Goal: Task Accomplishment & Management: Manage account settings

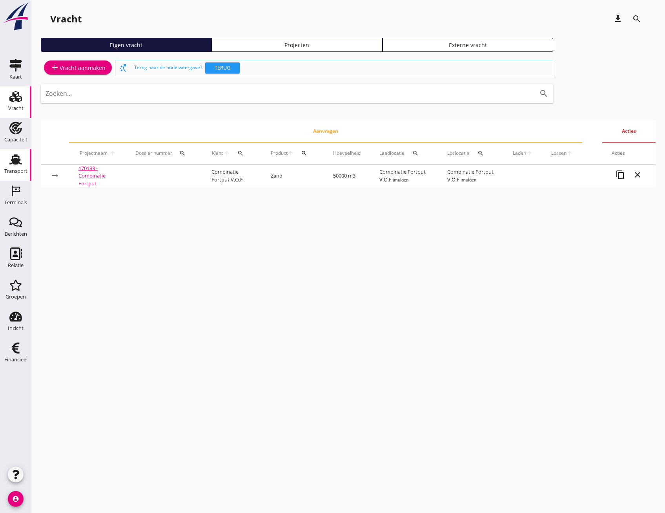
click at [16, 167] on div "Transport" at bounding box center [15, 171] width 23 height 11
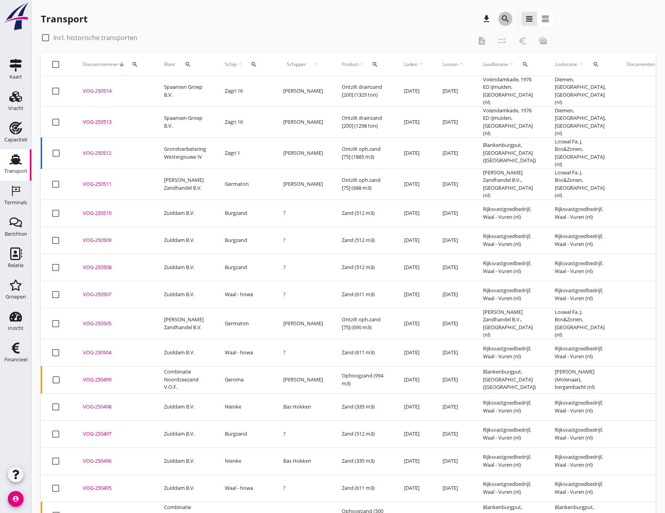
click at [506, 19] on icon "search" at bounding box center [505, 18] width 9 height 9
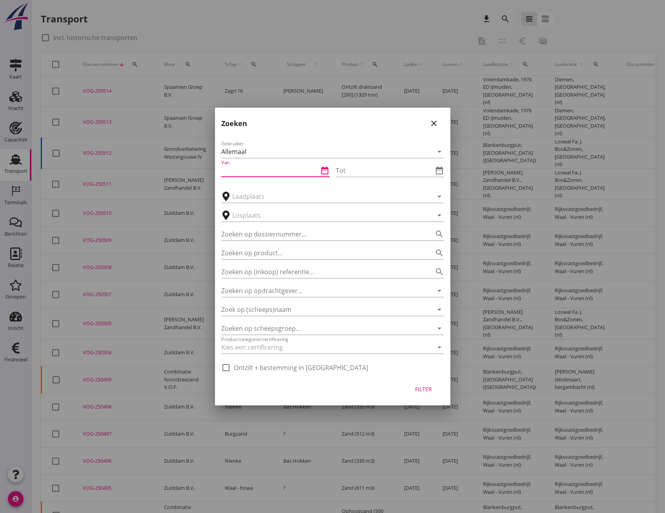
click at [268, 168] on input "Van" at bounding box center [269, 170] width 97 height 13
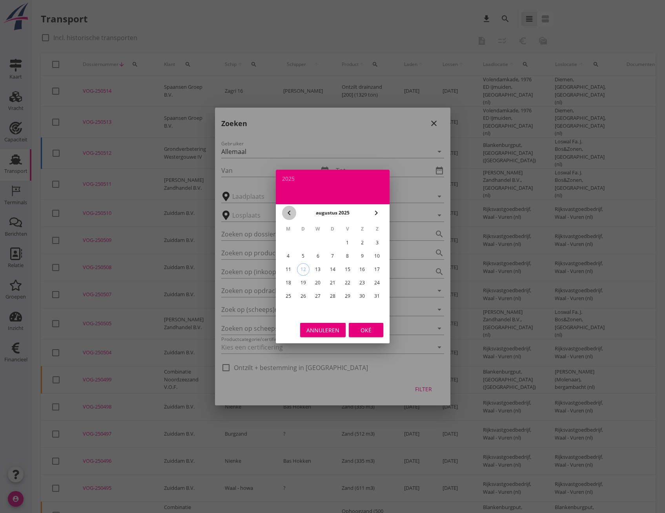
click at [289, 208] on button "chevron_left" at bounding box center [289, 213] width 14 height 14
click at [288, 208] on icon "chevron_left" at bounding box center [289, 212] width 9 height 9
click at [332, 242] on div "1" at bounding box center [332, 242] width 13 height 13
type input "2025-05-01"
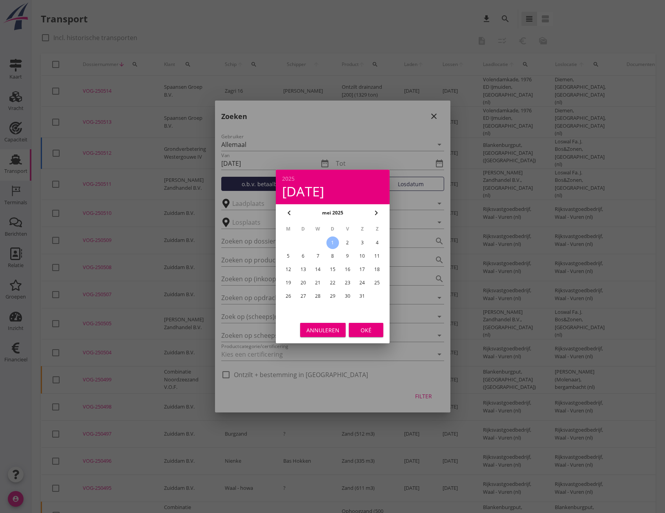
click at [372, 332] on div "Oké" at bounding box center [366, 330] width 22 height 8
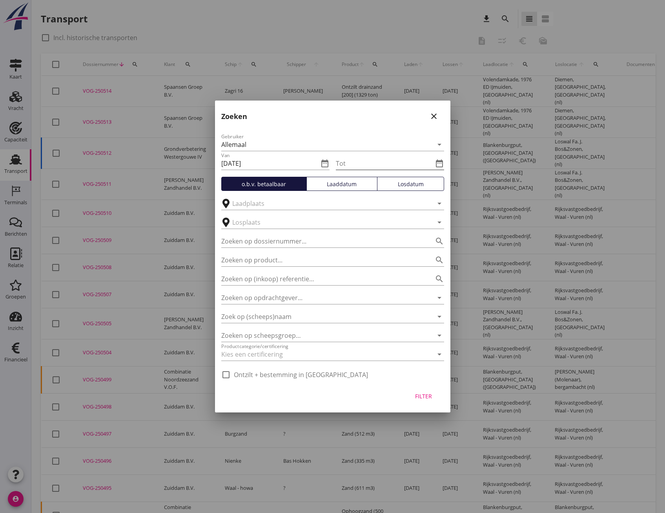
click at [439, 162] on icon "date_range" at bounding box center [439, 163] width 9 height 9
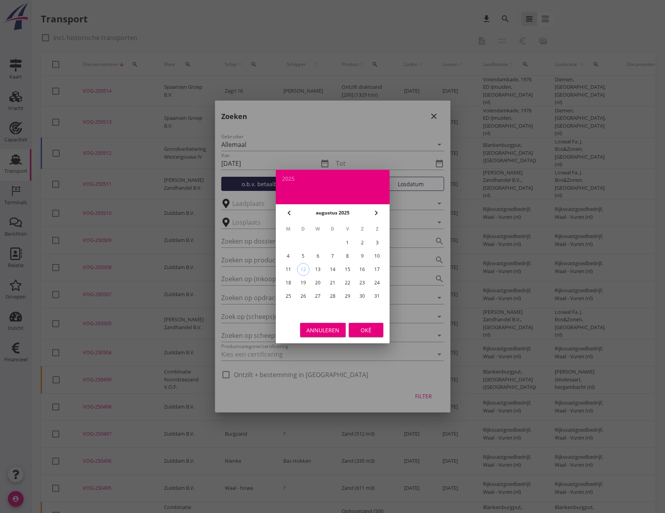
click at [377, 298] on div "31" at bounding box center [377, 296] width 13 height 13
click at [289, 209] on icon "chevron_left" at bounding box center [289, 212] width 9 height 9
click at [287, 210] on icon "chevron_left" at bounding box center [289, 212] width 9 height 9
click at [361, 296] on div "31" at bounding box center [362, 296] width 13 height 13
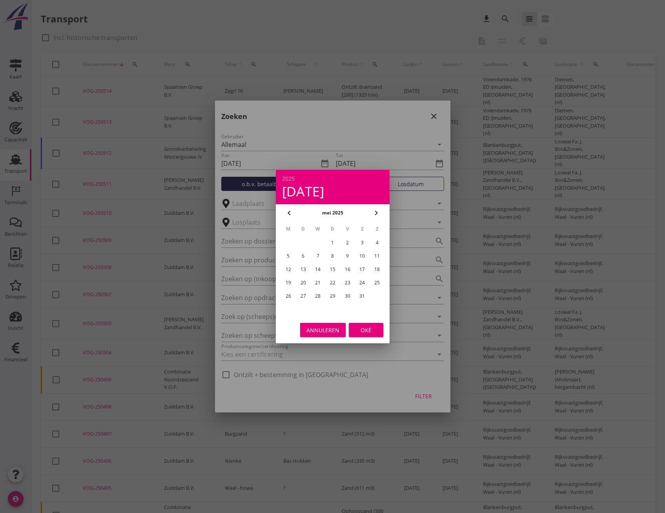
type input "2025-05-31"
click at [361, 331] on div "Oké" at bounding box center [366, 330] width 22 height 8
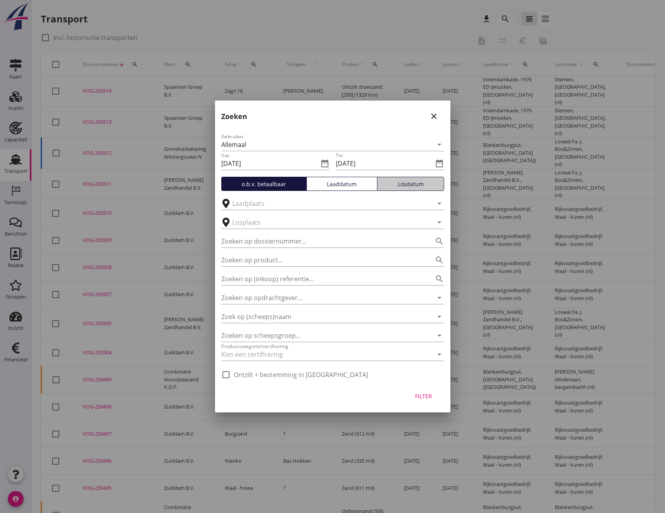
click at [412, 183] on div "Losdatum" at bounding box center [411, 184] width 60 height 8
click at [430, 397] on div "Filter" at bounding box center [424, 396] width 22 height 8
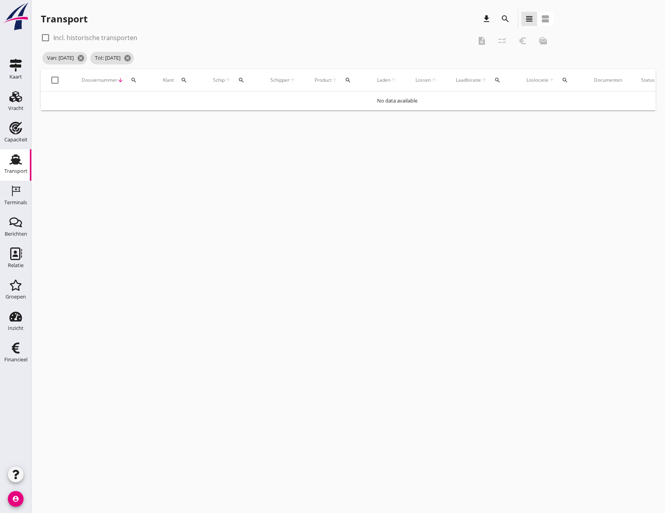
click at [54, 80] on div at bounding box center [54, 79] width 13 height 13
click at [54, 77] on div at bounding box center [54, 79] width 13 height 13
checkbox input "false"
click at [48, 36] on div at bounding box center [45, 37] width 13 height 13
checkbox input "true"
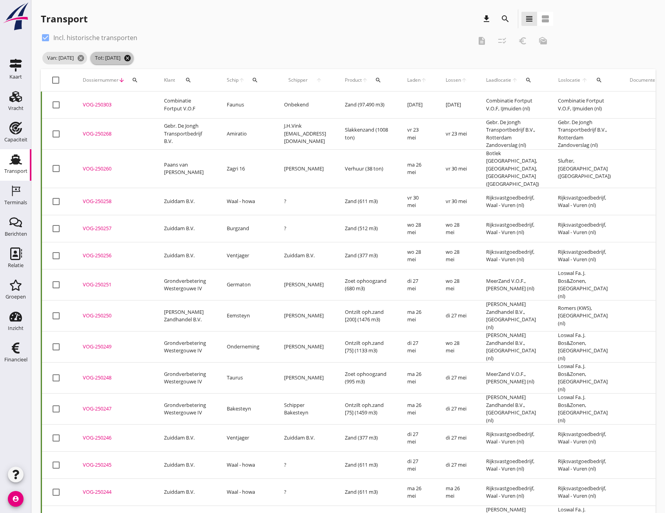
click at [131, 60] on icon "cancel" at bounding box center [128, 58] width 8 height 8
click at [85, 59] on icon "cancel" at bounding box center [81, 58] width 8 height 8
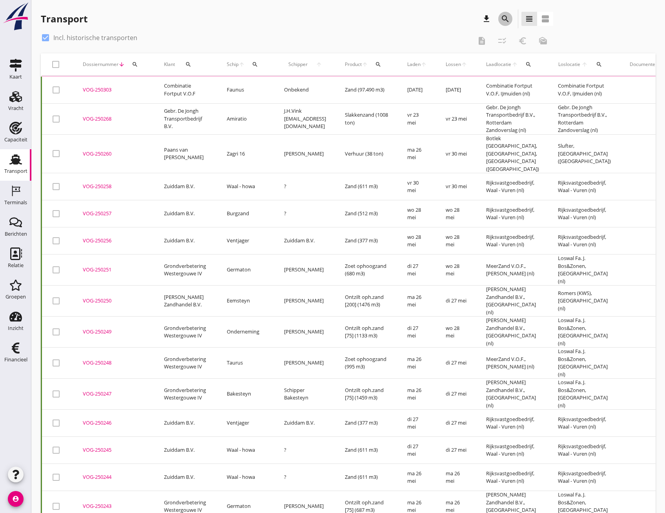
click at [504, 20] on icon "search" at bounding box center [505, 18] width 9 height 9
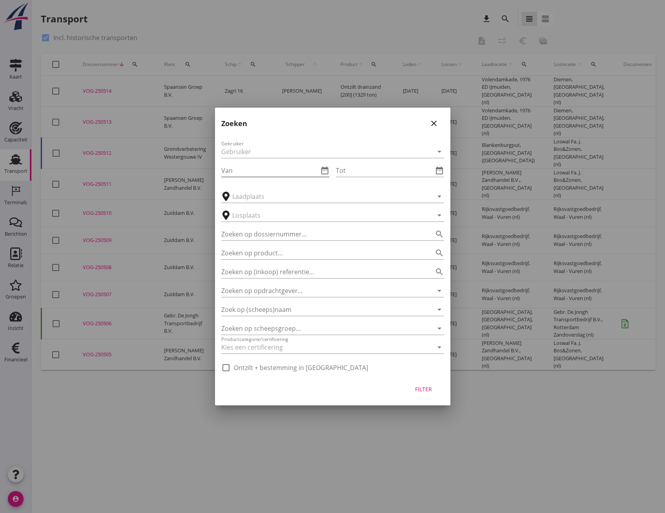
click at [265, 166] on input "Van" at bounding box center [269, 170] width 97 height 13
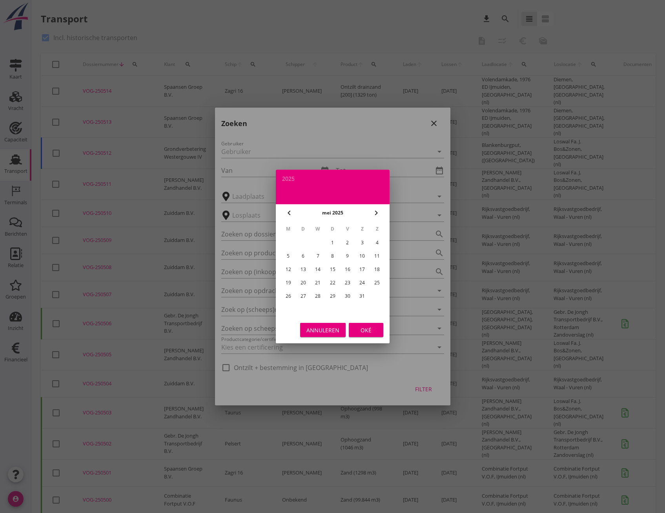
click at [334, 237] on div "1" at bounding box center [332, 242] width 13 height 13
type input "2025-05-01"
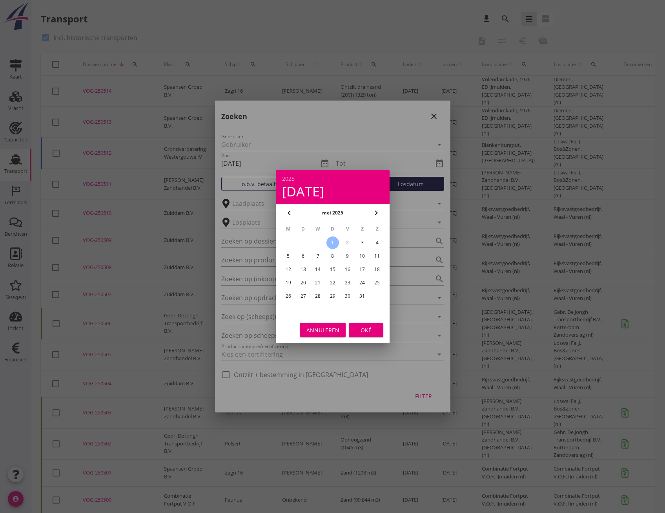
click at [365, 330] on div "Oké" at bounding box center [366, 330] width 22 height 8
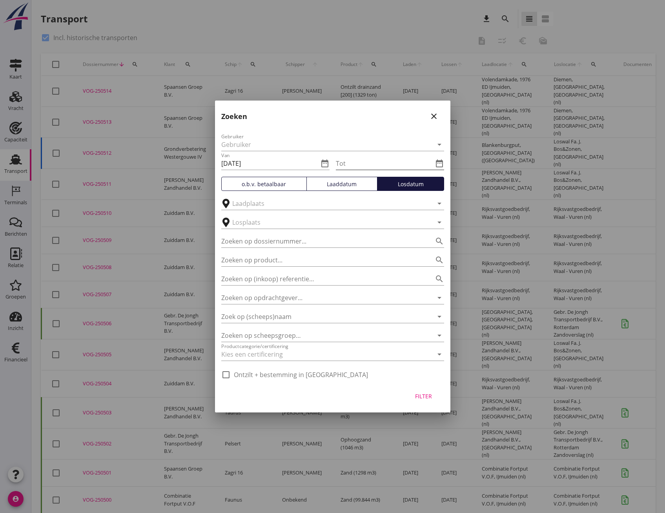
click at [439, 164] on icon "date_range" at bounding box center [439, 163] width 9 height 9
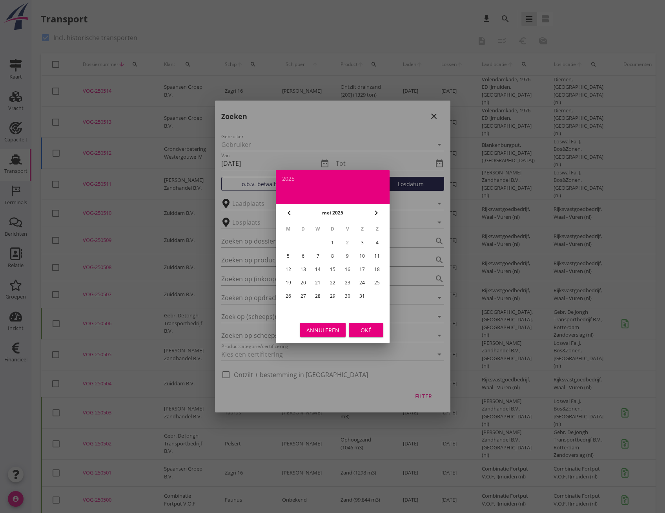
click at [363, 297] on div "31" at bounding box center [362, 296] width 13 height 13
type input "2025-05-31"
click at [365, 336] on button "Oké" at bounding box center [366, 330] width 35 height 14
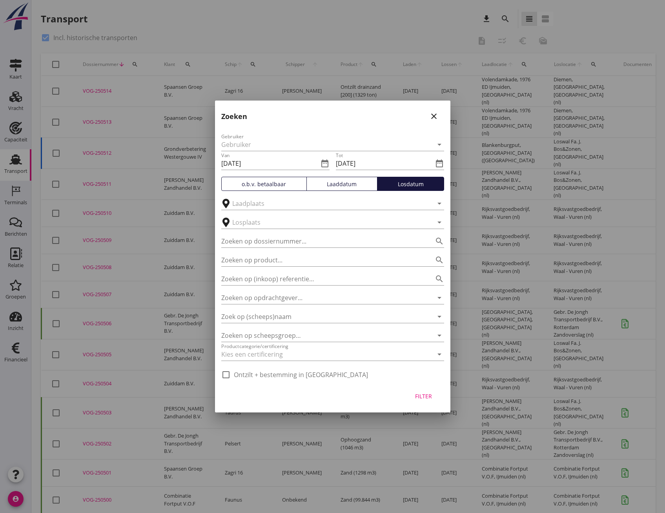
click at [342, 182] on div "Laaddatum" at bounding box center [342, 184] width 64 height 8
click at [423, 396] on div "Filter" at bounding box center [424, 396] width 22 height 8
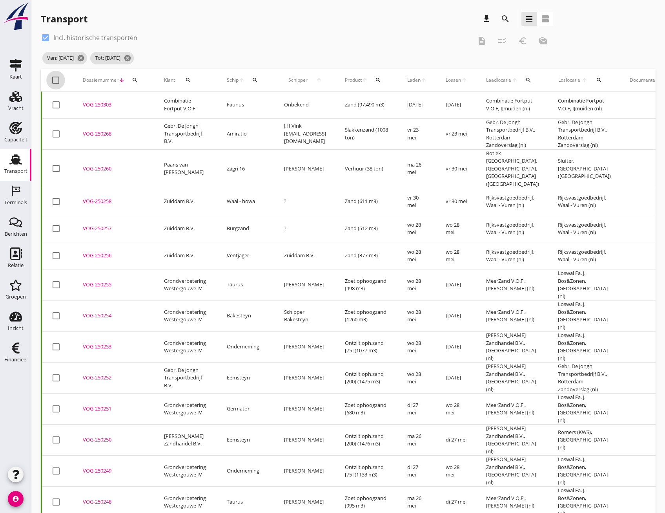
click at [55, 78] on div at bounding box center [55, 79] width 13 height 13
checkbox input "true"
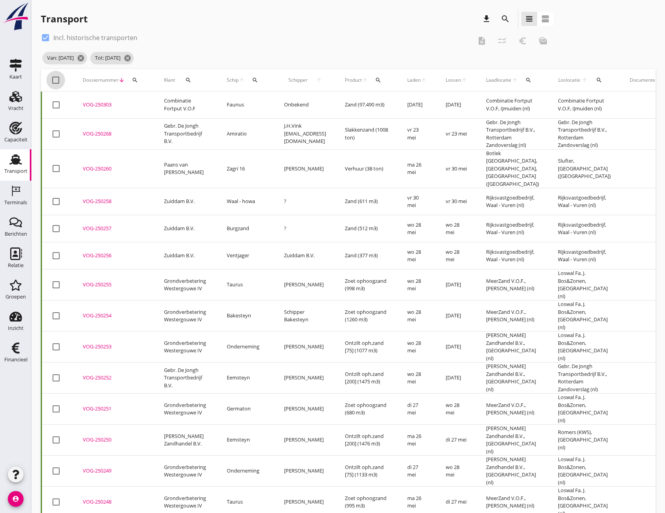
checkbox input "true"
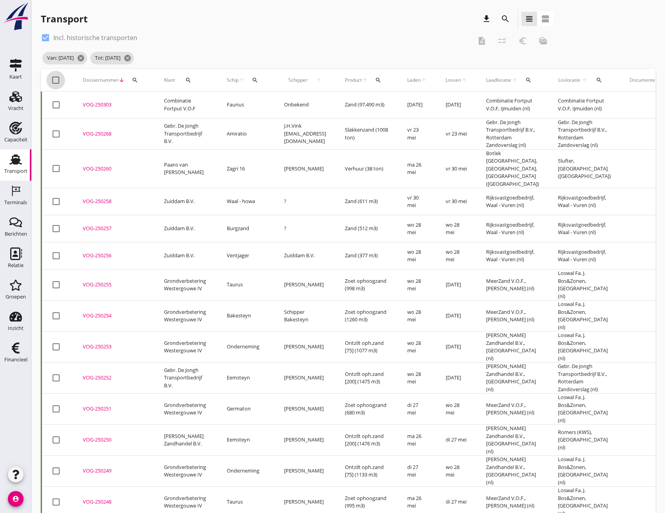
checkbox input "true"
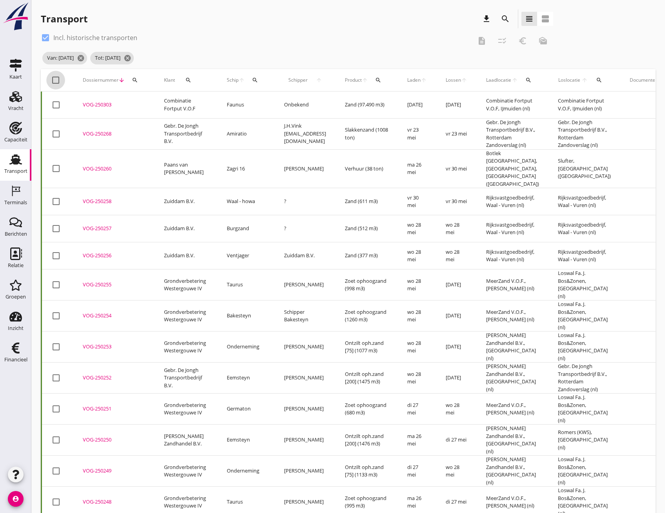
checkbox input "true"
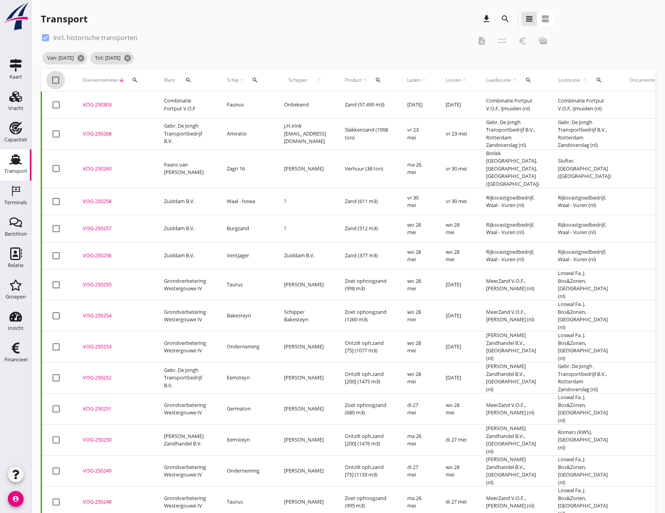
checkbox input "true"
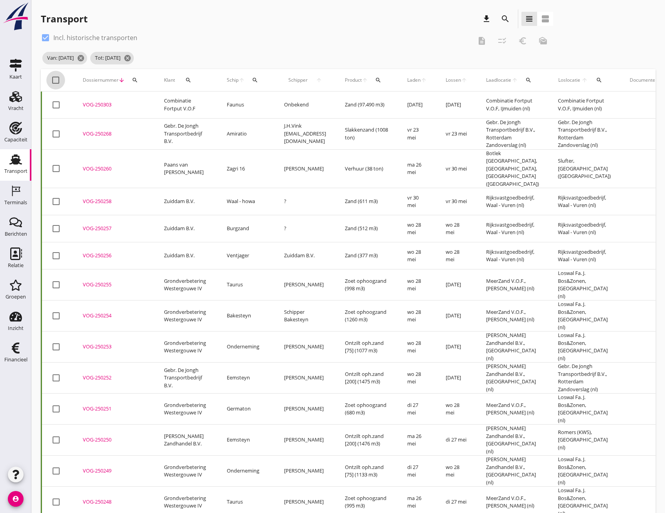
checkbox input "true"
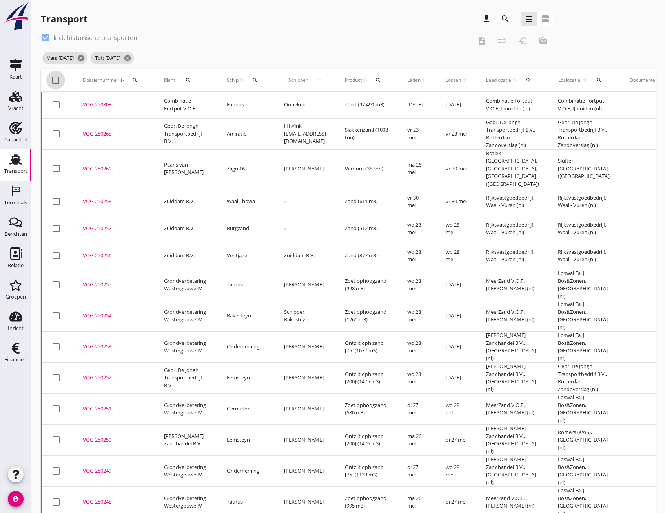
checkbox input "true"
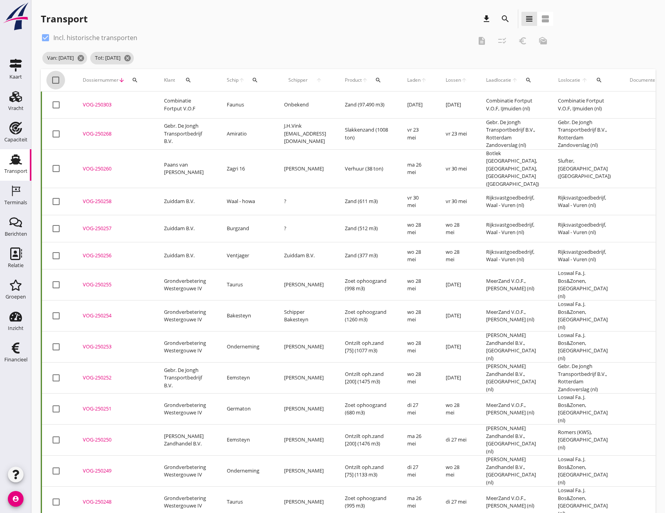
checkbox input "true"
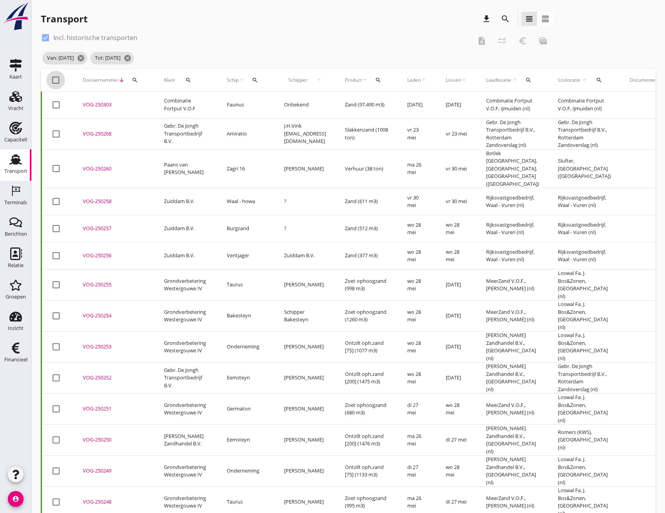
checkbox input "true"
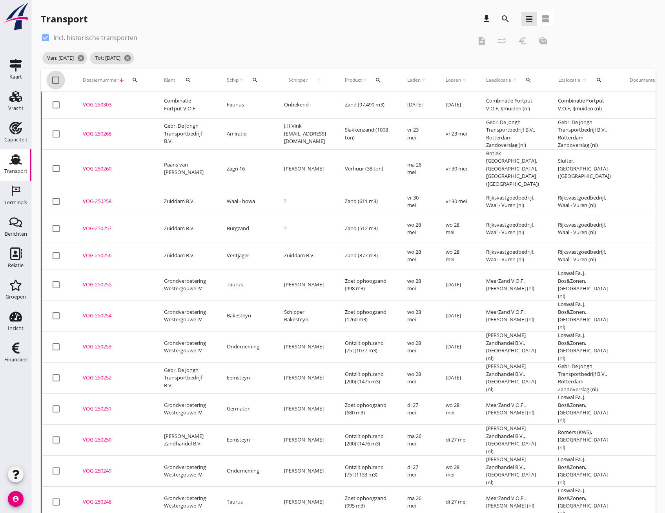
checkbox input "true"
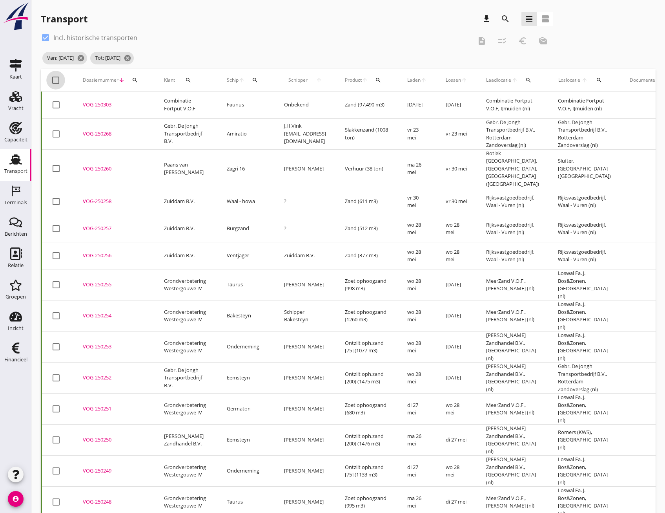
checkbox input "true"
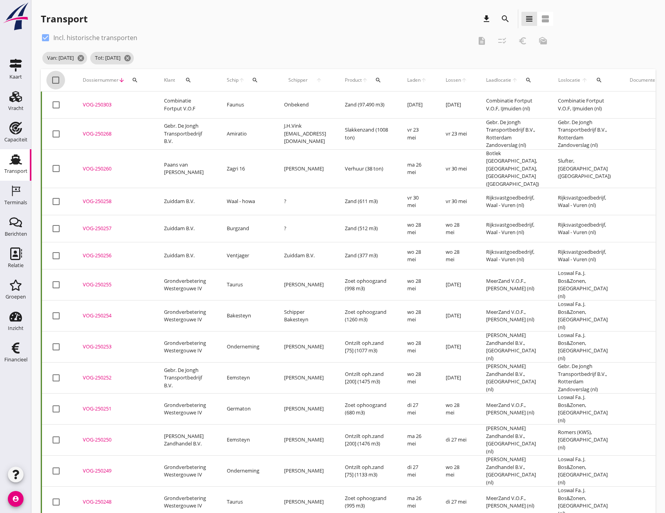
checkbox input "true"
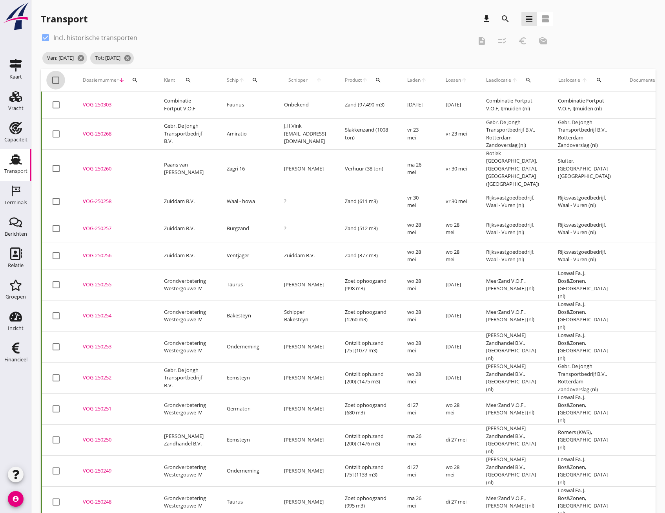
checkbox input "true"
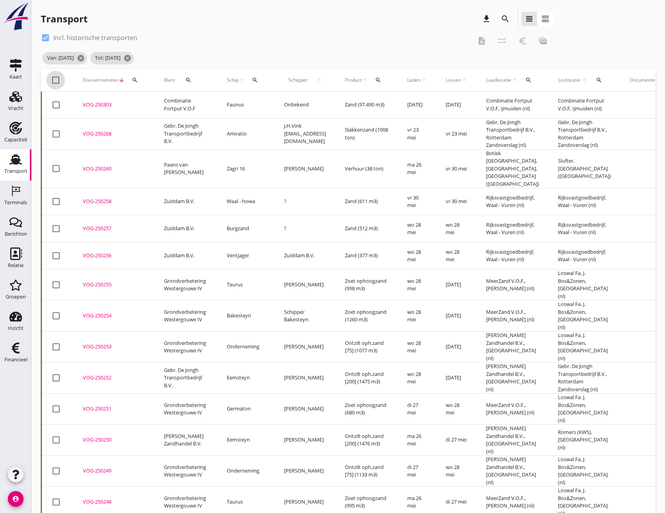
checkbox input "true"
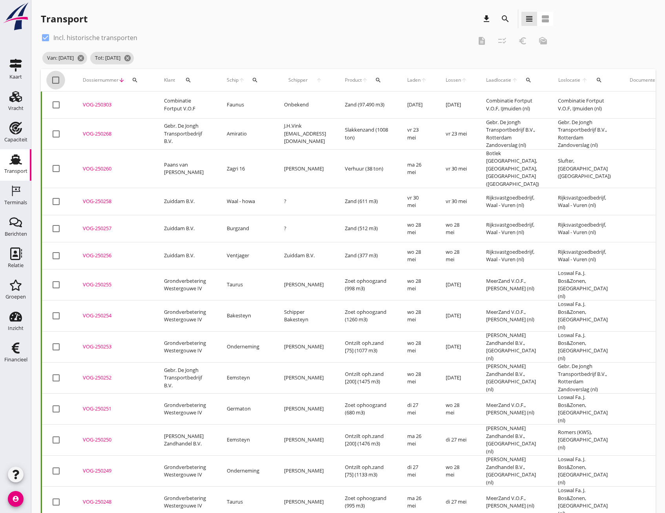
checkbox input "true"
click at [502, 38] on icon "checklist_rtl" at bounding box center [502, 40] width 9 height 9
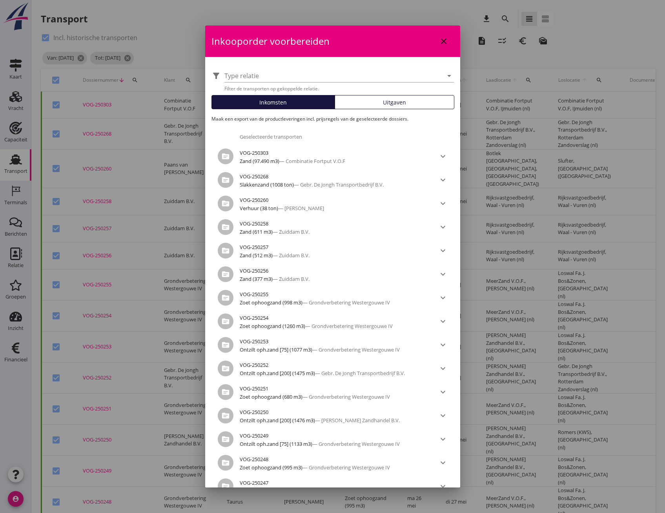
click at [383, 106] on span "Uitgaven" at bounding box center [394, 102] width 23 height 8
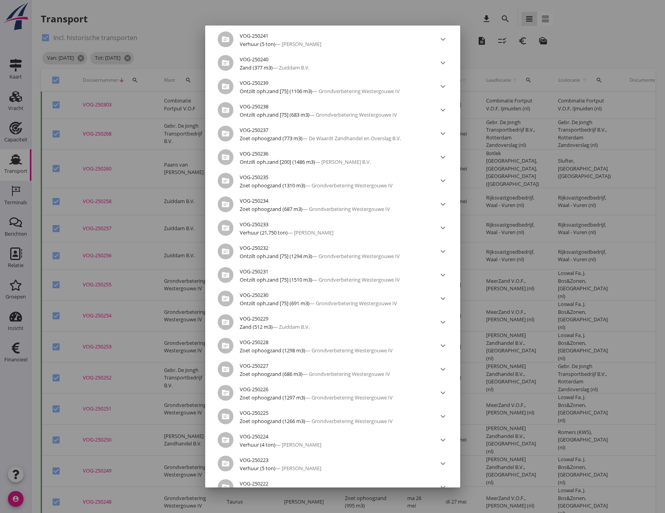
scroll to position [589, 0]
click at [626, 265] on div at bounding box center [332, 256] width 665 height 513
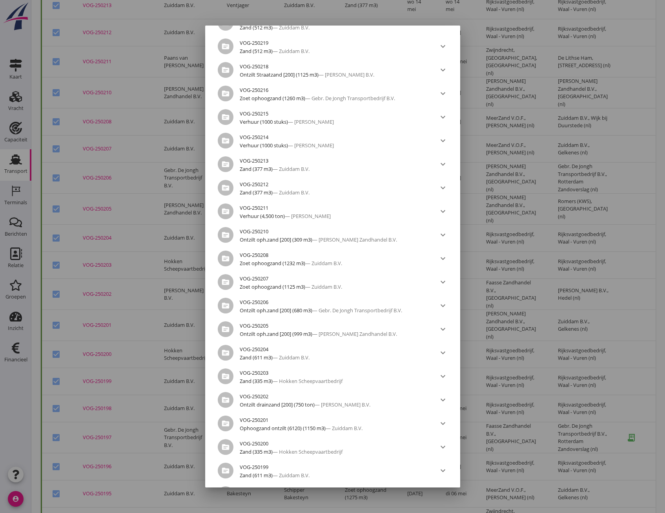
scroll to position [1352, 0]
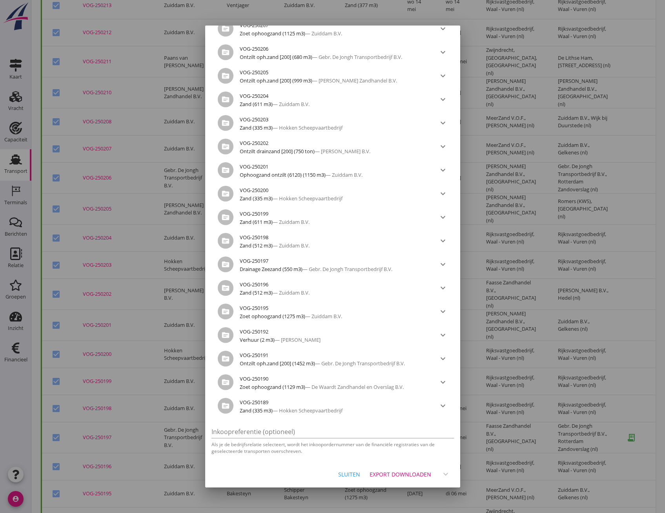
click at [386, 476] on div "Export downloaden" at bounding box center [401, 474] width 62 height 8
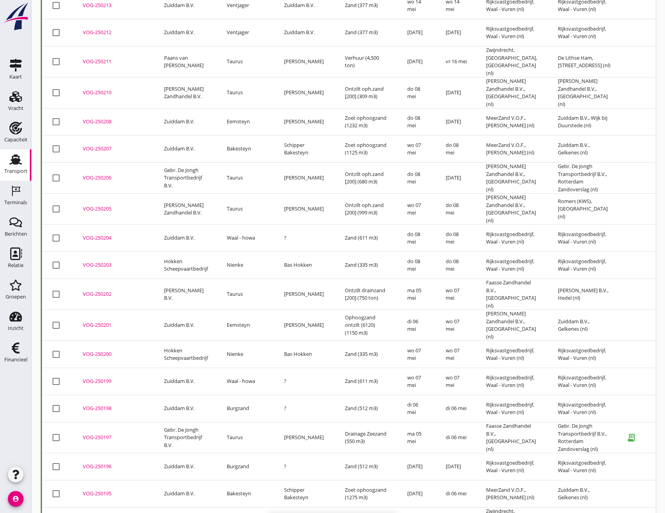
checkbox input "false"
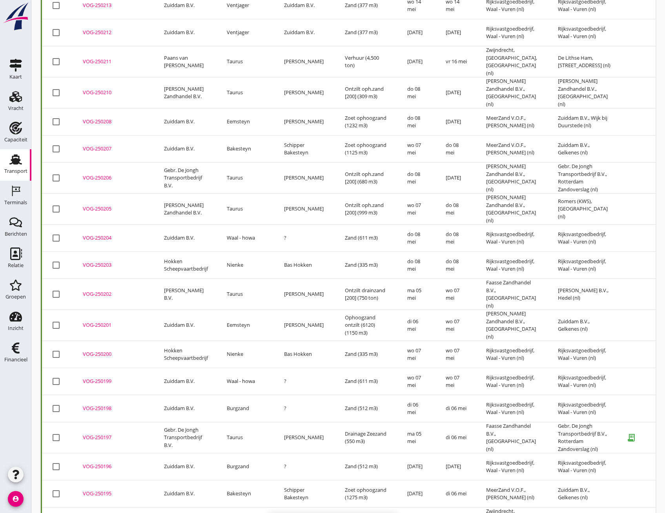
checkbox input "false"
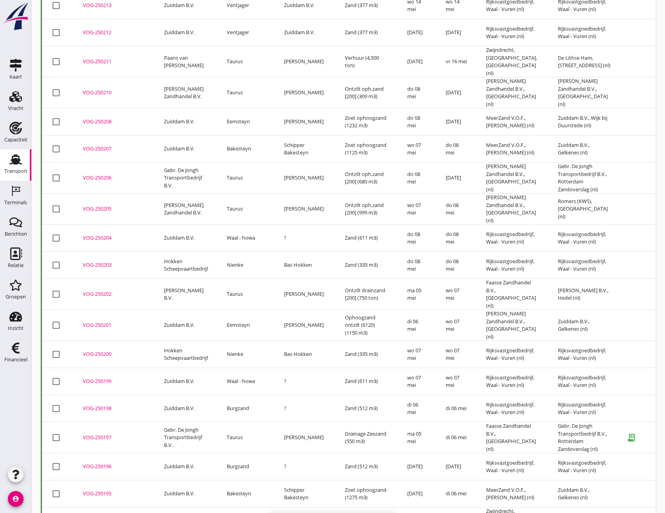
checkbox input "false"
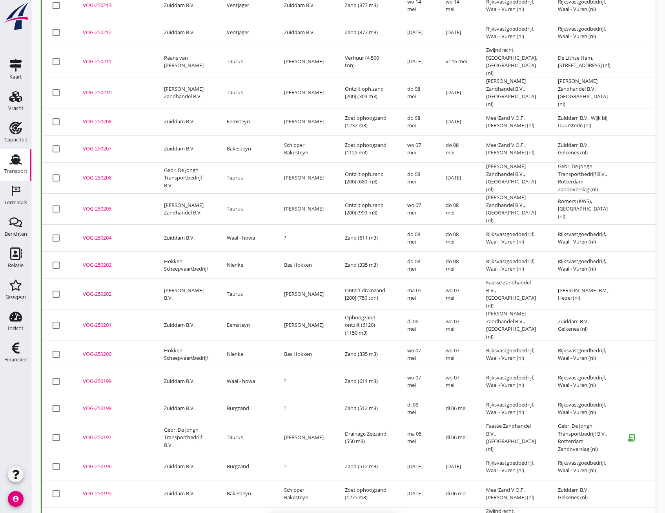
checkbox input "false"
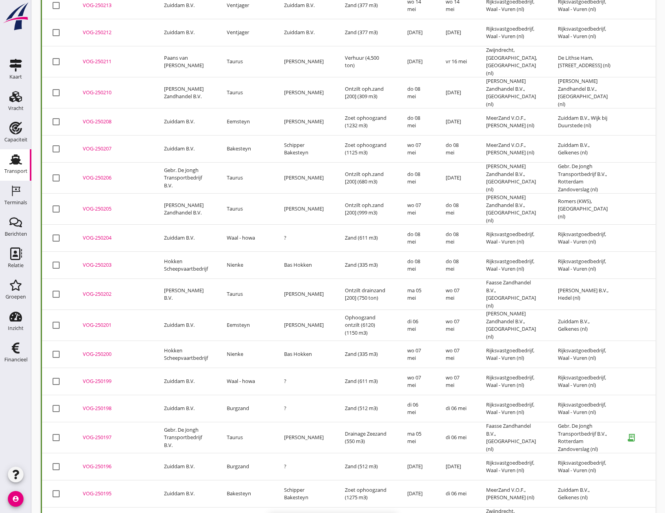
checkbox input "false"
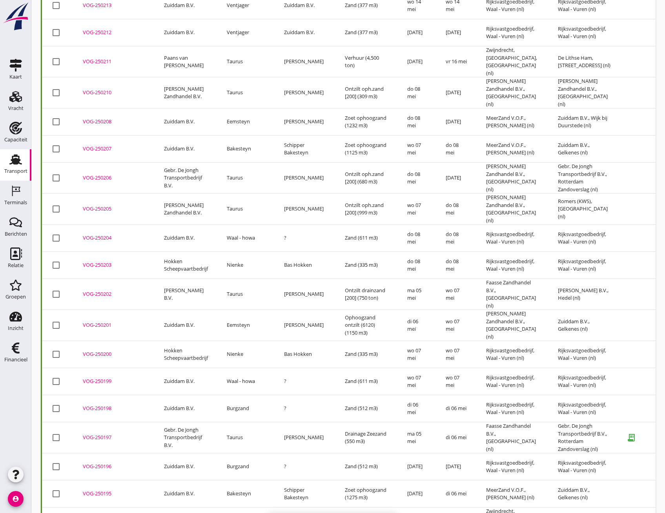
checkbox input "false"
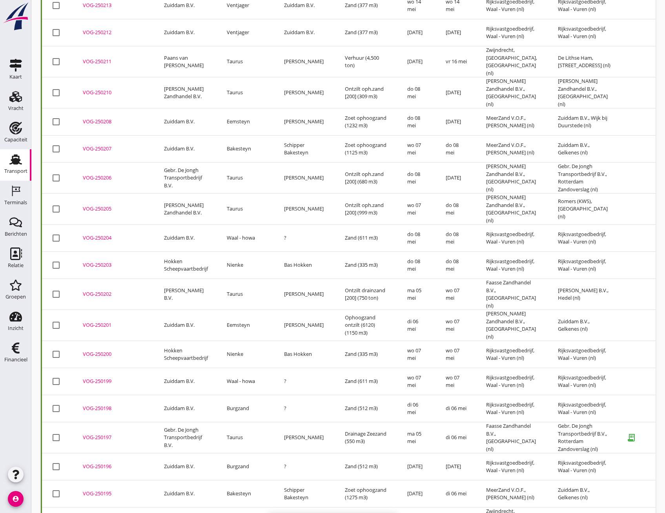
checkbox input "false"
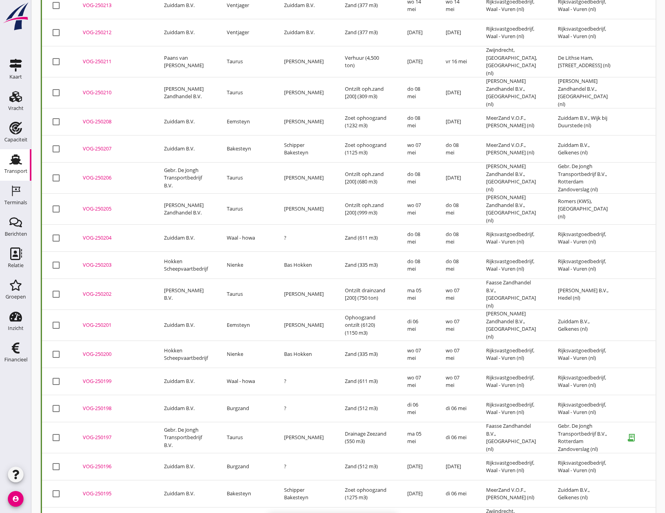
checkbox input "false"
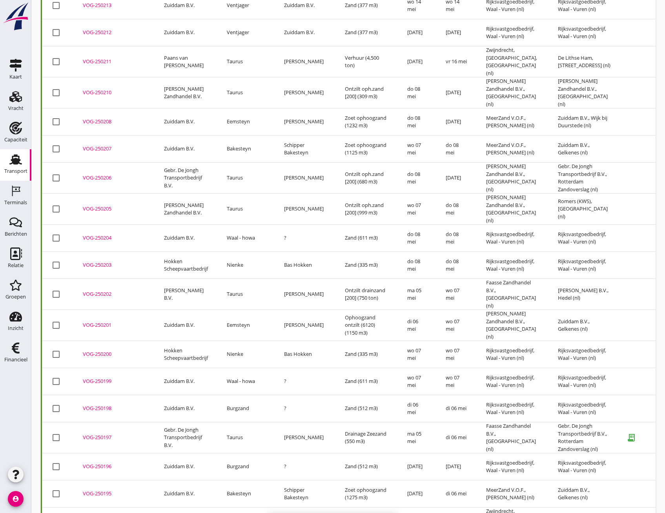
checkbox input "false"
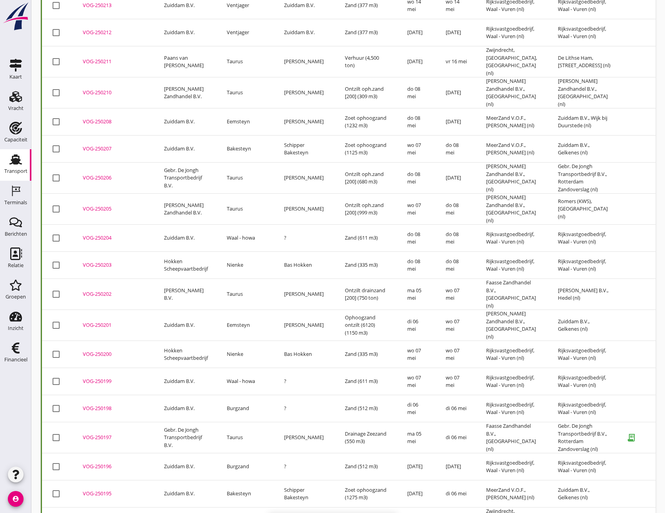
checkbox input "false"
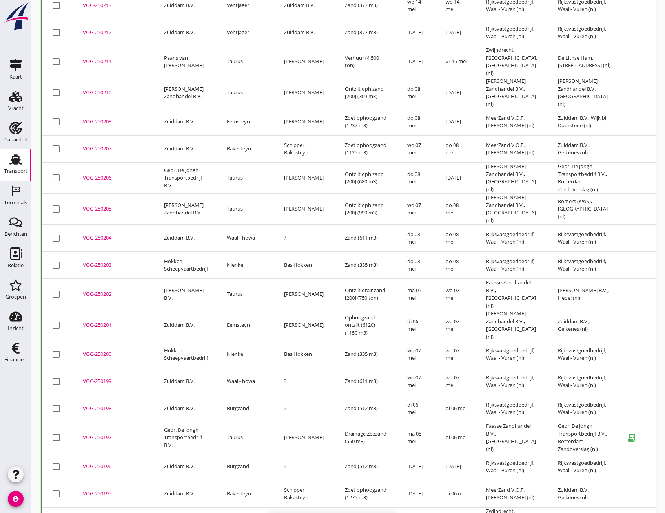
checkbox input "false"
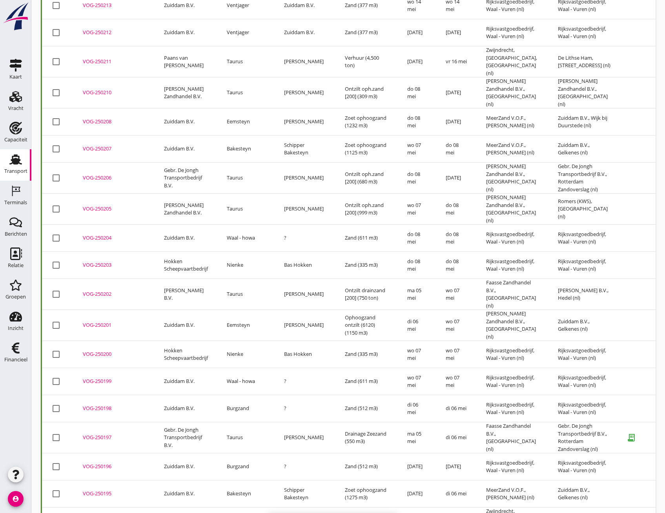
checkbox input "false"
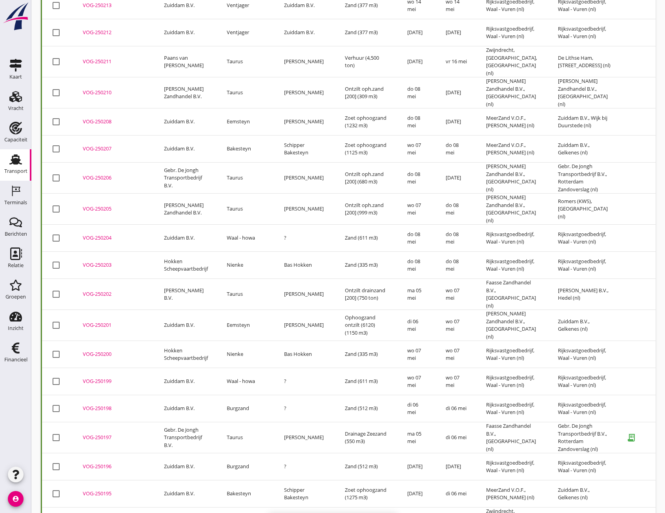
checkbox input "false"
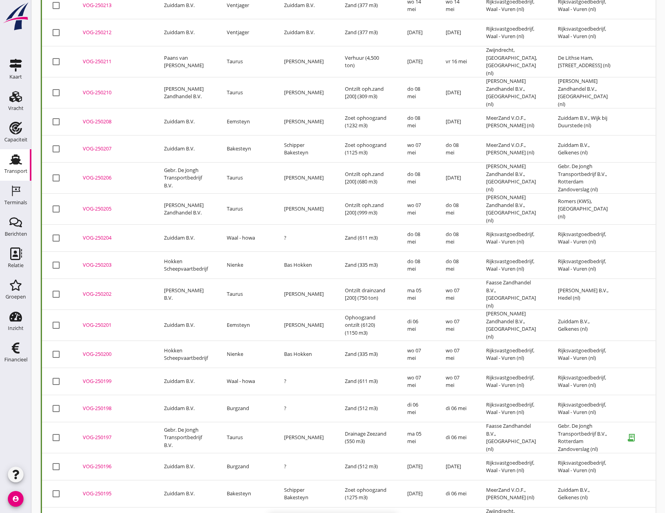
checkbox input "false"
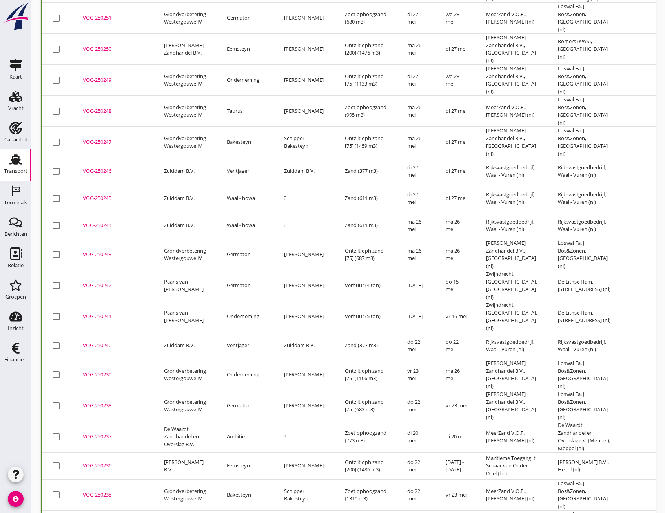
scroll to position [549, 0]
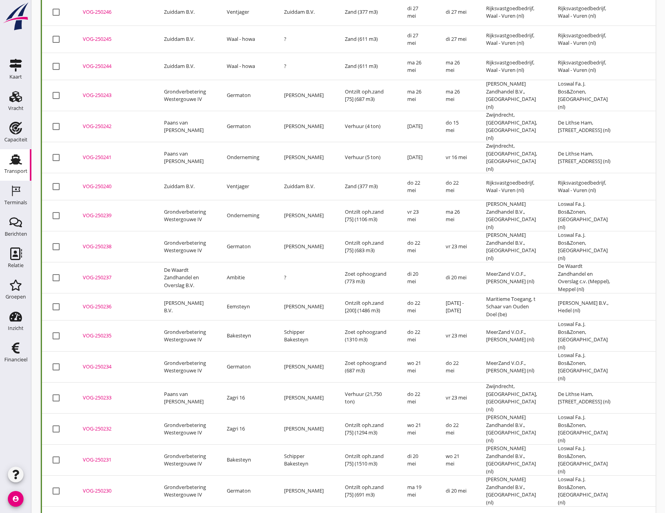
click at [103, 394] on div "VOG-250233" at bounding box center [114, 398] width 62 height 8
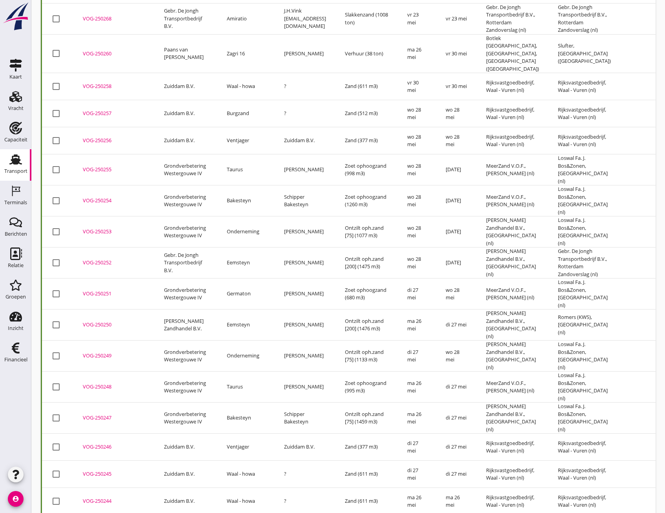
scroll to position [0, 0]
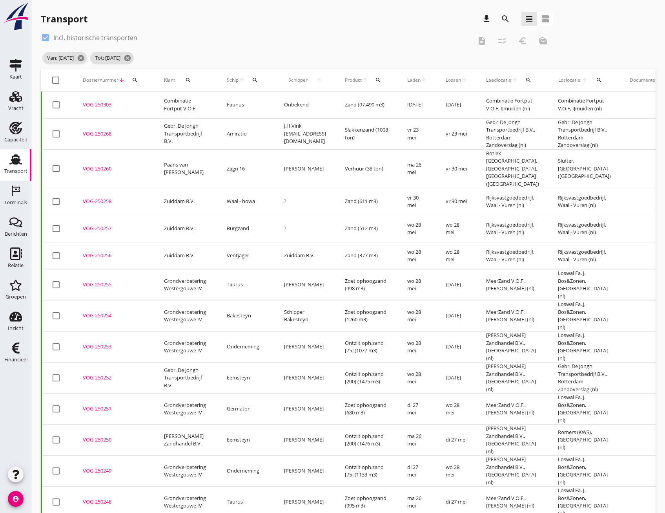
click at [103, 165] on div "VOG-250260" at bounding box center [114, 169] width 62 height 8
click at [85, 55] on icon "cancel" at bounding box center [81, 58] width 8 height 8
click at [84, 55] on icon "cancel" at bounding box center [80, 58] width 8 height 8
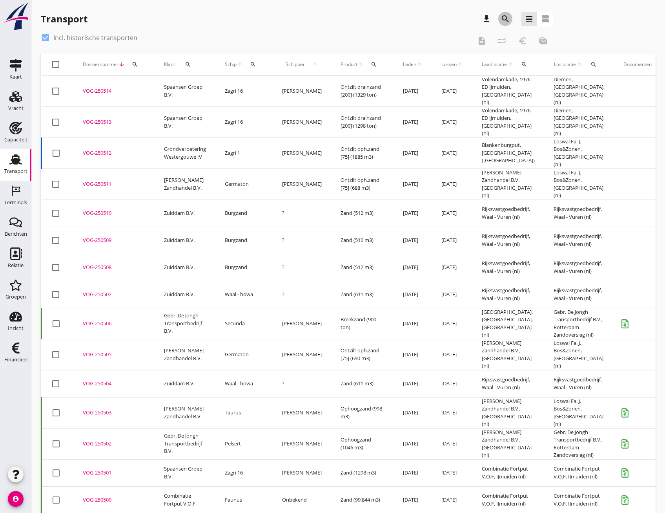
click at [506, 22] on icon "search" at bounding box center [505, 18] width 9 height 9
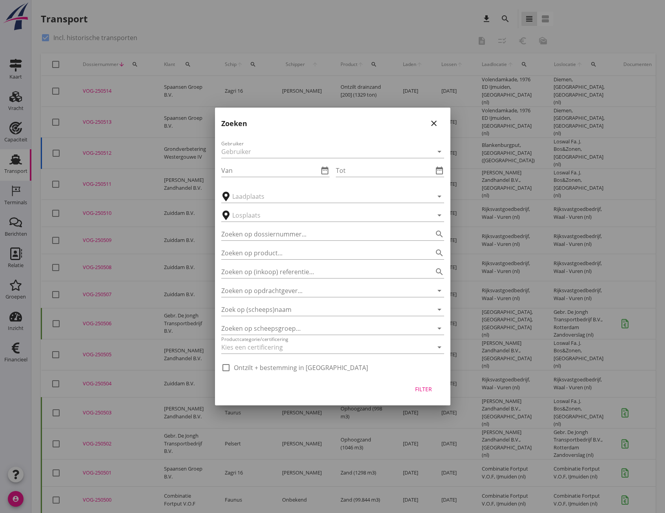
click at [524, 124] on div at bounding box center [332, 256] width 665 height 513
click at [267, 172] on input "Van" at bounding box center [269, 170] width 97 height 13
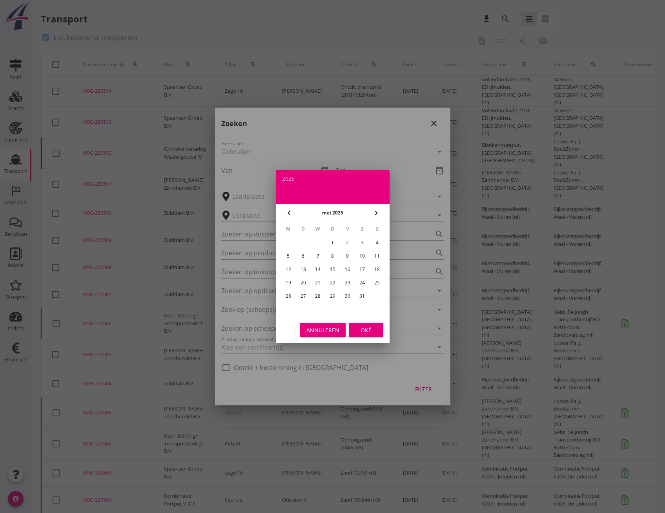
click at [377, 212] on icon "chevron_right" at bounding box center [376, 212] width 9 height 9
click at [379, 243] on div "1" at bounding box center [377, 242] width 13 height 13
type input "[DATE]"
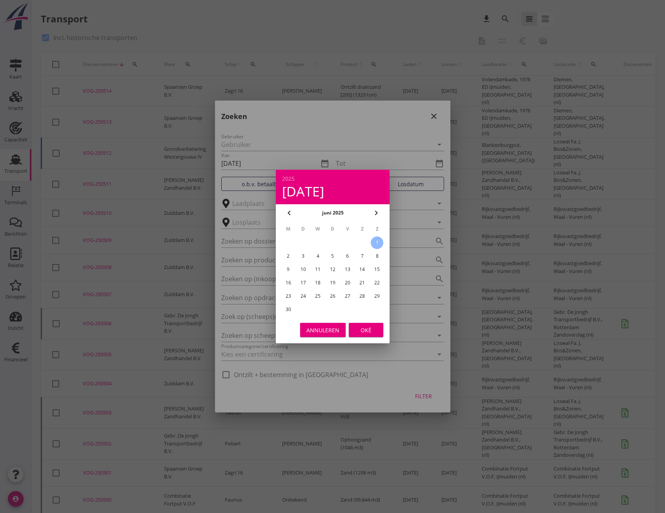
click at [364, 341] on div "Annuleren Oké" at bounding box center [333, 329] width 114 height 27
click at [361, 333] on div "Oké" at bounding box center [366, 330] width 22 height 8
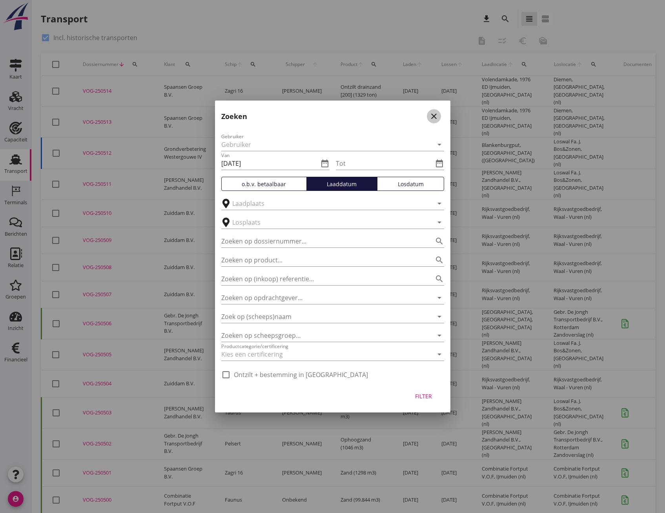
click at [434, 117] on icon "close" at bounding box center [433, 115] width 9 height 9
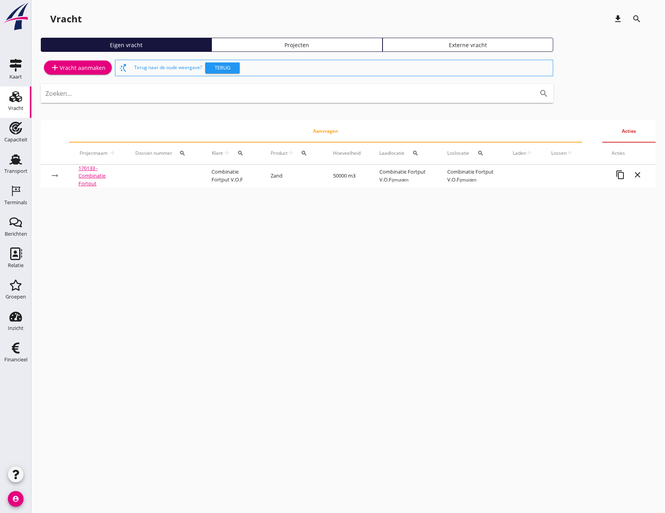
click at [248, 401] on div "cancel You are impersonating another user. Vracht download search Eigen vracht …" at bounding box center [348, 256] width 634 height 513
click at [12, 167] on div "Transport" at bounding box center [15, 171] width 23 height 11
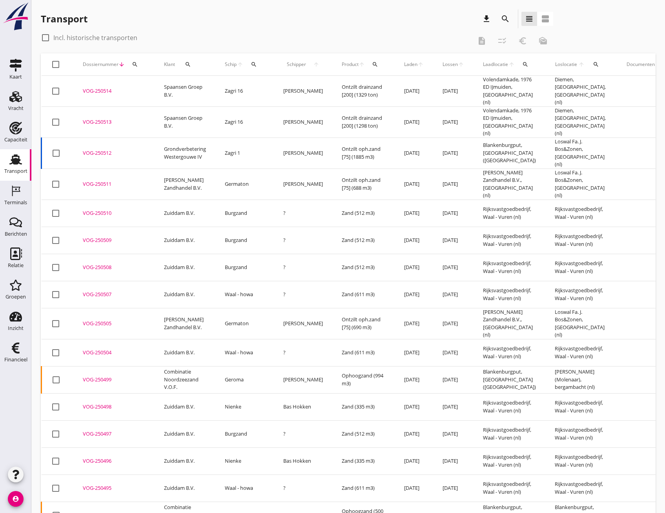
click at [503, 18] on icon "search" at bounding box center [505, 18] width 9 height 9
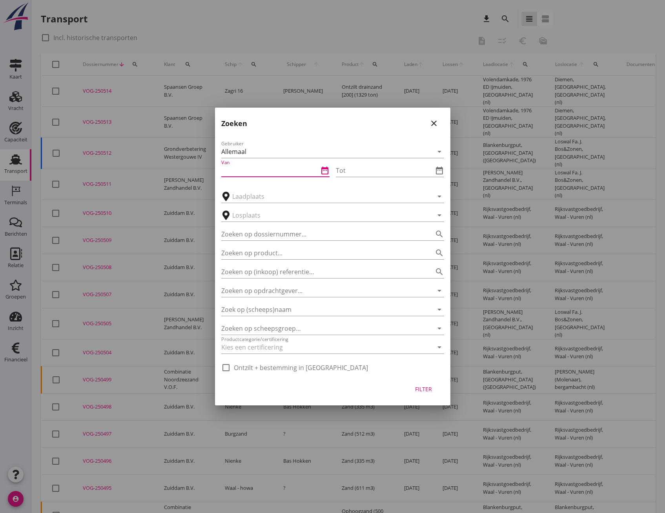
click at [236, 173] on input "Van" at bounding box center [269, 170] width 97 height 13
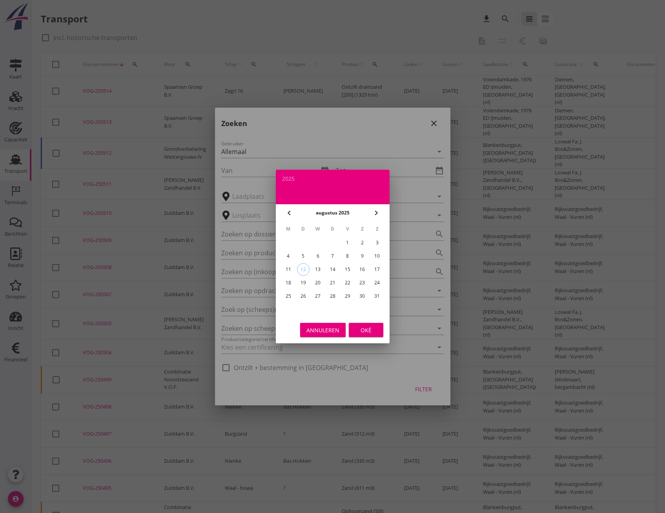
click at [287, 211] on icon "chevron_left" at bounding box center [289, 212] width 9 height 9
click at [302, 244] on div "1" at bounding box center [303, 242] width 13 height 13
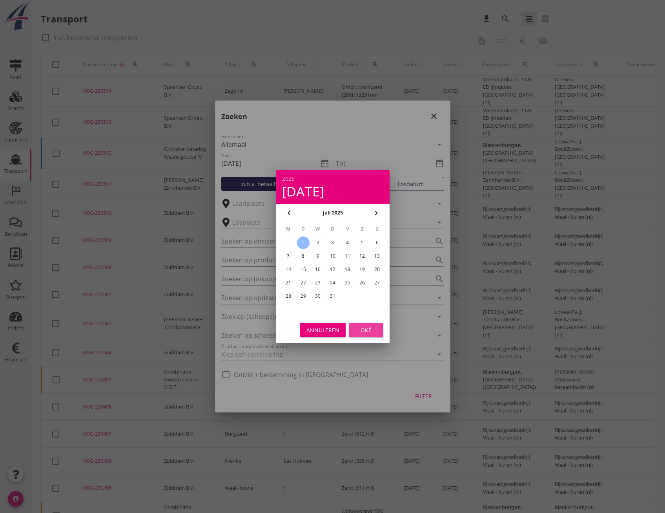
click at [363, 331] on div "Oké" at bounding box center [366, 330] width 22 height 8
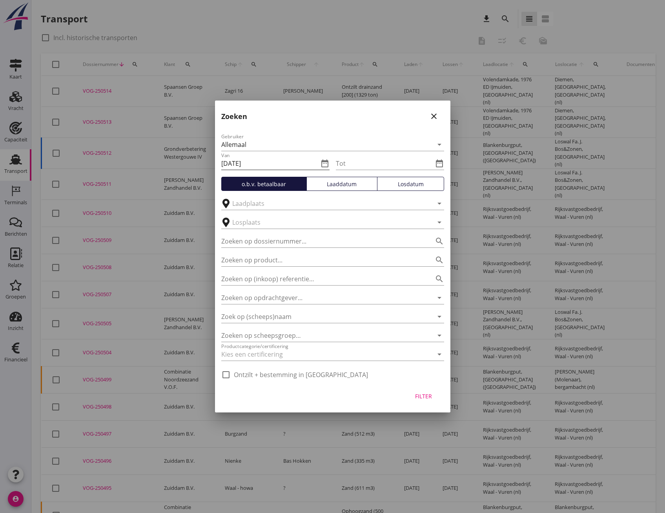
click at [270, 162] on input "2025-07-01" at bounding box center [269, 163] width 97 height 13
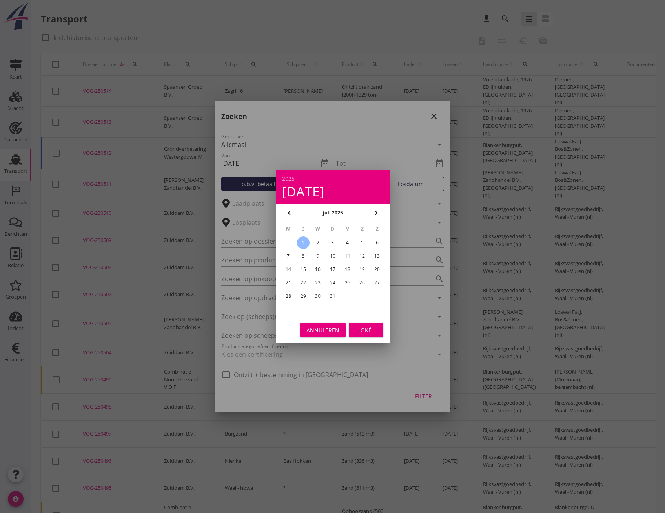
click at [320, 161] on div at bounding box center [332, 256] width 665 height 513
click at [334, 332] on div "Annuleren" at bounding box center [323, 330] width 33 height 8
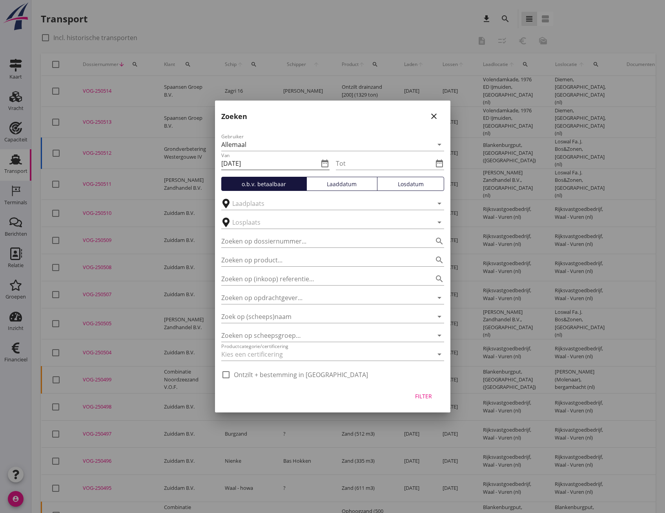
click at [325, 164] on icon "date_range" at bounding box center [324, 163] width 9 height 9
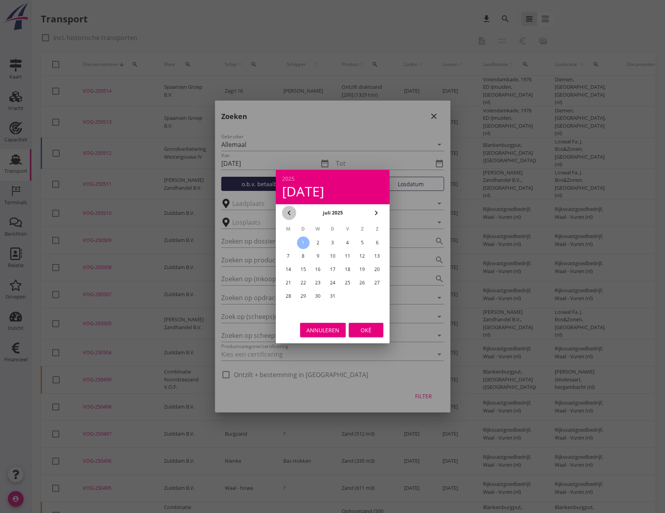
click at [287, 211] on icon "chevron_left" at bounding box center [289, 212] width 9 height 9
click at [378, 242] on div "1" at bounding box center [377, 242] width 13 height 13
type input "[DATE]"
click at [362, 328] on div "Oké" at bounding box center [366, 330] width 22 height 8
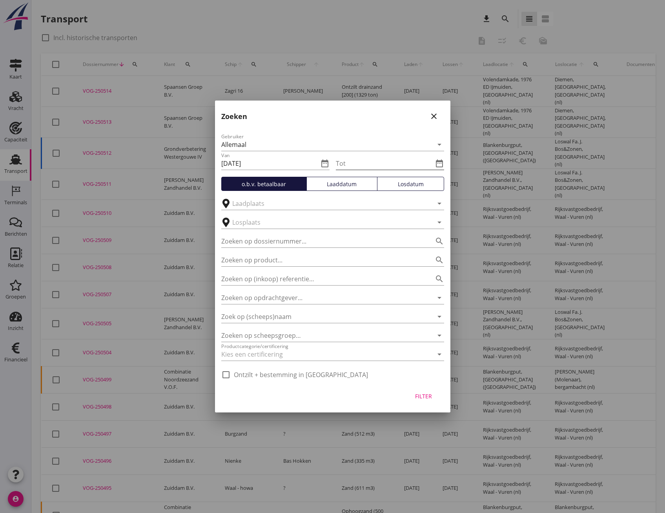
click at [443, 162] on icon "date_range" at bounding box center [439, 163] width 9 height 9
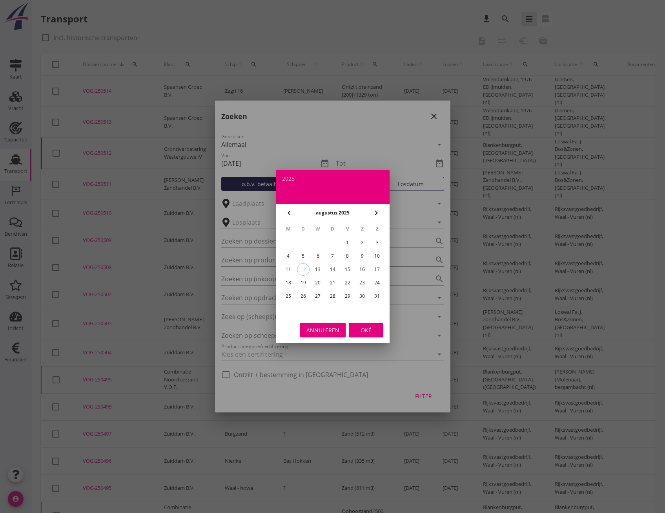
click at [289, 214] on icon "chevron_left" at bounding box center [289, 212] width 9 height 9
click at [289, 310] on div "30" at bounding box center [288, 309] width 13 height 13
type input "[DATE]"
click at [370, 330] on div "Oké" at bounding box center [366, 330] width 22 height 8
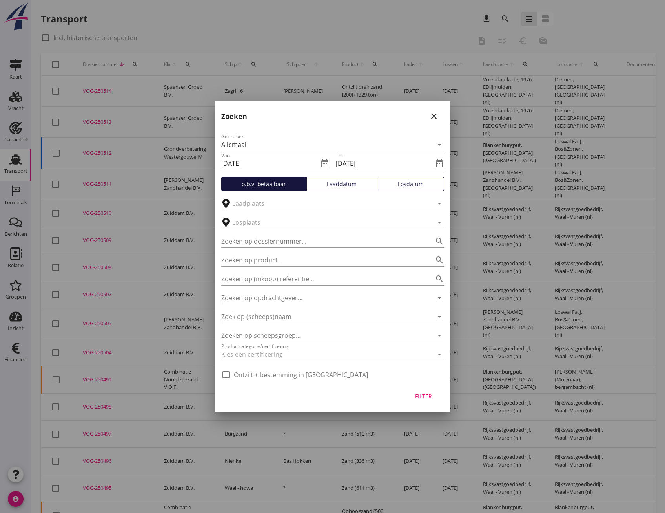
click at [417, 186] on div "Losdatum" at bounding box center [411, 184] width 60 height 8
click at [425, 398] on div "Filter" at bounding box center [424, 396] width 22 height 8
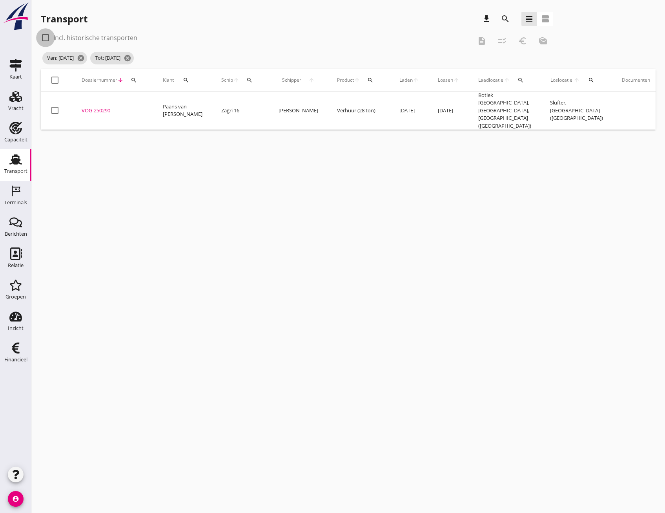
click at [44, 39] on div at bounding box center [45, 37] width 13 height 13
checkbox input "true"
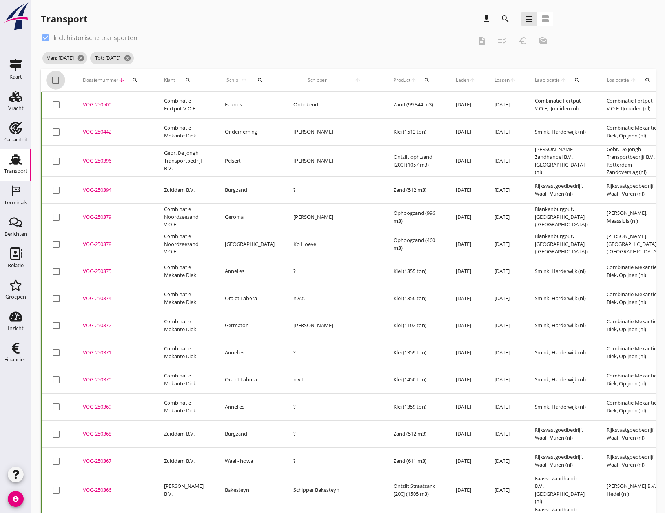
click at [54, 76] on div at bounding box center [55, 79] width 13 height 13
checkbox input "true"
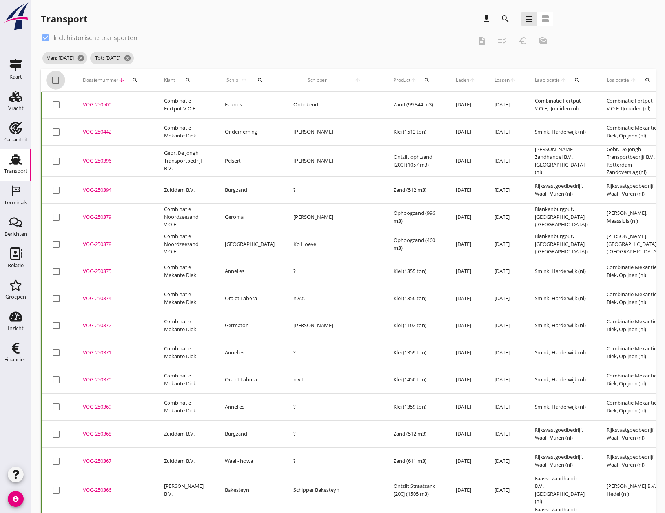
checkbox input "true"
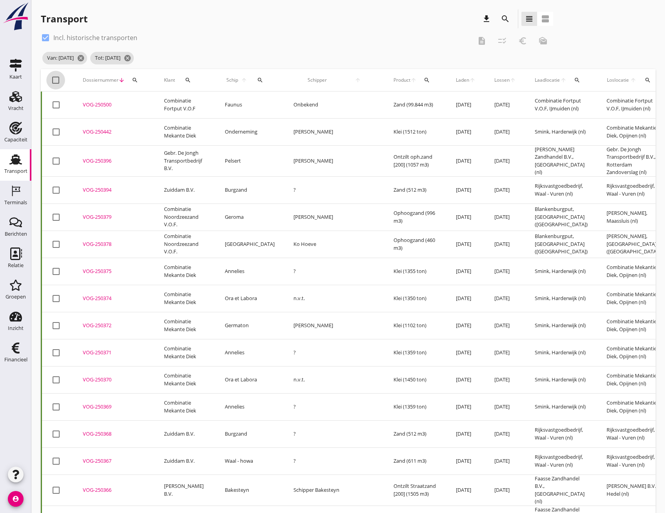
checkbox input "true"
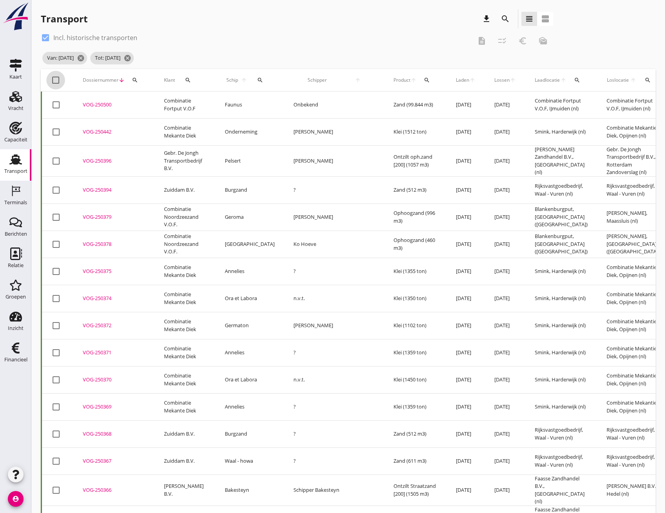
checkbox input "true"
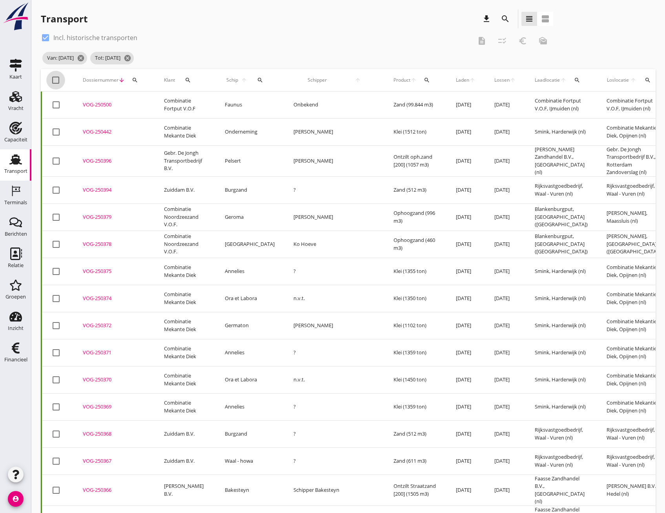
checkbox input "true"
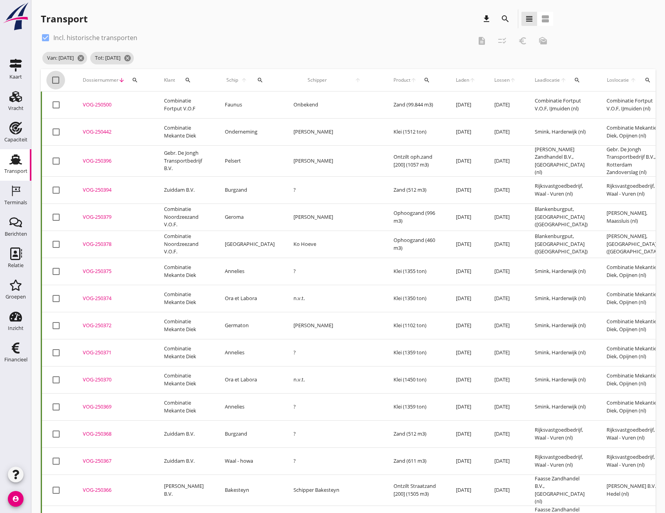
checkbox input "true"
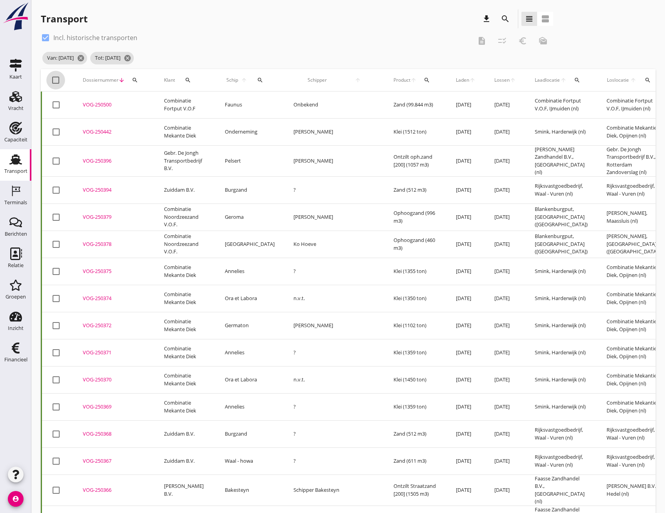
checkbox input "true"
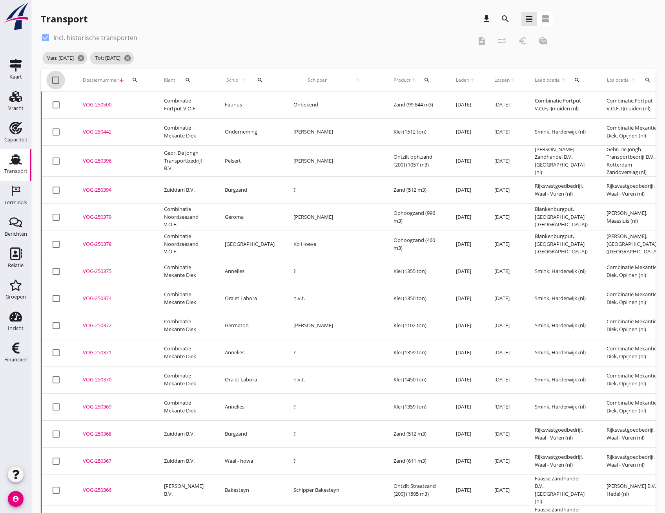
checkbox input "true"
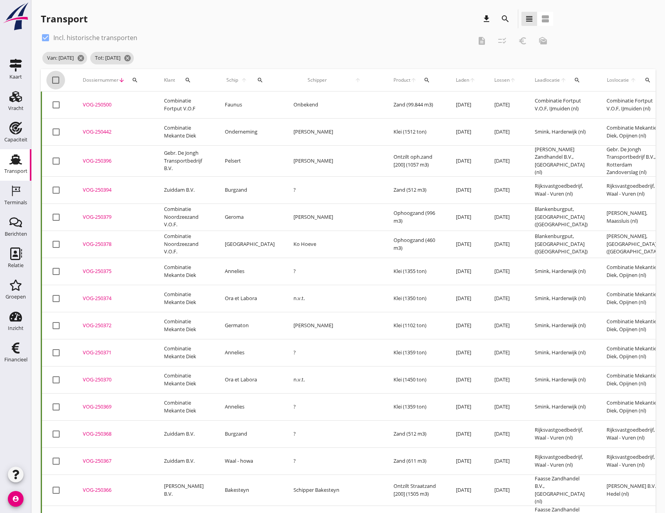
checkbox input "true"
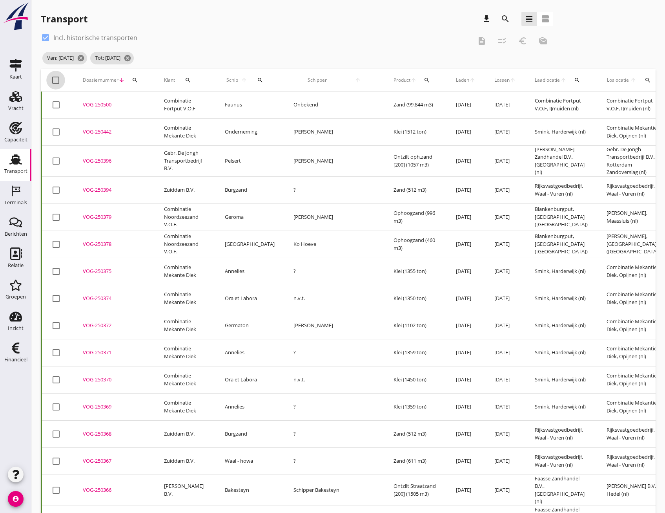
checkbox input "true"
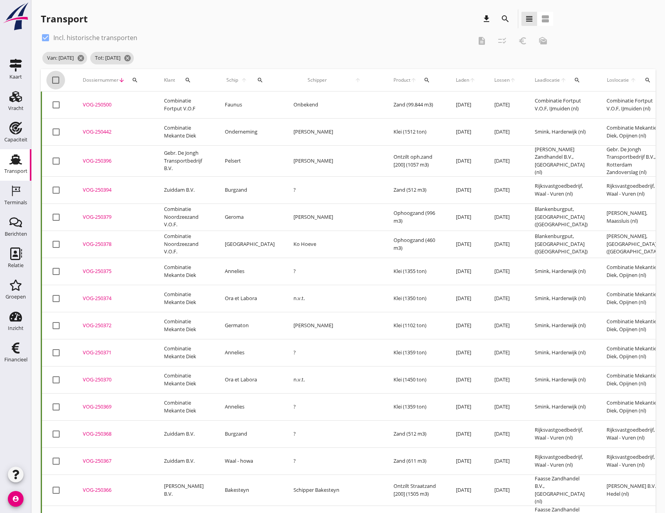
checkbox input "true"
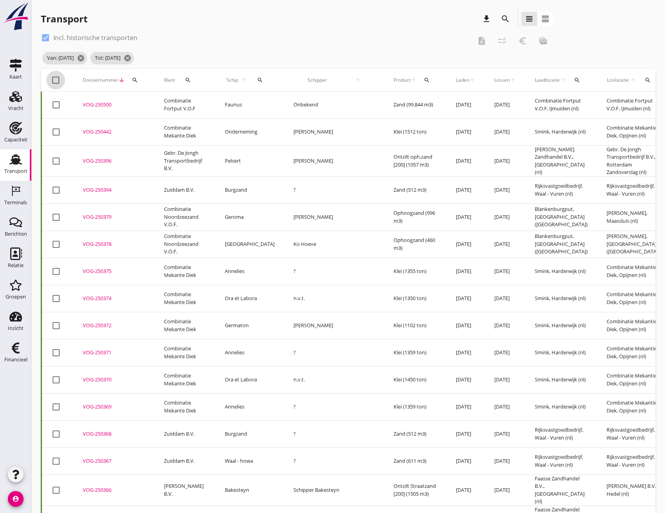
checkbox input "true"
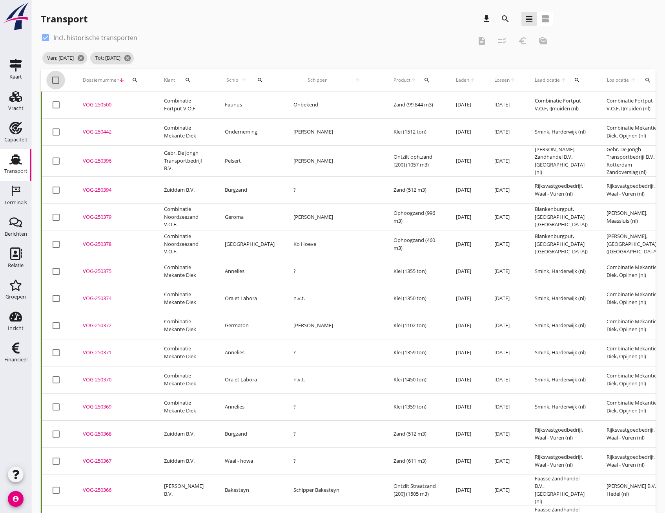
checkbox input "true"
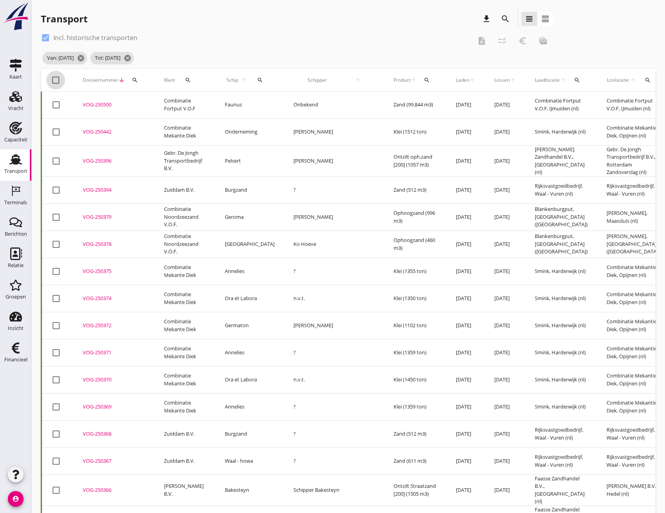
checkbox input "true"
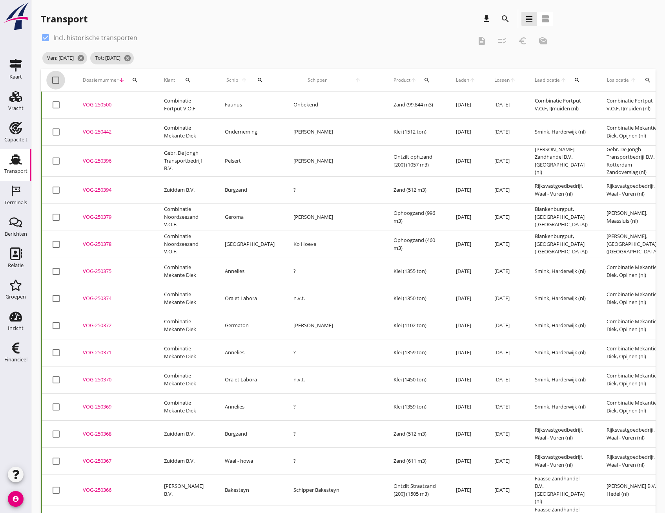
checkbox input "true"
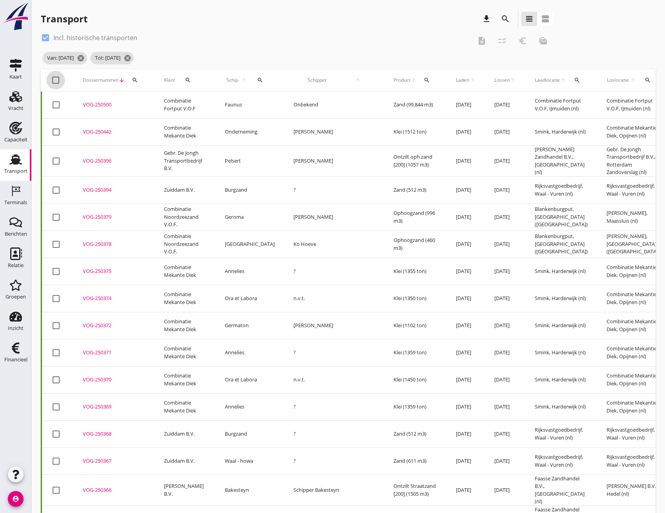
checkbox input "true"
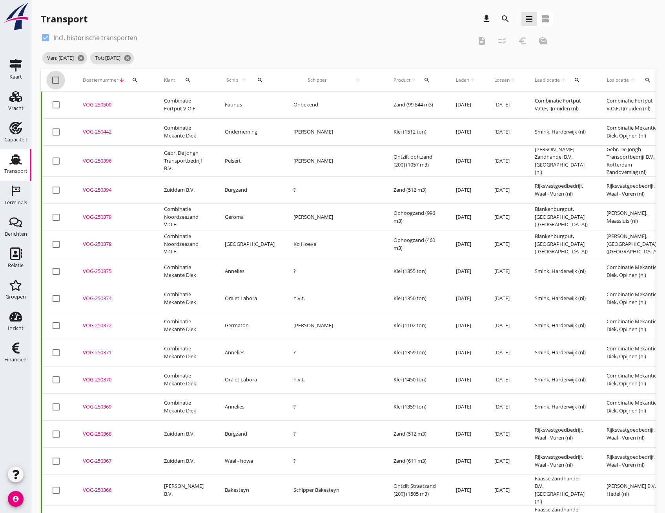
checkbox input "true"
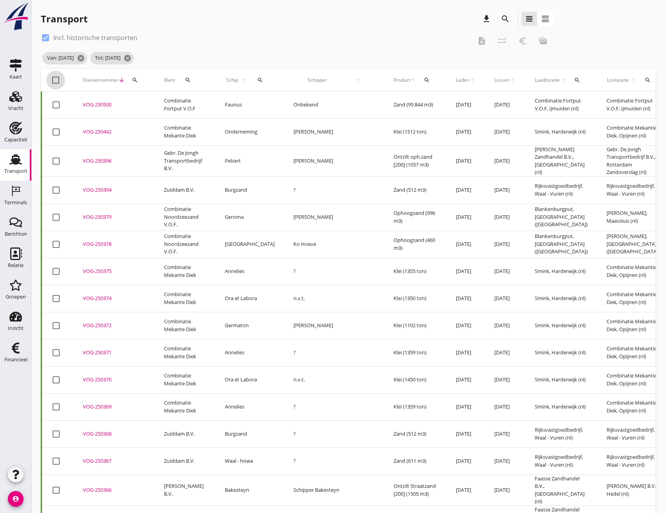
checkbox input "true"
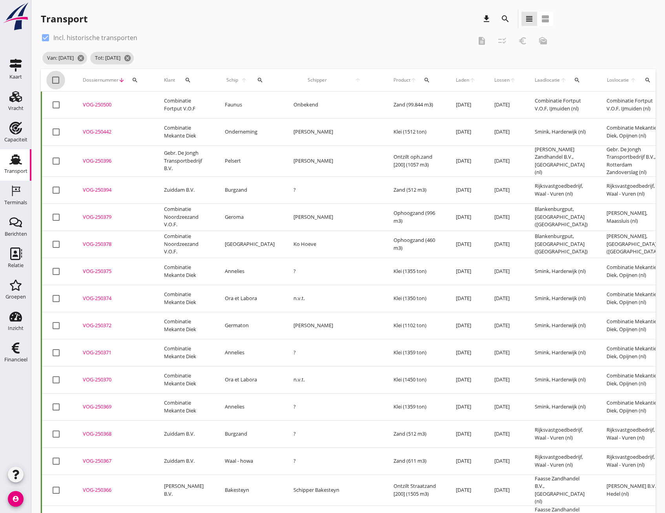
checkbox input "true"
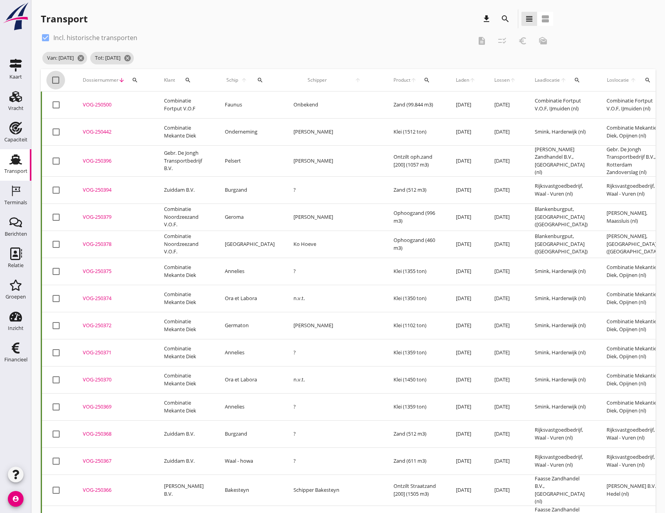
checkbox input "true"
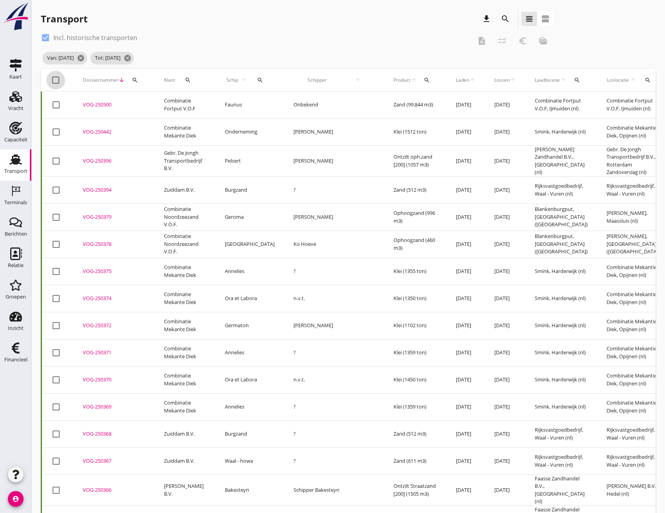
checkbox input "true"
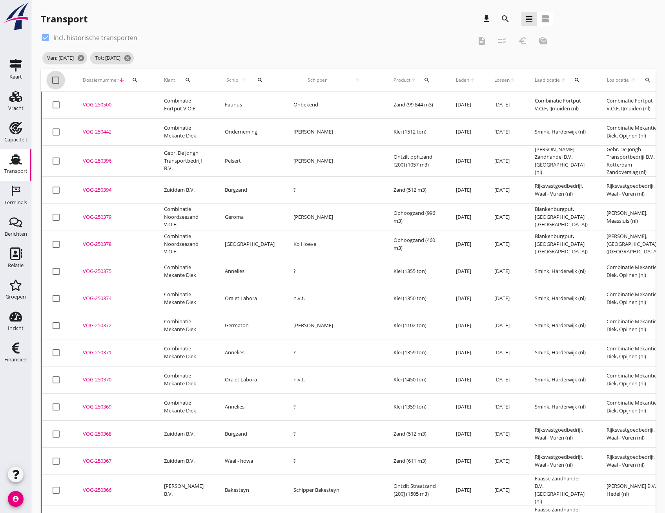
checkbox input "true"
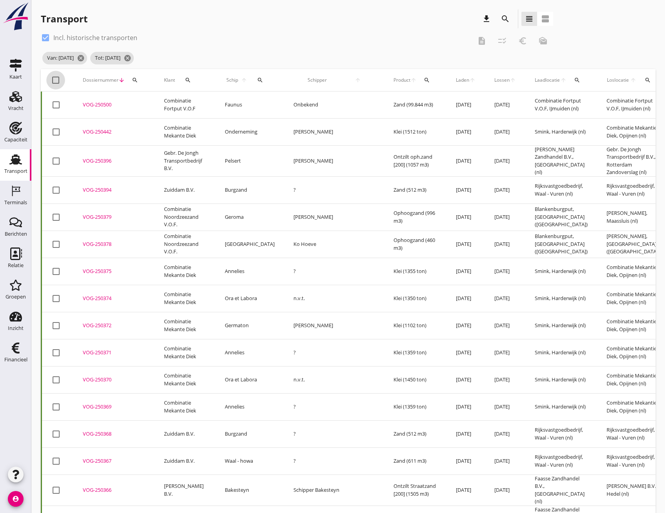
checkbox input "true"
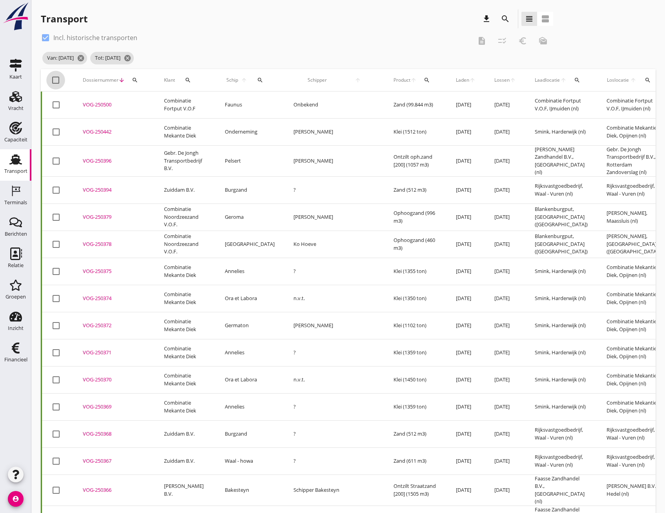
checkbox input "true"
click at [504, 42] on icon "checklist_rtl" at bounding box center [502, 40] width 9 height 9
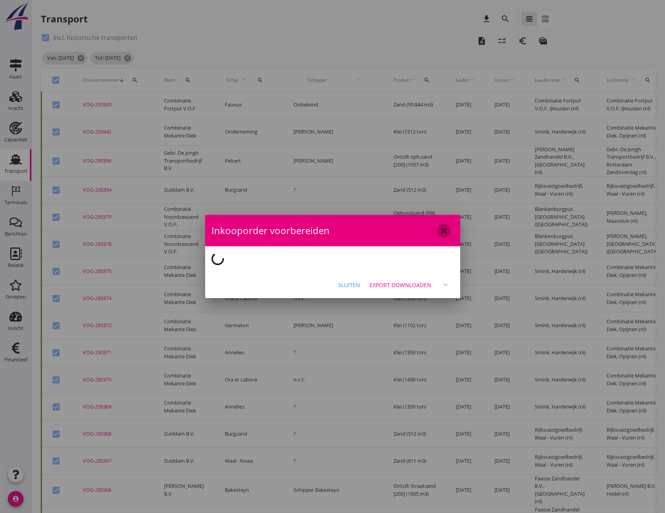
click at [443, 229] on icon "close" at bounding box center [443, 230] width 9 height 9
checkbox input "false"
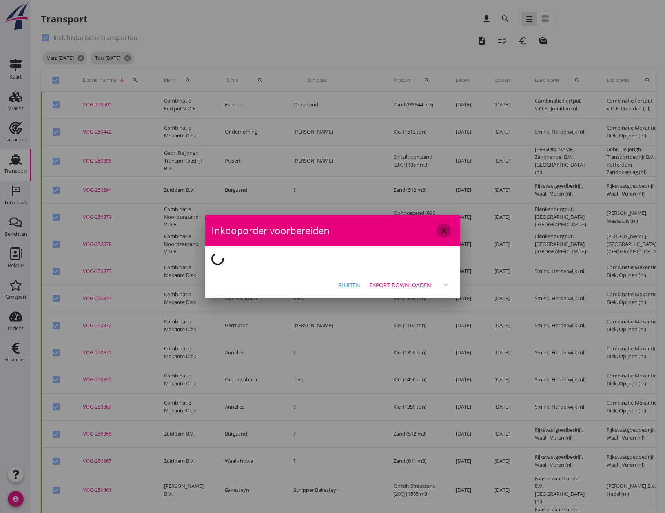
checkbox input "false"
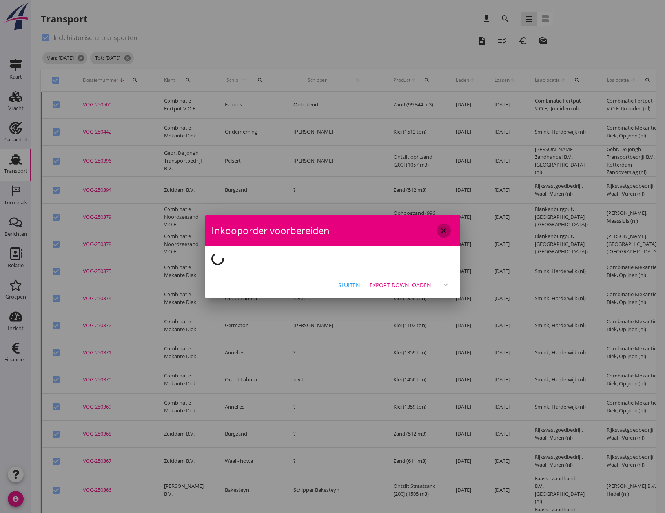
checkbox input "false"
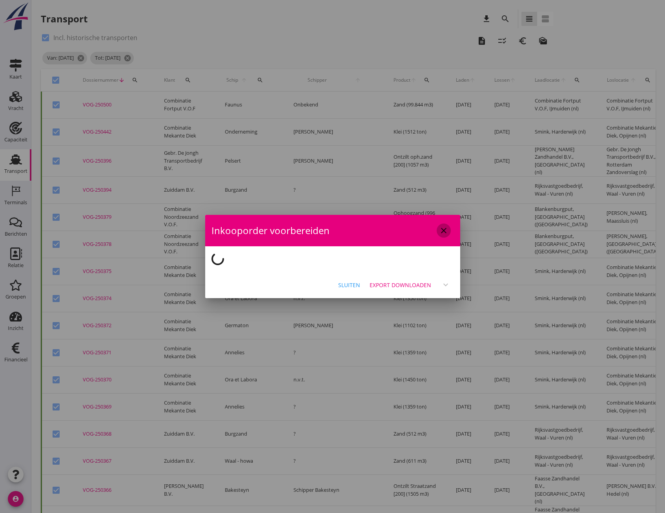
checkbox input "false"
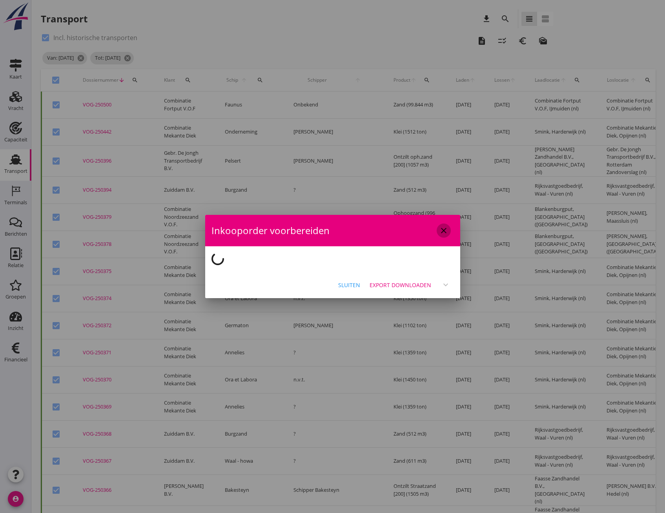
checkbox input "false"
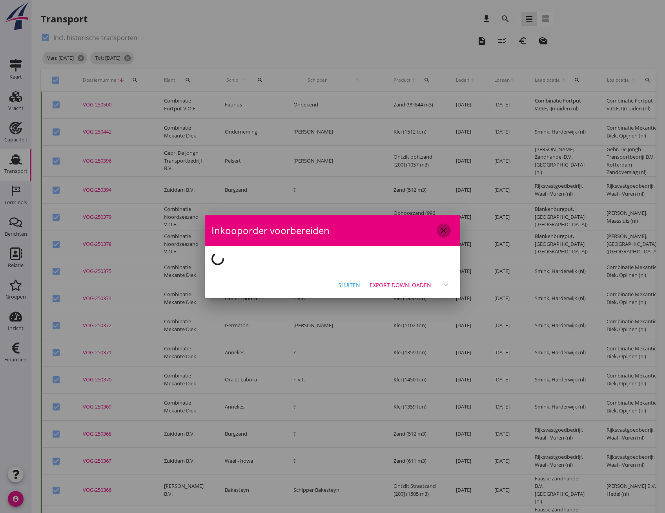
checkbox input "false"
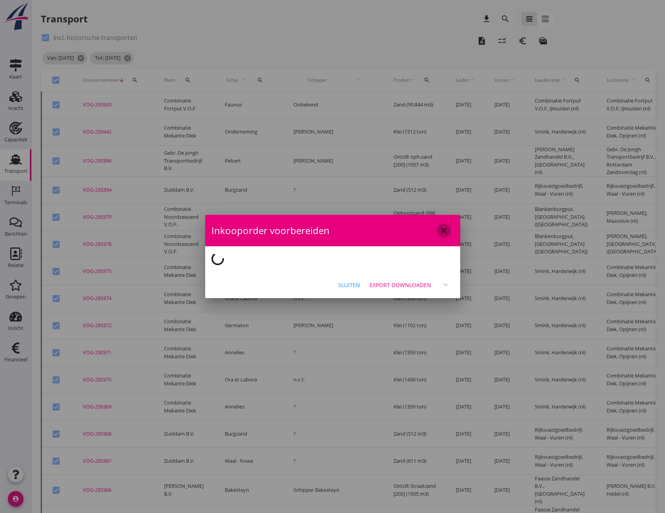
checkbox input "false"
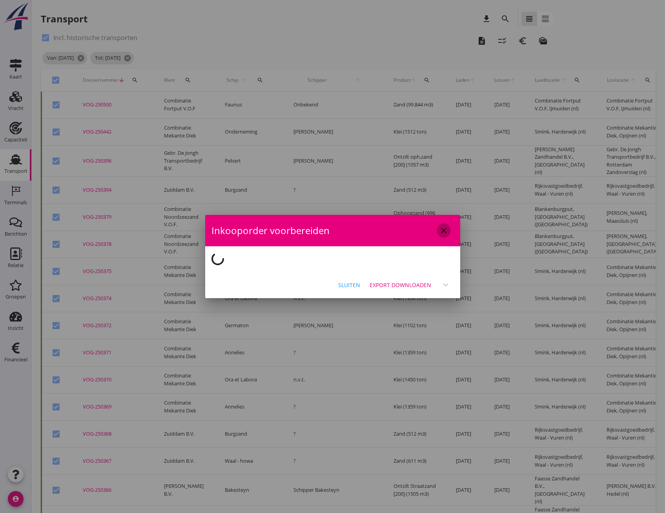
checkbox input "false"
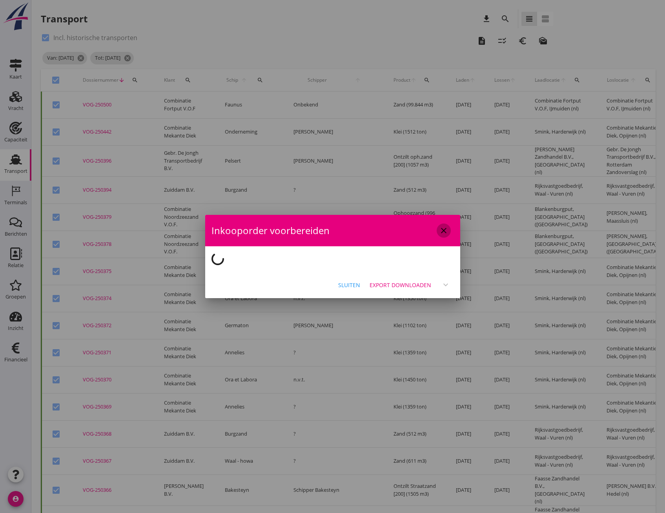
checkbox input "false"
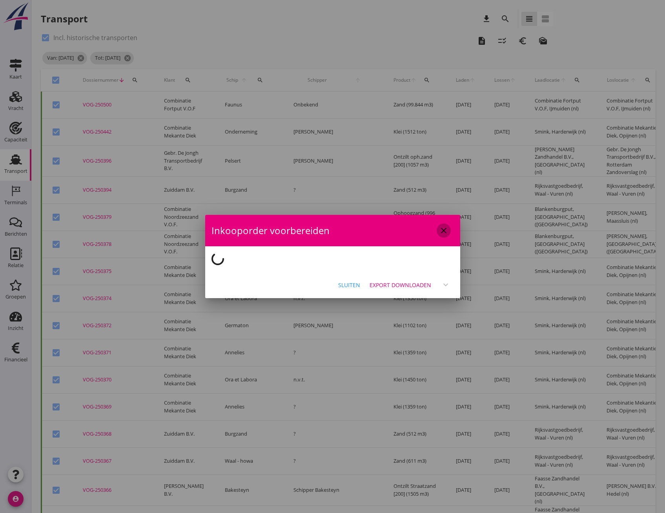
checkbox input "false"
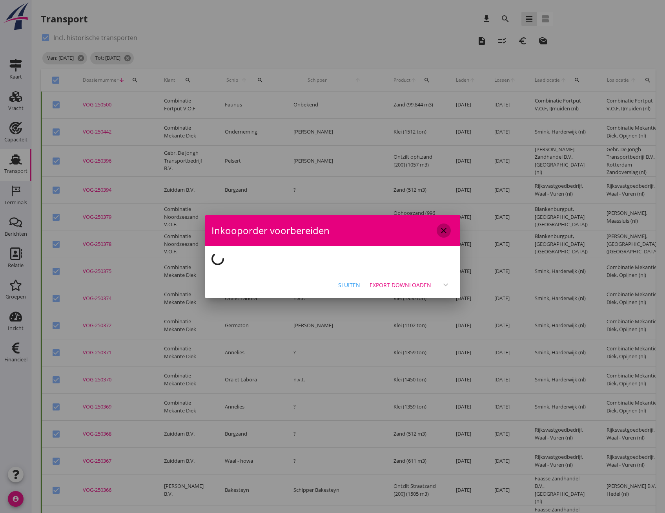
checkbox input "false"
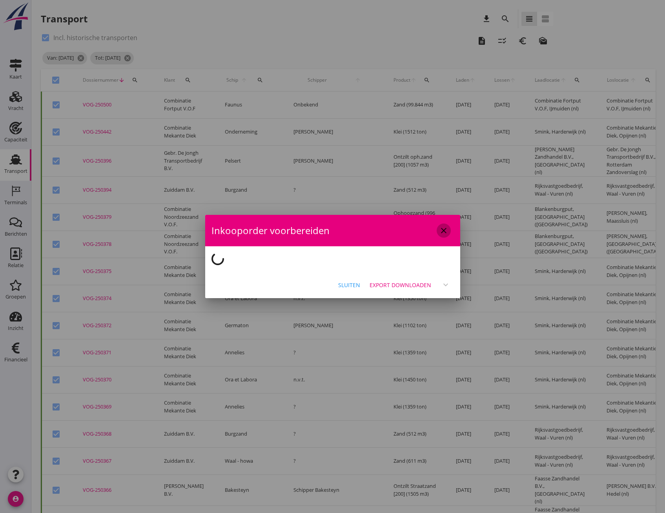
checkbox input "false"
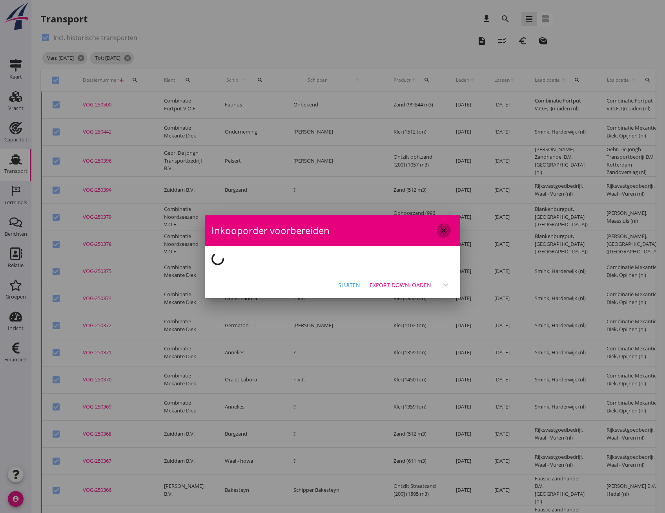
checkbox input "false"
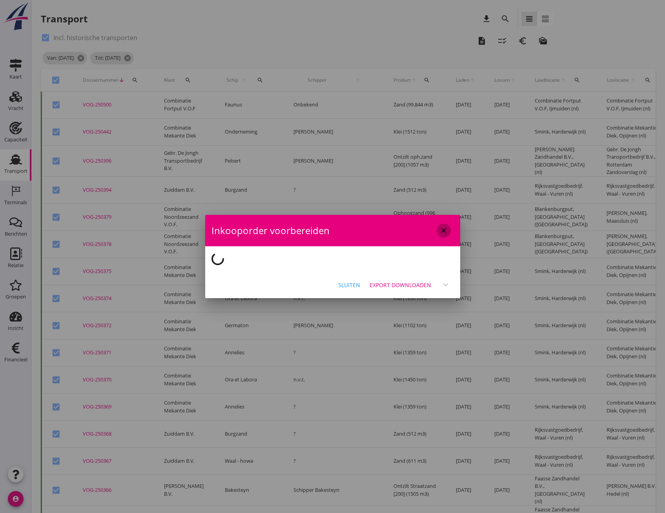
checkbox input "false"
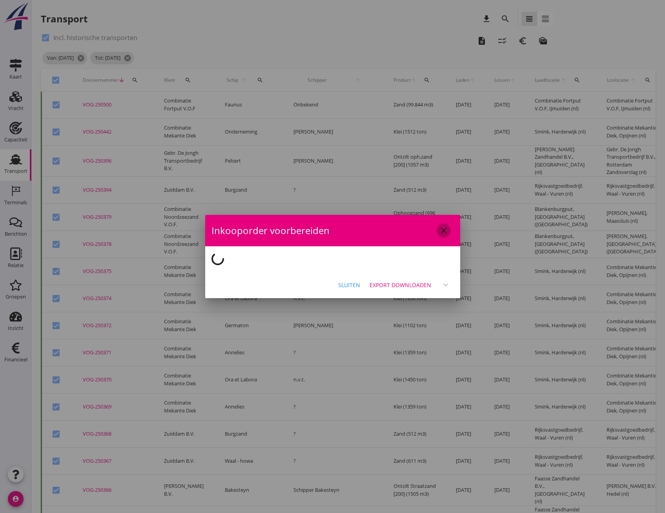
checkbox input "false"
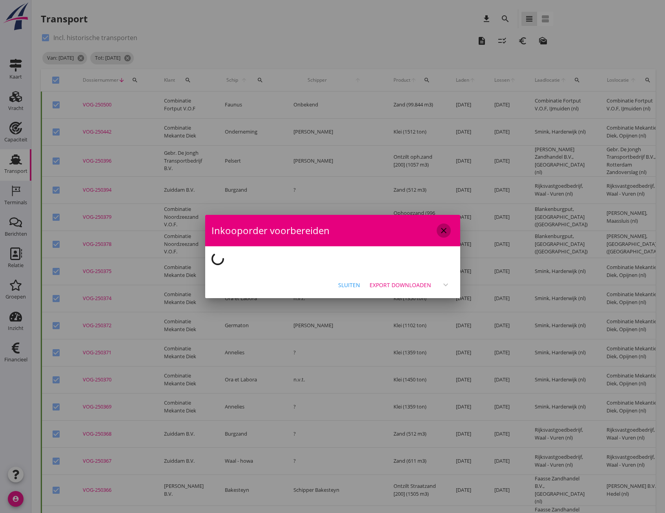
checkbox input "false"
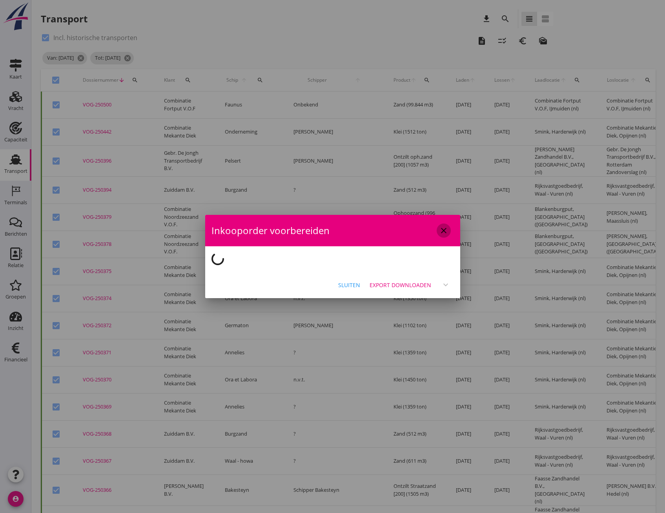
checkbox input "false"
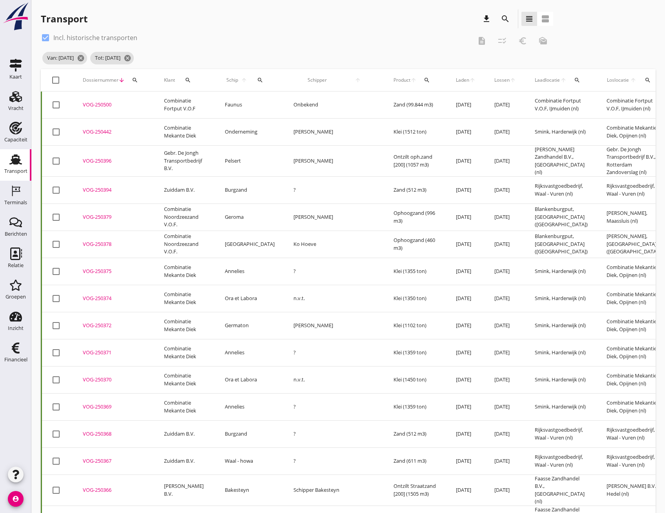
click at [53, 77] on div at bounding box center [55, 79] width 13 height 13
click at [500, 39] on icon "checklist_rtl" at bounding box center [502, 40] width 9 height 9
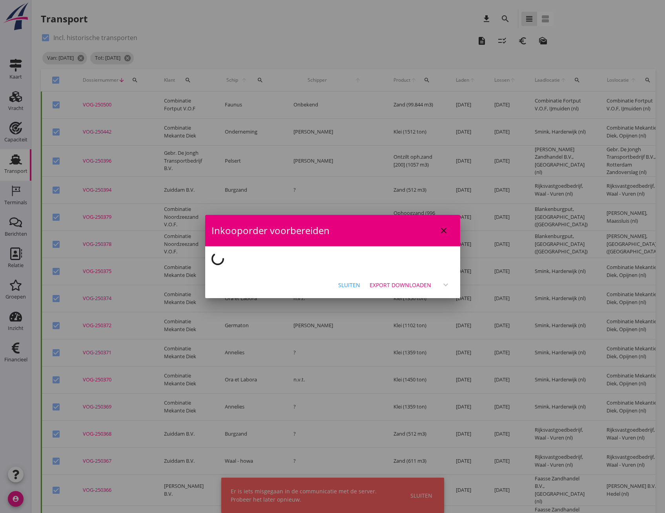
click at [445, 230] on icon "close" at bounding box center [443, 230] width 9 height 9
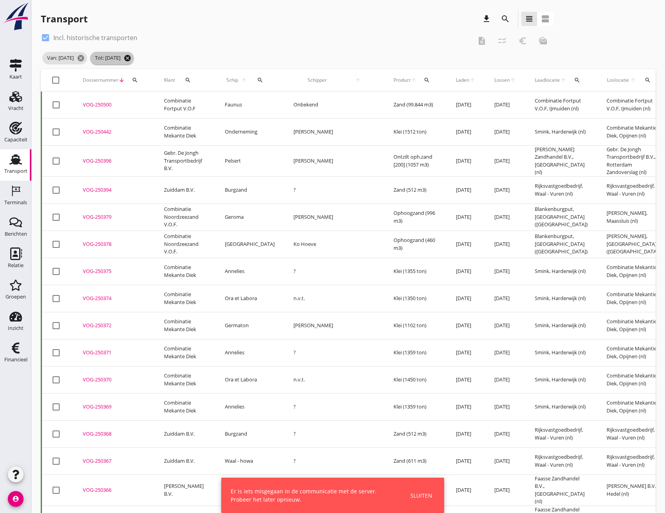
click at [131, 61] on icon "cancel" at bounding box center [128, 58] width 8 height 8
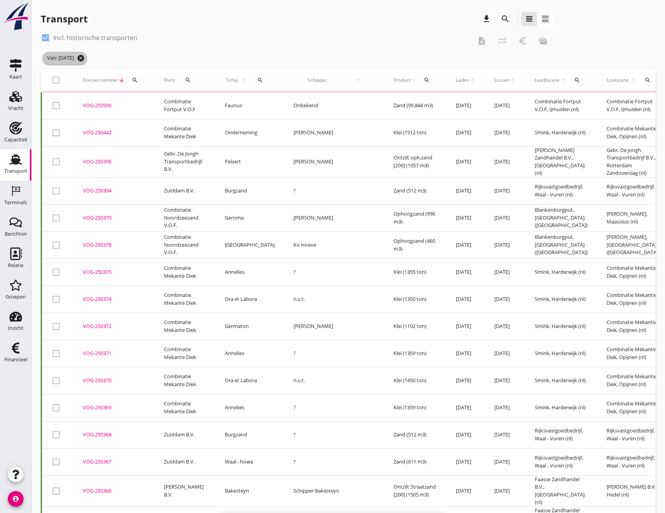
click at [85, 60] on icon "cancel" at bounding box center [81, 58] width 8 height 8
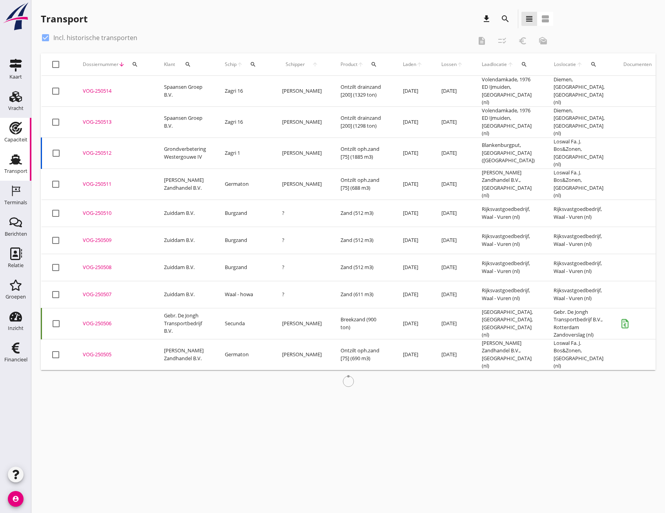
drag, startPoint x: 16, startPoint y: 101, endPoint x: 18, endPoint y: 132, distance: 31.1
click at [16, 101] on use at bounding box center [15, 96] width 13 height 11
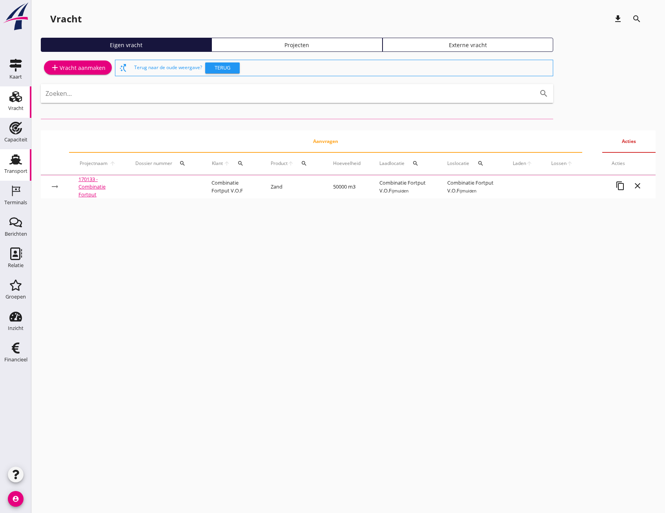
click at [16, 167] on div "Transport" at bounding box center [15, 171] width 23 height 11
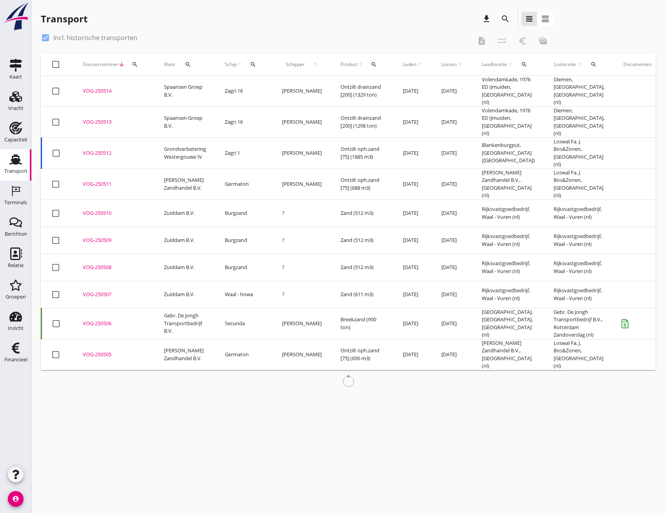
click at [509, 20] on icon "search" at bounding box center [505, 18] width 9 height 9
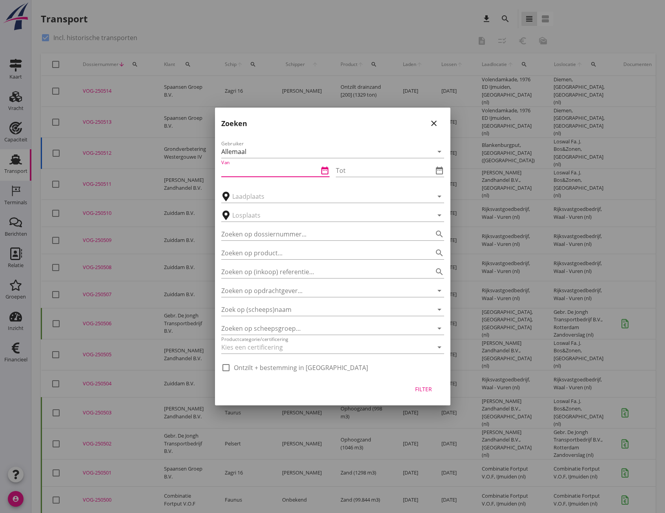
click at [261, 175] on input "Van" at bounding box center [269, 170] width 97 height 13
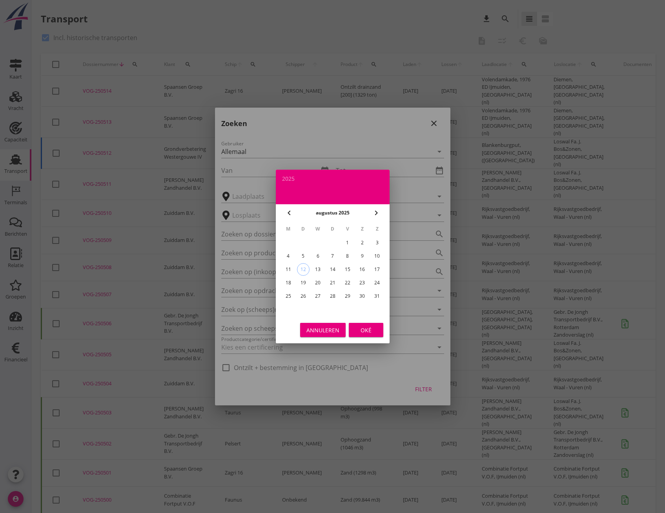
click at [290, 215] on icon "chevron_left" at bounding box center [289, 212] width 9 height 9
click at [288, 215] on icon "chevron_left" at bounding box center [289, 212] width 9 height 9
click at [376, 242] on div "1" at bounding box center [377, 242] width 13 height 13
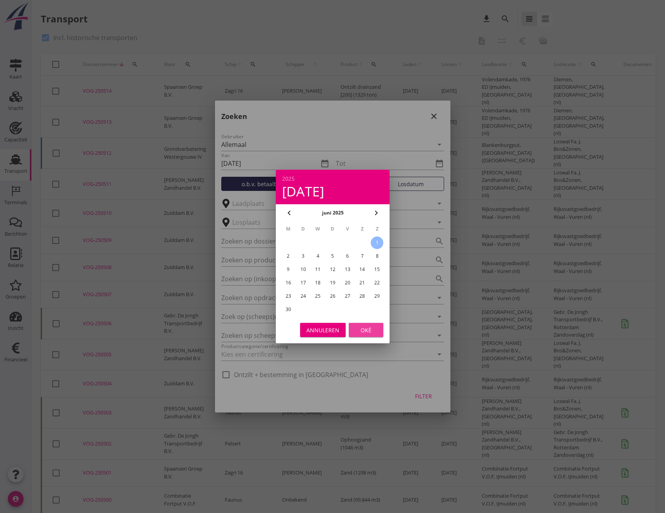
click at [363, 329] on div "Oké" at bounding box center [366, 330] width 22 height 8
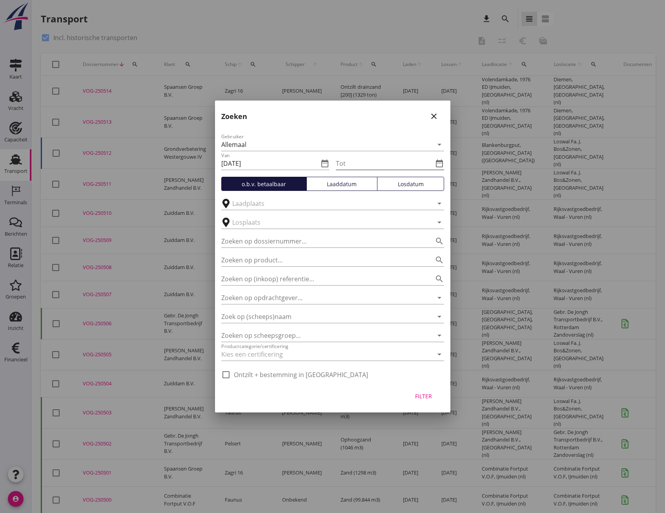
click at [351, 164] on input "Tot" at bounding box center [384, 163] width 97 height 13
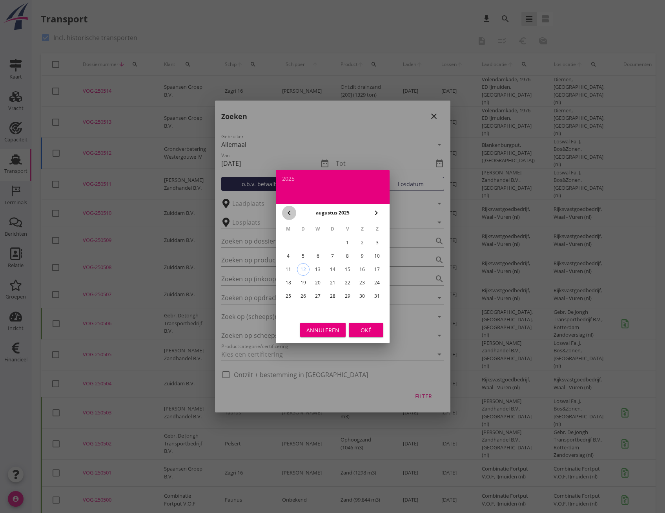
click at [287, 211] on icon "chevron_left" at bounding box center [289, 212] width 9 height 9
click at [287, 308] on div "30" at bounding box center [288, 309] width 13 height 13
click at [362, 333] on div "Oké" at bounding box center [366, 330] width 22 height 8
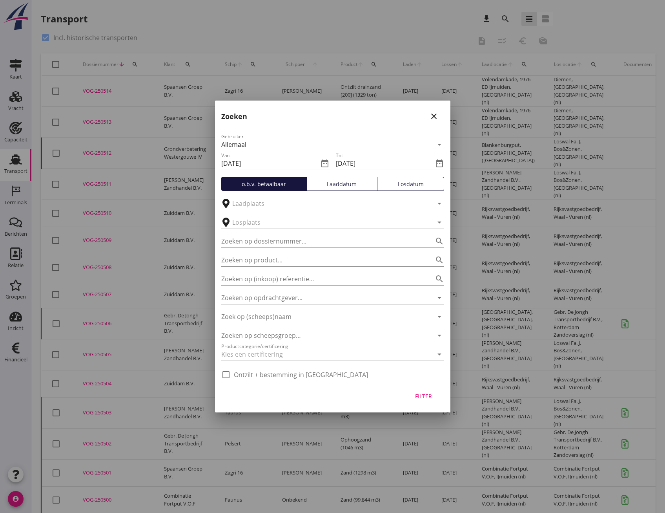
click at [409, 184] on div "Losdatum" at bounding box center [411, 184] width 60 height 8
click at [422, 396] on div "Filter" at bounding box center [424, 396] width 22 height 8
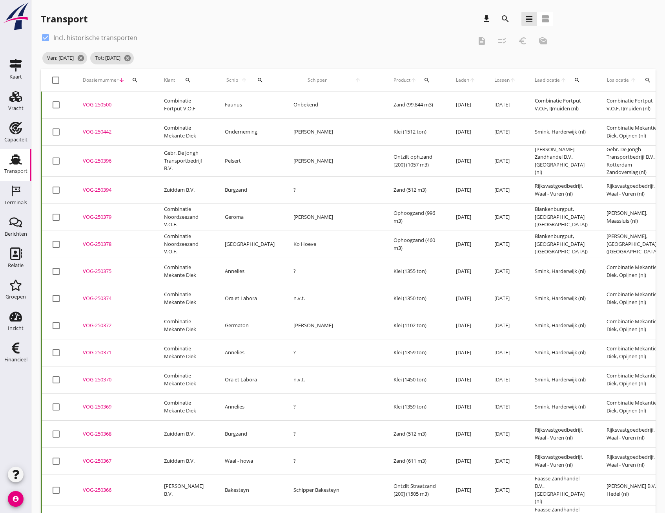
click at [56, 81] on div at bounding box center [55, 79] width 13 height 13
click at [503, 42] on icon "checklist_rtl" at bounding box center [502, 40] width 9 height 9
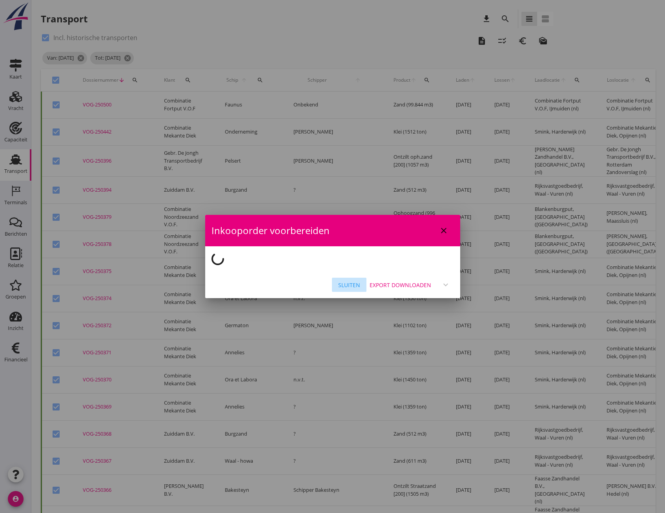
click at [348, 283] on div "Sluiten" at bounding box center [349, 285] width 22 height 8
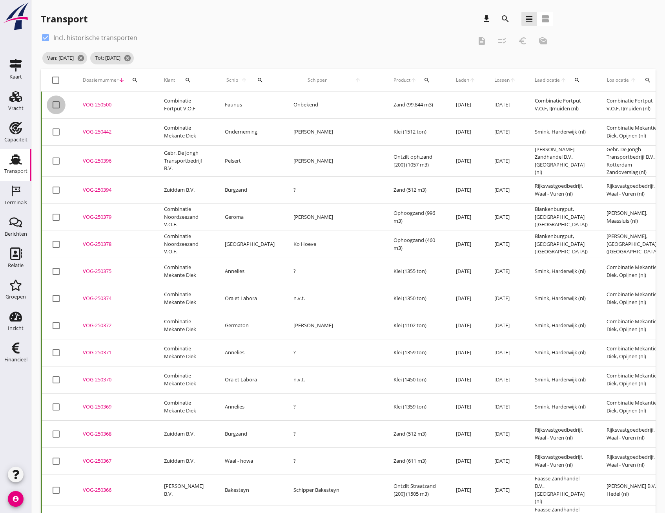
click at [58, 102] on div at bounding box center [55, 104] width 13 height 13
click at [57, 135] on div at bounding box center [55, 131] width 13 height 13
click at [56, 160] on div at bounding box center [55, 160] width 13 height 13
click at [55, 189] on div at bounding box center [55, 189] width 13 height 13
click at [55, 215] on div at bounding box center [55, 216] width 13 height 13
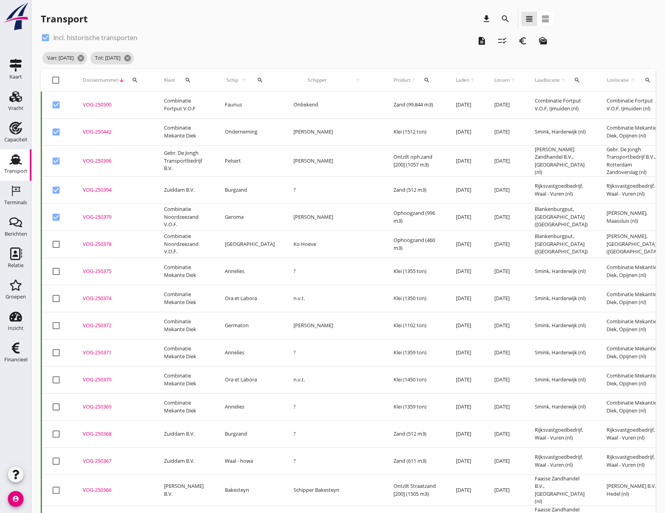
click at [505, 41] on icon "checklist_rtl" at bounding box center [502, 40] width 9 height 9
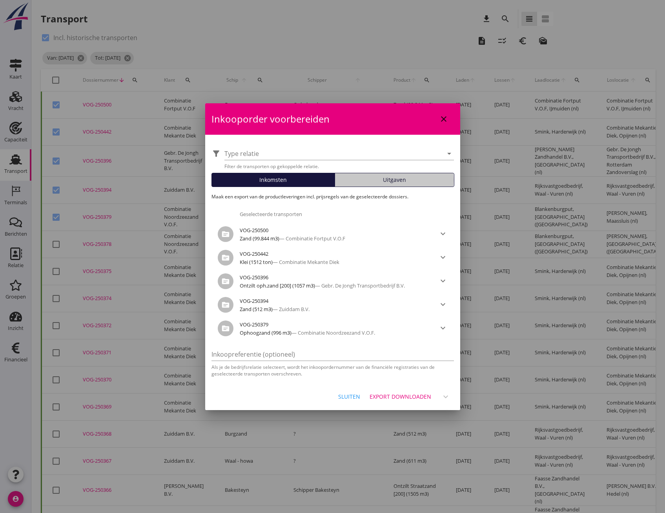
click at [407, 179] on div "Uitgaven" at bounding box center [394, 179] width 113 height 8
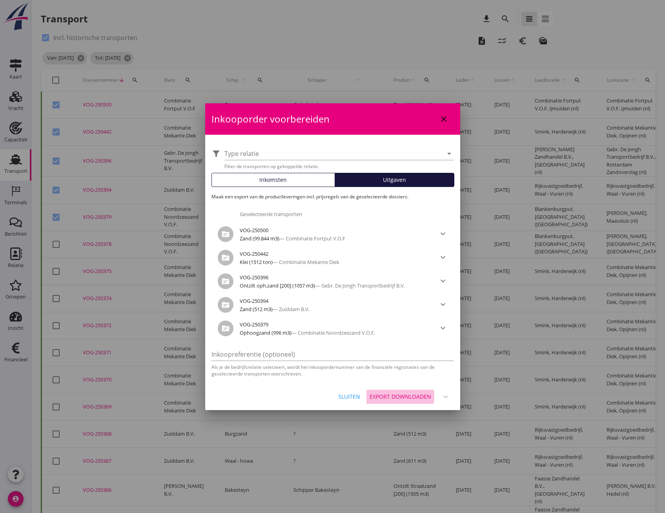
click at [399, 394] on div "Export downloaden" at bounding box center [401, 396] width 62 height 8
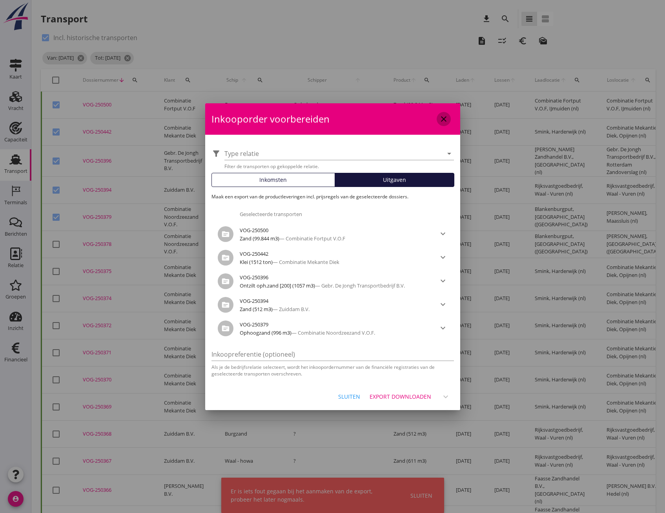
click at [443, 119] on icon "close" at bounding box center [443, 118] width 9 height 9
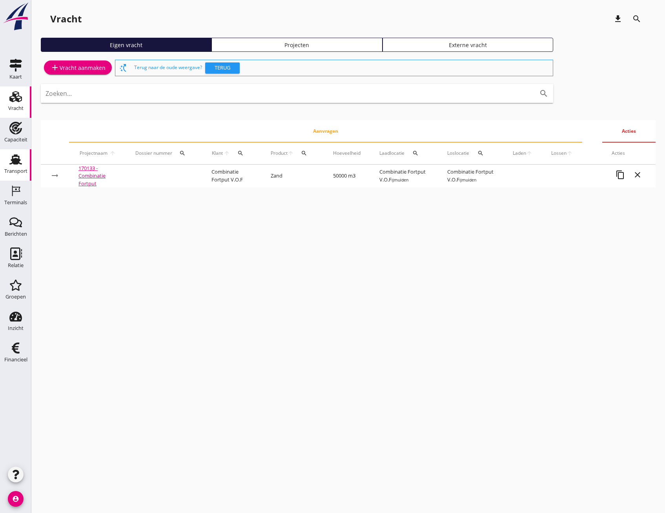
click at [8, 169] on div "Transport" at bounding box center [15, 170] width 23 height 5
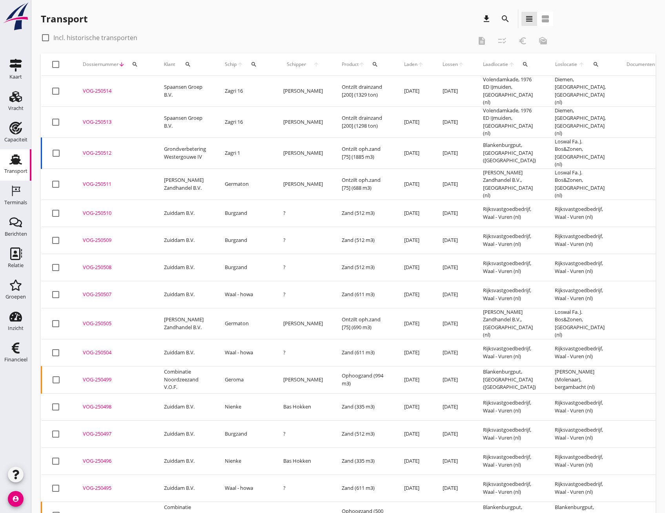
click at [46, 35] on div at bounding box center [45, 37] width 13 height 13
checkbox input "true"
click at [509, 21] on icon "search" at bounding box center [505, 18] width 9 height 9
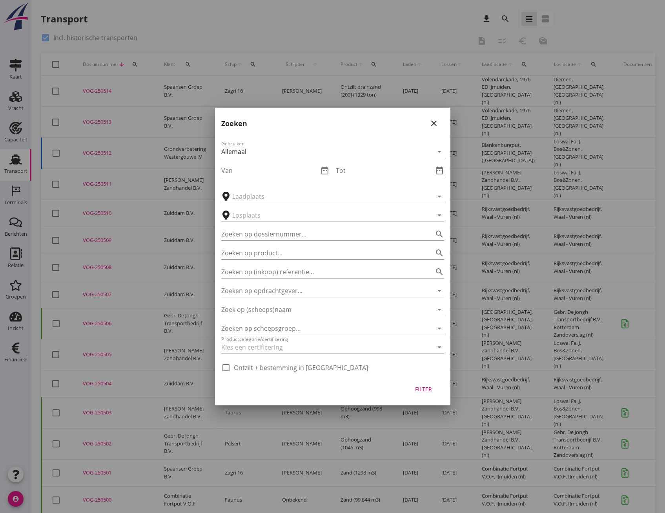
click at [238, 164] on div "Van date_range" at bounding box center [275, 167] width 108 height 17
click at [236, 170] on input "Van" at bounding box center [269, 170] width 97 height 13
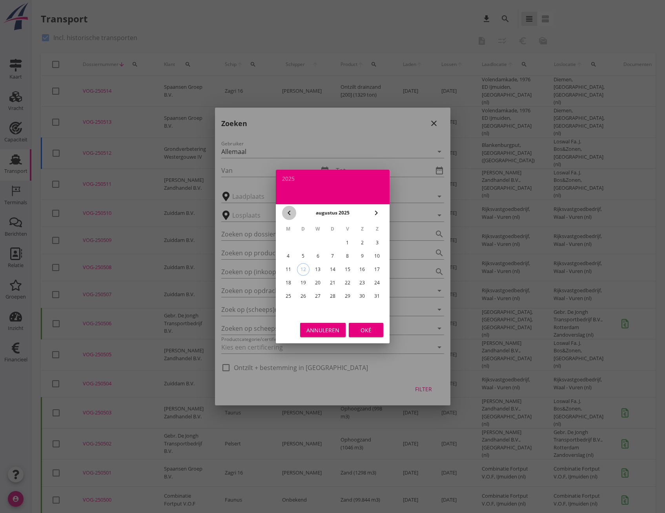
click at [289, 212] on icon "chevron_left" at bounding box center [289, 212] width 9 height 9
click at [331, 239] on div "1" at bounding box center [332, 242] width 13 height 13
type input "2025-05-01"
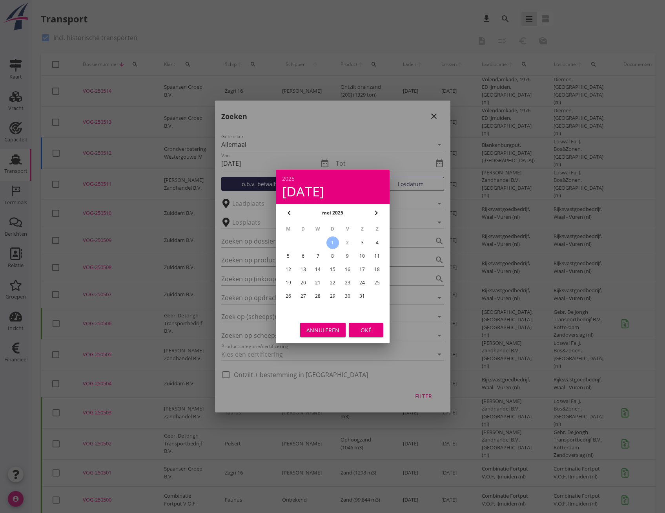
click at [366, 334] on button "Oké" at bounding box center [366, 330] width 35 height 14
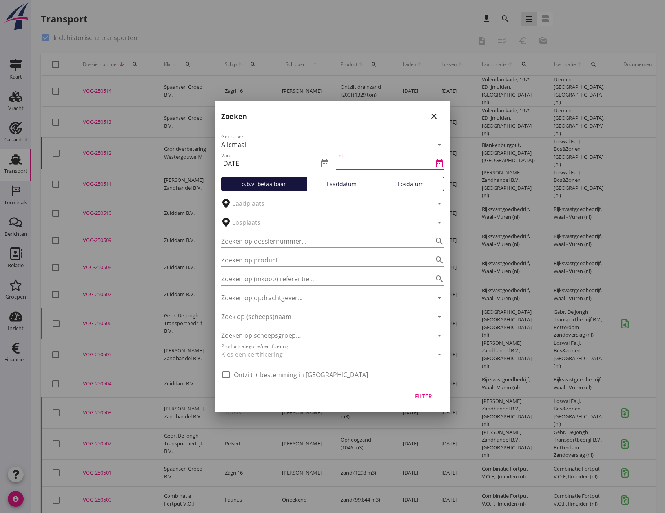
click at [364, 164] on input "Tot" at bounding box center [384, 163] width 97 height 13
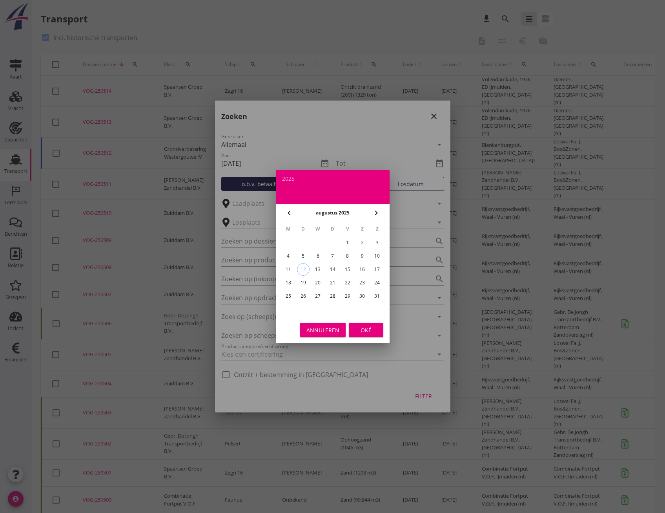
click at [287, 212] on icon "chevron_left" at bounding box center [289, 212] width 9 height 9
click at [289, 211] on icon "chevron_left" at bounding box center [289, 212] width 9 height 9
click at [380, 242] on div "1" at bounding box center [377, 242] width 13 height 13
type input "[DATE]"
click at [363, 331] on div "Oké" at bounding box center [366, 330] width 22 height 8
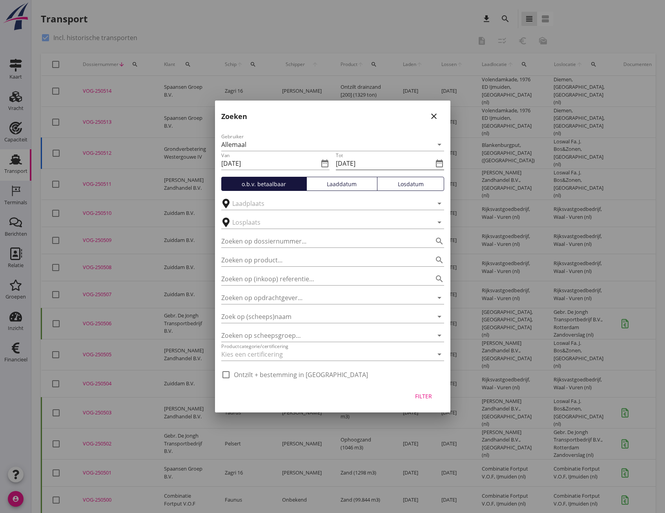
click at [437, 162] on icon "date_range" at bounding box center [439, 163] width 9 height 9
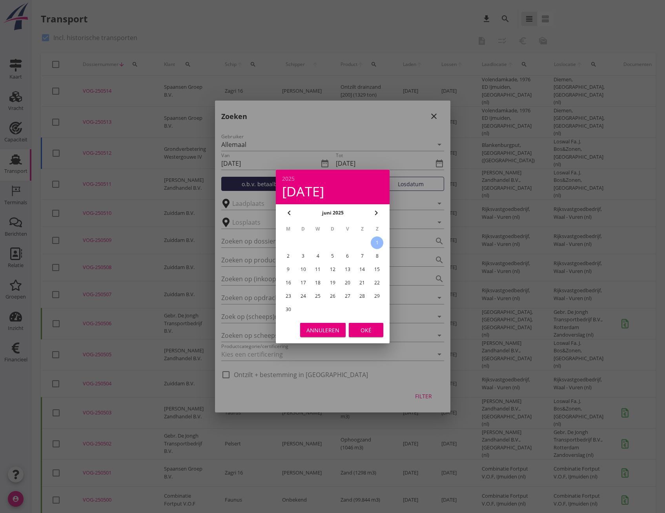
click at [336, 327] on div "Annuleren" at bounding box center [323, 330] width 33 height 8
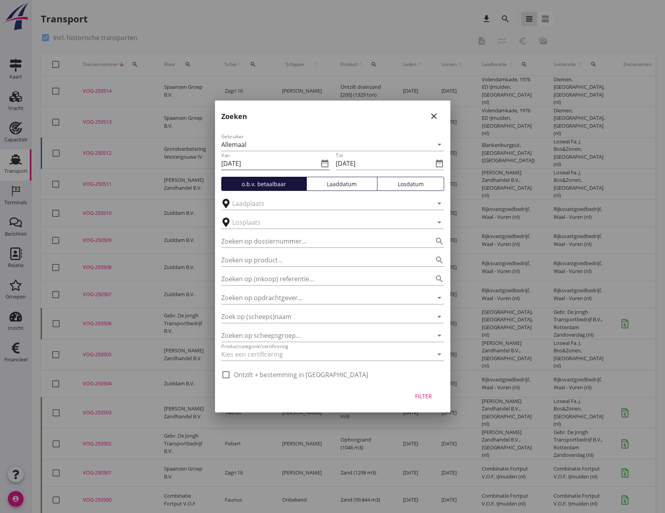
click at [321, 162] on icon "date_range" at bounding box center [324, 163] width 9 height 9
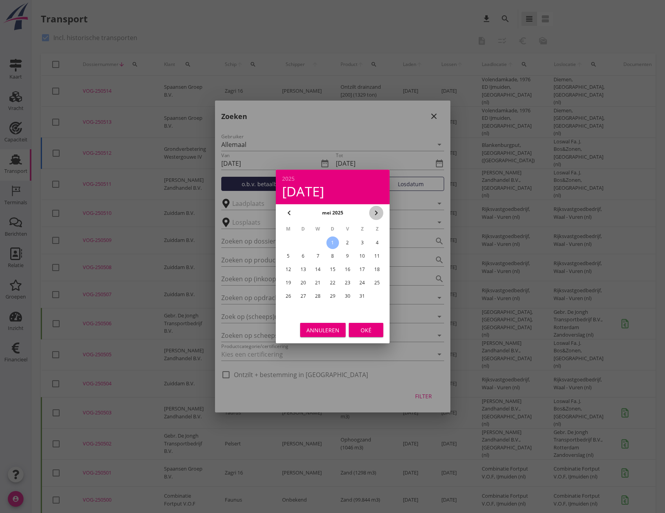
click at [381, 212] on div "chevron_right" at bounding box center [376, 212] width 14 height 9
click at [375, 241] on div "1" at bounding box center [377, 242] width 13 height 13
type input "[DATE]"
click at [366, 331] on div "Oké" at bounding box center [366, 330] width 22 height 8
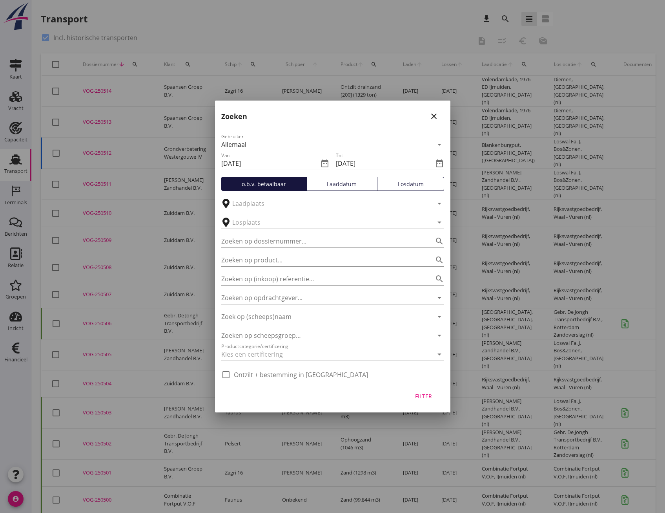
click at [440, 164] on icon "date_range" at bounding box center [439, 163] width 9 height 9
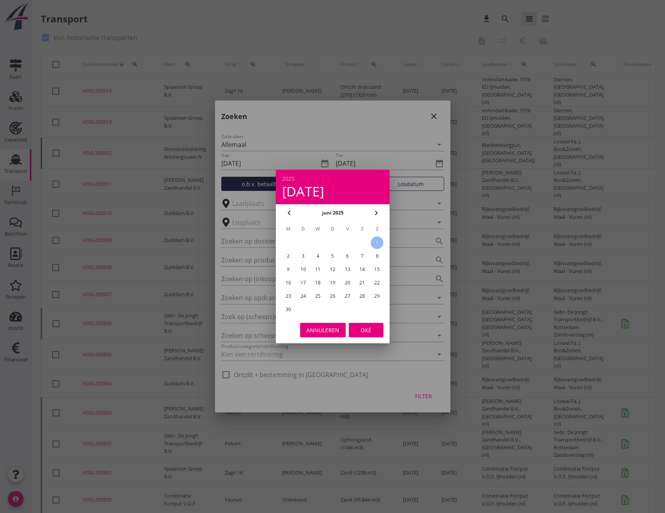
click at [287, 312] on div "30" at bounding box center [288, 309] width 13 height 13
type input "[DATE]"
click at [363, 332] on div "Oké" at bounding box center [366, 330] width 22 height 8
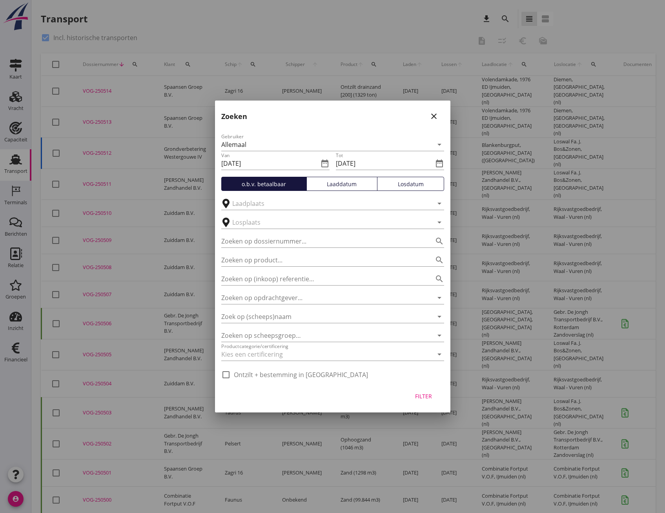
click at [404, 186] on div "Losdatum" at bounding box center [411, 184] width 60 height 8
click at [426, 399] on div "Filter" at bounding box center [424, 396] width 22 height 8
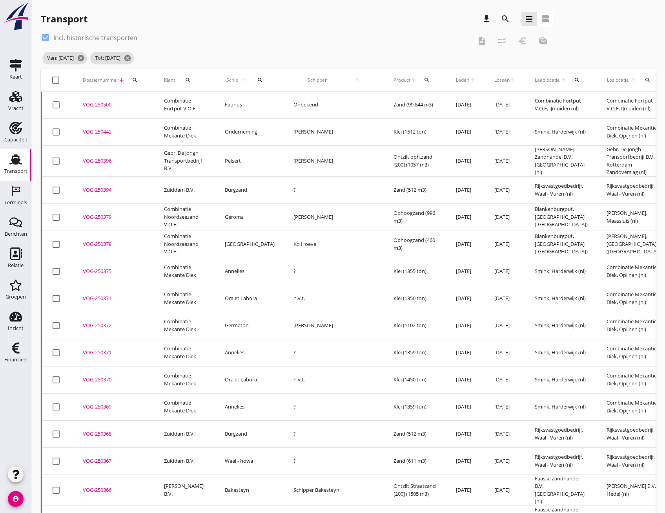
click at [55, 79] on div at bounding box center [55, 79] width 13 height 13
checkbox input "true"
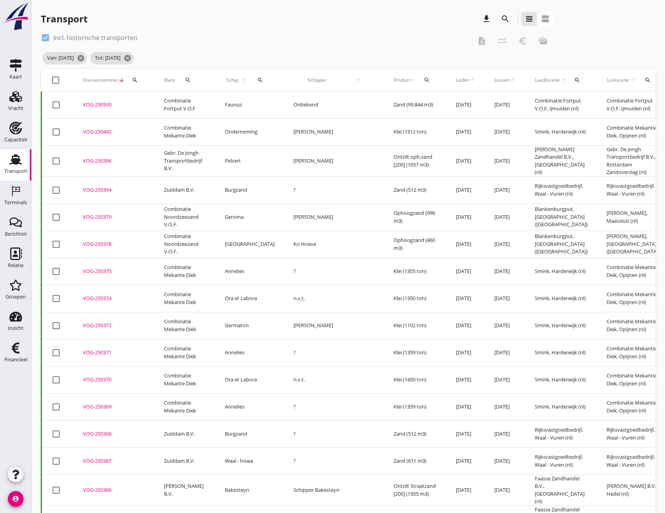
checkbox input "true"
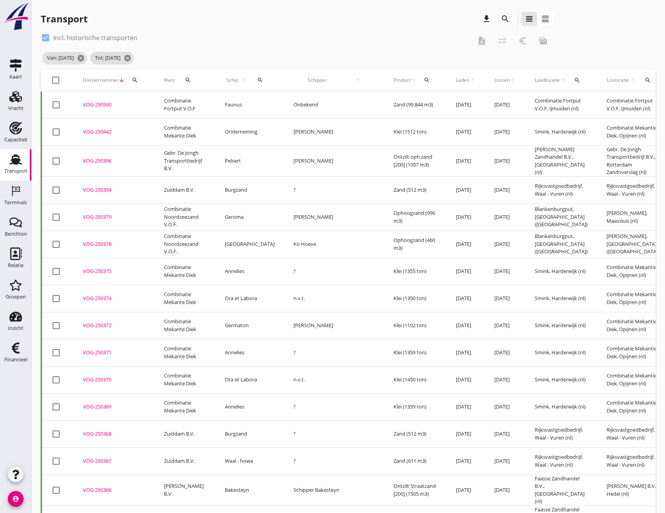
checkbox input "true"
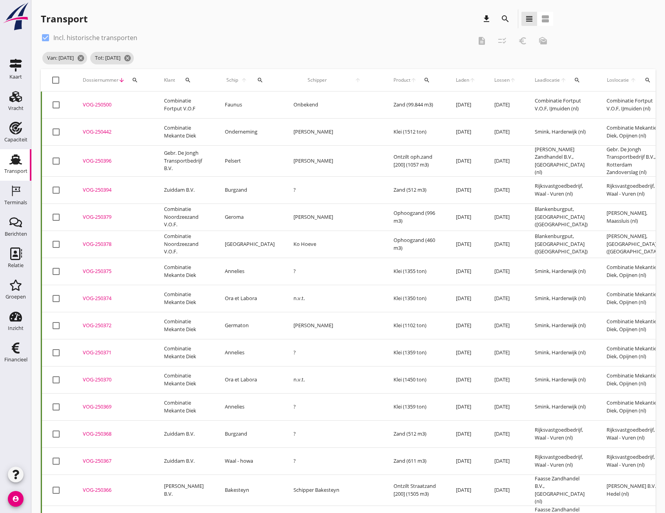
checkbox input "true"
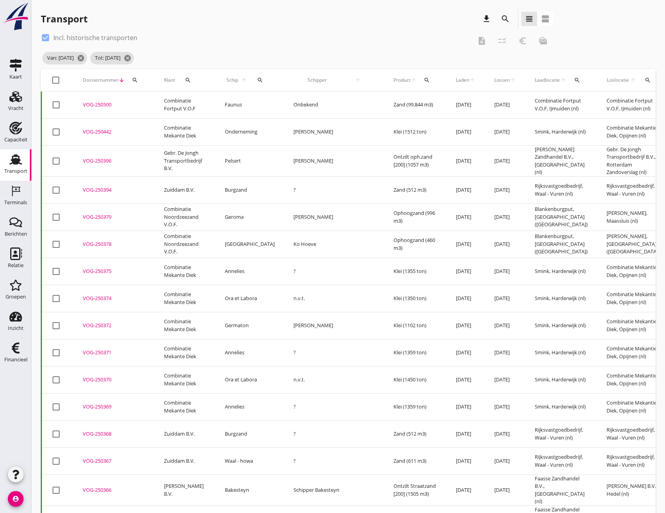
checkbox input "true"
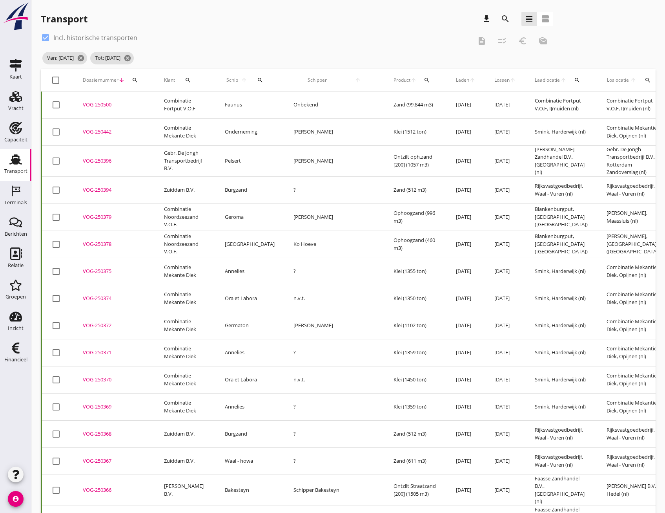
checkbox input "true"
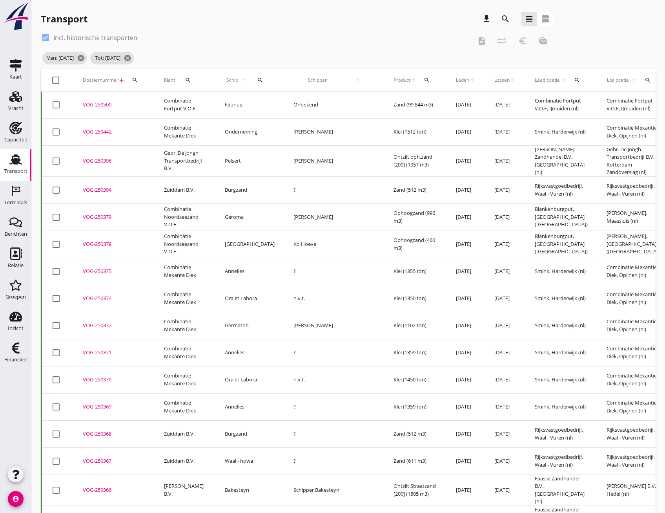
checkbox input "true"
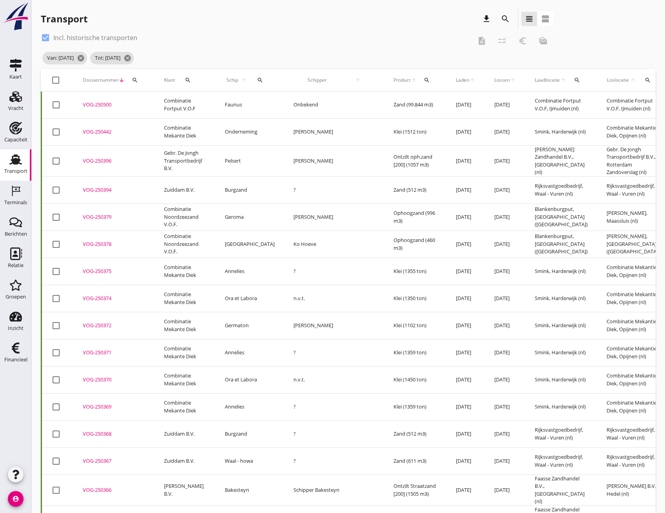
checkbox input "true"
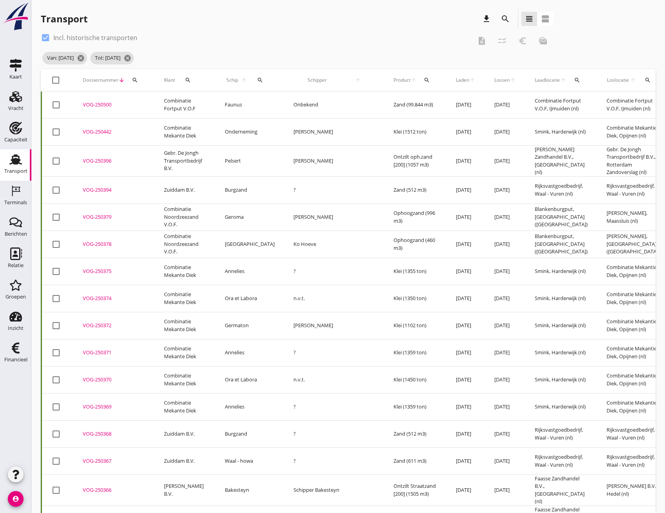
checkbox input "true"
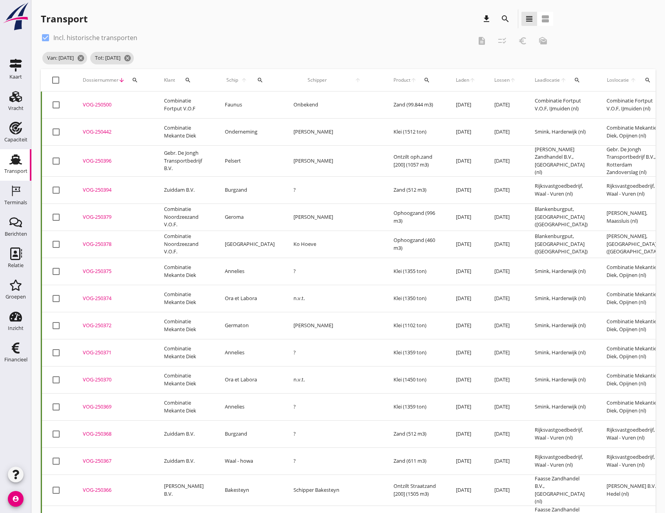
checkbox input "true"
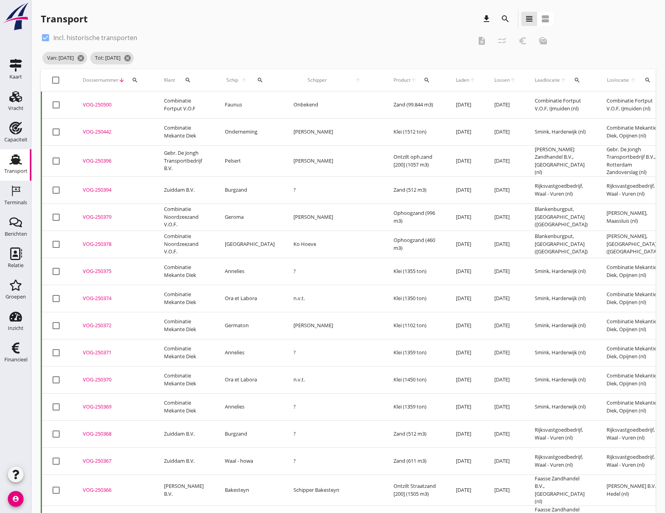
checkbox input "true"
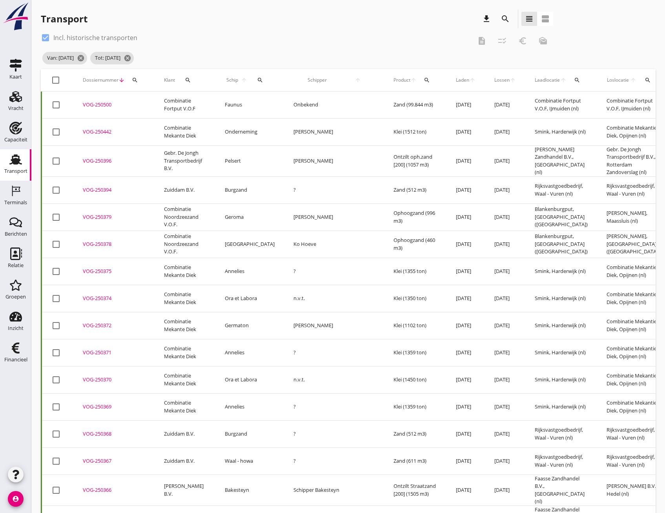
checkbox input "true"
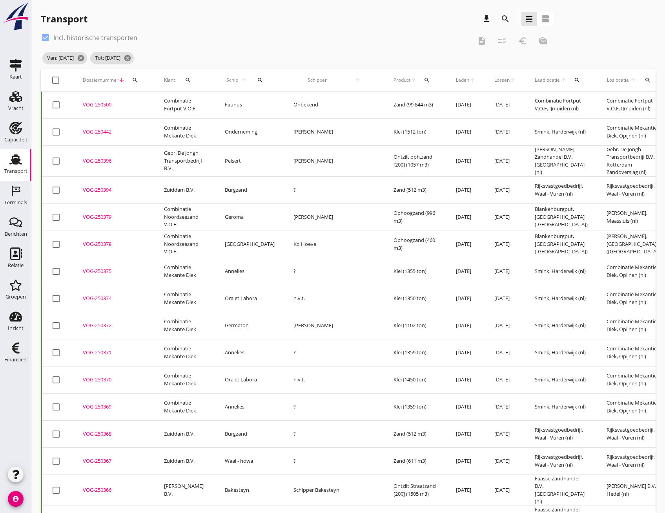
checkbox input "true"
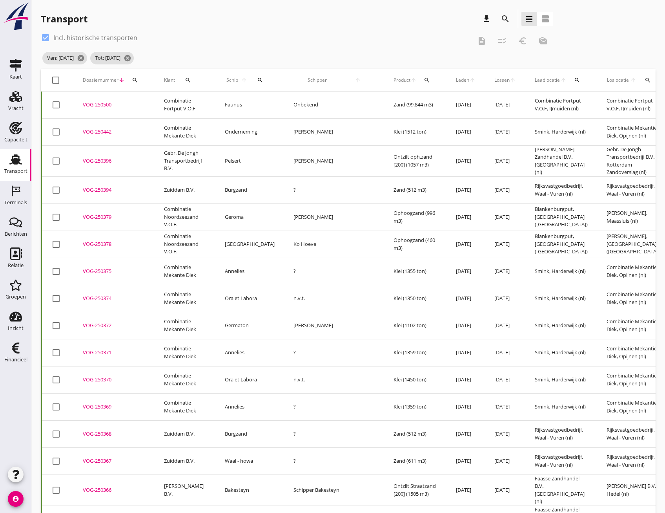
checkbox input "true"
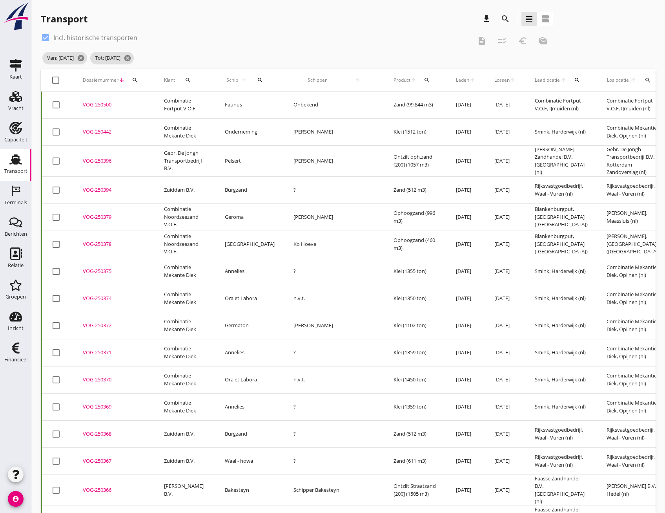
checkbox input "true"
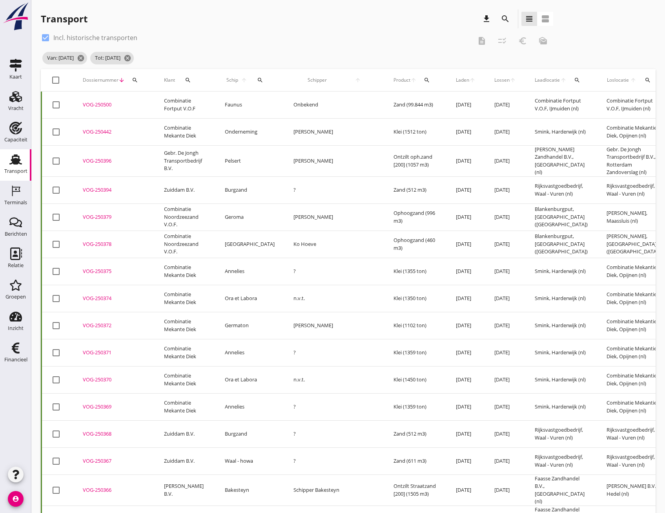
checkbox input "true"
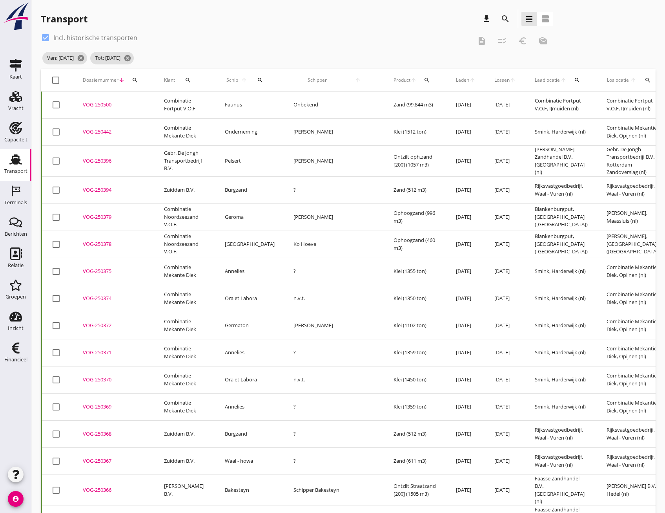
checkbox input "true"
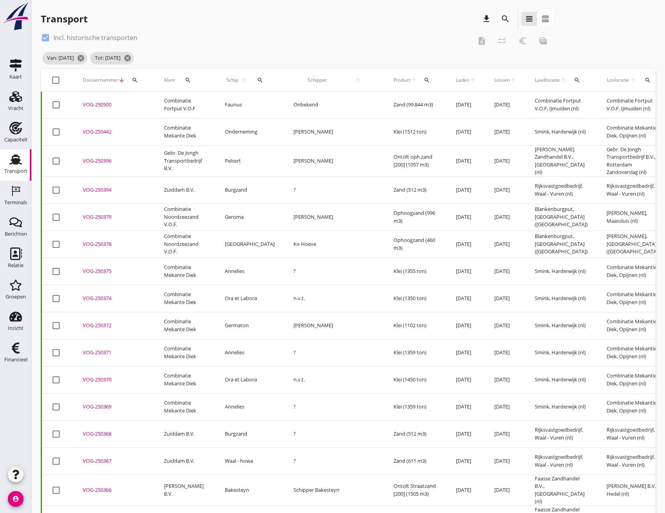
checkbox input "true"
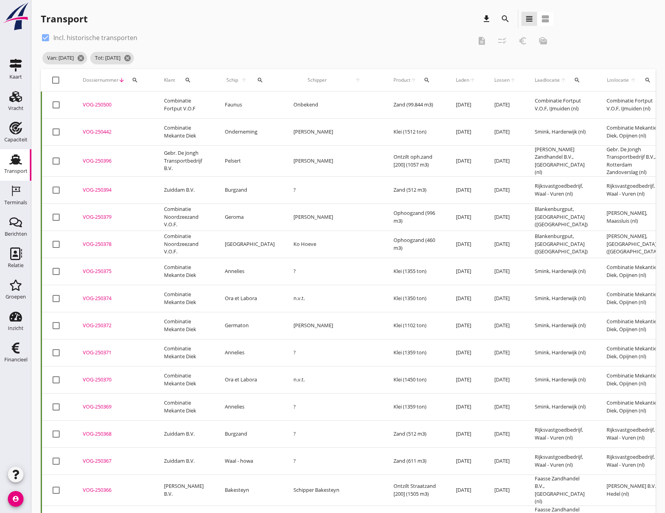
checkbox input "true"
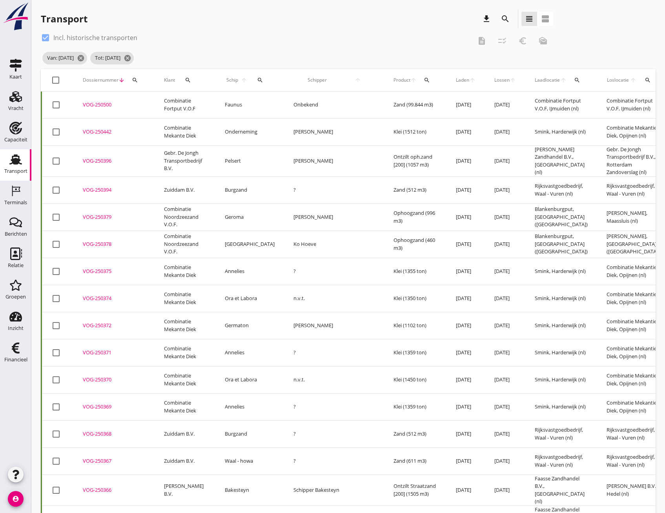
checkbox input "true"
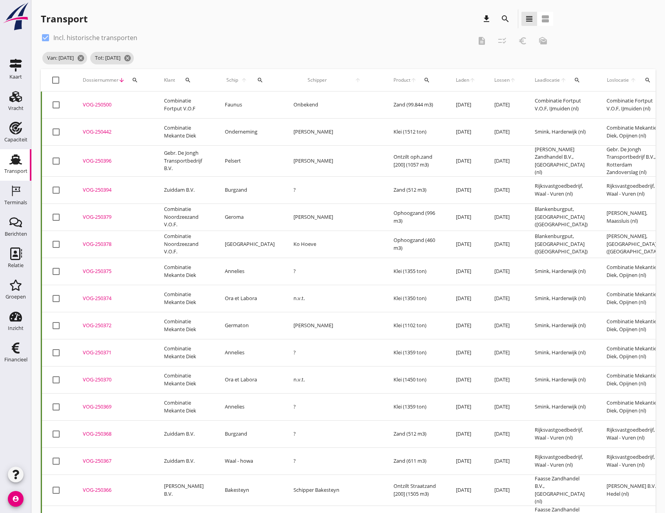
checkbox input "true"
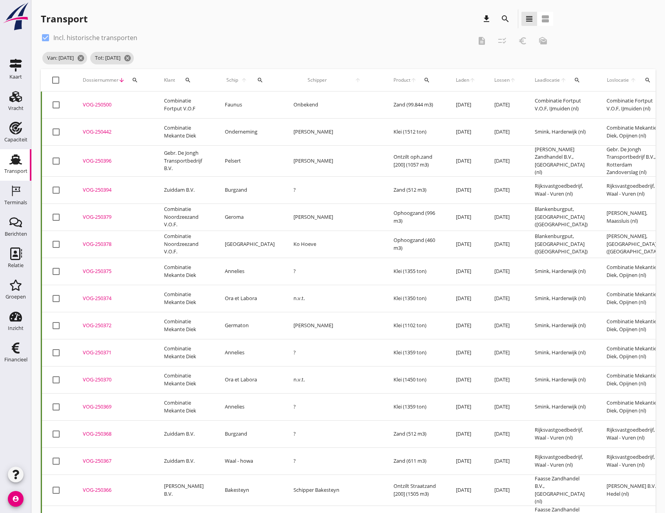
checkbox input "true"
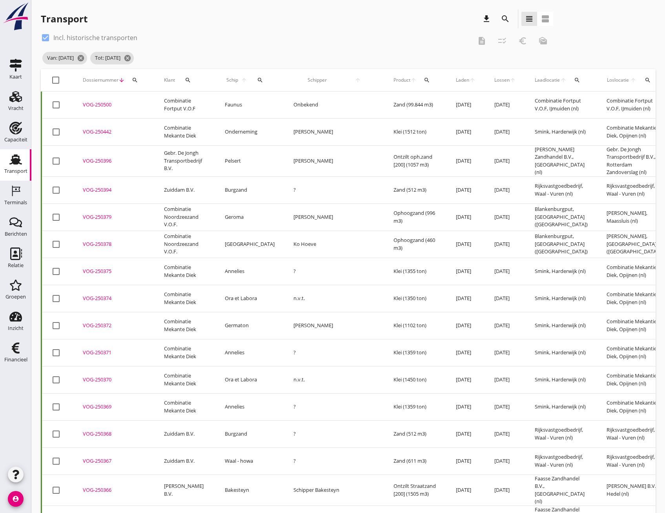
checkbox input "true"
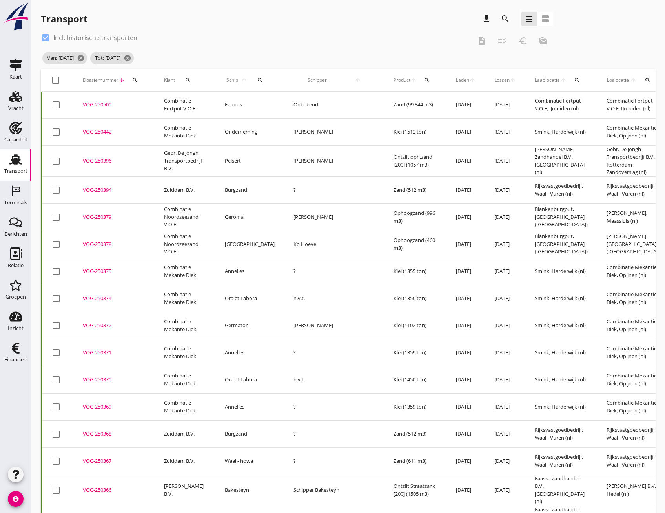
checkbox input "true"
click at [504, 42] on icon "checklist_rtl" at bounding box center [502, 40] width 9 height 9
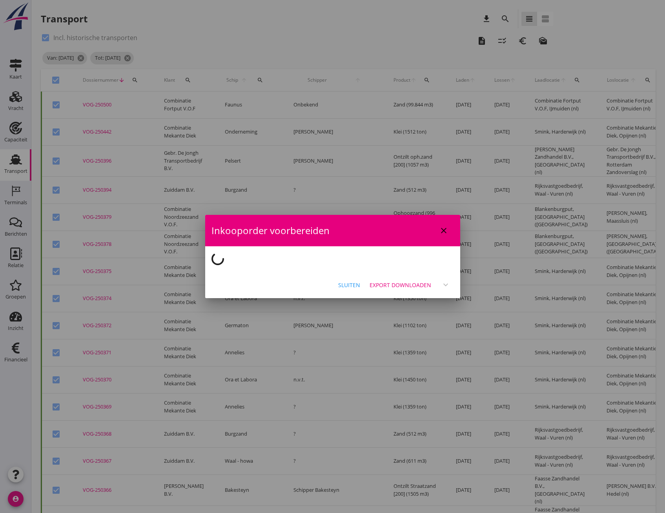
click at [14, 472] on div at bounding box center [332, 256] width 665 height 513
click at [13, 479] on div at bounding box center [332, 256] width 665 height 513
click at [209, 123] on div at bounding box center [332, 256] width 665 height 513
click at [442, 231] on icon "close" at bounding box center [443, 230] width 9 height 9
checkbox input "false"
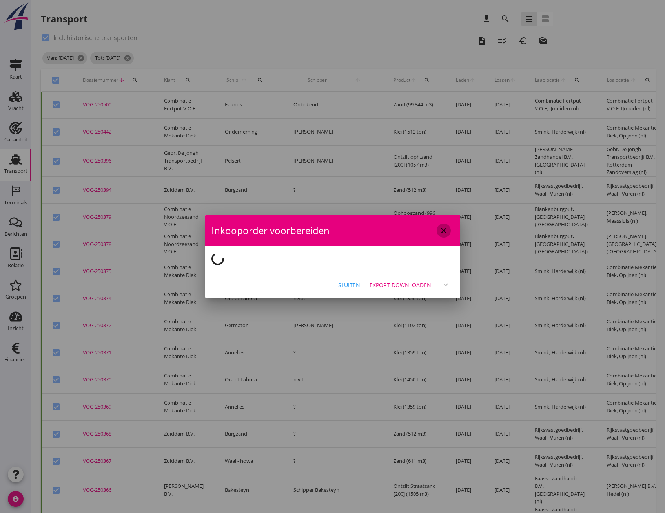
checkbox input "false"
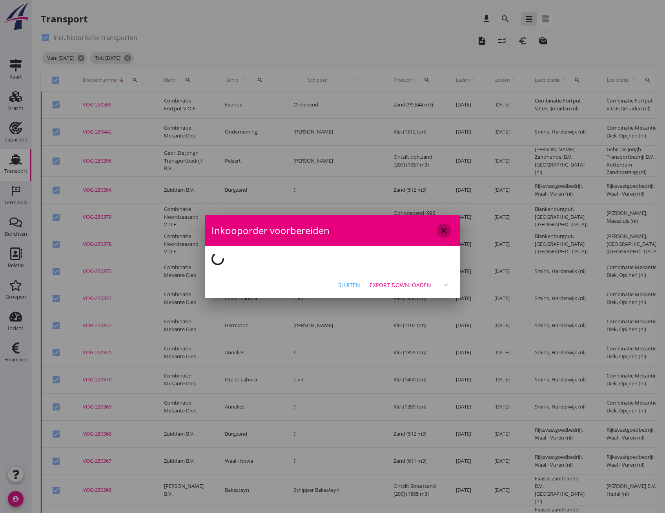
checkbox input "false"
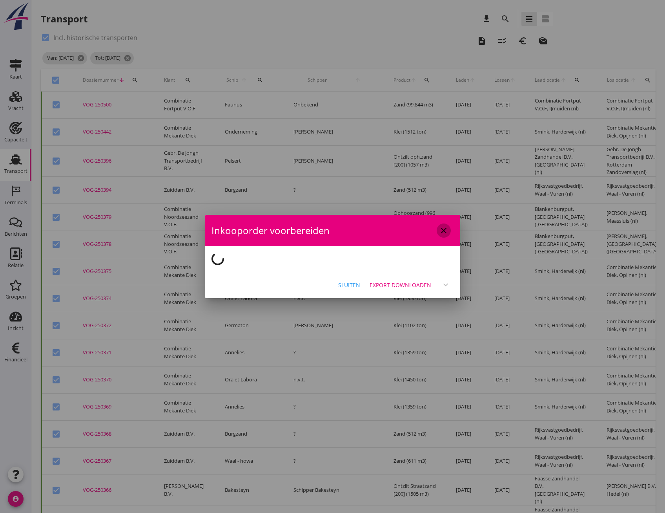
checkbox input "false"
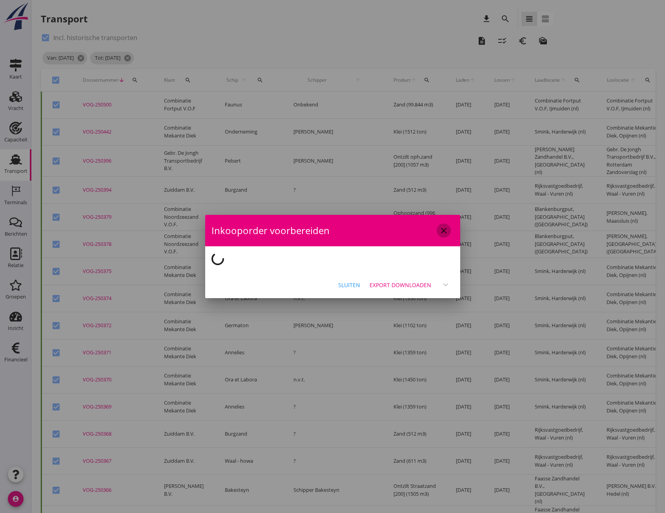
checkbox input "false"
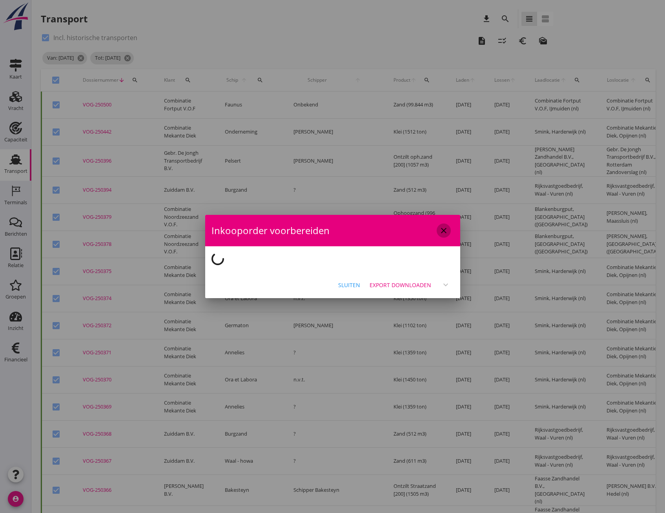
checkbox input "false"
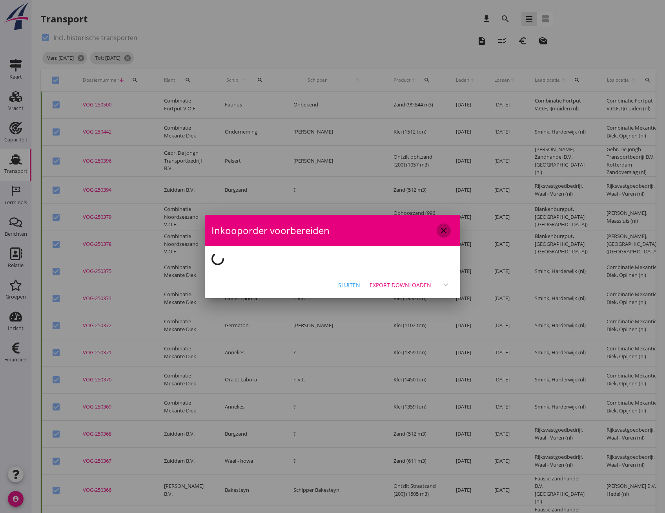
checkbox input "false"
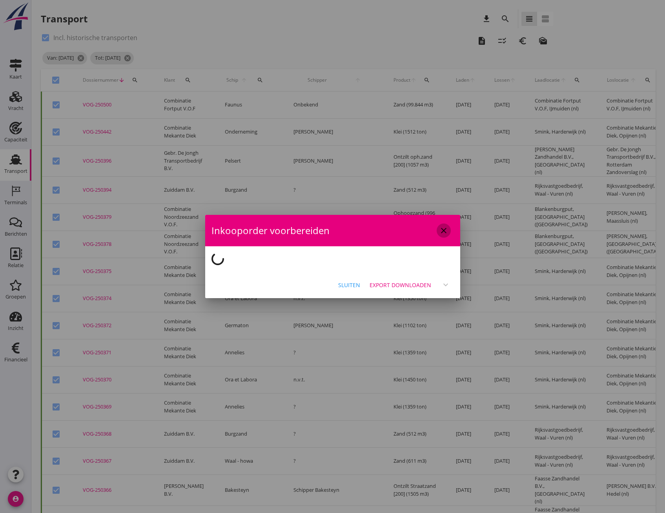
checkbox input "false"
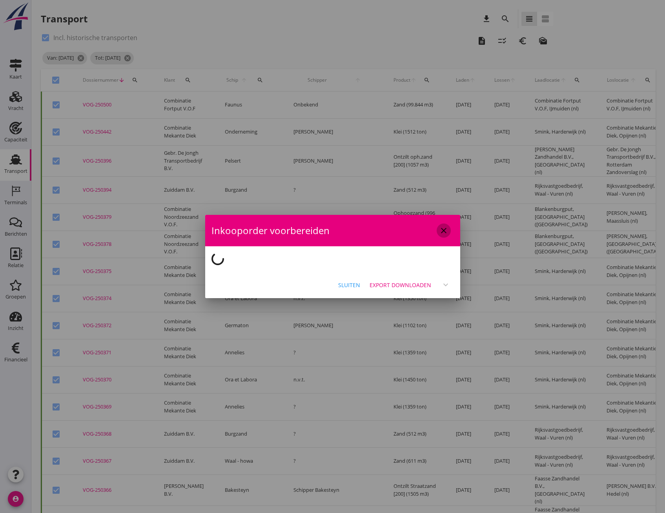
checkbox input "false"
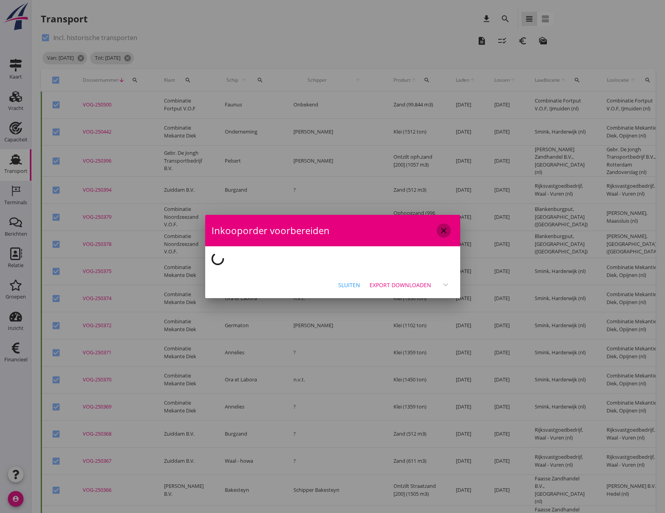
checkbox input "false"
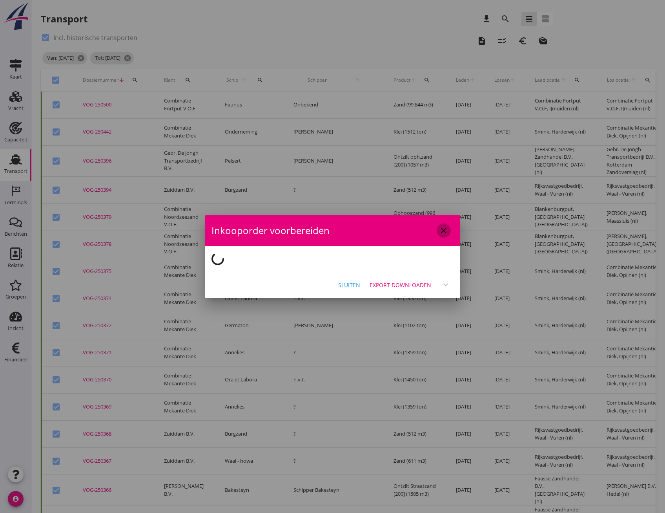
checkbox input "false"
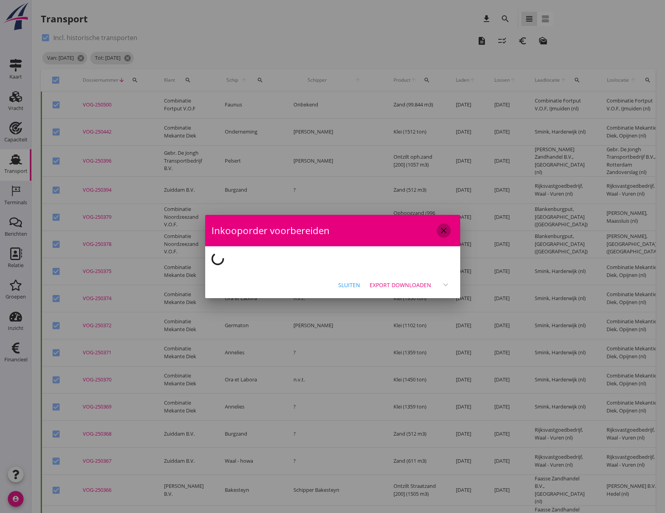
checkbox input "false"
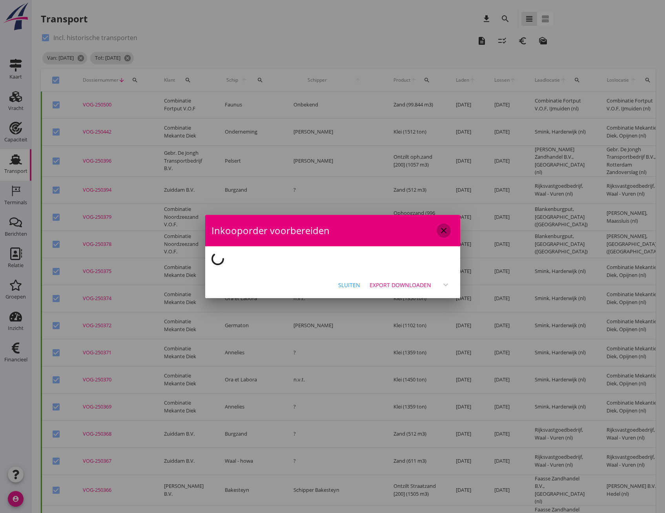
checkbox input "false"
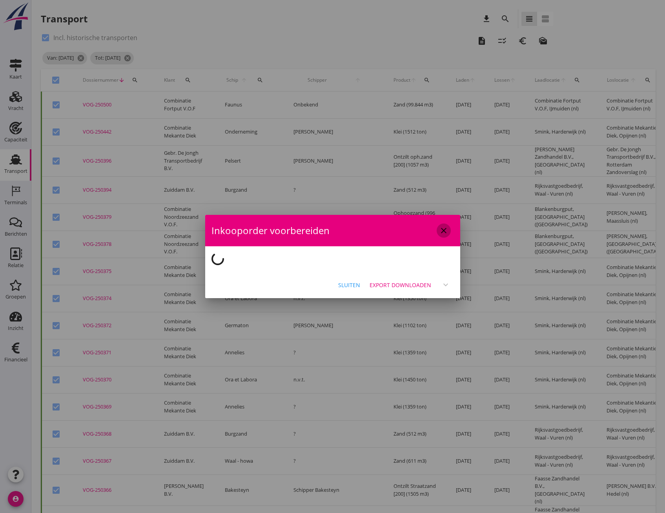
checkbox input "false"
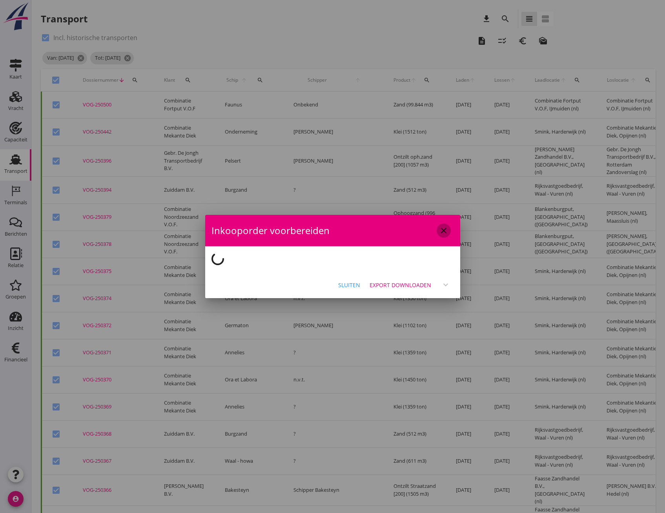
checkbox input "false"
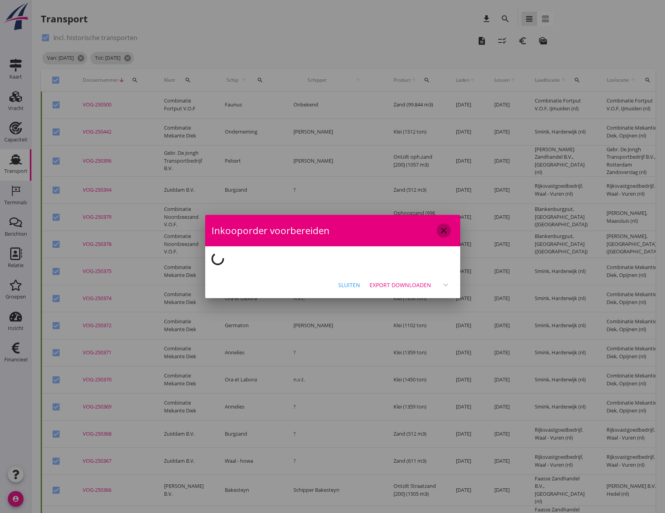
checkbox input "false"
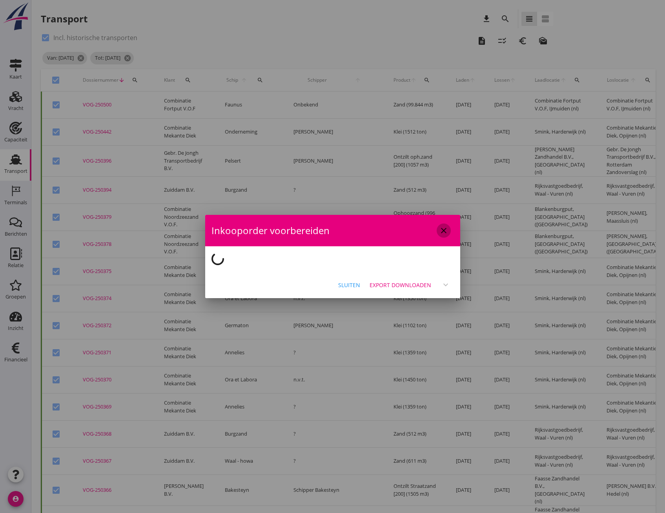
checkbox input "false"
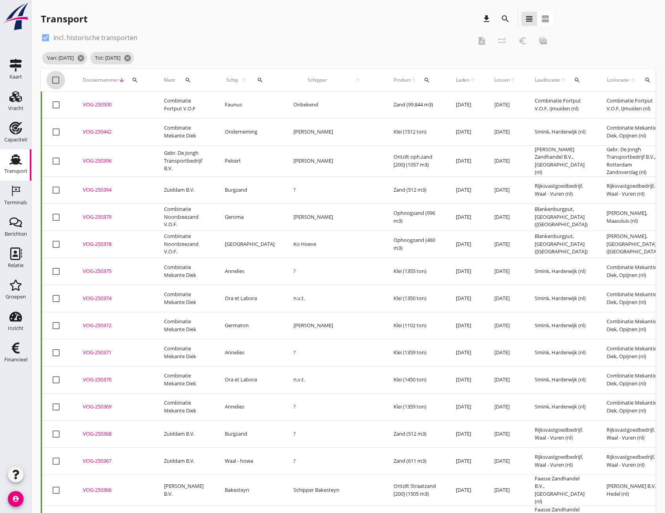
click at [57, 82] on div at bounding box center [55, 79] width 13 height 13
click at [505, 41] on icon "checklist_rtl" at bounding box center [502, 40] width 9 height 9
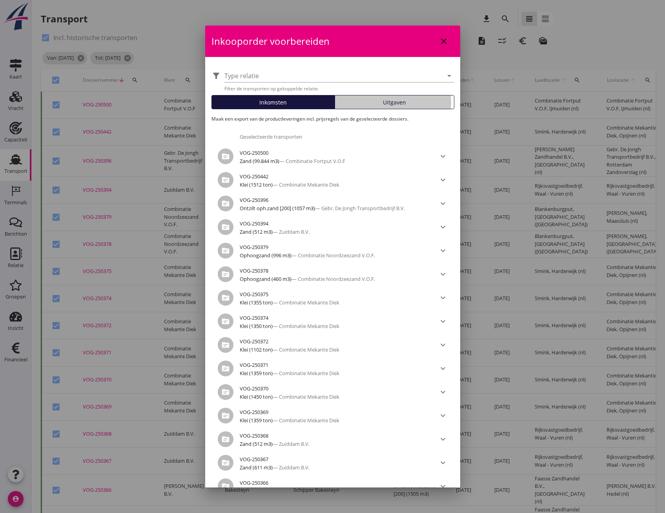
click at [394, 106] on span "Uitgaven" at bounding box center [394, 102] width 23 height 8
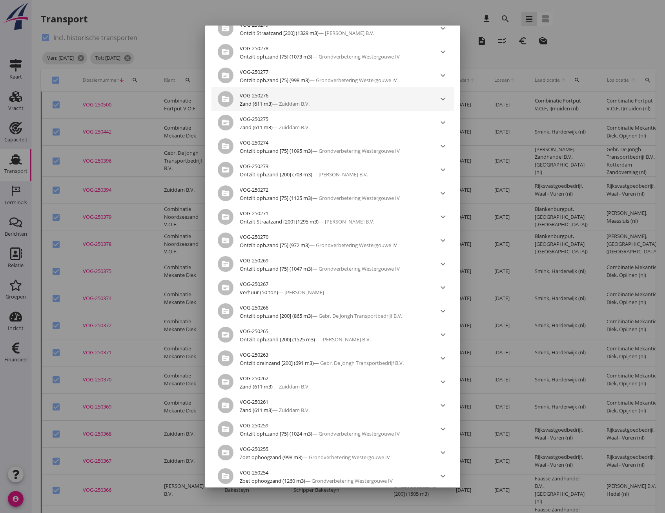
scroll to position [2435, 0]
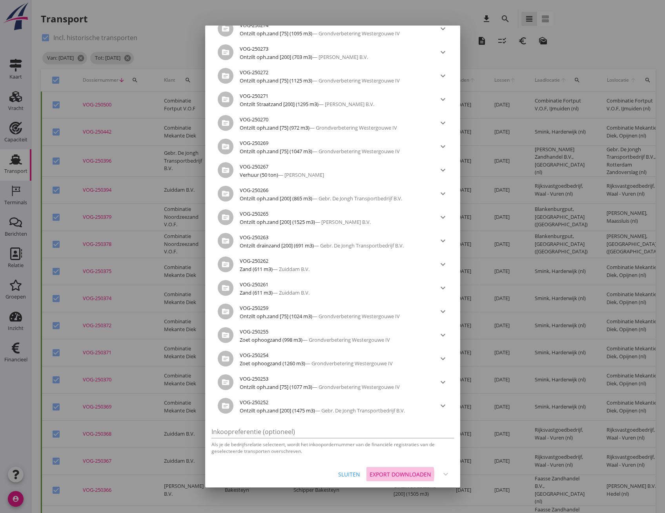
click at [385, 474] on div "Export downloaden" at bounding box center [401, 474] width 62 height 8
click at [383, 473] on div "Export downloaden" at bounding box center [401, 474] width 62 height 8
click at [395, 472] on div "Export downloaden" at bounding box center [401, 474] width 62 height 8
click at [340, 473] on div "Sluiten" at bounding box center [349, 474] width 22 height 8
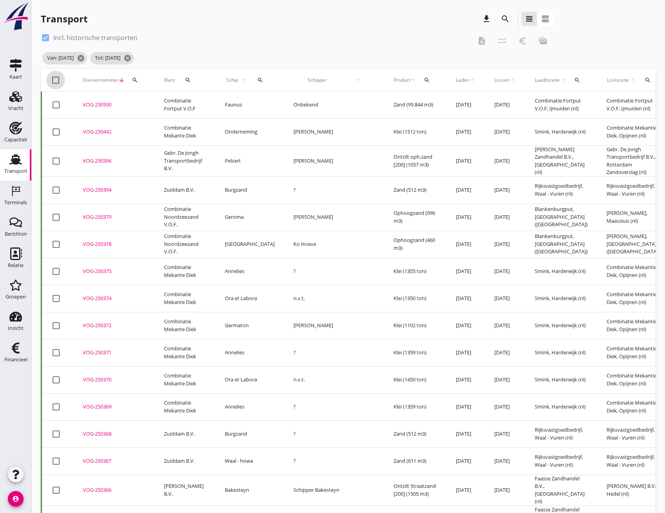
click at [58, 78] on div at bounding box center [55, 79] width 13 height 13
click at [505, 38] on icon "checklist_rtl" at bounding box center [502, 40] width 9 height 9
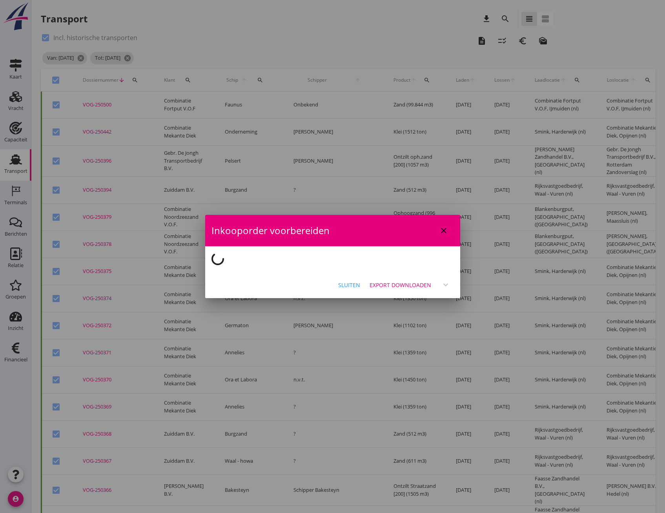
click at [440, 231] on icon "close" at bounding box center [443, 230] width 9 height 9
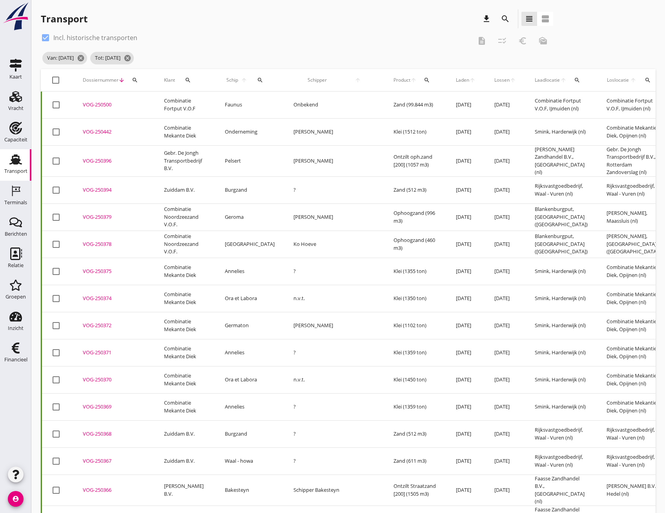
click at [14, 473] on icon "button" at bounding box center [15, 473] width 9 height 9
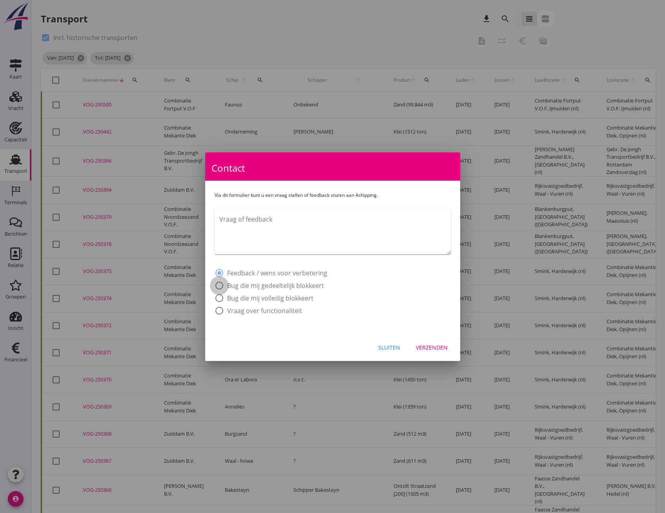
click at [221, 290] on div at bounding box center [219, 285] width 13 height 13
drag, startPoint x: 285, startPoint y: 224, endPoint x: 233, endPoint y: 217, distance: 51.9
click at [233, 217] on textarea "Vraag of feedback" at bounding box center [335, 233] width 232 height 41
click at [436, 343] on div "Verzenden" at bounding box center [432, 347] width 32 height 8
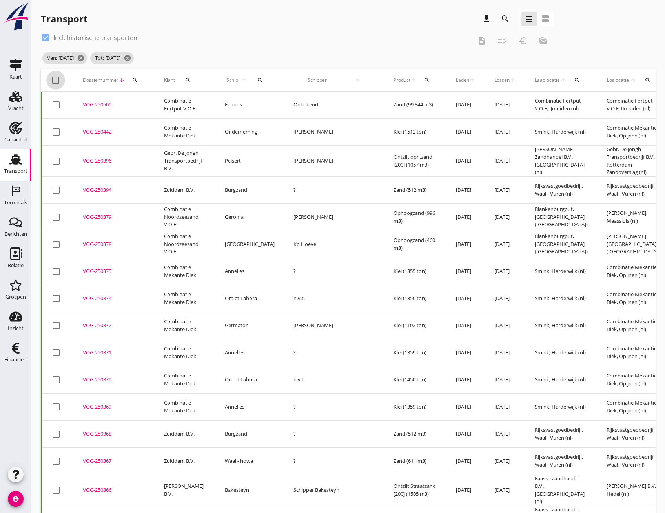
click at [55, 81] on div at bounding box center [55, 79] width 13 height 13
click at [504, 43] on icon "checklist_rtl" at bounding box center [502, 40] width 9 height 9
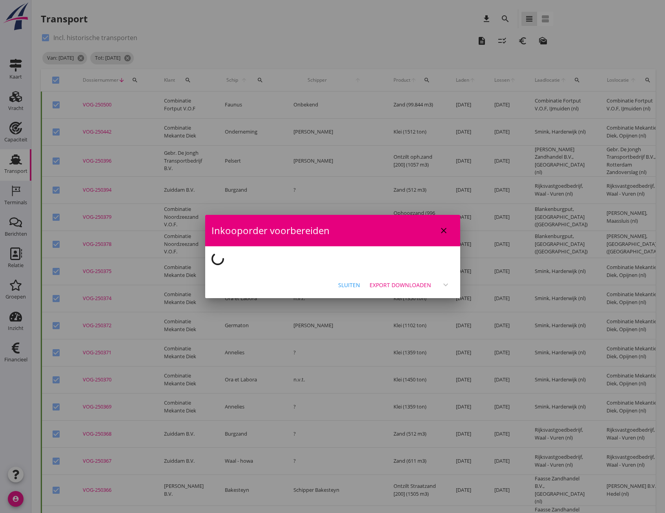
click at [445, 232] on icon "close" at bounding box center [443, 230] width 9 height 9
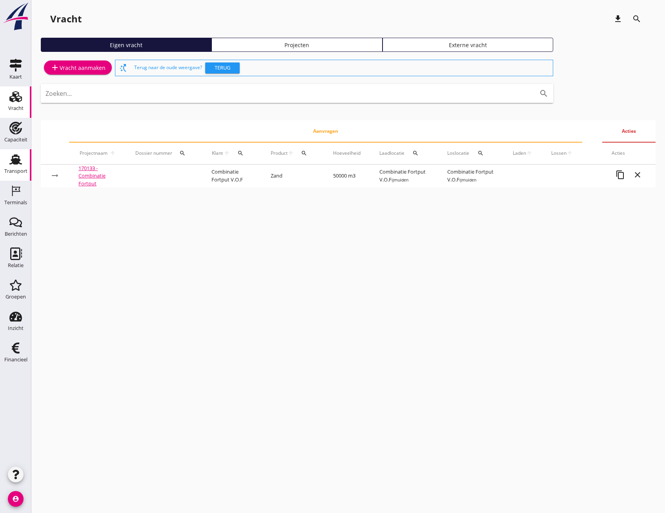
click at [13, 161] on use at bounding box center [15, 159] width 13 height 10
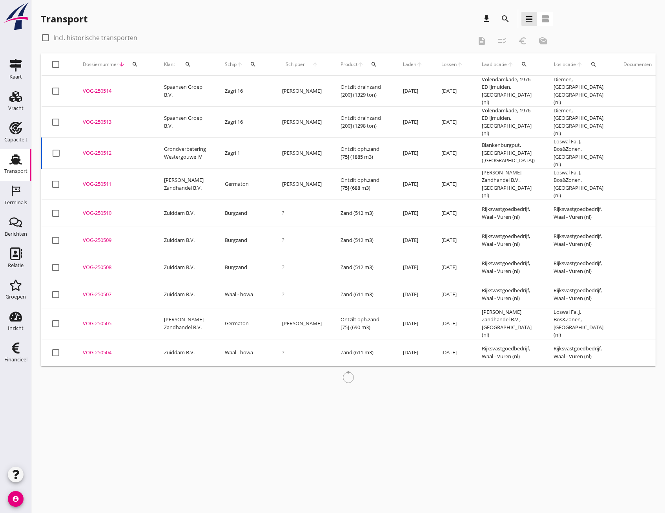
click at [45, 37] on div at bounding box center [45, 37] width 13 height 13
checkbox input "true"
click at [506, 17] on icon "search" at bounding box center [505, 18] width 9 height 9
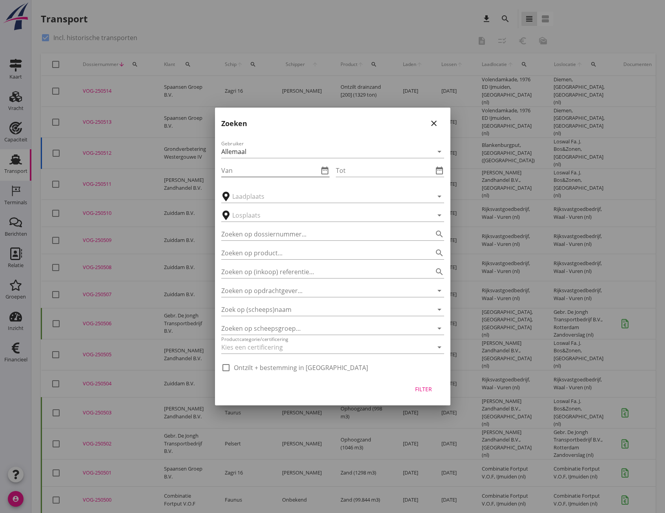
click at [241, 171] on input "Van" at bounding box center [269, 170] width 97 height 13
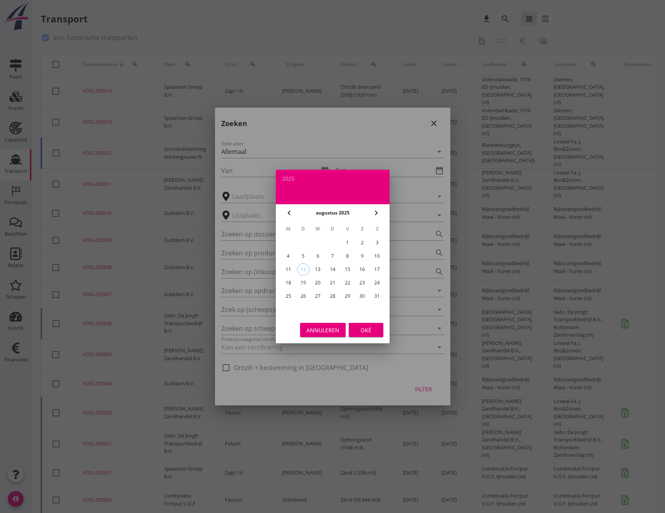
click at [292, 214] on icon "chevron_left" at bounding box center [289, 212] width 9 height 9
click at [377, 241] on div "1" at bounding box center [377, 242] width 13 height 13
type input "[DATE]"
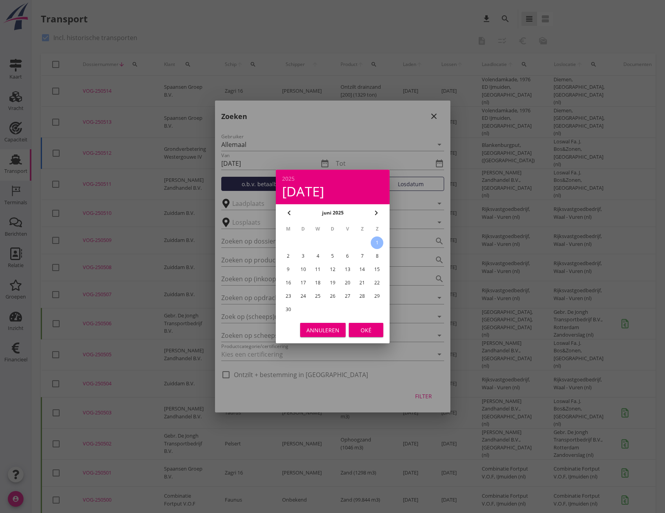
click at [368, 328] on div "Oké" at bounding box center [366, 330] width 22 height 8
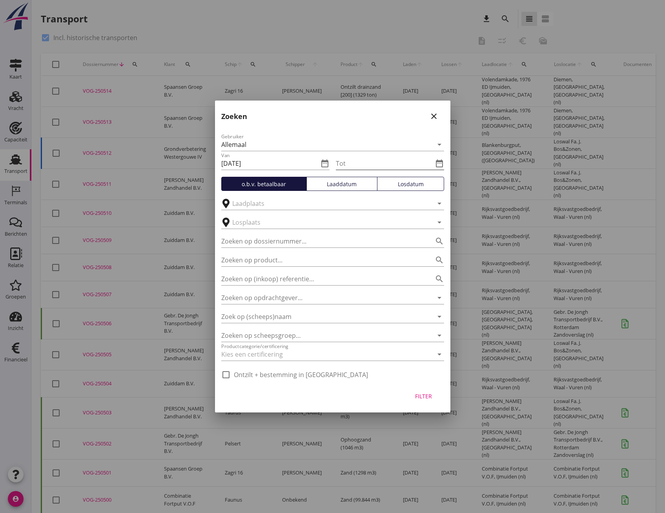
click at [439, 162] on icon "date_range" at bounding box center [439, 163] width 9 height 9
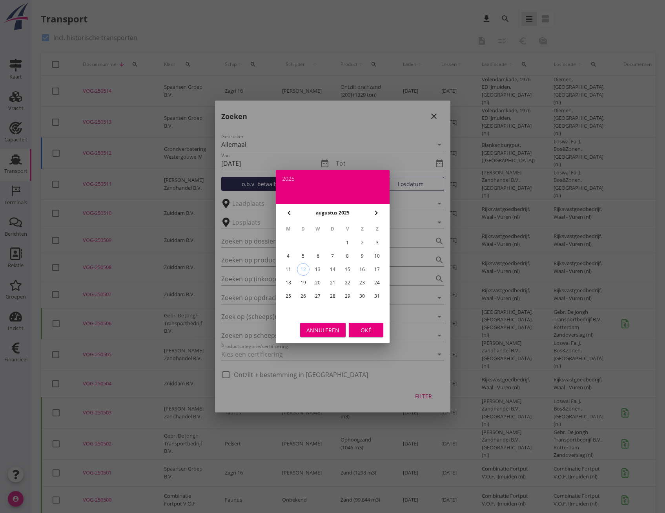
click at [288, 211] on icon "chevron_left" at bounding box center [289, 212] width 9 height 9
click at [287, 210] on icon "chevron_left" at bounding box center [289, 212] width 9 height 9
click at [288, 310] on div "30" at bounding box center [288, 309] width 13 height 13
type input "[DATE]"
click at [372, 334] on button "Oké" at bounding box center [366, 330] width 35 height 14
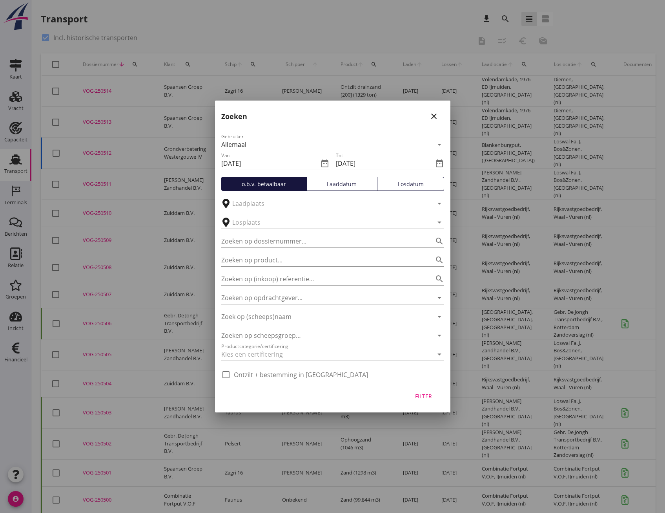
click at [406, 183] on div "Losdatum" at bounding box center [411, 184] width 60 height 8
click at [424, 401] on button "Filter" at bounding box center [424, 396] width 35 height 14
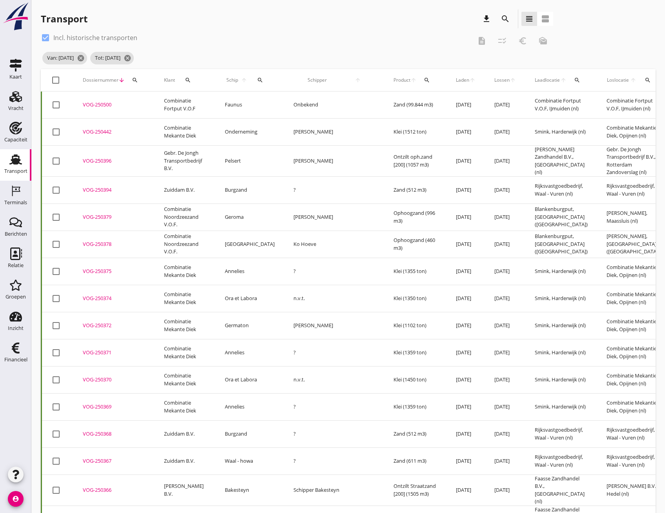
click at [55, 80] on div at bounding box center [55, 79] width 13 height 13
checkbox input "true"
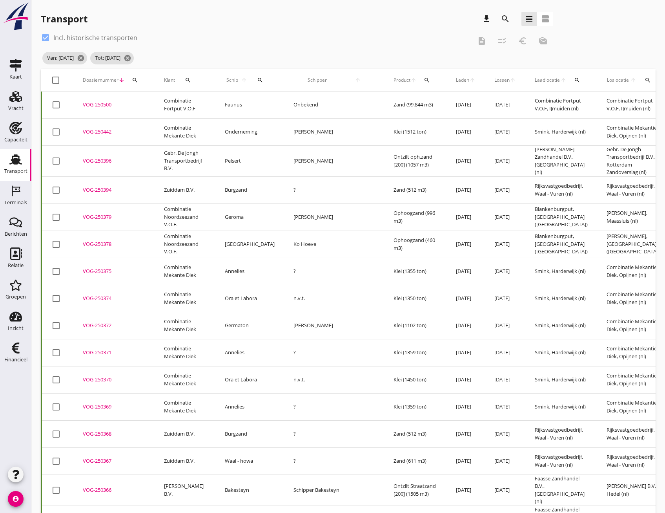
checkbox input "true"
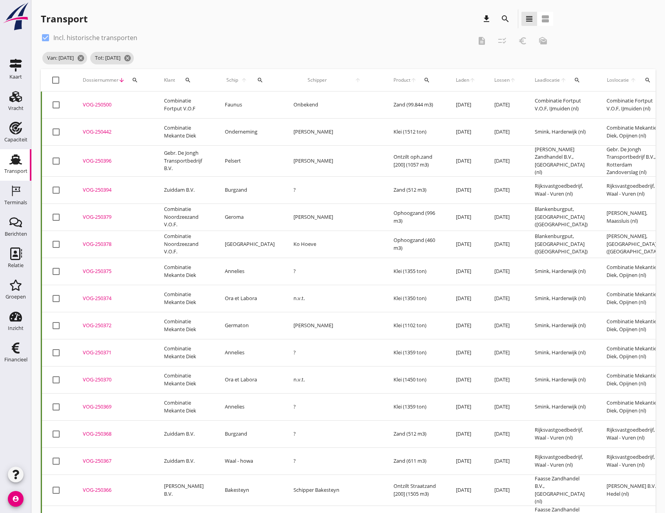
checkbox input "true"
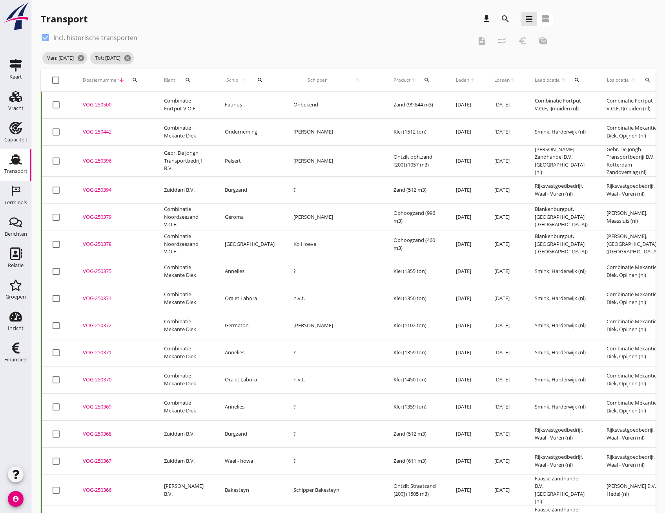
checkbox input "true"
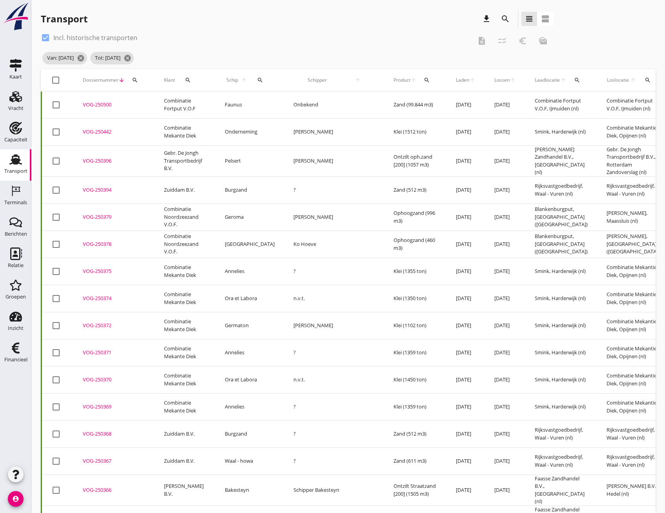
checkbox input "true"
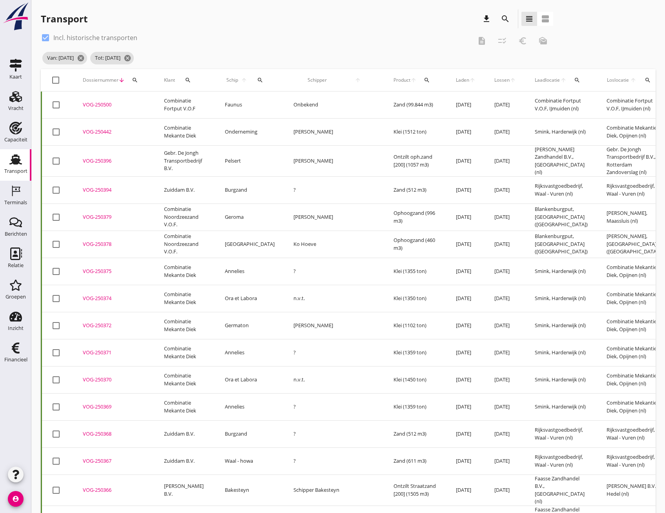
checkbox input "true"
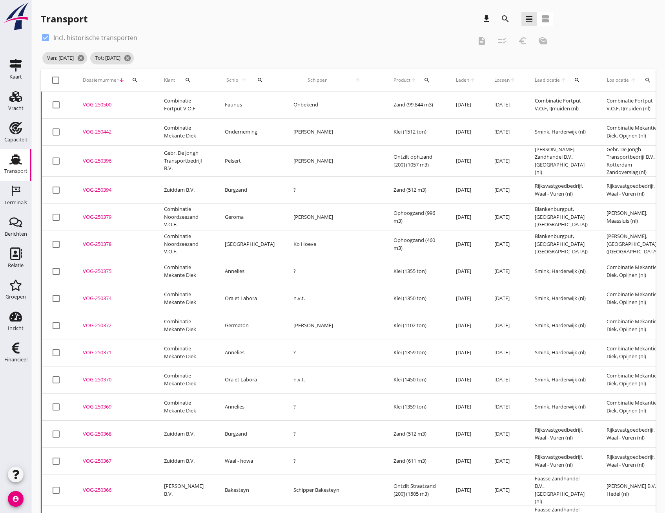
checkbox input "true"
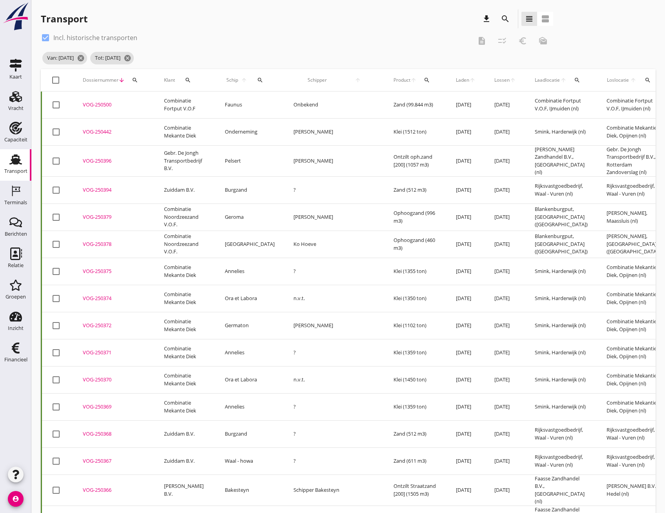
checkbox input "true"
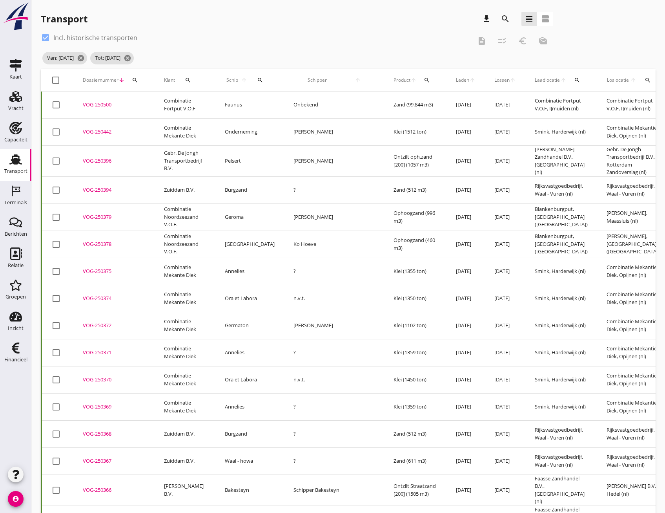
checkbox input "true"
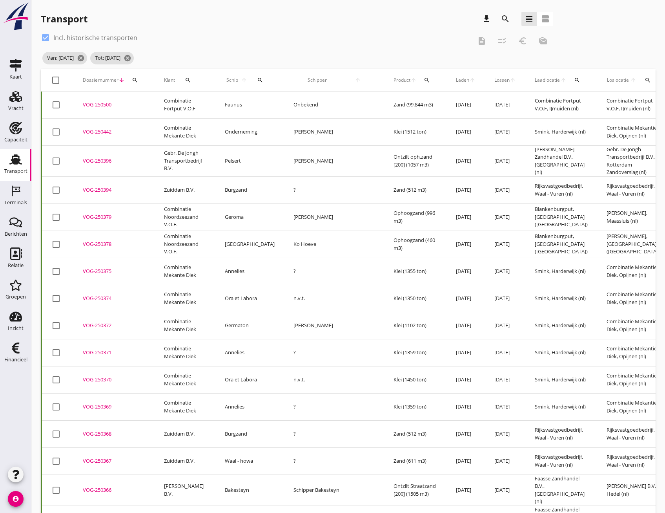
checkbox input "true"
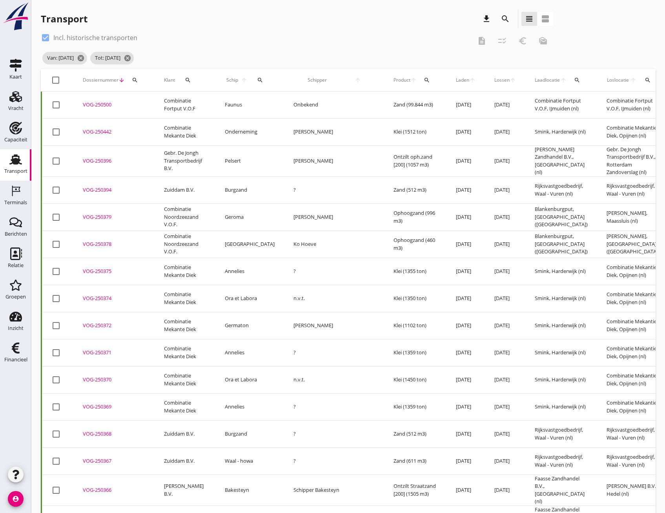
checkbox input "true"
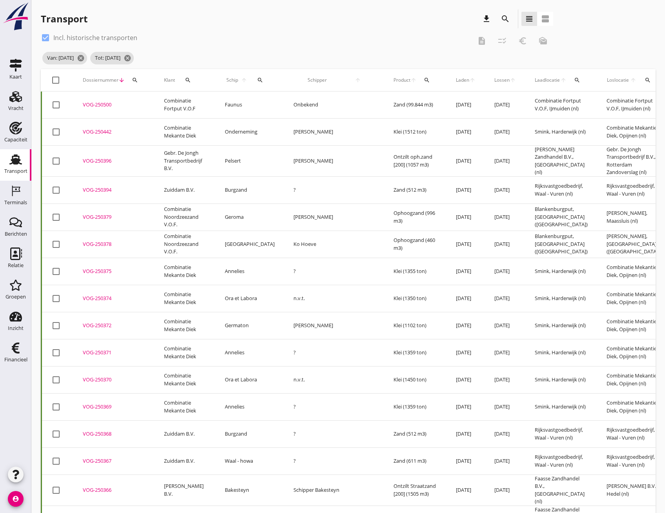
checkbox input "true"
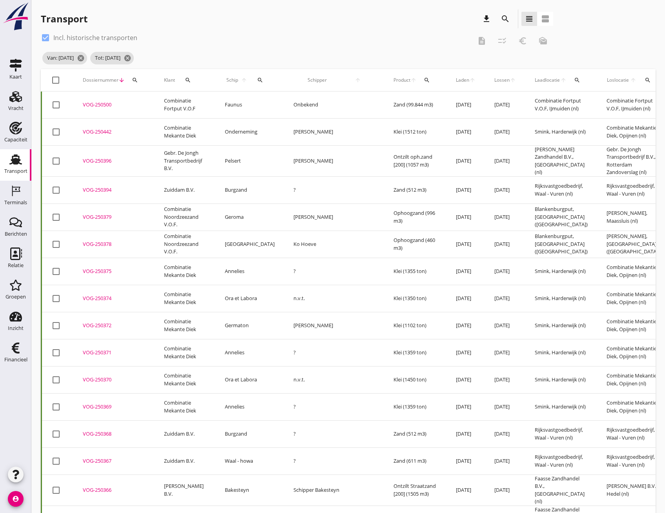
checkbox input "true"
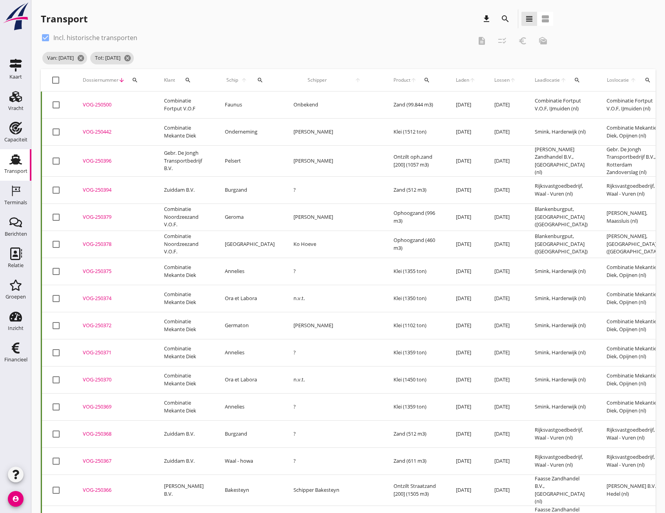
checkbox input "true"
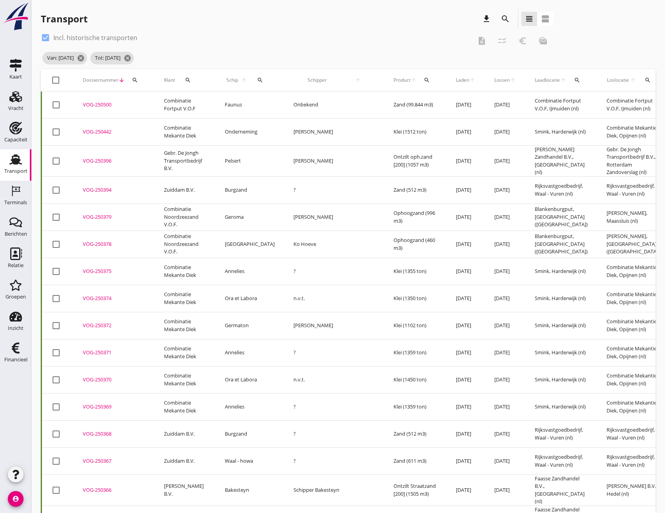
checkbox input "true"
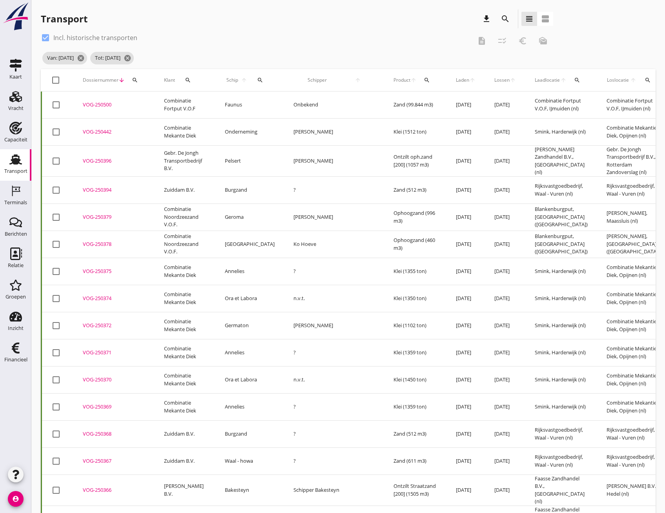
checkbox input "true"
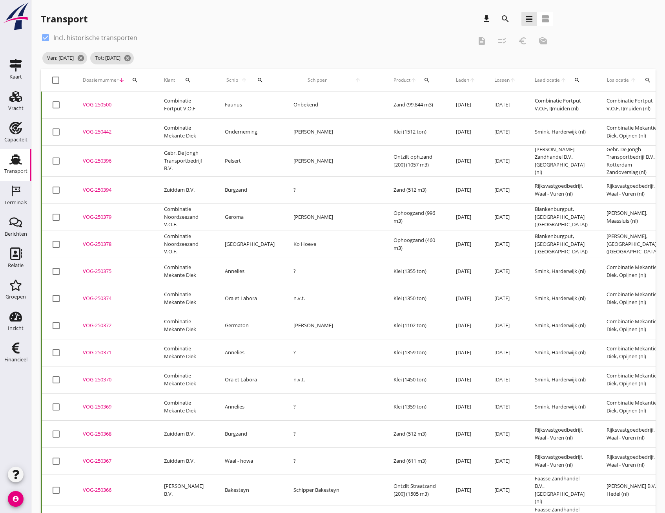
checkbox input "true"
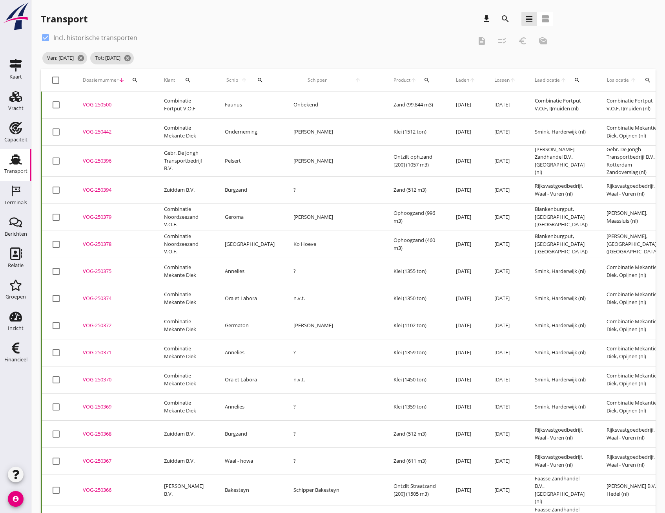
checkbox input "true"
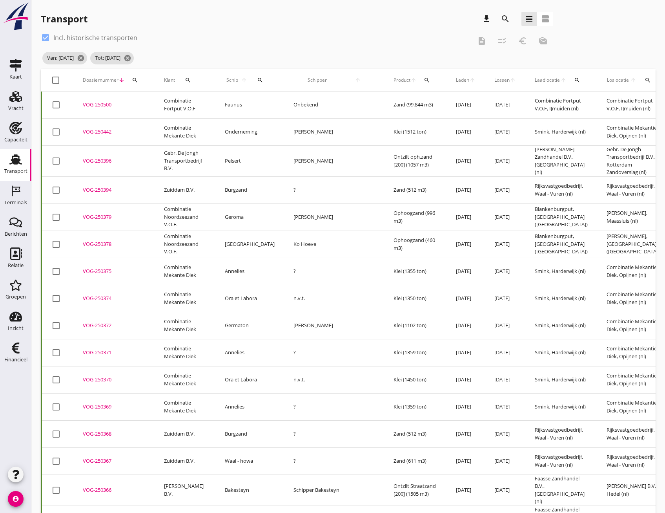
checkbox input "true"
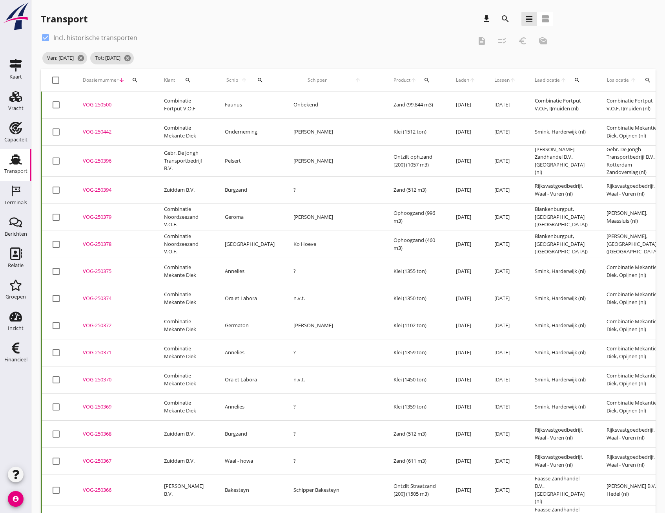
checkbox input "true"
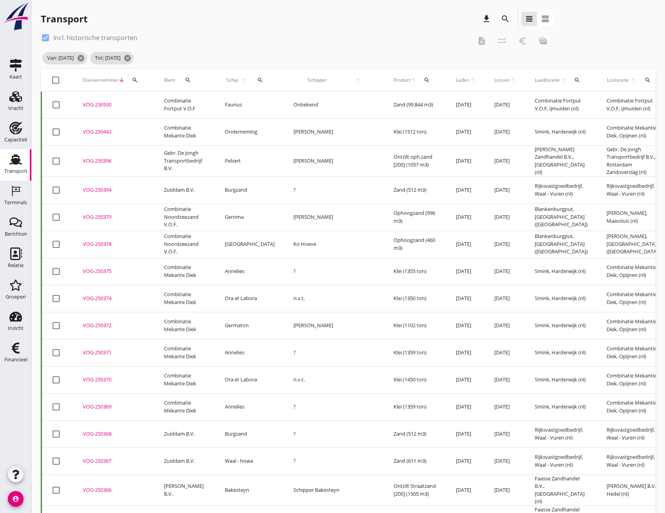
checkbox input "true"
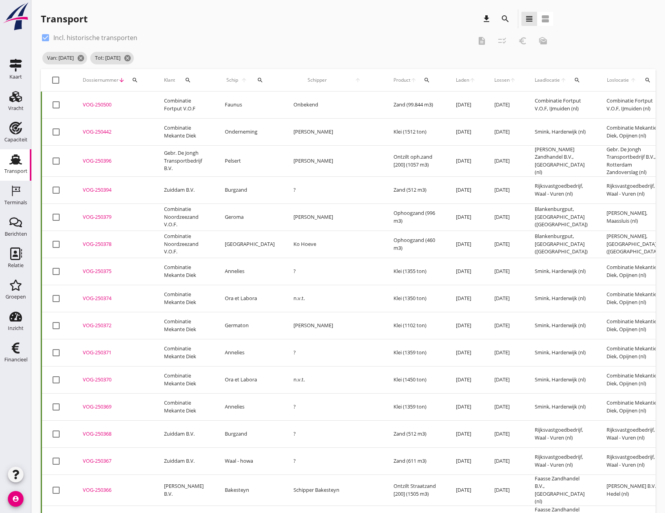
checkbox input "true"
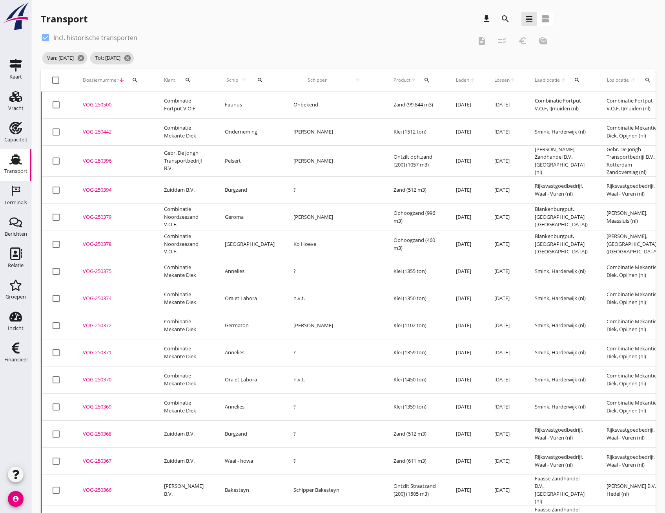
checkbox input "true"
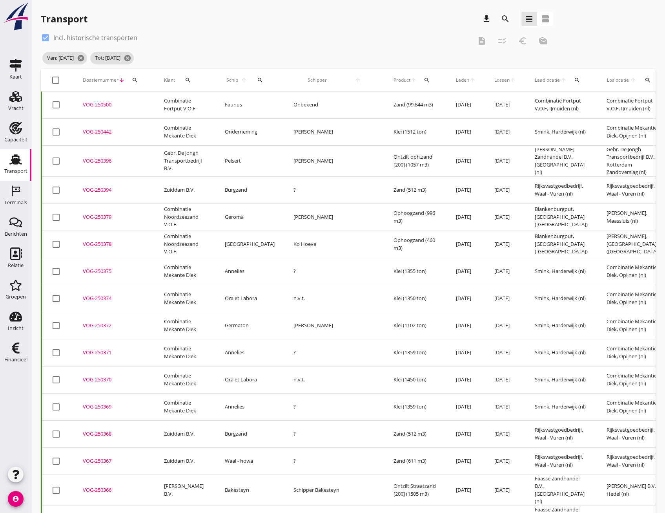
checkbox input "true"
click at [504, 40] on icon "checklist_rtl" at bounding box center [502, 40] width 9 height 9
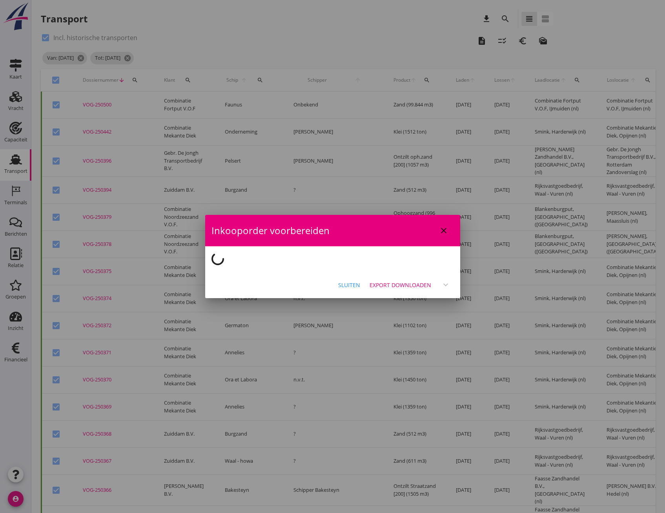
click at [444, 232] on icon "close" at bounding box center [443, 230] width 9 height 9
checkbox input "false"
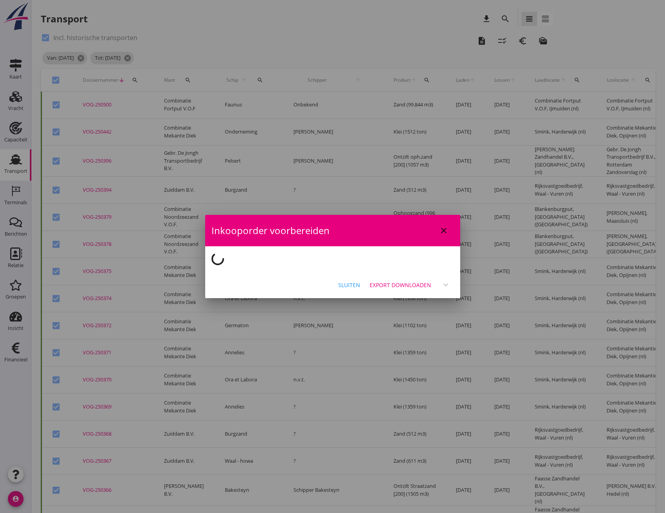
checkbox input "false"
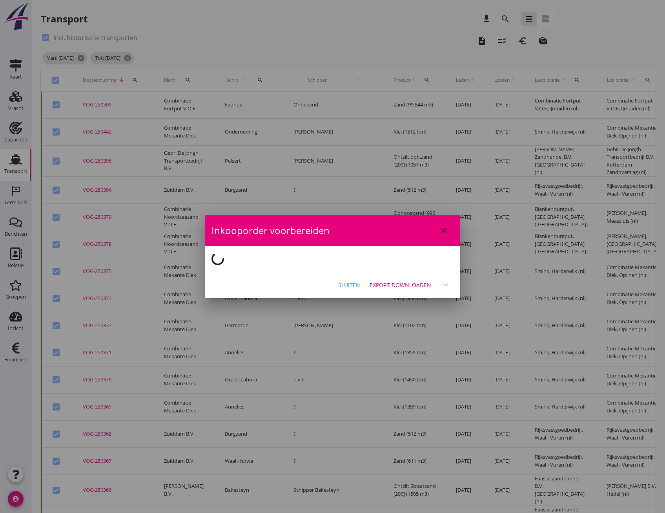
checkbox input "false"
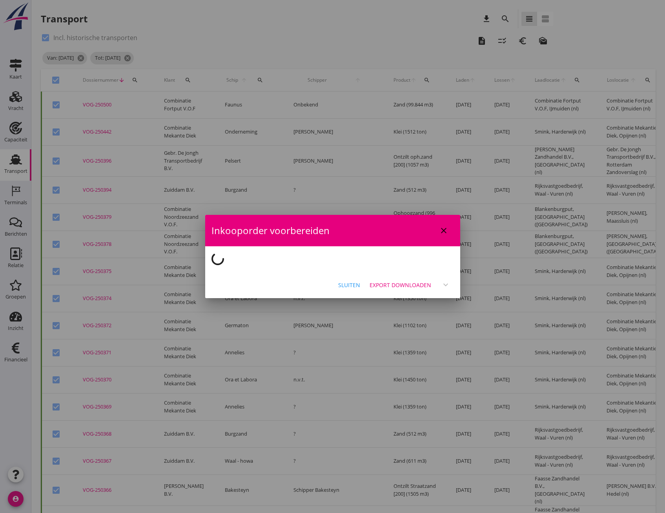
checkbox input "false"
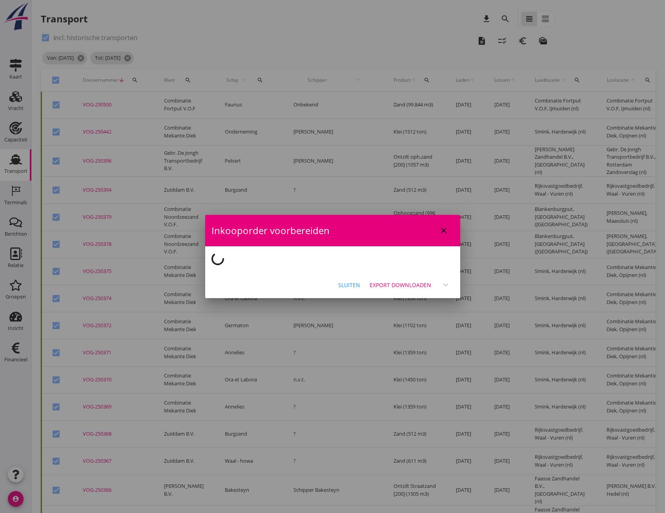
checkbox input "false"
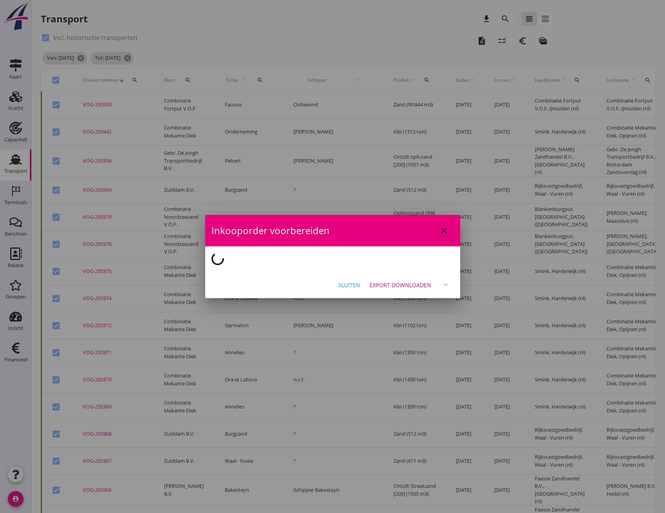
checkbox input "false"
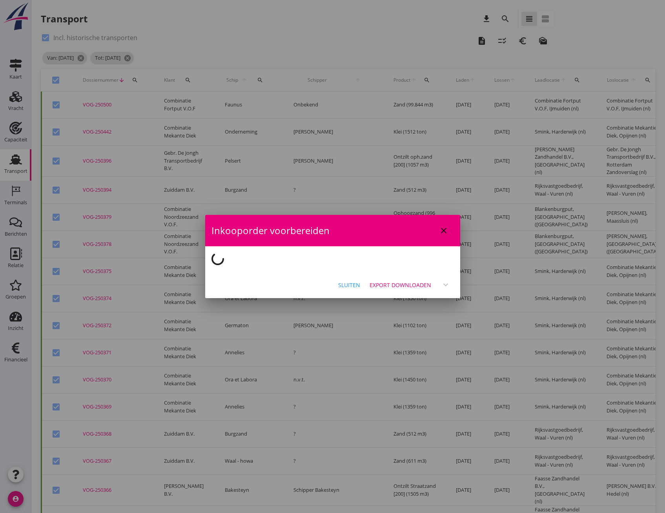
checkbox input "false"
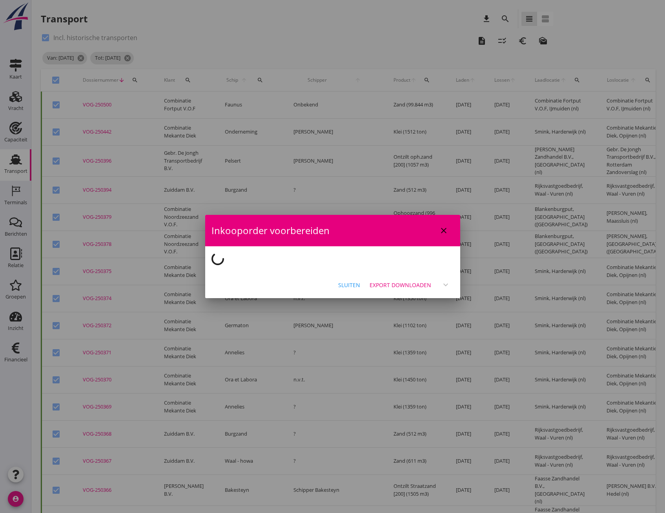
checkbox input "false"
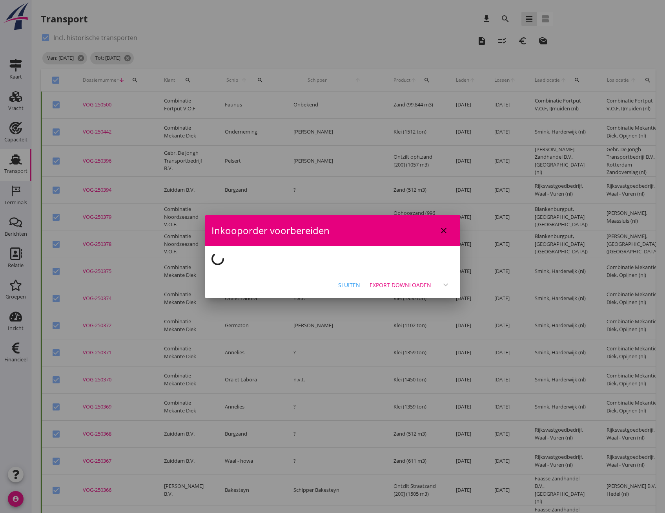
checkbox input "false"
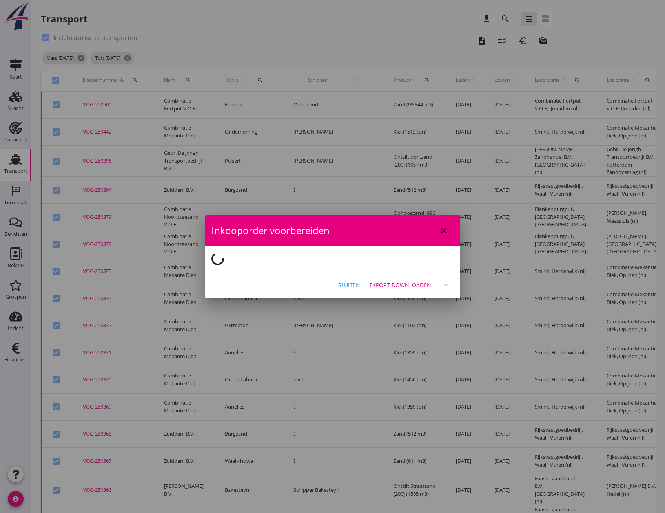
checkbox input "false"
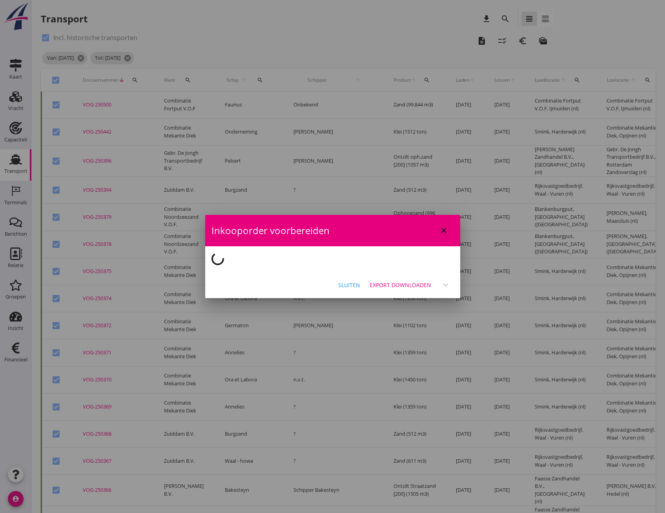
checkbox input "false"
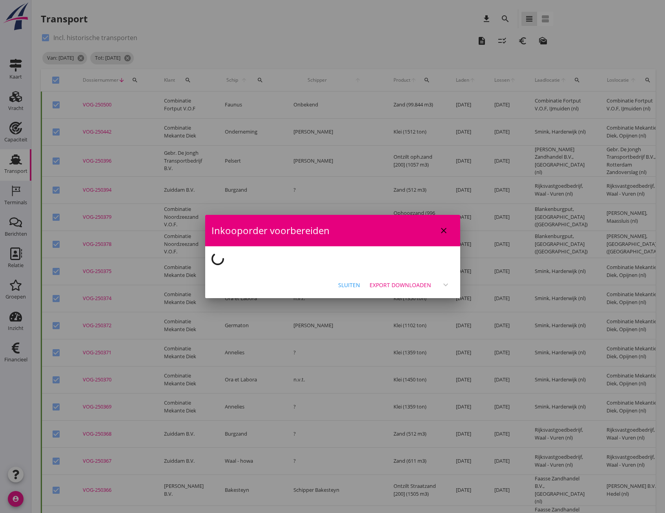
checkbox input "false"
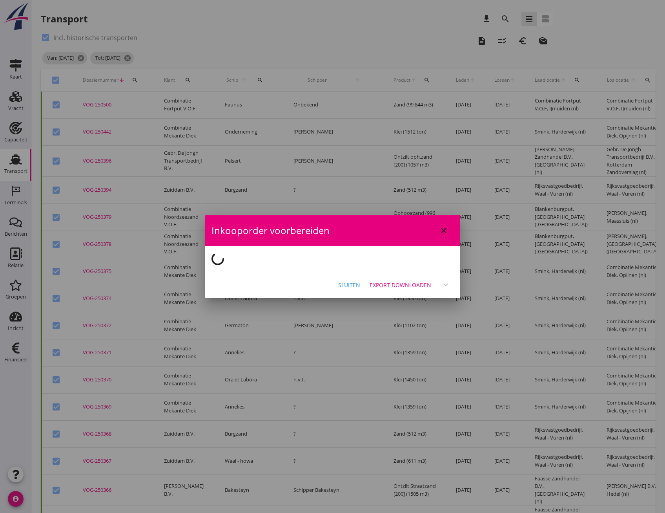
checkbox input "false"
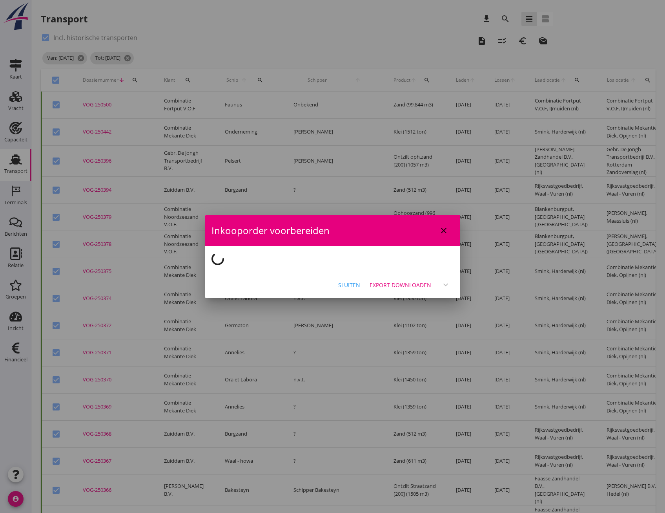
checkbox input "false"
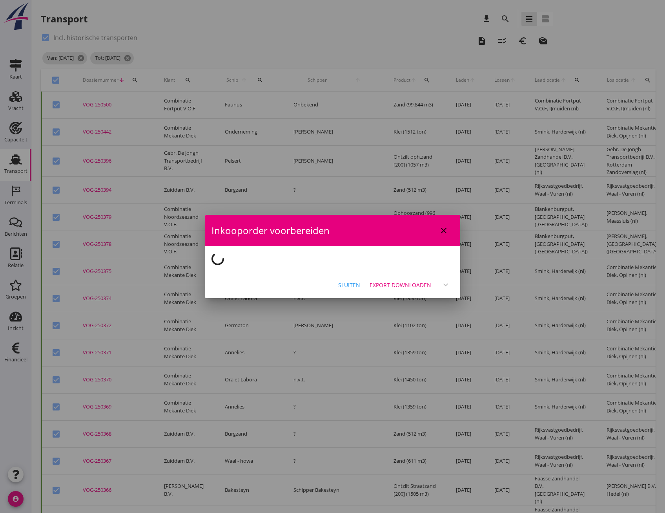
checkbox input "false"
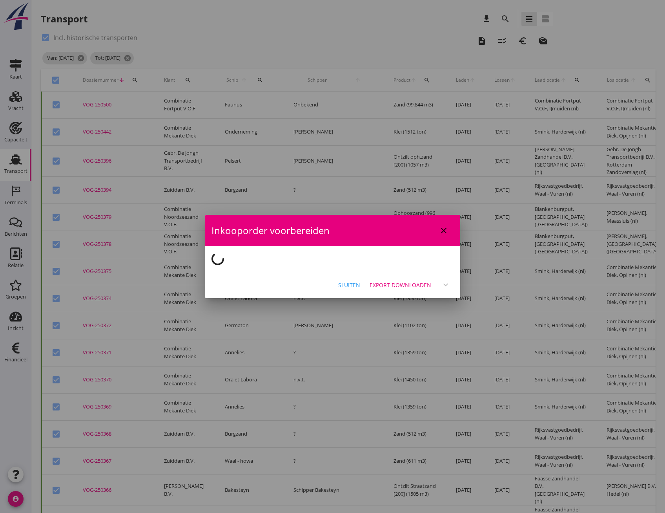
checkbox input "false"
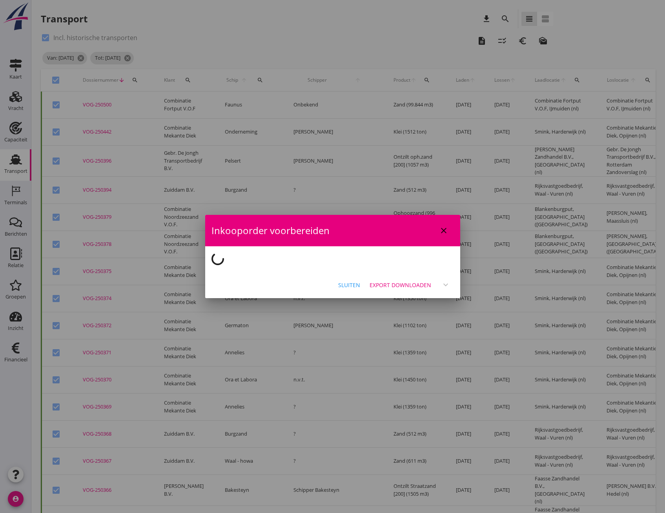
checkbox input "false"
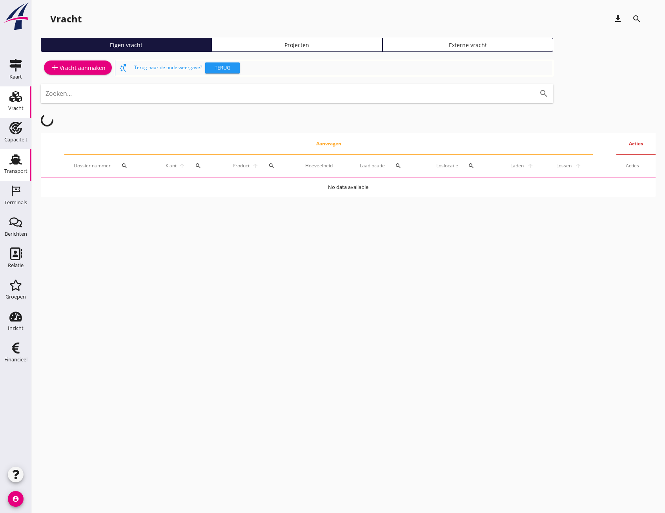
click at [16, 169] on div "Transport" at bounding box center [15, 170] width 23 height 5
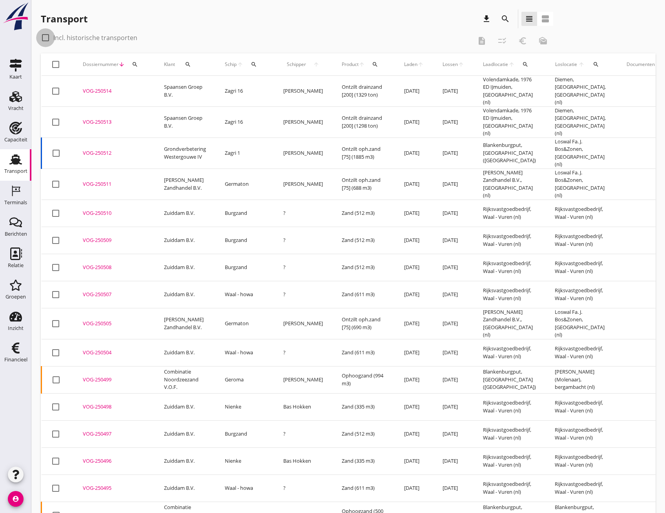
click at [47, 39] on div at bounding box center [45, 37] width 13 height 13
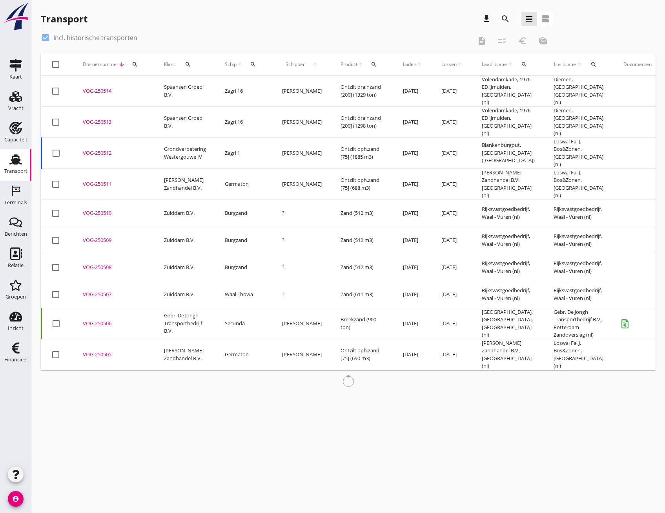
click at [46, 39] on div at bounding box center [45, 37] width 13 height 13
checkbox input "false"
click at [505, 16] on icon "search" at bounding box center [505, 18] width 9 height 9
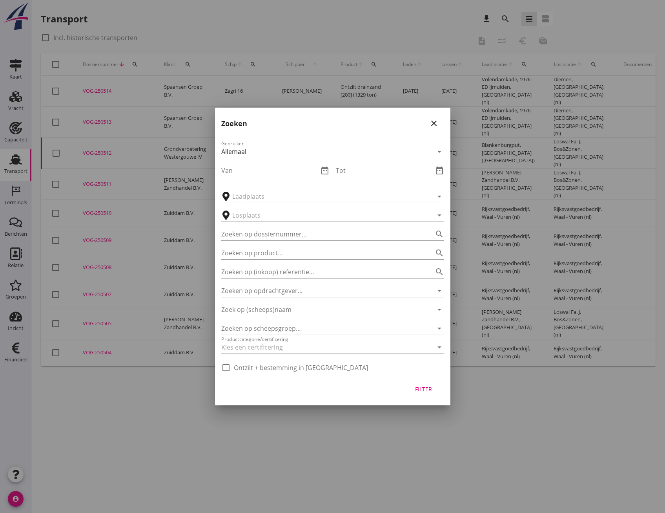
click at [274, 166] on input "Van" at bounding box center [269, 170] width 97 height 13
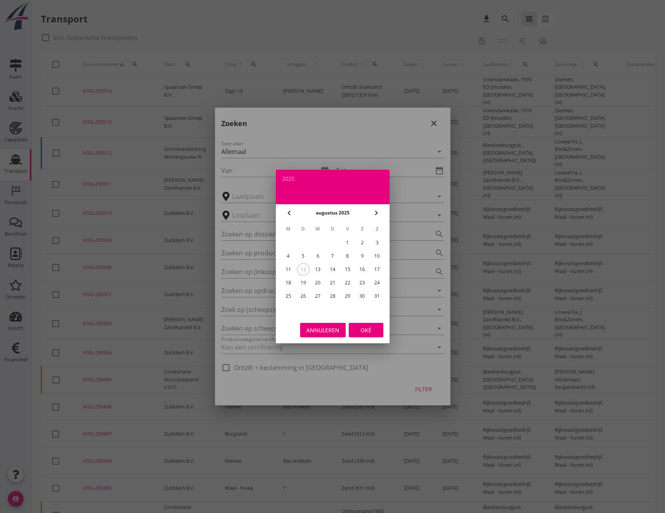
click at [286, 210] on icon "chevron_left" at bounding box center [289, 212] width 9 height 9
click at [379, 239] on div "1" at bounding box center [377, 242] width 13 height 13
type input "[DATE]"
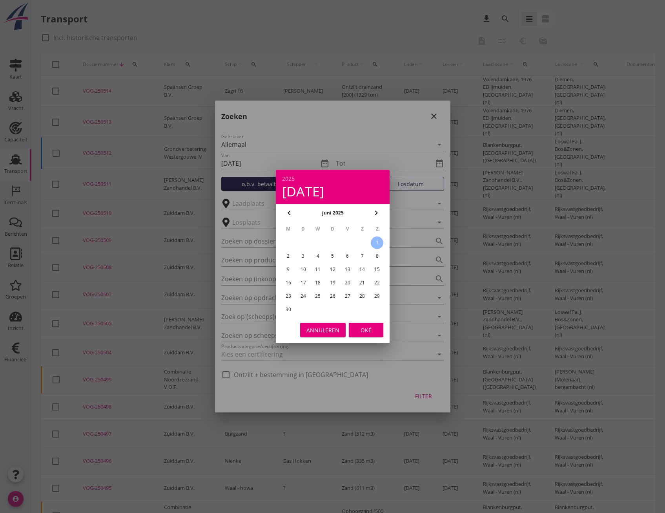
click at [370, 328] on div "Oké" at bounding box center [366, 330] width 22 height 8
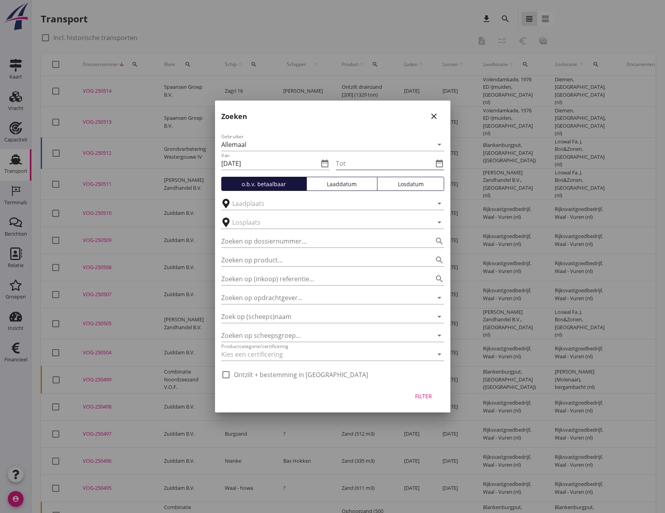
click at [351, 160] on input "Tot" at bounding box center [384, 163] width 97 height 13
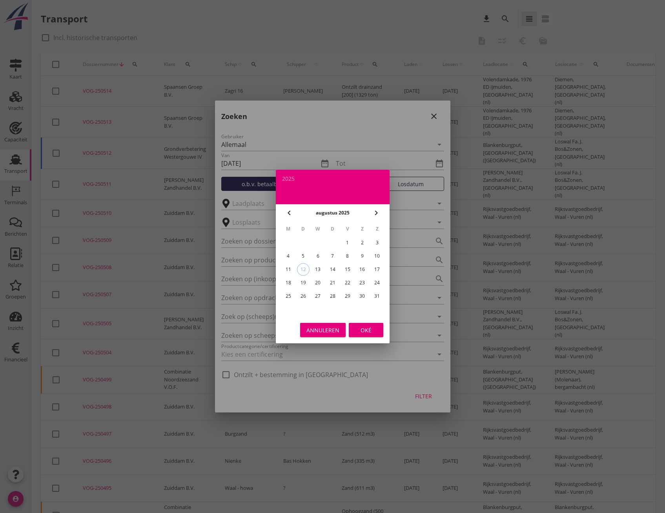
click at [288, 211] on icon "chevron_left" at bounding box center [289, 212] width 9 height 9
click at [290, 309] on div "30" at bounding box center [288, 309] width 13 height 13
type input "[DATE]"
click at [367, 332] on div "Oké" at bounding box center [366, 330] width 22 height 8
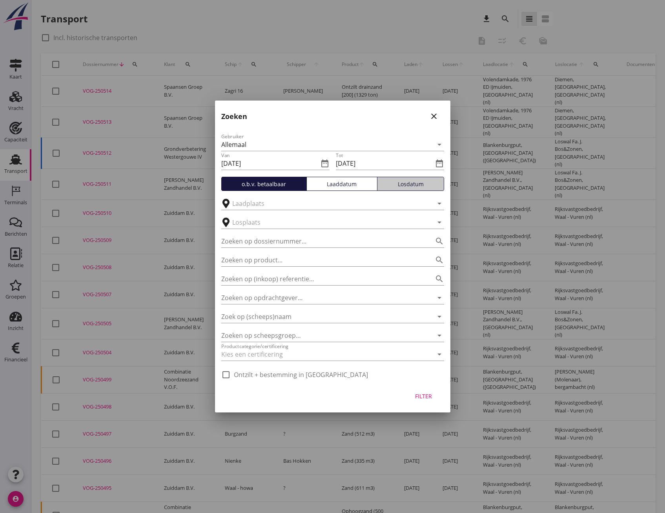
click at [406, 182] on div "Losdatum" at bounding box center [411, 184] width 60 height 8
click at [427, 399] on div "Filter" at bounding box center [424, 396] width 22 height 8
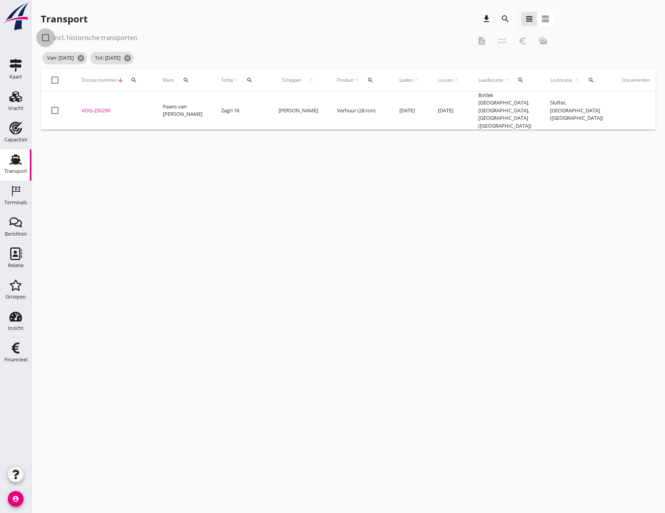
click at [48, 37] on div at bounding box center [45, 37] width 13 height 13
checkbox input "true"
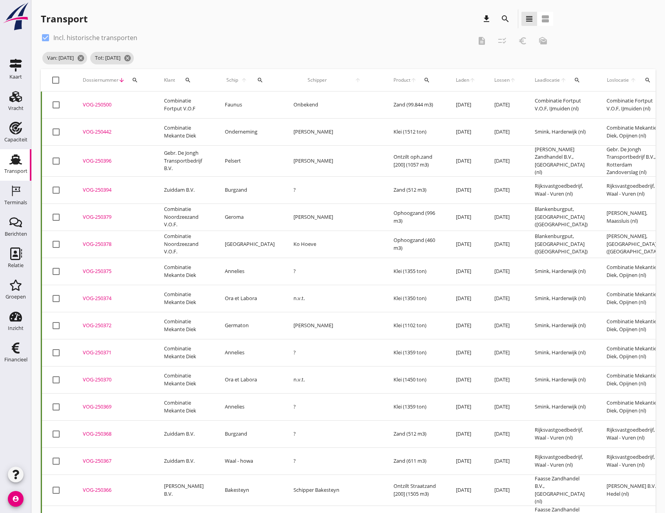
click at [57, 80] on div at bounding box center [55, 79] width 13 height 13
checkbox input "true"
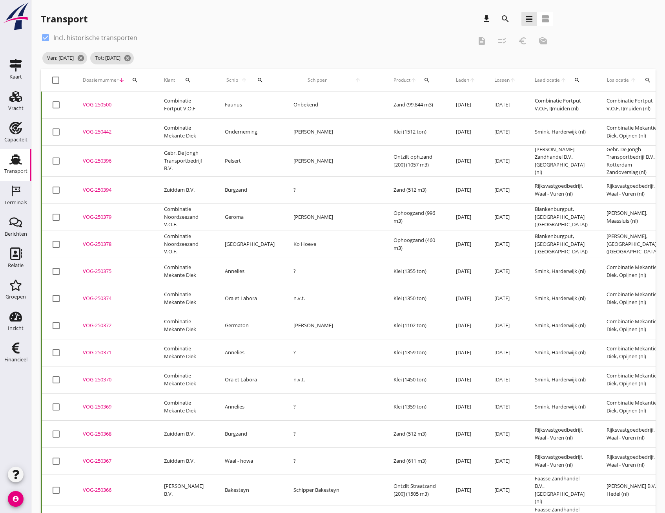
checkbox input "true"
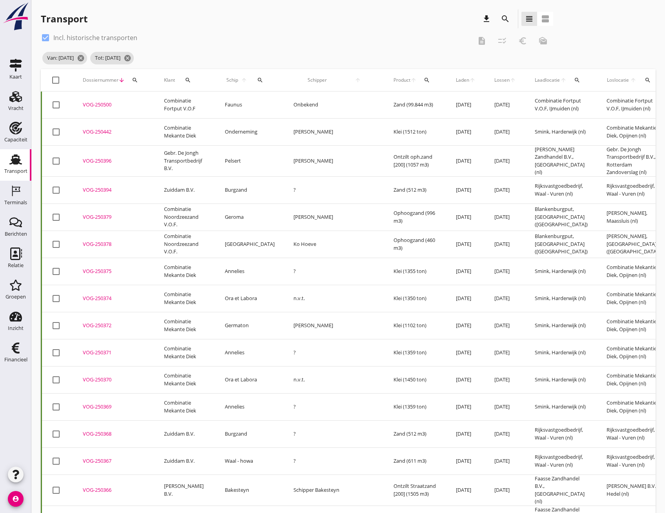
checkbox input "true"
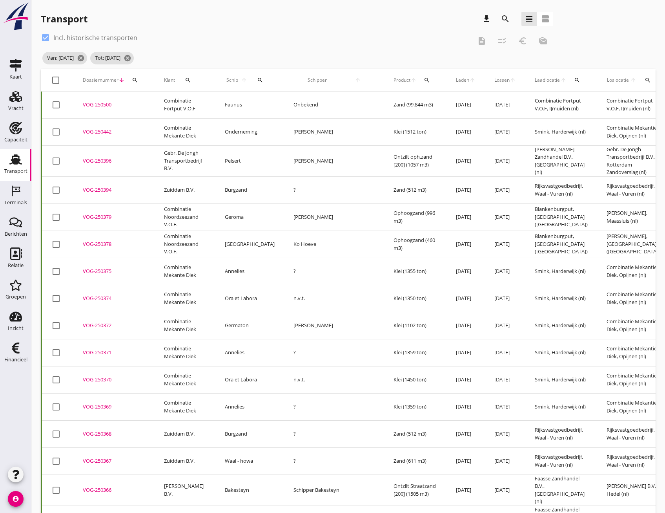
checkbox input "true"
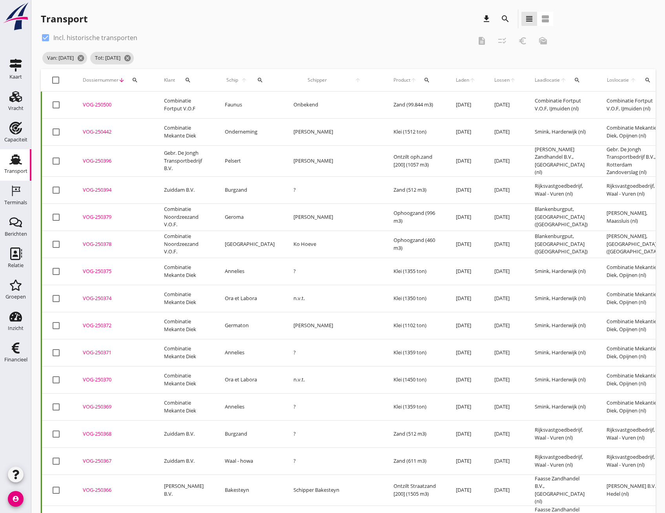
checkbox input "true"
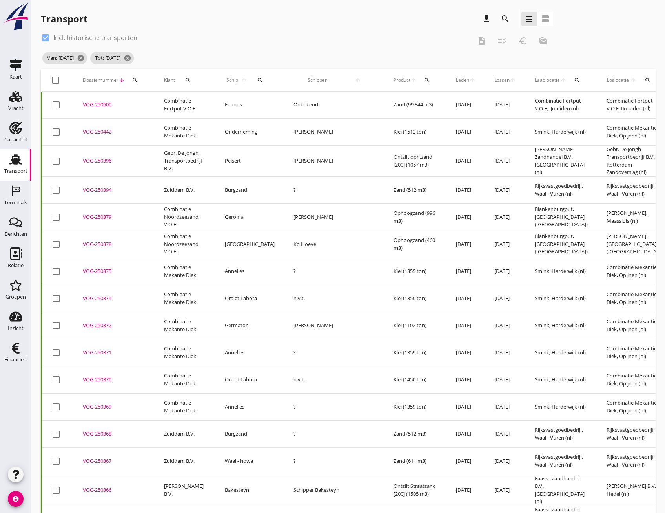
checkbox input "true"
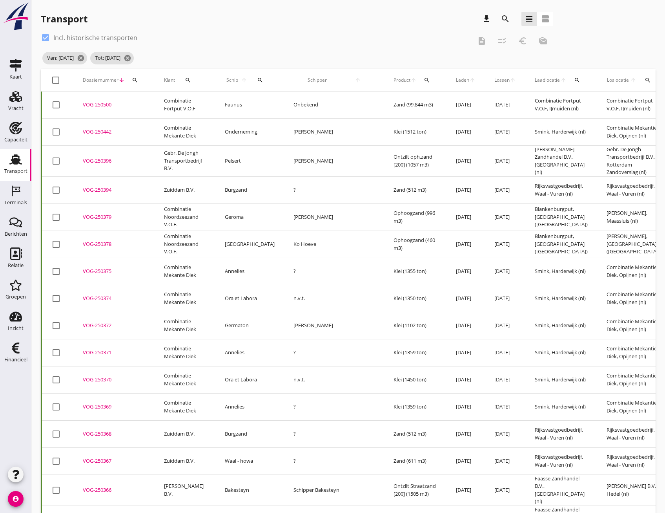
checkbox input "true"
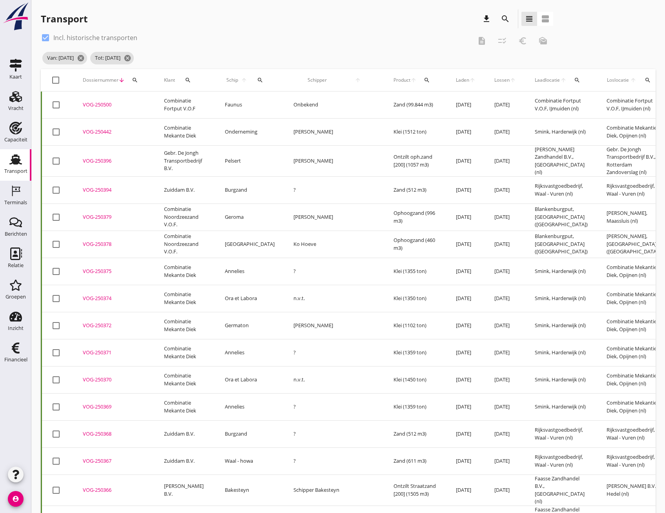
checkbox input "true"
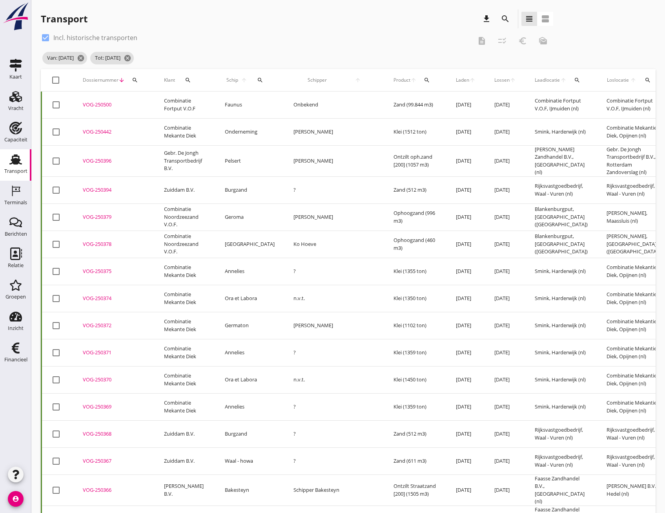
checkbox input "true"
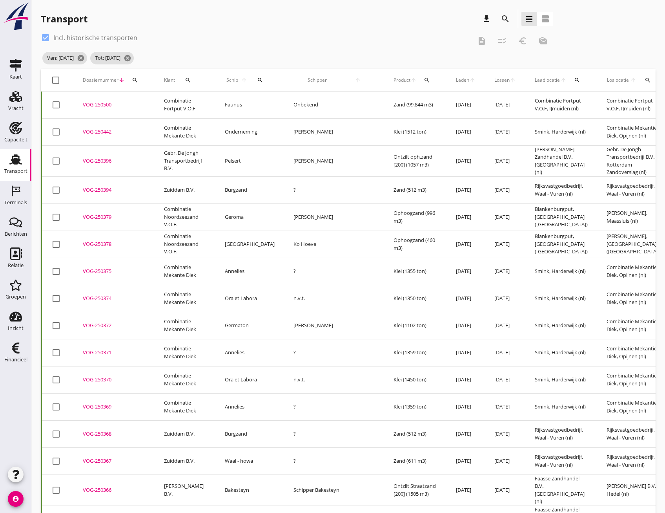
checkbox input "true"
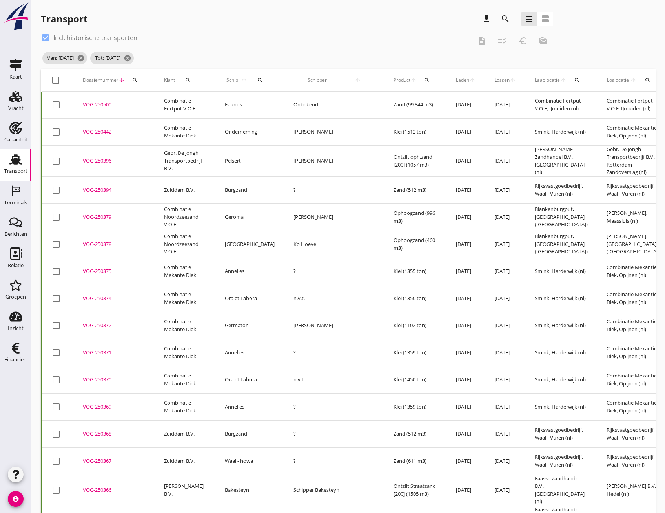
checkbox input "true"
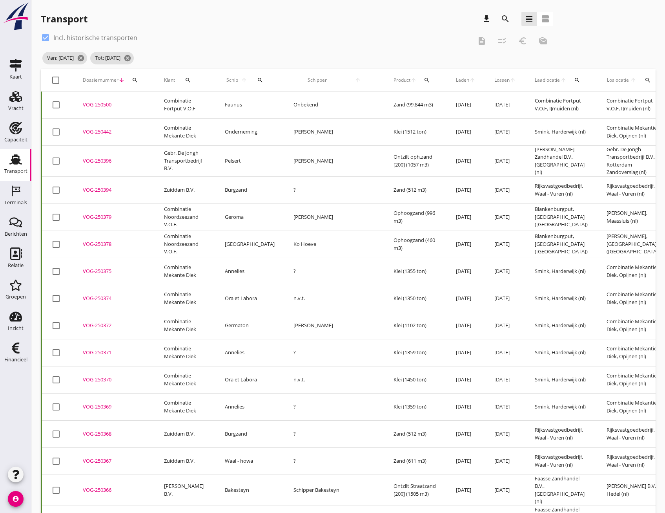
checkbox input "true"
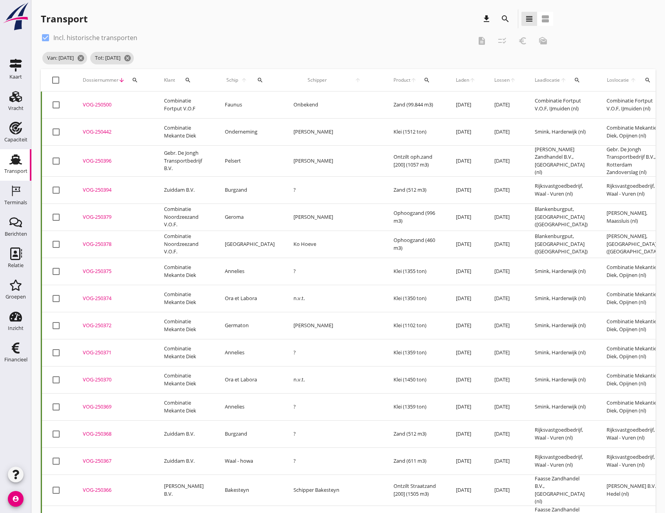
checkbox input "true"
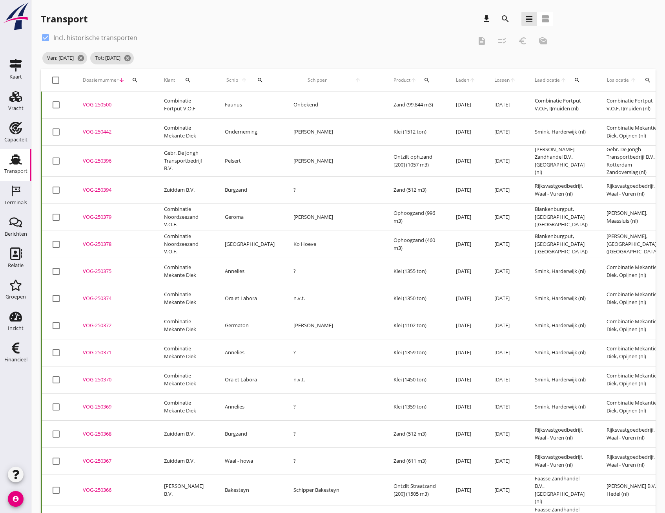
checkbox input "true"
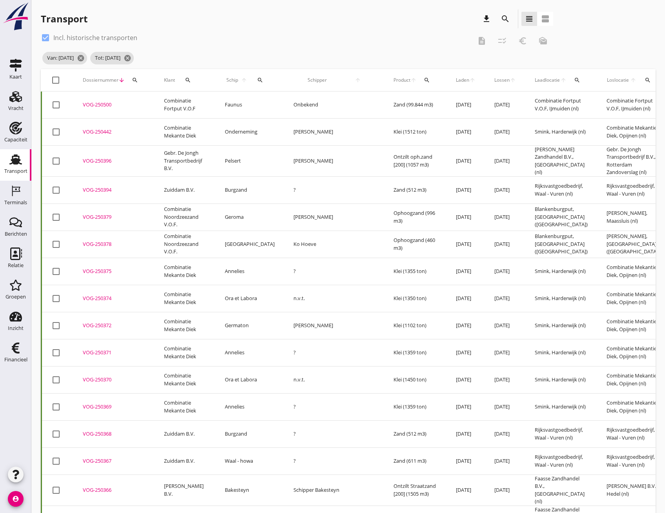
checkbox input "true"
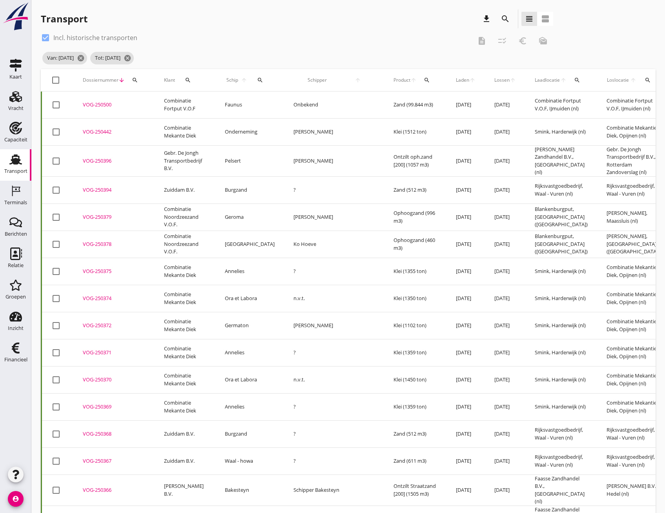
checkbox input "true"
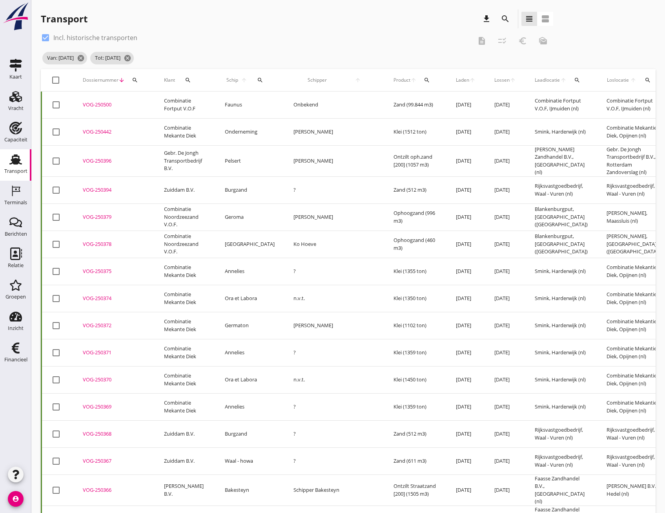
checkbox input "true"
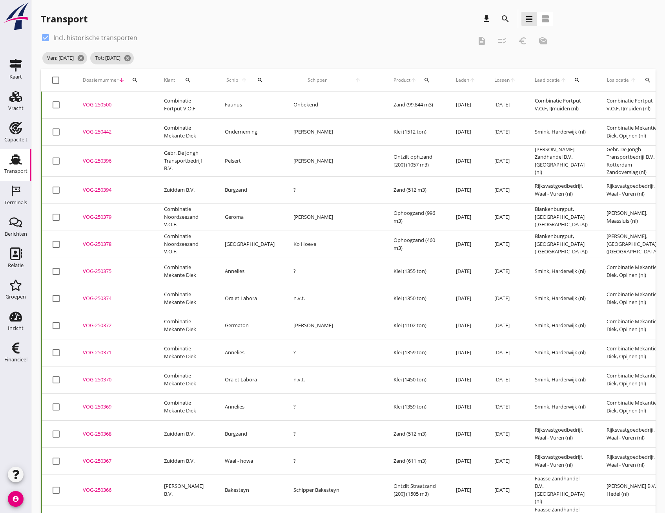
checkbox input "true"
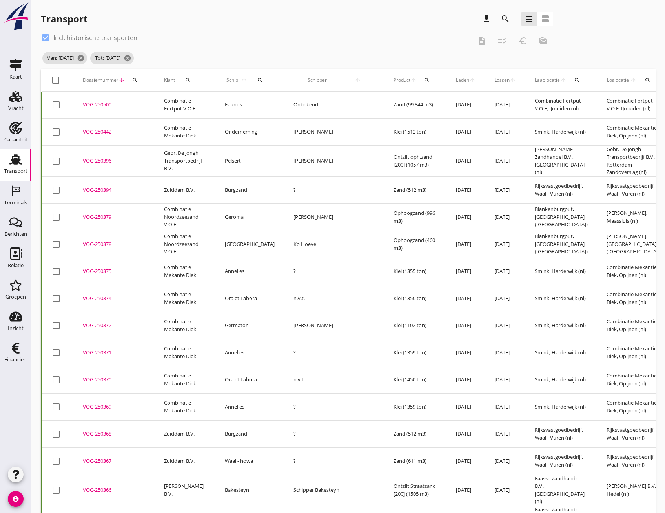
checkbox input "true"
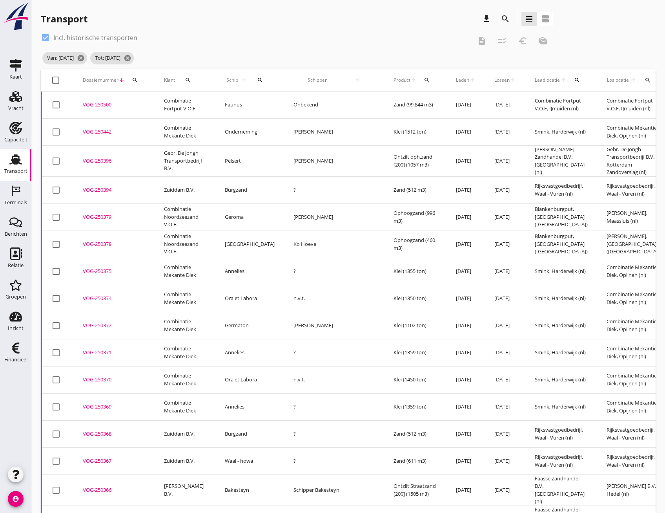
checkbox input "true"
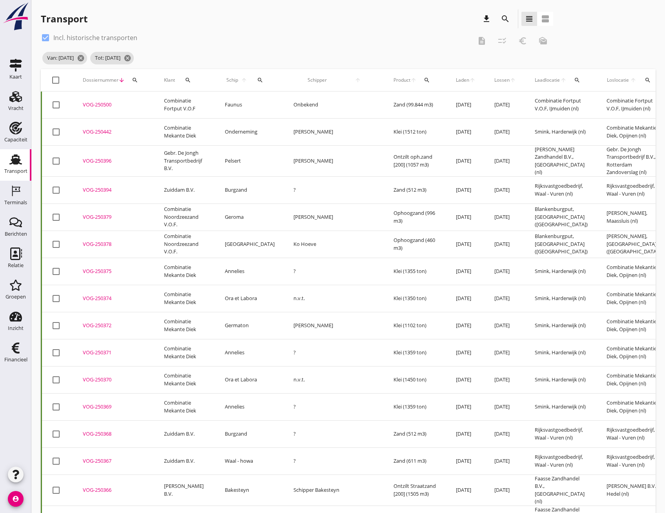
checkbox input "true"
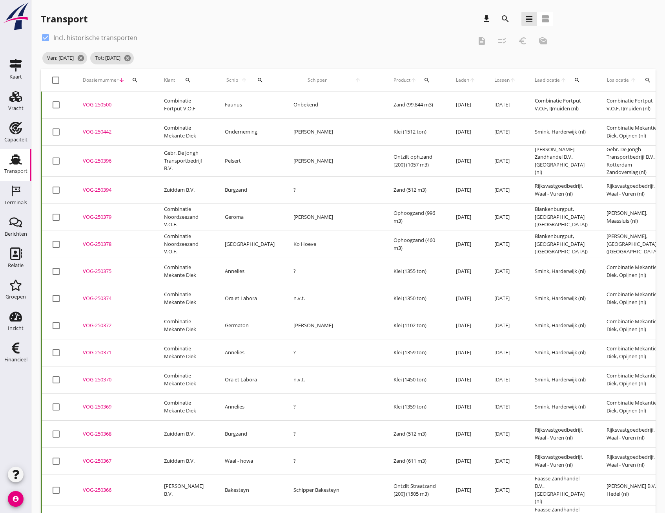
checkbox input "true"
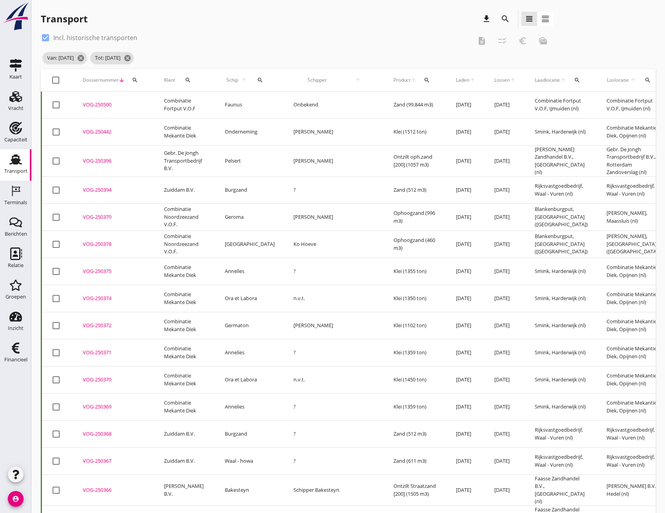
checkbox input "true"
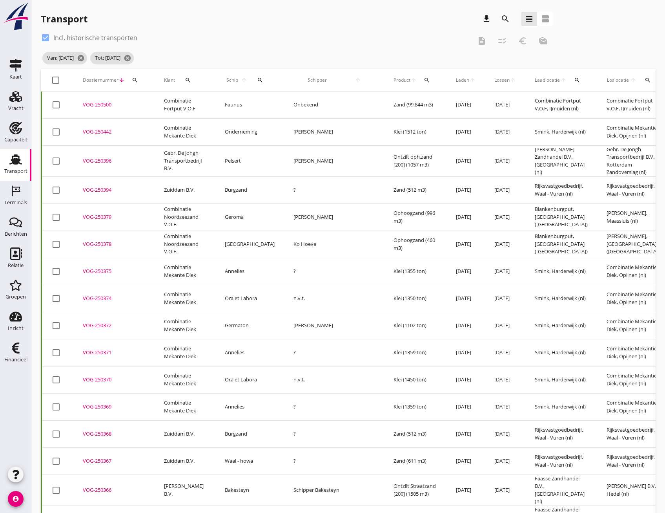
checkbox input "true"
click at [502, 38] on icon "checklist_rtl" at bounding box center [502, 40] width 9 height 9
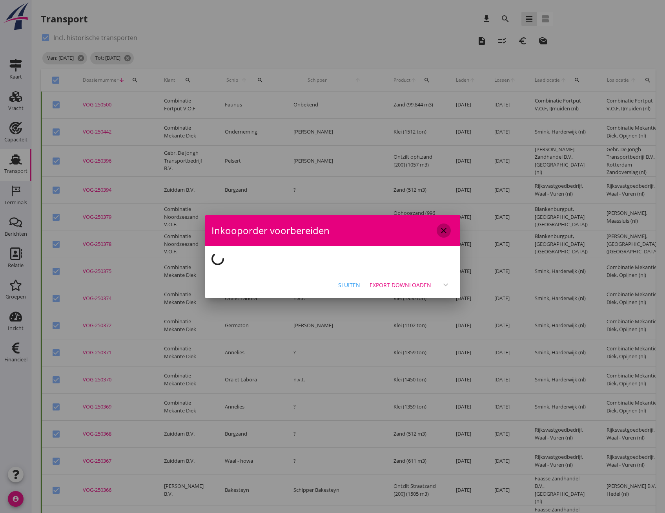
click at [443, 229] on icon "close" at bounding box center [443, 230] width 9 height 9
checkbox input "false"
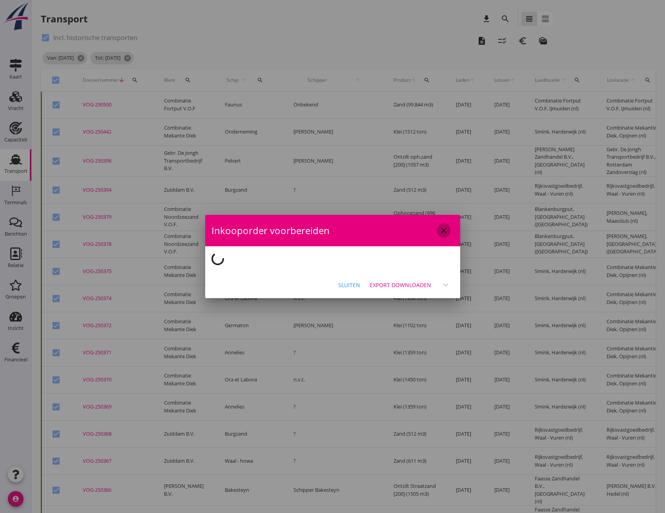
checkbox input "false"
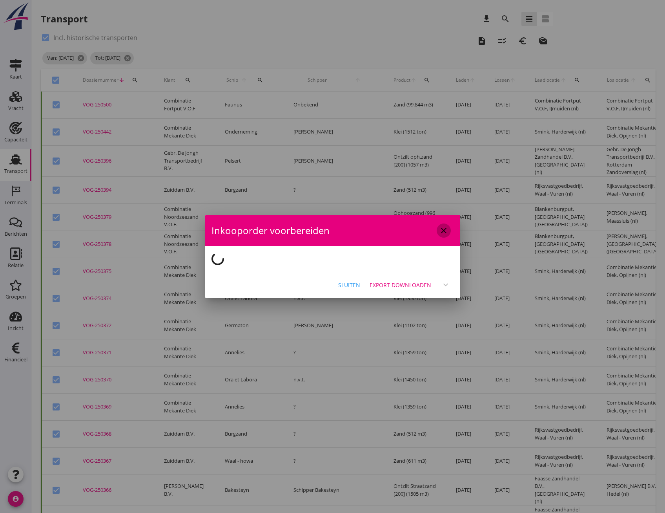
checkbox input "false"
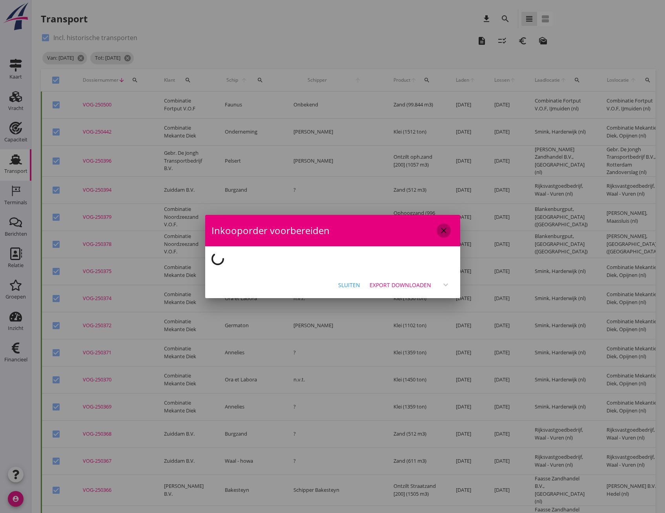
checkbox input "false"
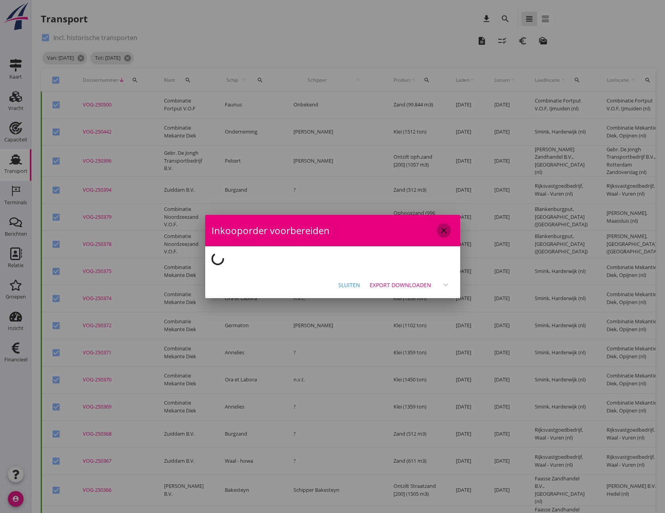
checkbox input "false"
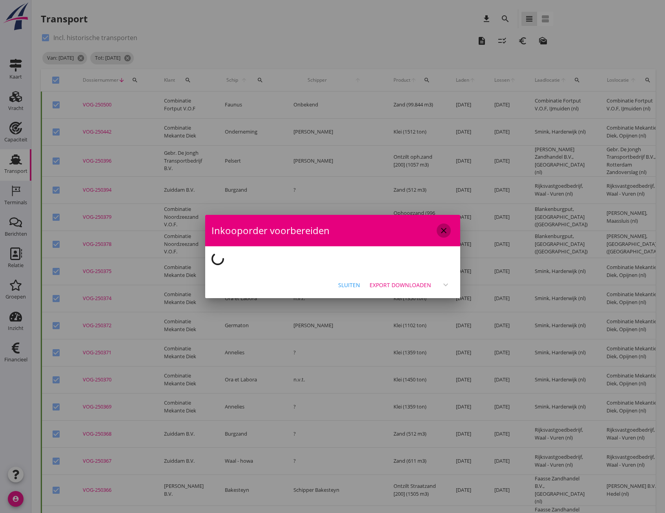
checkbox input "false"
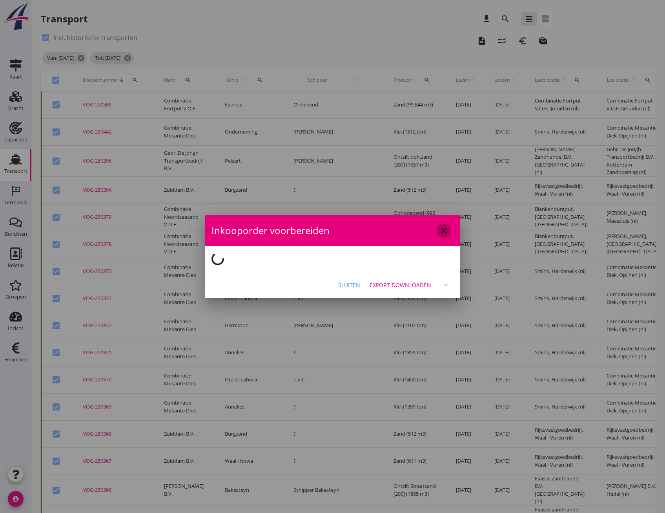
checkbox input "false"
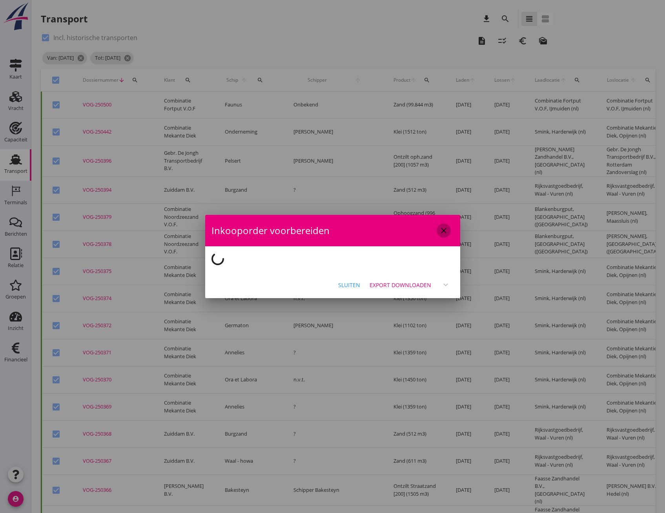
checkbox input "false"
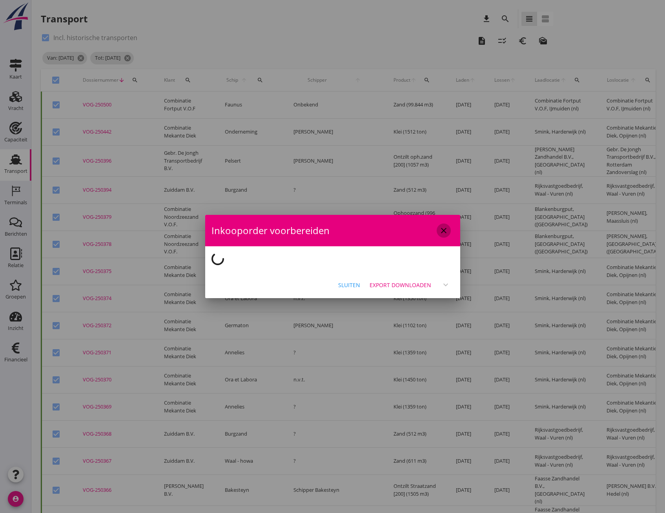
checkbox input "false"
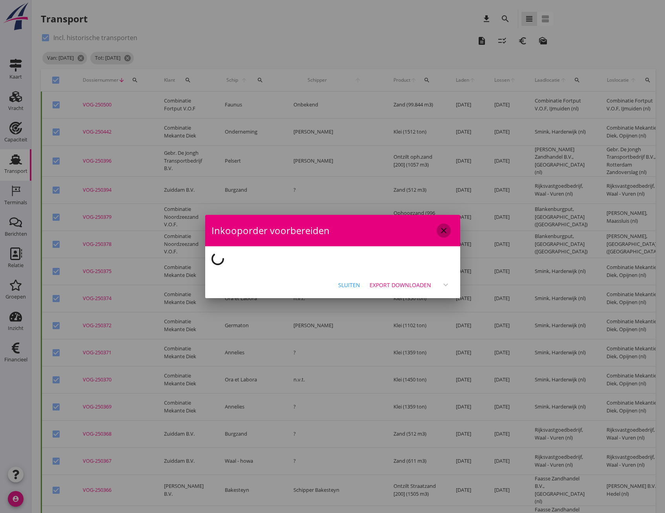
checkbox input "false"
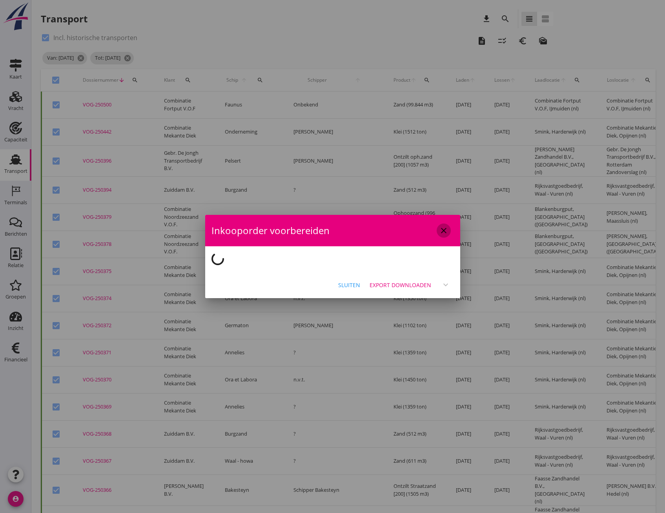
checkbox input "false"
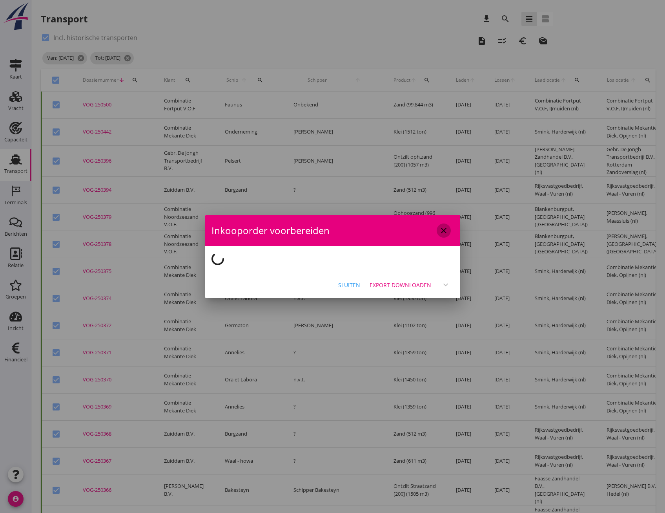
checkbox input "false"
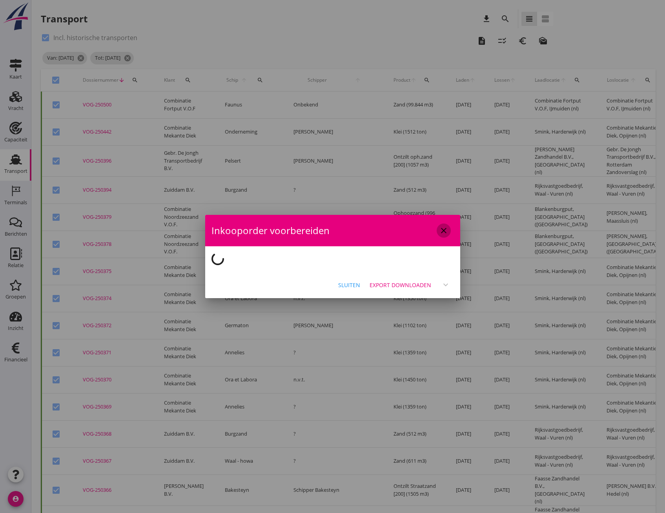
checkbox input "false"
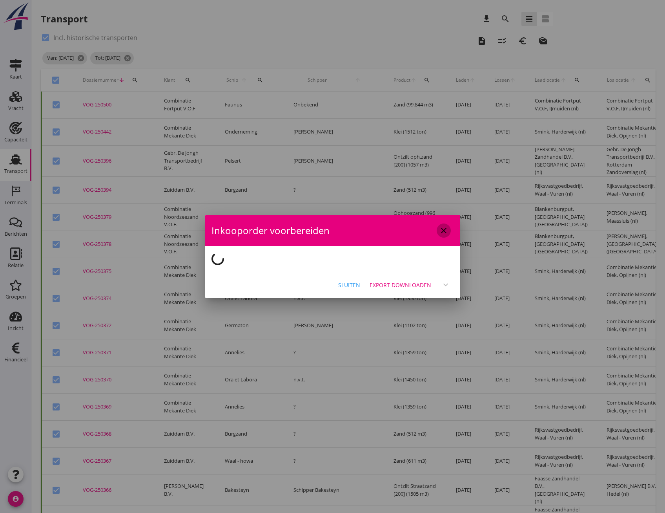
checkbox input "false"
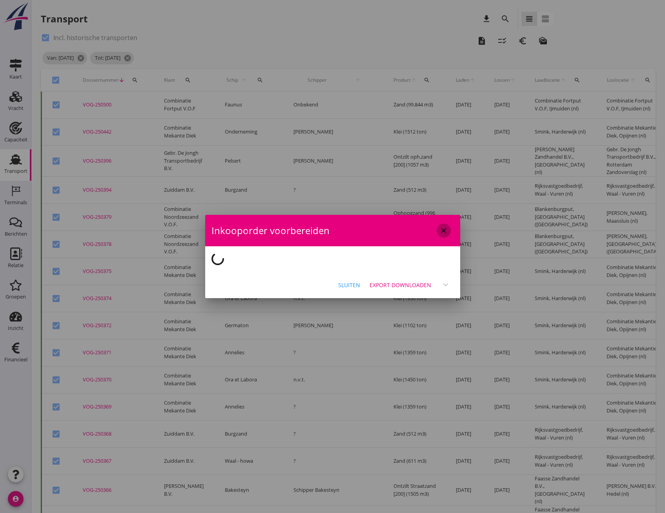
checkbox input "false"
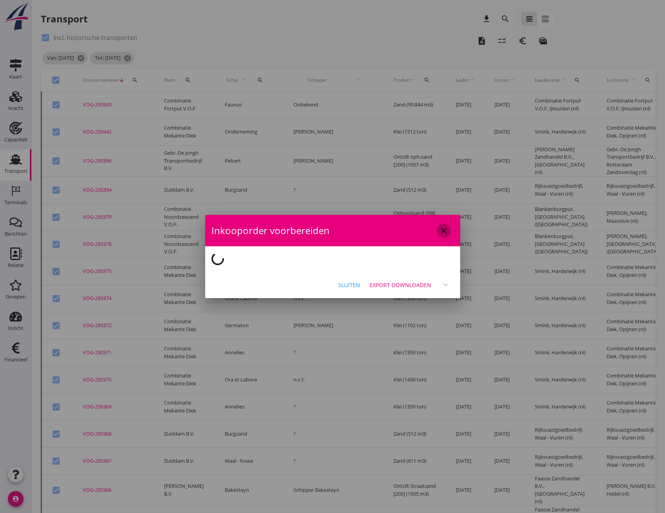
checkbox input "false"
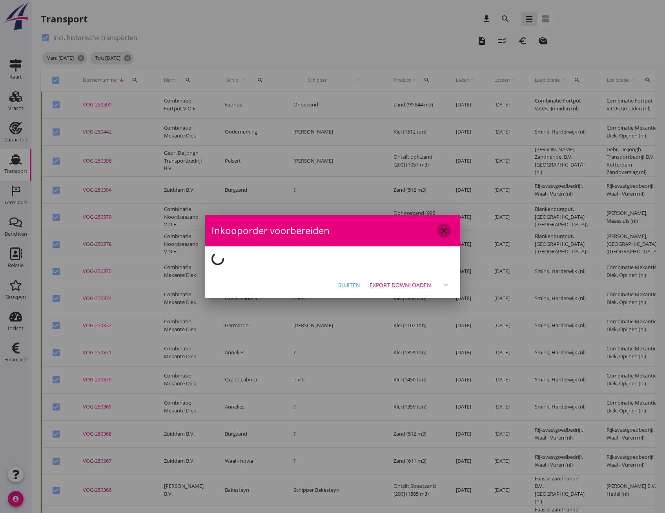
checkbox input "false"
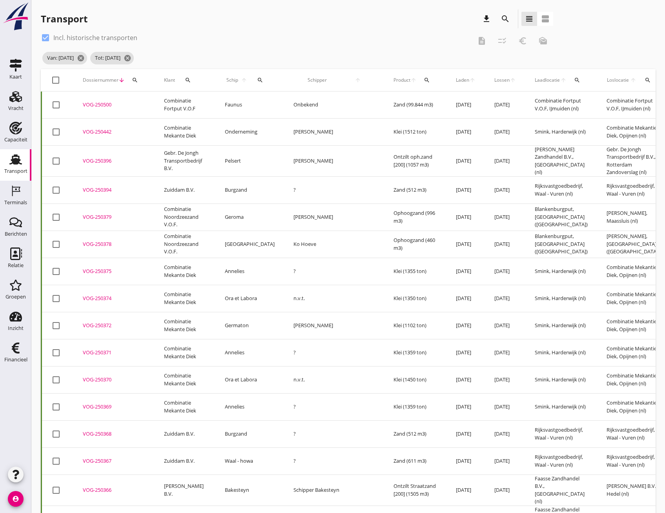
click at [204, 40] on div "check_box Incl. historische transporten" at bounding box center [256, 37] width 431 height 13
click at [46, 36] on div at bounding box center [45, 37] width 13 height 13
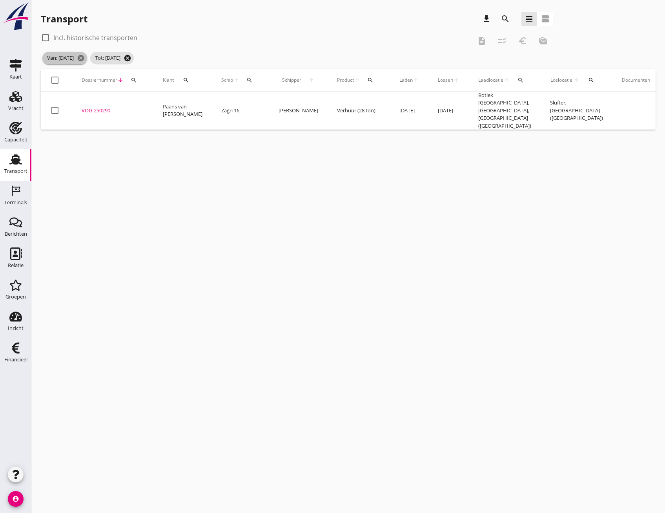
click at [85, 58] on icon "cancel" at bounding box center [81, 58] width 8 height 8
click at [84, 57] on icon "cancel" at bounding box center [80, 58] width 8 height 8
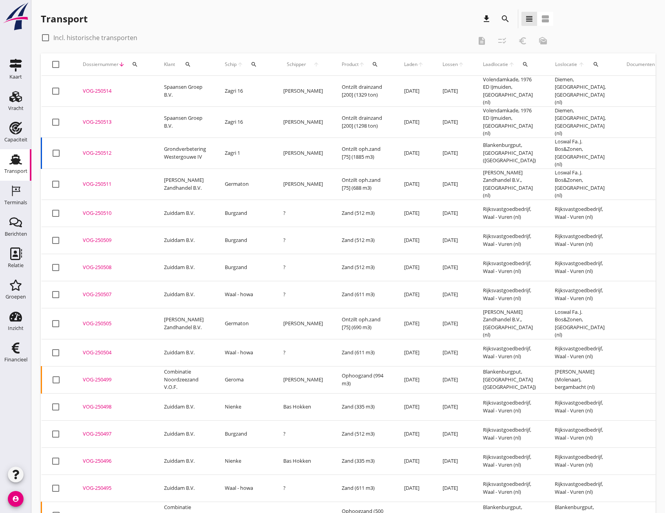
click at [506, 18] on icon "search" at bounding box center [505, 18] width 9 height 9
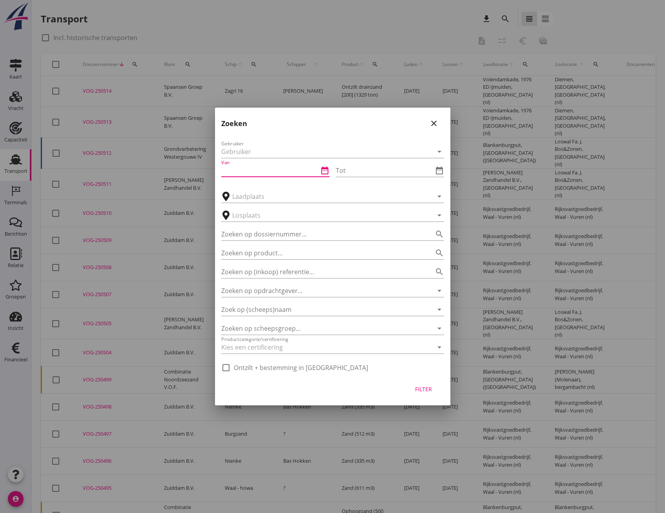
click at [235, 171] on input "Van" at bounding box center [269, 170] width 97 height 13
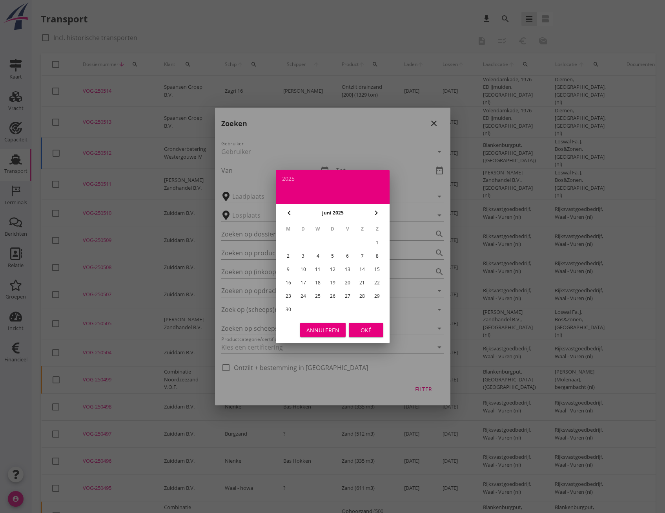
click at [374, 214] on icon "chevron_right" at bounding box center [376, 212] width 9 height 9
click at [291, 213] on icon "chevron_left" at bounding box center [289, 212] width 9 height 9
click at [285, 281] on div "21" at bounding box center [288, 282] width 13 height 13
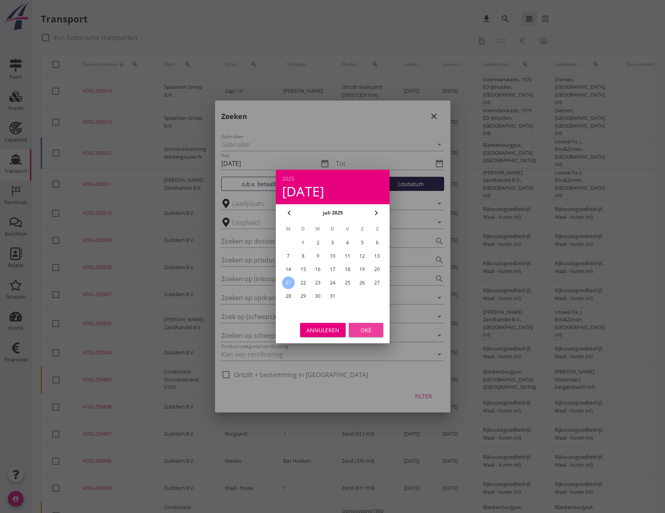
click at [364, 334] on div "Oké" at bounding box center [366, 330] width 22 height 8
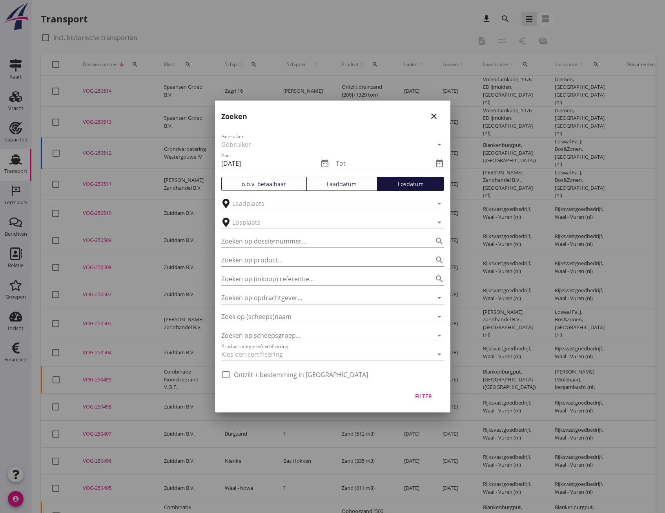
click at [438, 162] on icon "date_range" at bounding box center [439, 163] width 9 height 9
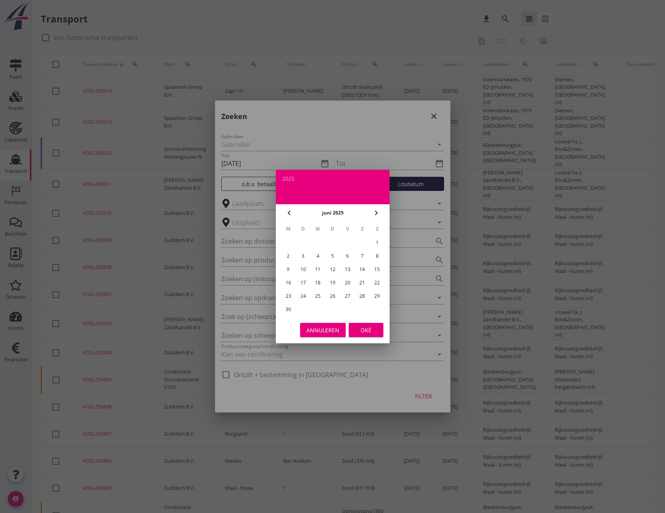
click at [290, 212] on icon "chevron_left" at bounding box center [289, 212] width 9 height 9
click at [373, 212] on icon "chevron_right" at bounding box center [376, 212] width 9 height 9
click at [364, 283] on div "26" at bounding box center [362, 282] width 13 height 13
click at [369, 332] on div "Oké" at bounding box center [366, 330] width 22 height 8
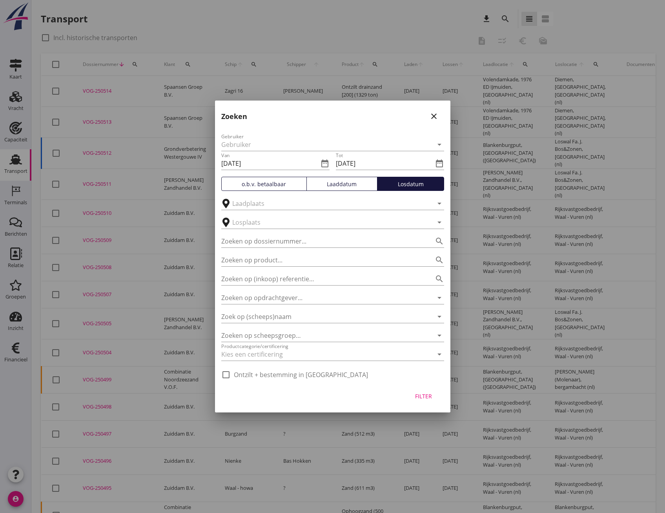
click at [416, 396] on div "Filter" at bounding box center [424, 396] width 22 height 8
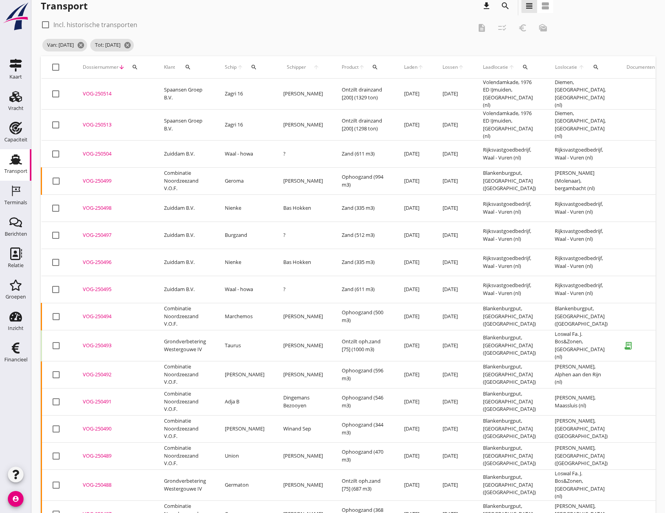
scroll to position [12, 0]
click at [187, 66] on icon "search" at bounding box center [188, 68] width 6 height 6
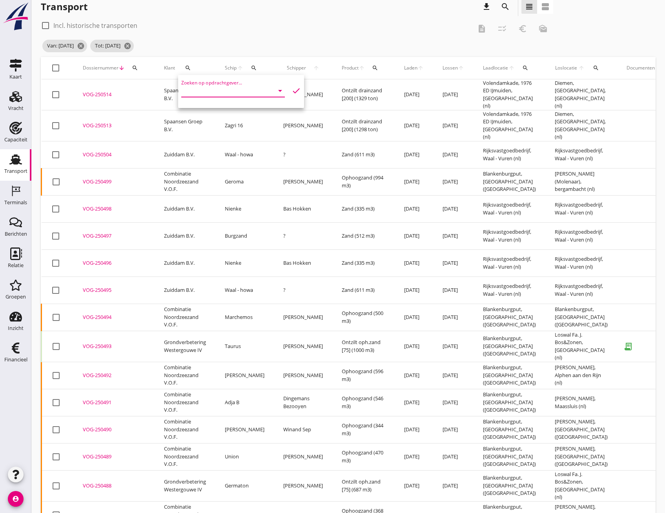
click at [210, 92] on input "Zoeken op opdrachtgever..." at bounding box center [222, 90] width 82 height 13
click at [211, 108] on div "Combinatie Noordzeezand V.O.F." at bounding box center [236, 109] width 97 height 9
click at [292, 94] on icon "check" at bounding box center [296, 90] width 9 height 9
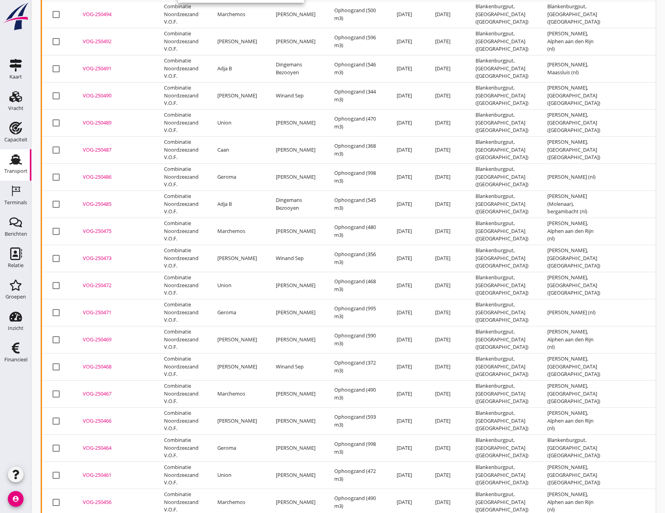
scroll to position [0, 0]
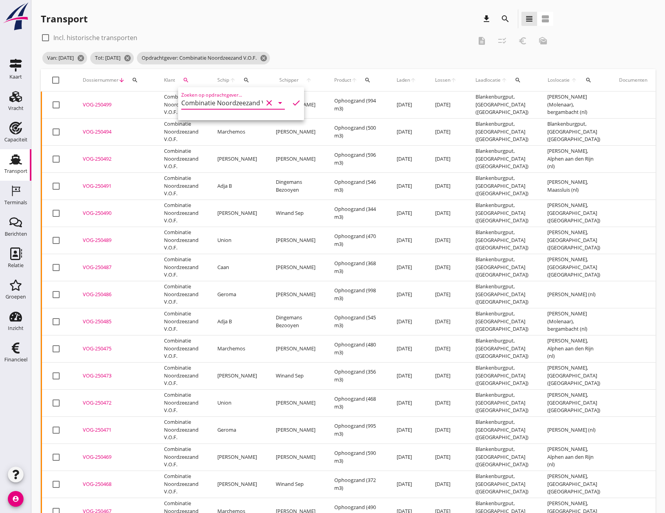
click at [55, 76] on div at bounding box center [55, 79] width 13 height 13
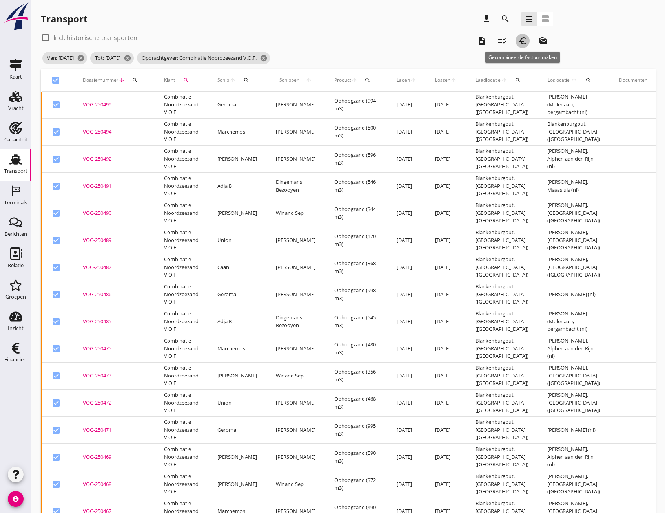
click at [522, 42] on icon "euro_symbol" at bounding box center [522, 40] width 9 height 9
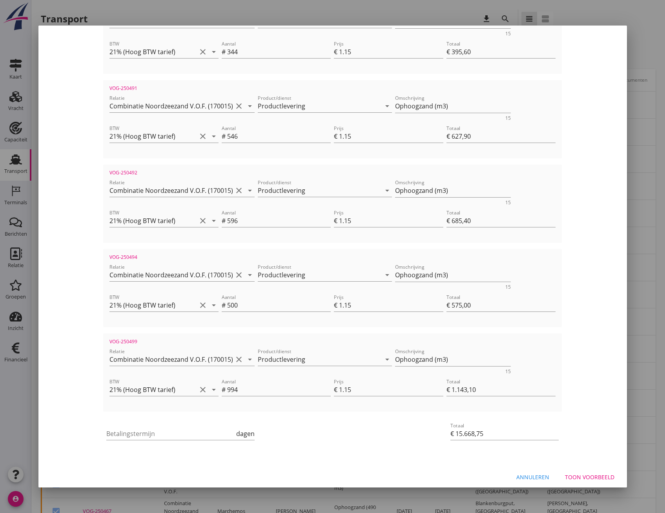
scroll to position [1713, 0]
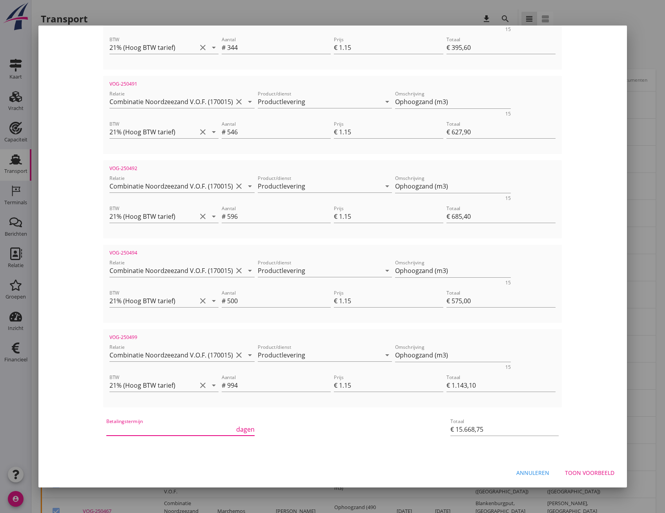
click at [162, 423] on input "Betalingstermijn" at bounding box center [170, 429] width 128 height 13
click at [580, 471] on div "Toon voorbeeld" at bounding box center [589, 472] width 49 height 8
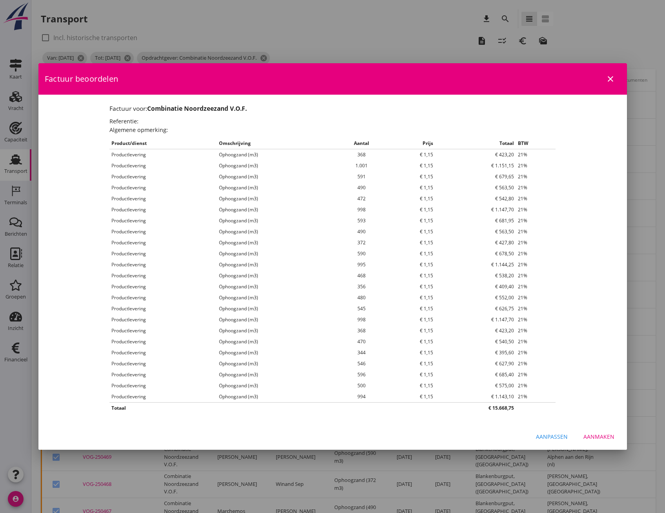
scroll to position [0, 0]
click at [603, 437] on div "Aanmaken" at bounding box center [599, 436] width 31 height 8
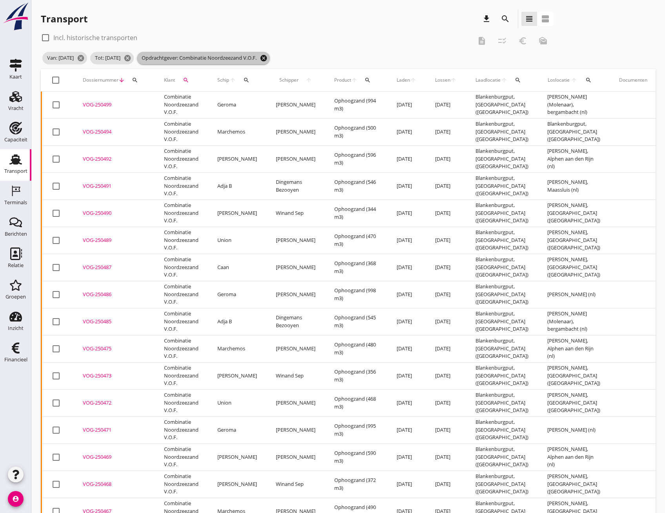
click at [268, 58] on icon "cancel" at bounding box center [264, 58] width 8 height 8
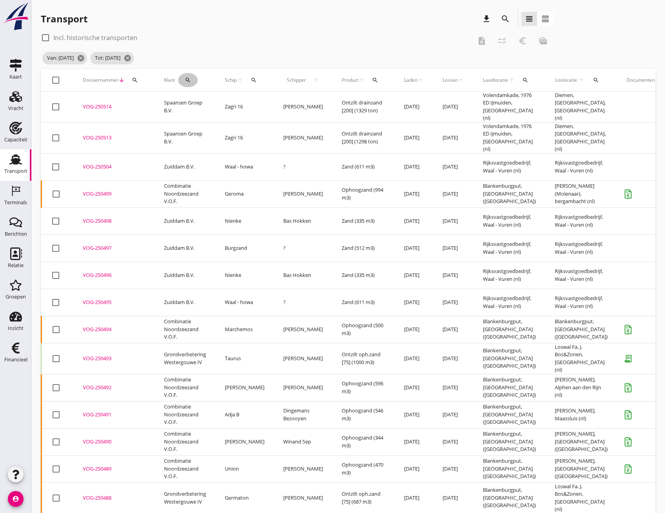
click at [189, 79] on icon "search" at bounding box center [188, 80] width 6 height 6
click at [200, 102] on input "Zoeken op opdrachtgever..." at bounding box center [222, 103] width 82 height 13
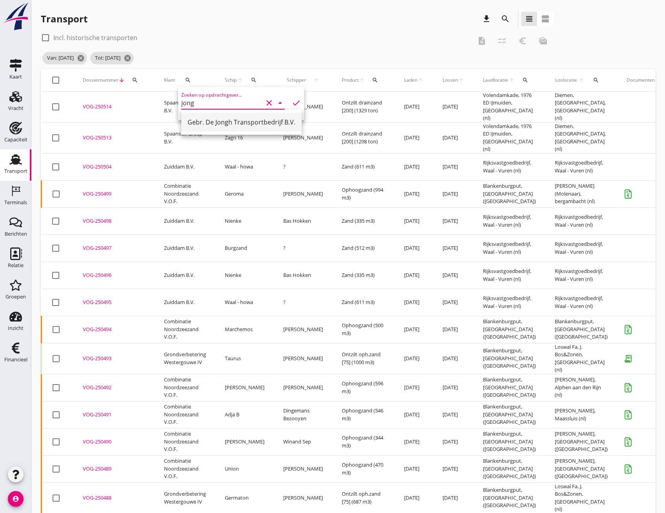
scroll to position [0, 0]
click at [204, 118] on div "Gebr. De Jongh Transportbedrijf B.V." at bounding box center [242, 121] width 108 height 9
click at [289, 97] on div "Zoeken op opdrachtgever... Gebr. De Jongh Transportbedrijf B.V. clear arrow_dro…" at bounding box center [241, 104] width 120 height 25
click at [292, 106] on icon "check" at bounding box center [296, 102] width 9 height 9
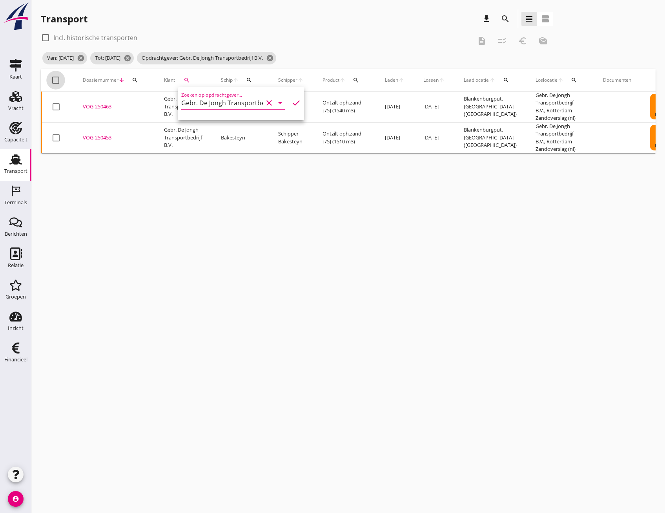
click at [56, 80] on div at bounding box center [55, 79] width 13 height 13
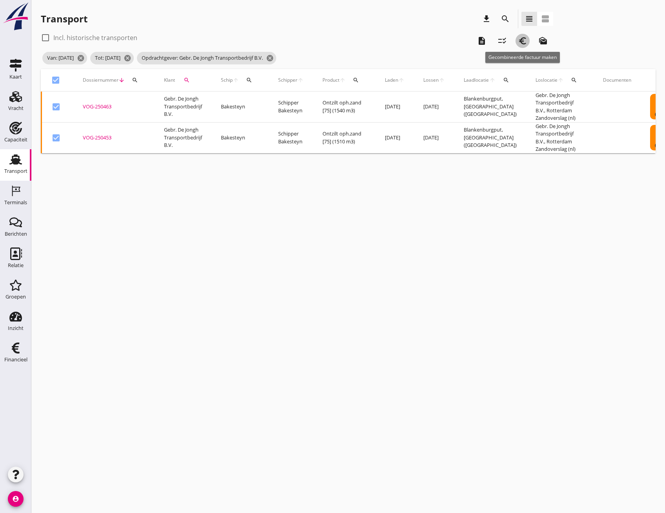
click at [518, 44] on icon "euro_symbol" at bounding box center [522, 40] width 9 height 9
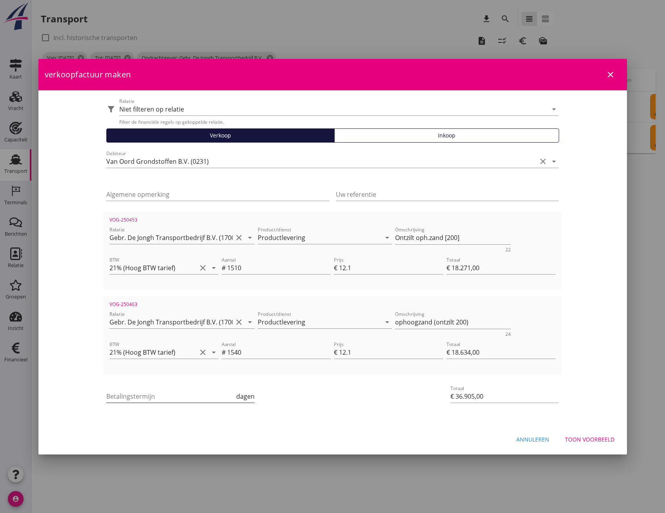
click at [195, 396] on input "Betalingstermijn" at bounding box center [170, 396] width 128 height 13
click at [577, 439] on div "Toon voorbeeld" at bounding box center [589, 439] width 49 height 8
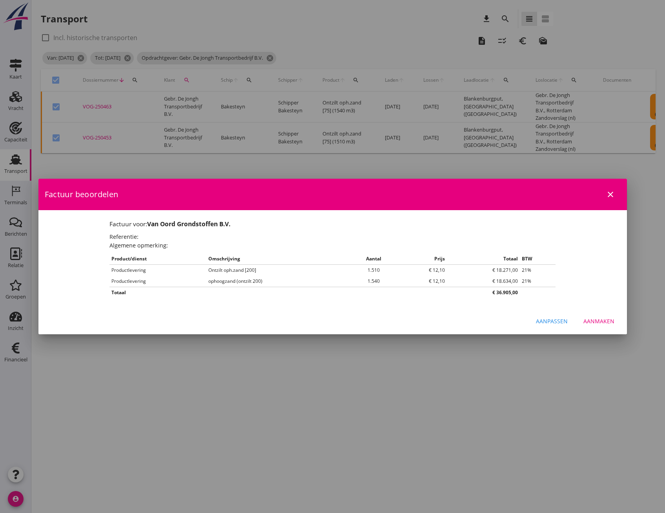
click at [602, 321] on div "Aanmaken" at bounding box center [599, 321] width 31 height 8
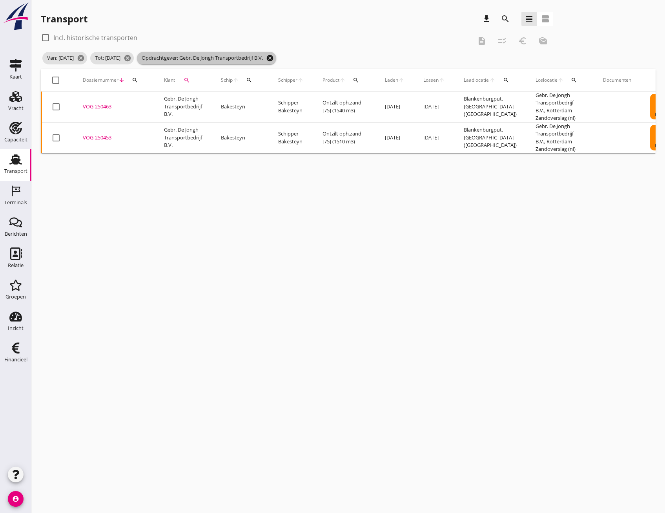
click at [274, 57] on icon "cancel" at bounding box center [270, 58] width 8 height 8
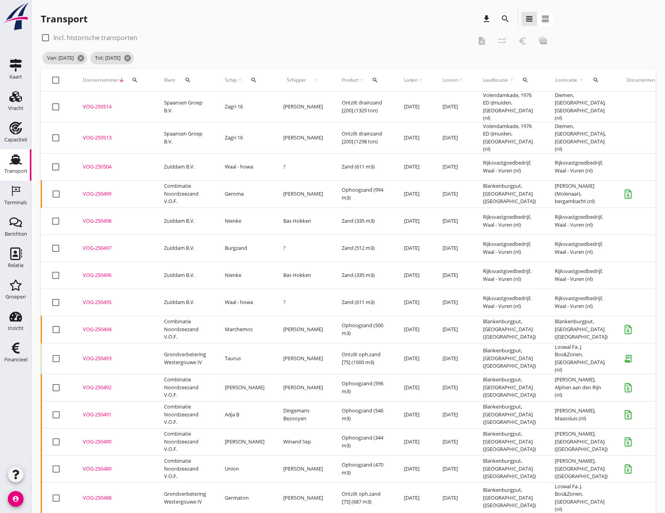
click at [188, 78] on icon "search" at bounding box center [188, 80] width 6 height 6
click at [193, 106] on input "Zoeken op opdrachtgever..." at bounding box center [222, 103] width 82 height 13
click at [207, 122] on div "Hokken Scheepvaartbedrijf" at bounding box center [229, 121] width 83 height 9
click at [292, 104] on icon "check" at bounding box center [296, 102] width 9 height 9
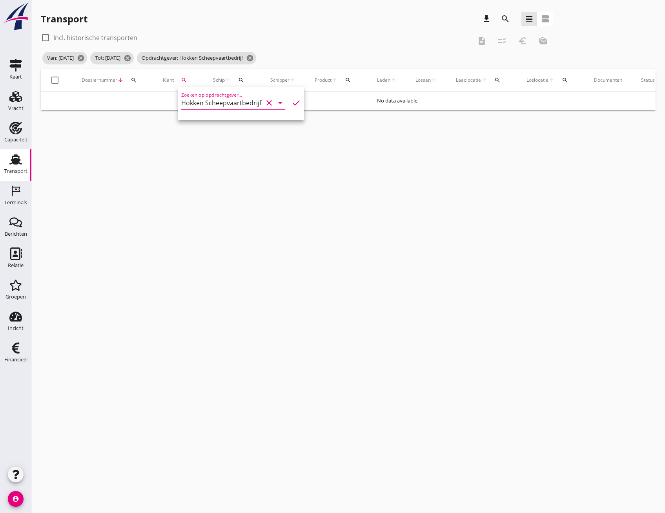
click at [292, 103] on icon "check" at bounding box center [296, 102] width 9 height 9
click at [265, 104] on icon "clear" at bounding box center [269, 102] width 9 height 9
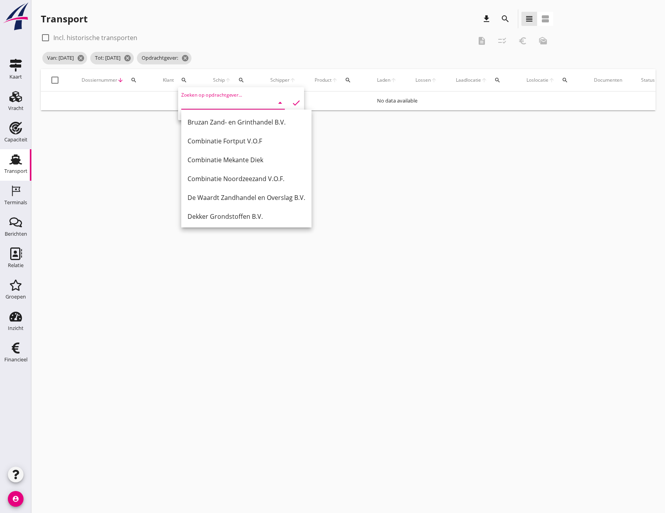
click at [75, 223] on div "cancel You are impersonating another user. Transport download search view_headl…" at bounding box center [348, 256] width 634 height 513
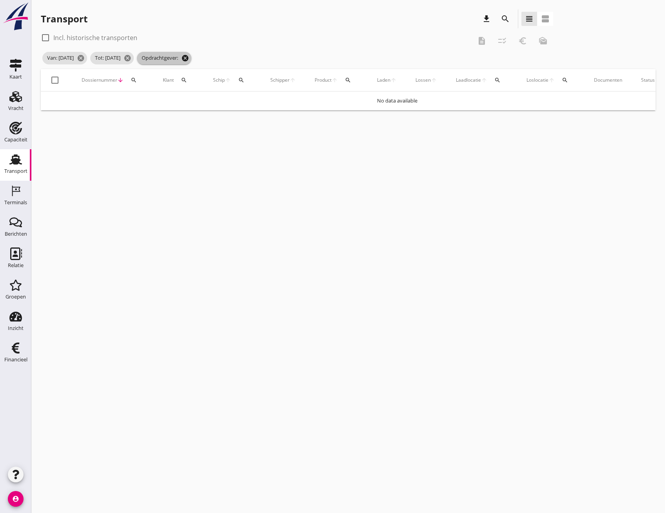
click at [189, 57] on icon "cancel" at bounding box center [185, 58] width 8 height 8
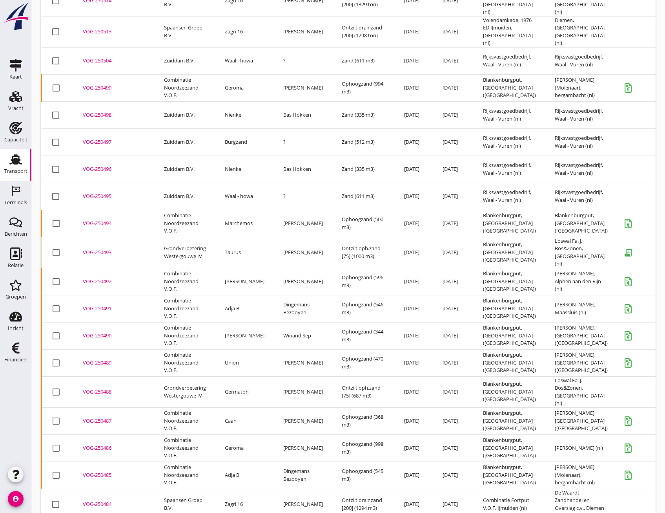
scroll to position [130, 0]
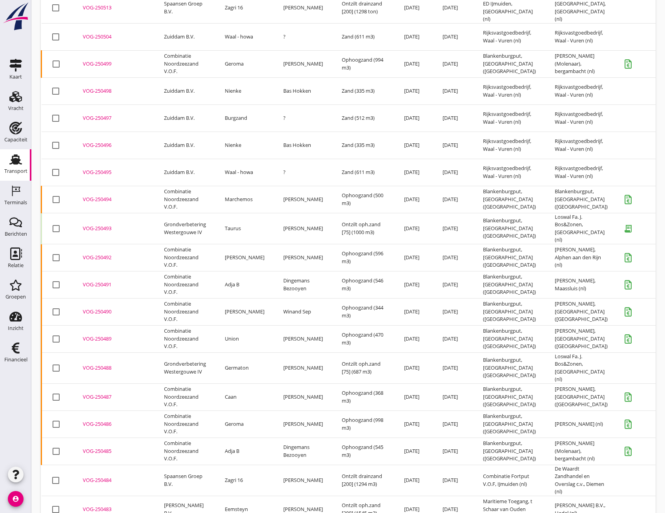
click at [98, 141] on div "VOG-250496" at bounding box center [114, 145] width 62 height 8
click at [100, 87] on div "VOG-250498" at bounding box center [114, 91] width 62 height 8
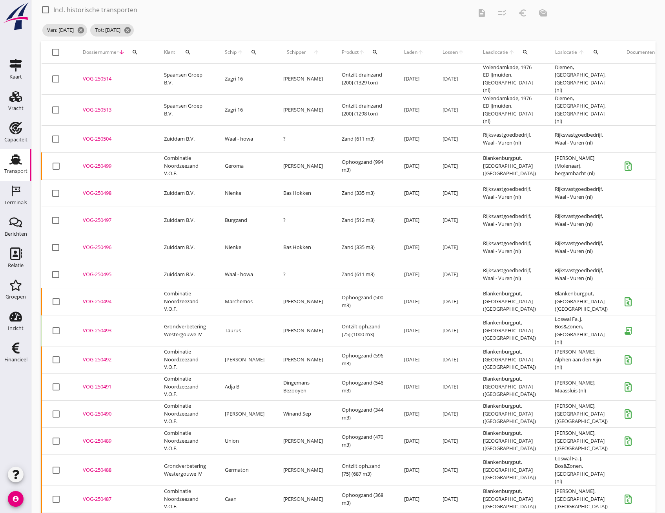
scroll to position [0, 0]
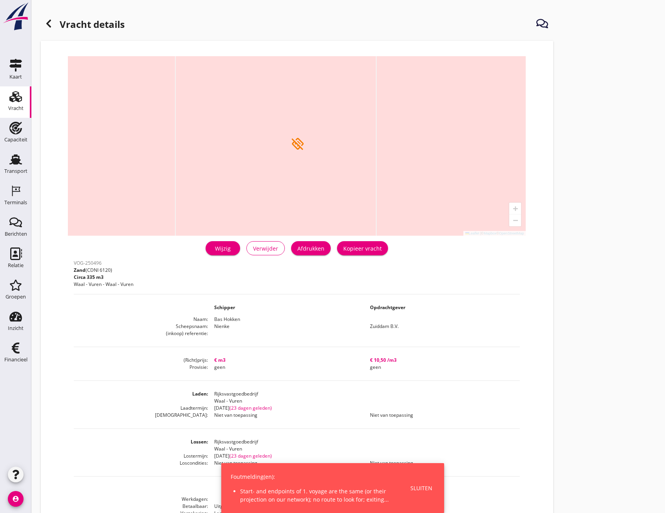
click at [225, 250] on div "Wijzig" at bounding box center [223, 248] width 22 height 8
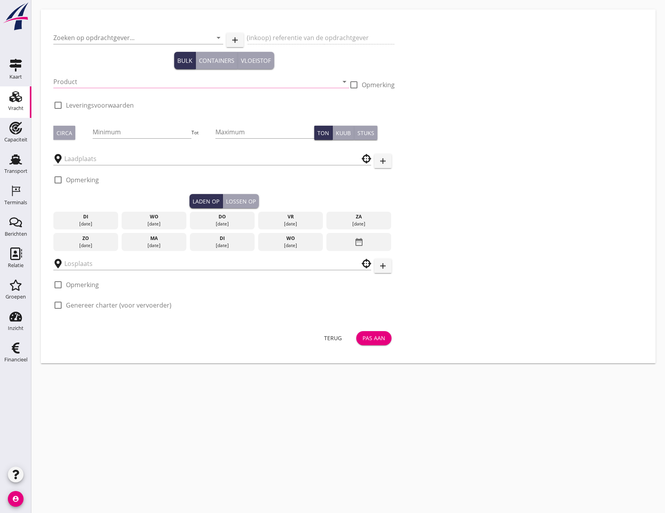
type input "Zuiddam B.V."
type input "Zand (6120)"
type input "335"
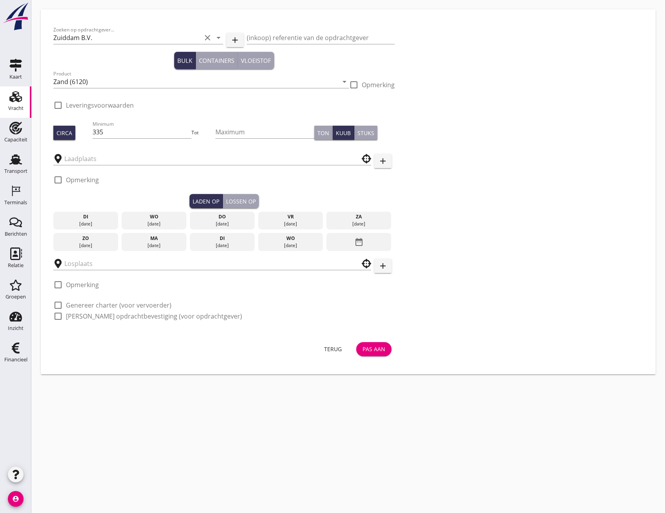
type input "Rijksvastgoedbedrijf"
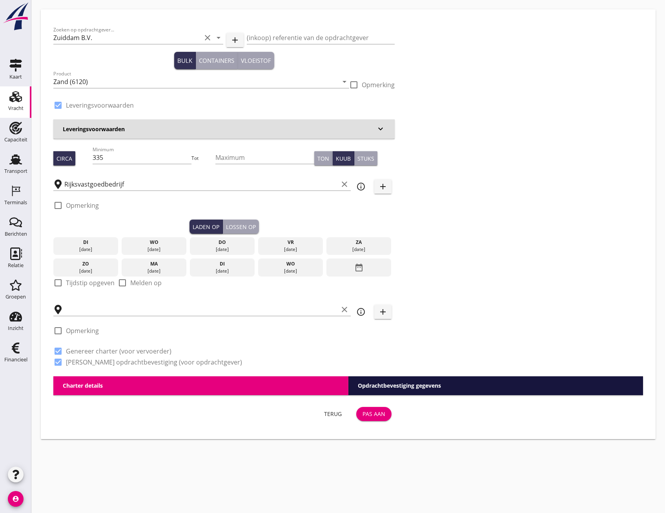
checkbox input "true"
type input "Rijksvastgoedbedrijf"
checkbox input "true"
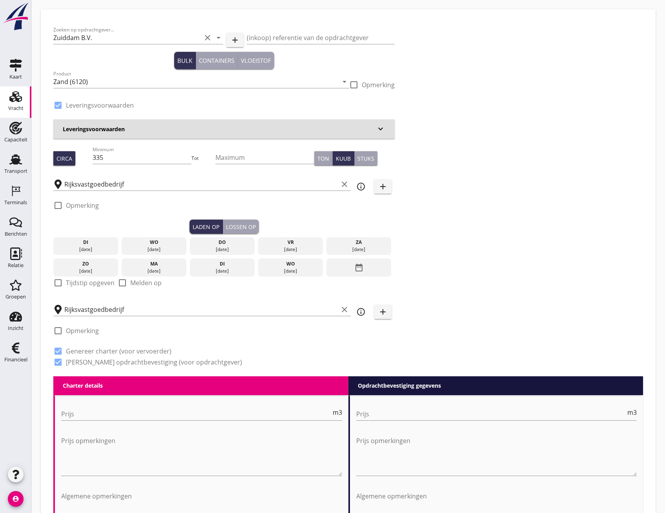
type input "0"
radio input "false"
type input "10.5"
radio input "false"
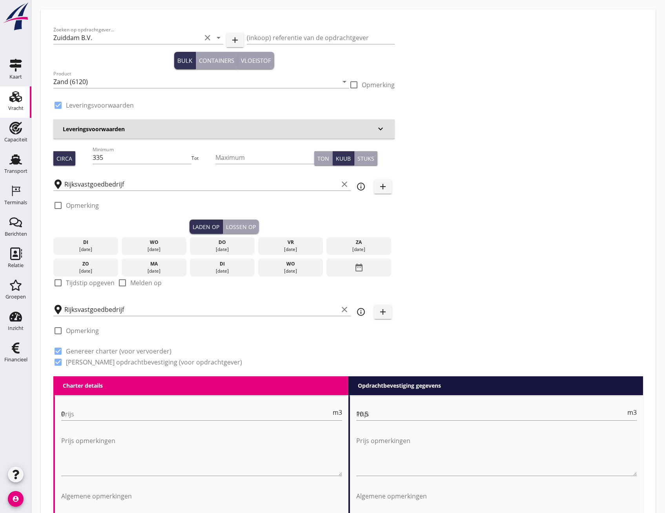
radio input "false"
click at [132, 35] on input "Zuiddam B.V." at bounding box center [127, 37] width 148 height 13
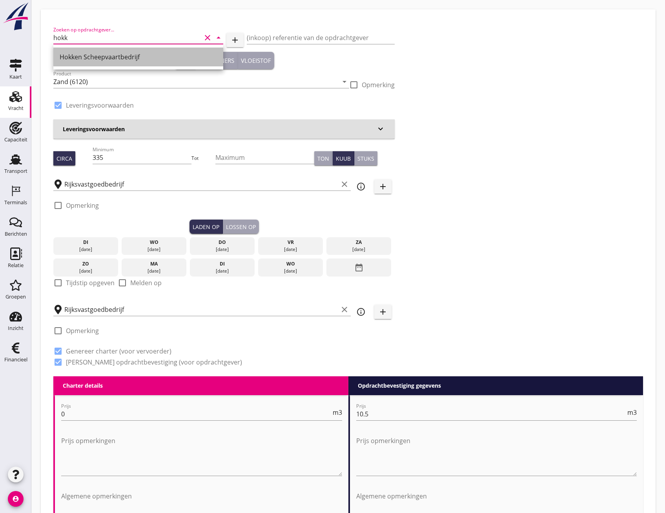
click at [119, 57] on div "Hokken Scheepvaartbedrijf" at bounding box center [138, 56] width 157 height 9
type input "Hokken Scheepvaartbedrijf"
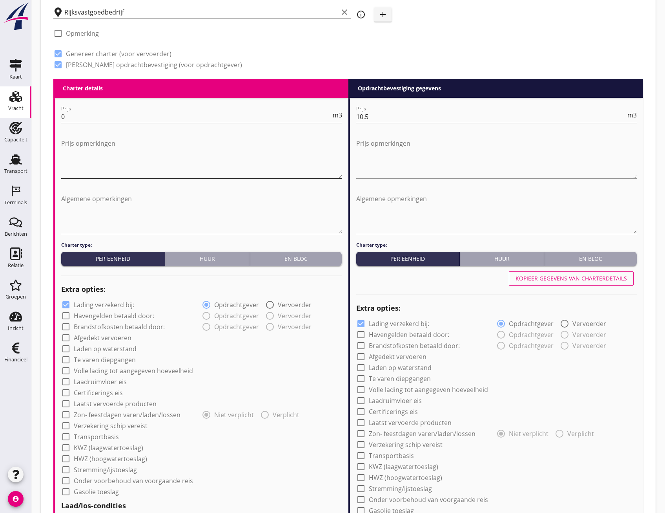
scroll to position [524, 0]
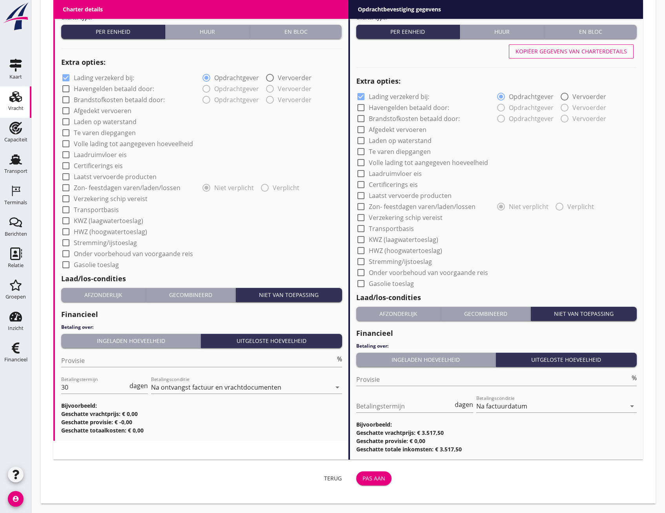
type input "Hokken Scheepvaartbedrijf"
click at [374, 481] on div "Pas aan" at bounding box center [374, 478] width 23 height 8
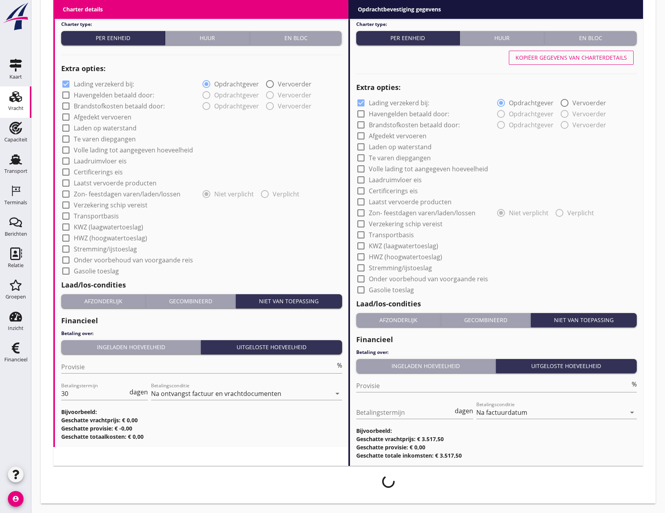
scroll to position [518, 0]
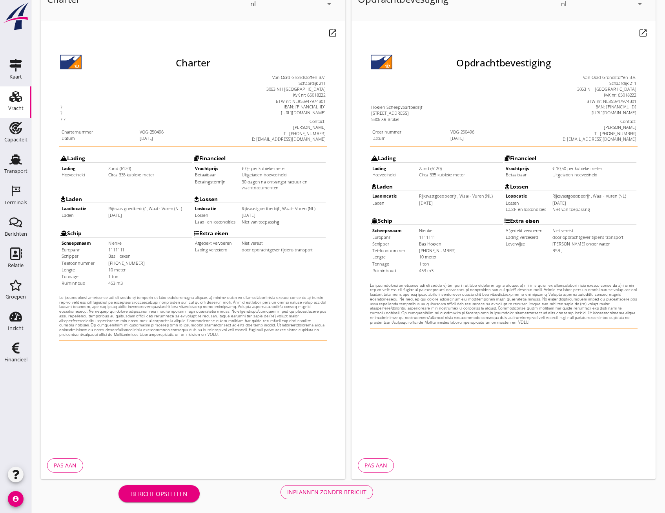
scroll to position [58, 0]
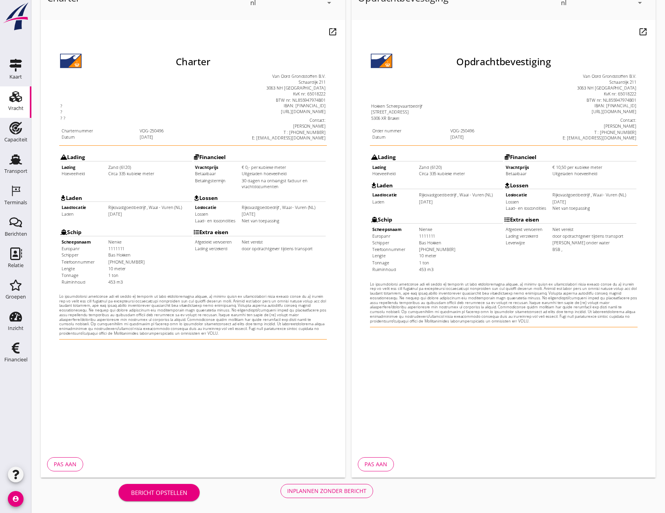
click at [331, 491] on div "Inplannen zonder bericht" at bounding box center [326, 490] width 79 height 8
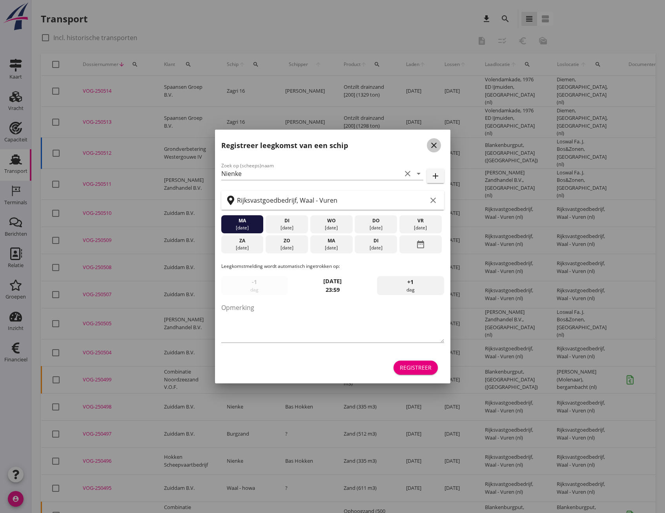
click at [433, 143] on icon "close" at bounding box center [433, 145] width 9 height 9
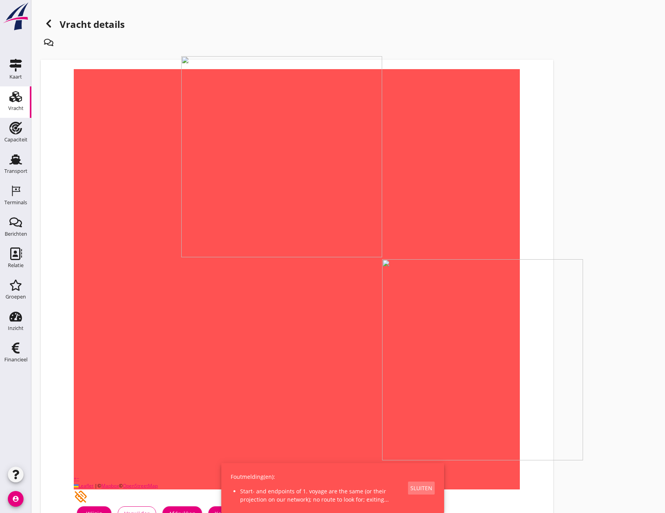
click at [428, 490] on div "Sluiten" at bounding box center [422, 488] width 22 height 8
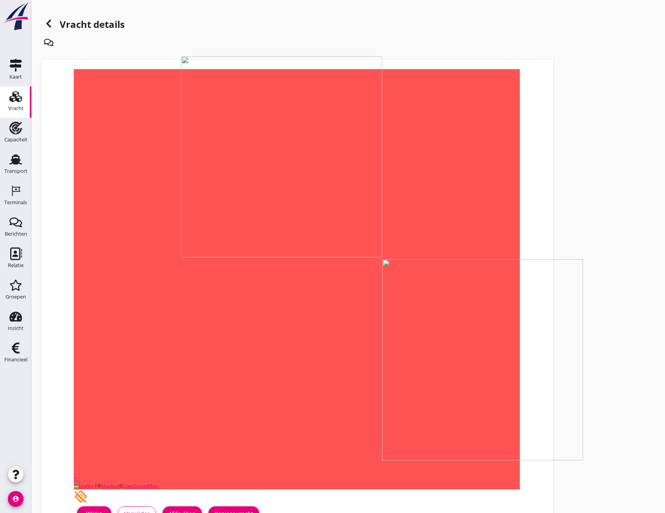
click at [105, 509] on div "Wijzig" at bounding box center [94, 513] width 22 height 8
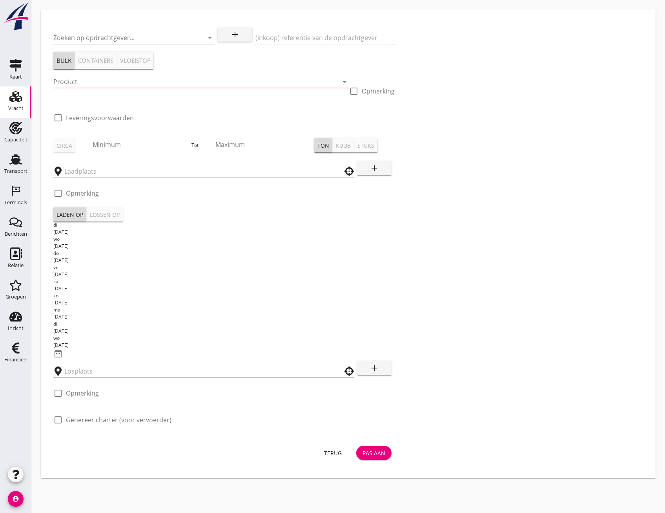
type input "Zuiddam B.V."
type input "Zand (6120)"
type input "335"
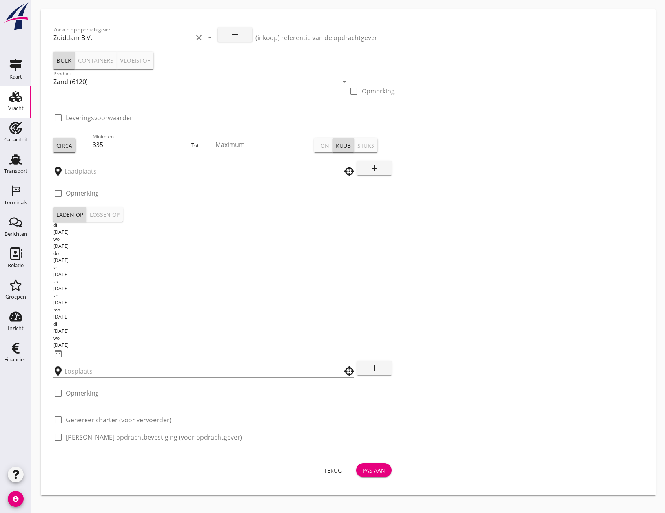
type input "Rijksvastgoedbedrijf"
checkbox input "true"
type input "Rijksvastgoedbedrijf"
checkbox input "true"
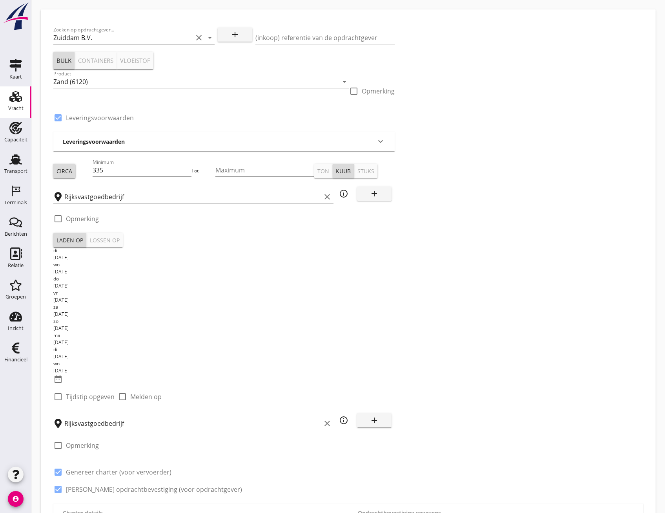
type input "0"
radio input "false"
type input "10.5"
radio input "false"
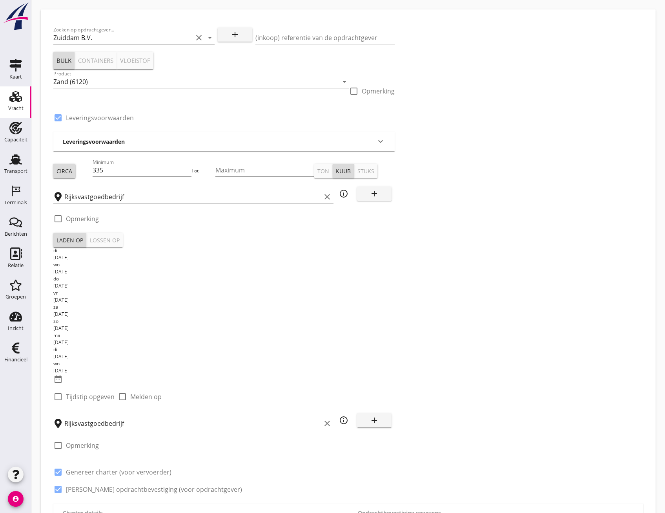
radio input "false"
click at [107, 40] on input "Zuiddam B.V." at bounding box center [122, 37] width 139 height 13
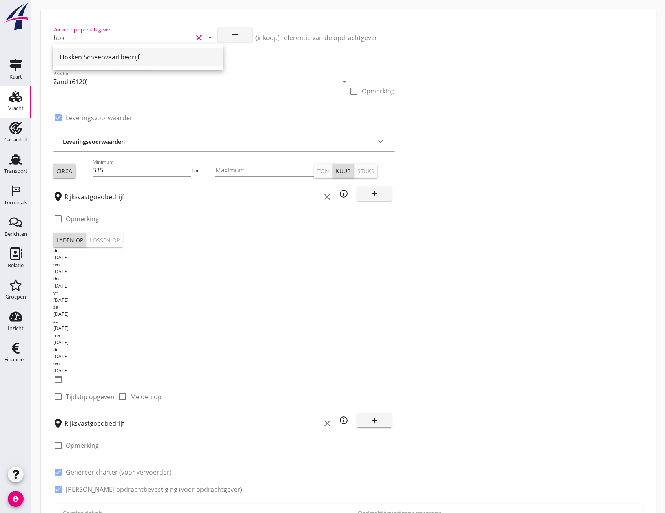
click at [100, 56] on div "Hokken Scheepvaartbedrijf" at bounding box center [138, 56] width 157 height 9
type input "Hokken Scheepvaartbedrijf"
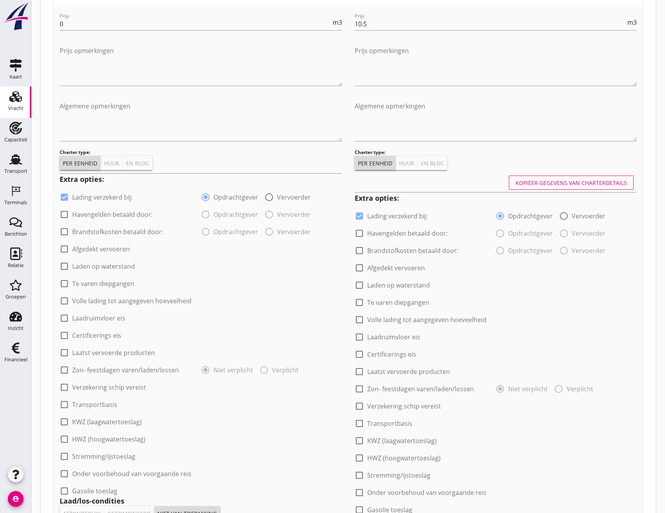
scroll to position [524, 0]
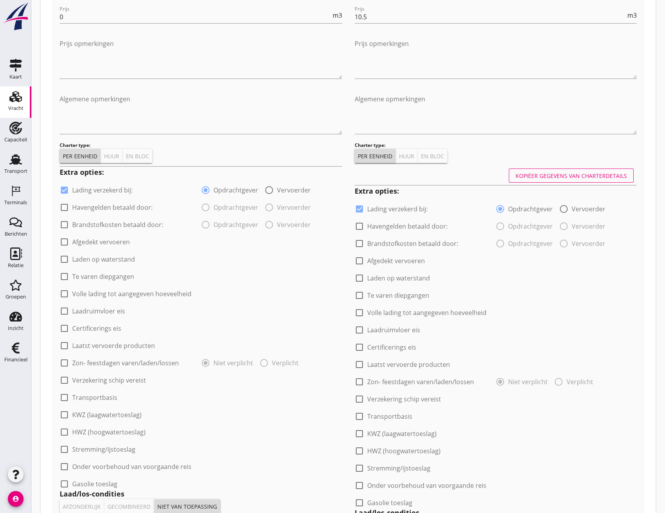
type input "Hokken Scheepvaartbedrijf"
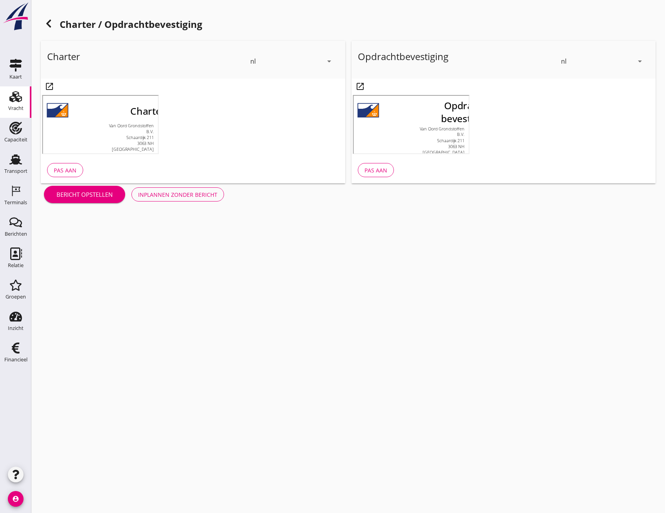
scroll to position [58, 0]
click at [217, 199] on div "Inplannen zonder bericht" at bounding box center [177, 194] width 79 height 8
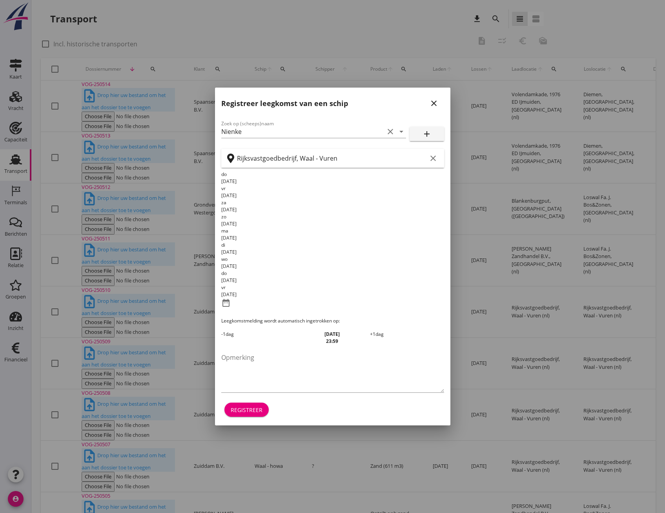
click at [436, 108] on icon "close" at bounding box center [433, 103] width 9 height 9
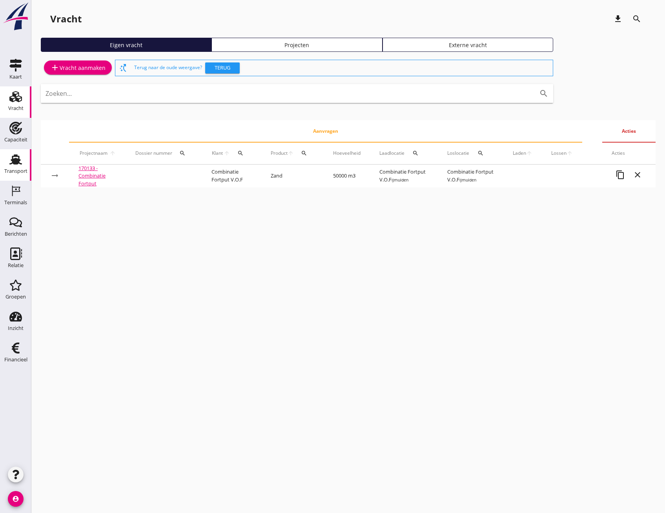
click at [16, 166] on div "Transport" at bounding box center [15, 171] width 23 height 11
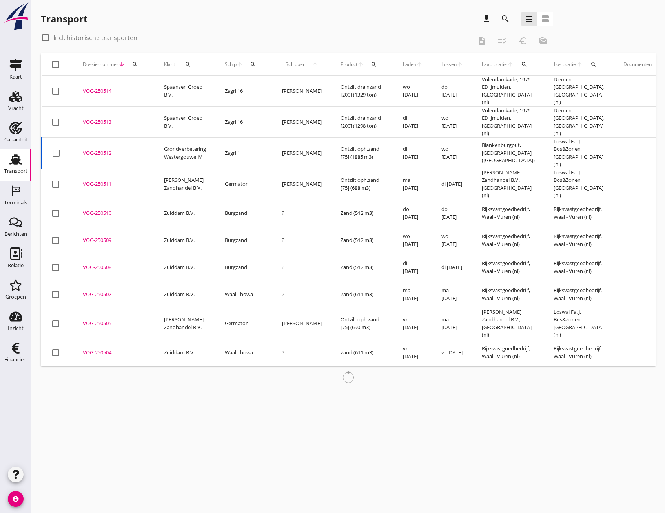
click at [506, 16] on icon "search" at bounding box center [505, 18] width 9 height 9
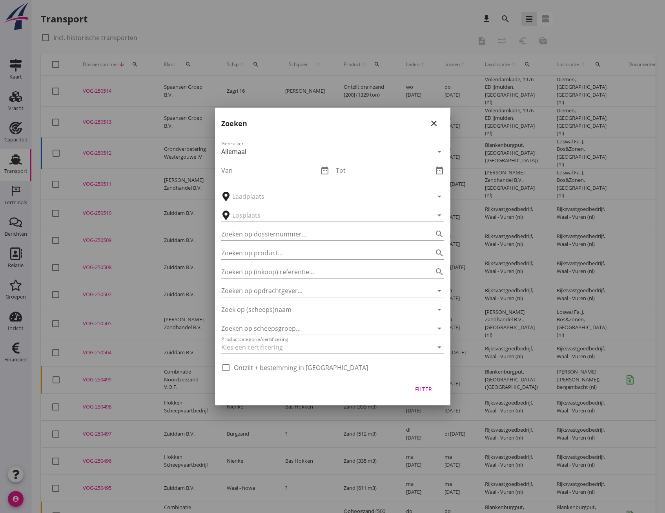
click at [244, 168] on input "Van" at bounding box center [269, 170] width 97 height 13
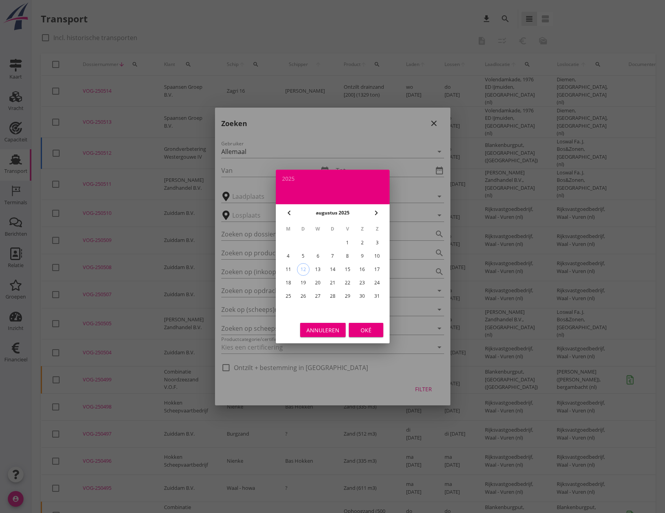
click at [293, 212] on icon "chevron_left" at bounding box center [289, 212] width 9 height 9
click at [289, 282] on div "21" at bounding box center [288, 282] width 13 height 13
type input "2025-07-21"
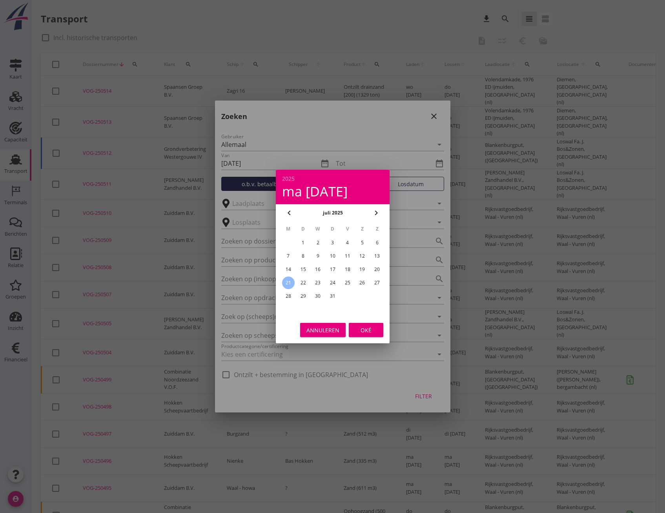
click at [369, 330] on div "Oké" at bounding box center [366, 330] width 22 height 8
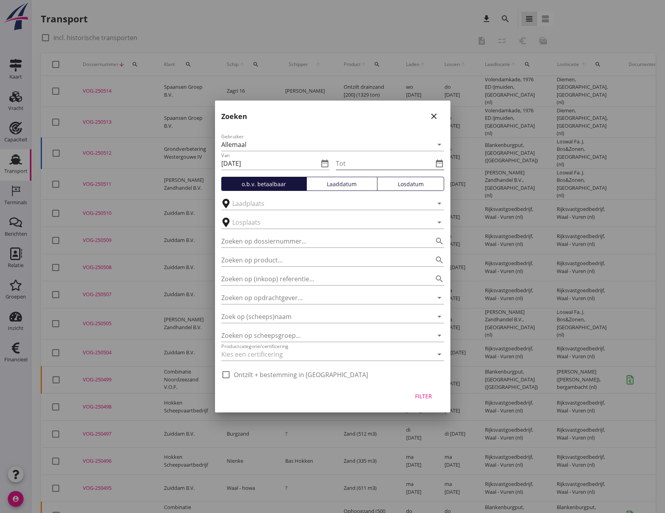
click at [378, 160] on input "Tot" at bounding box center [384, 163] width 97 height 13
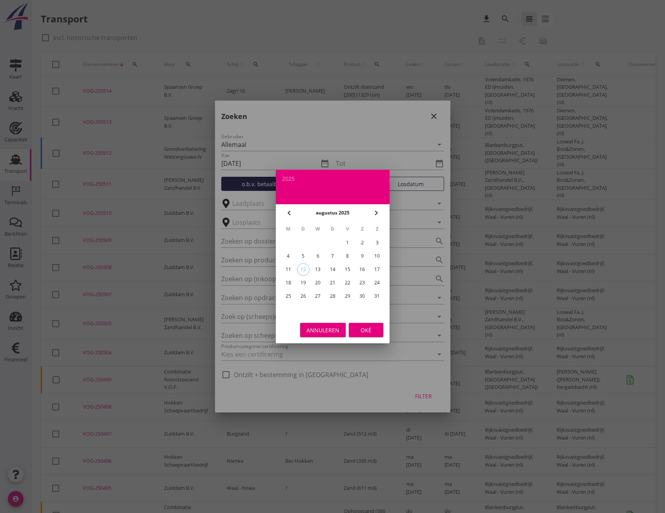
click at [293, 215] on icon "chevron_left" at bounding box center [289, 212] width 9 height 9
drag, startPoint x: 362, startPoint y: 279, endPoint x: 368, endPoint y: 298, distance: 19.4
click at [362, 280] on div "26" at bounding box center [362, 282] width 13 height 13
type input "2025-07-26"
click at [369, 331] on div "Oké" at bounding box center [366, 330] width 22 height 8
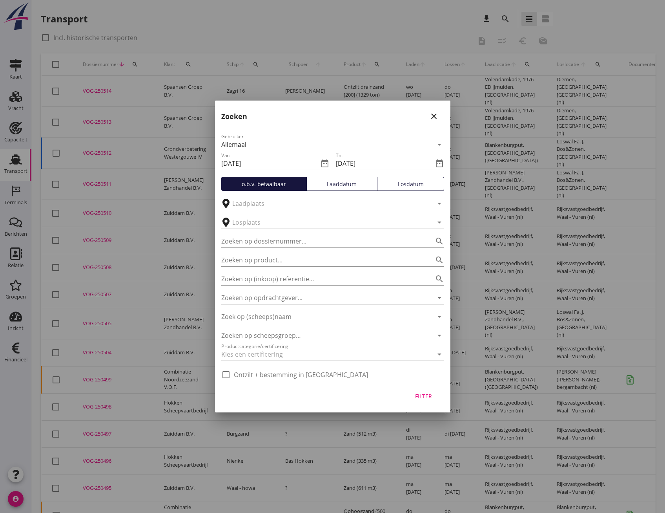
click at [398, 183] on div "Losdatum" at bounding box center [411, 184] width 60 height 8
click at [432, 393] on div "Filter" at bounding box center [424, 396] width 22 height 8
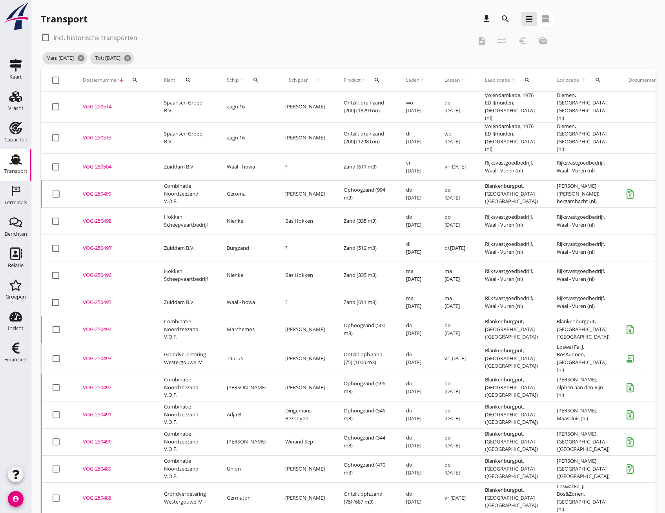
click at [188, 83] on icon "search" at bounding box center [188, 80] width 6 height 6
click at [201, 98] on input "Zoeken op opdrachtgever..." at bounding box center [222, 103] width 82 height 13
click at [208, 116] on div "Hokken Scheepvaartbedrijf" at bounding box center [229, 122] width 83 height 19
type input "Hokken Scheepvaartbedrijf"
click at [292, 101] on icon "check" at bounding box center [296, 102] width 9 height 9
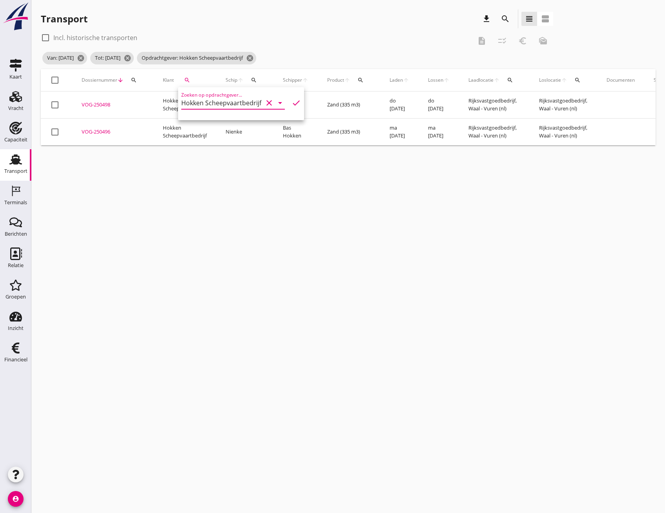
click at [54, 79] on div at bounding box center [54, 79] width 13 height 13
checkbox input "true"
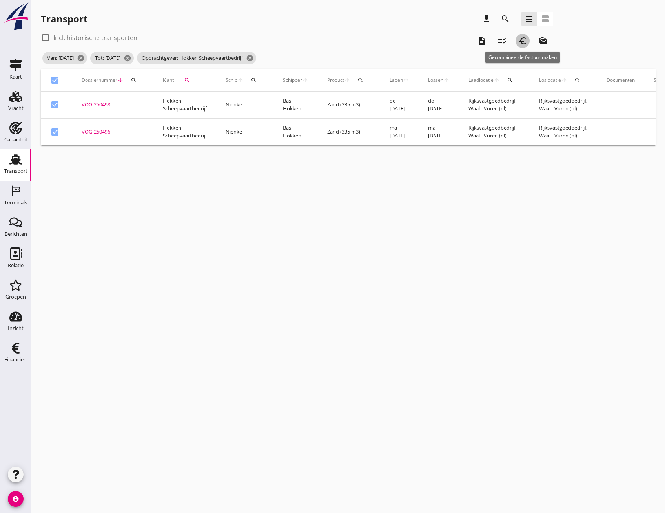
click at [522, 43] on icon "euro_symbol" at bounding box center [522, 40] width 9 height 9
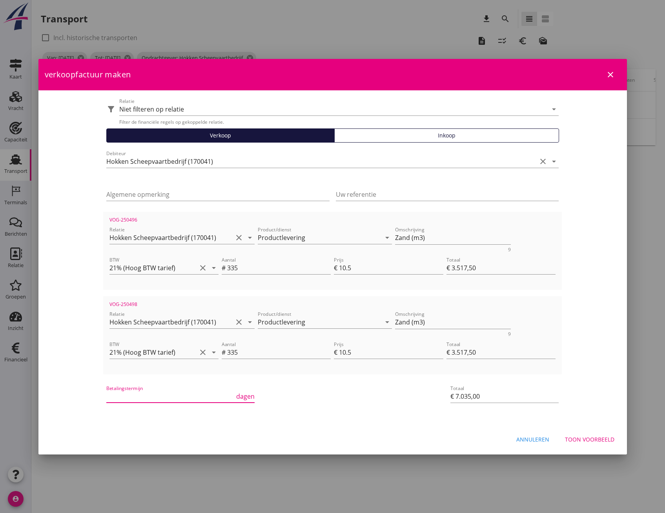
click at [145, 397] on input "Betalingstermijn" at bounding box center [170, 396] width 128 height 13
type input "30"
click at [584, 436] on div "Toon voorbeeld" at bounding box center [589, 439] width 49 height 8
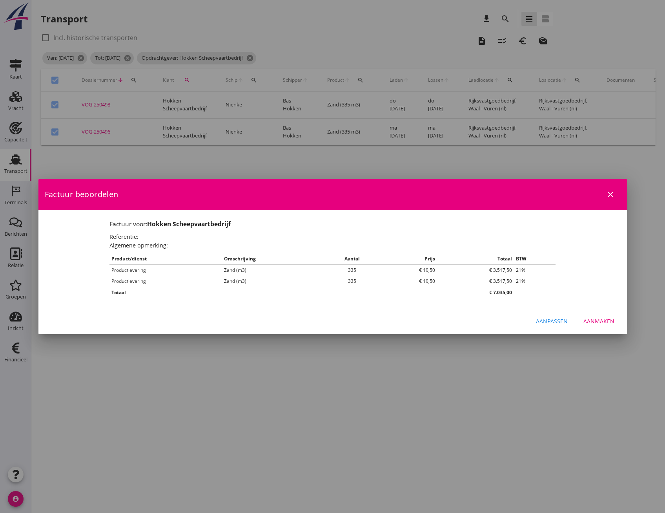
click at [601, 317] on div "Aanmaken" at bounding box center [599, 321] width 31 height 8
checkbox input "false"
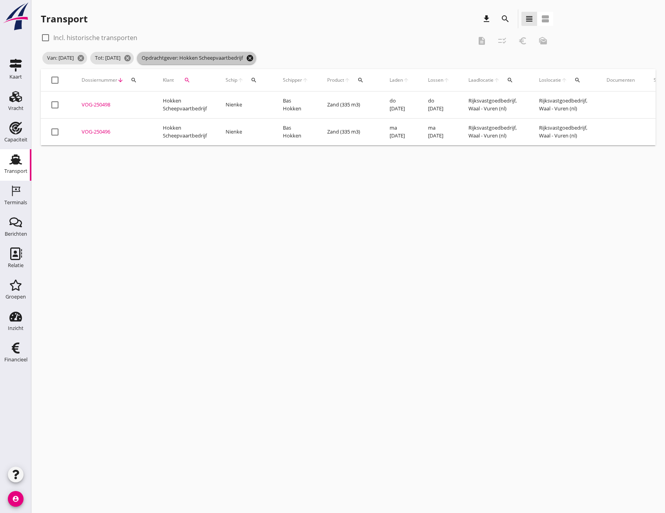
click at [254, 58] on icon "cancel" at bounding box center [250, 58] width 8 height 8
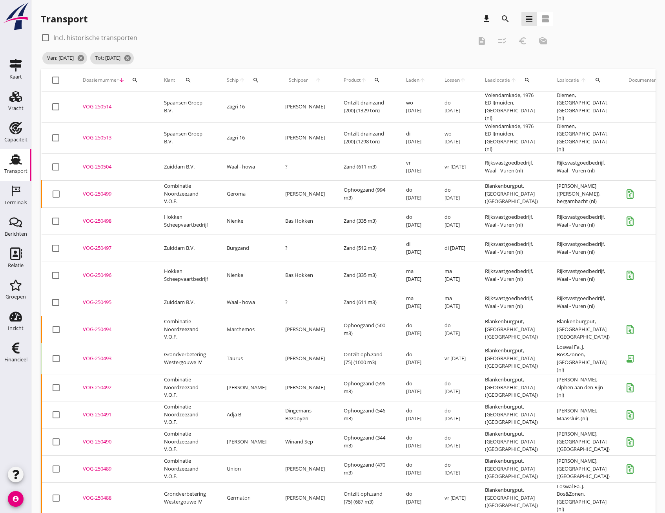
click at [188, 80] on icon "search" at bounding box center [188, 80] width 6 height 6
click at [197, 102] on input "Zoeken op opdrachtgever..." at bounding box center [222, 103] width 82 height 13
click at [204, 121] on div "Spaansen Groep B.V." at bounding box center [229, 121] width 83 height 9
type input "Spaansen Groep B.V."
click at [292, 101] on icon "check" at bounding box center [296, 102] width 9 height 9
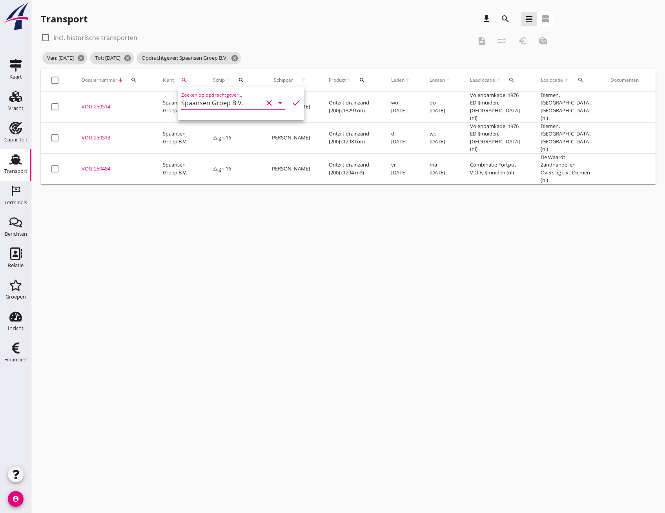
click at [54, 78] on div at bounding box center [54, 79] width 13 height 13
checkbox input "true"
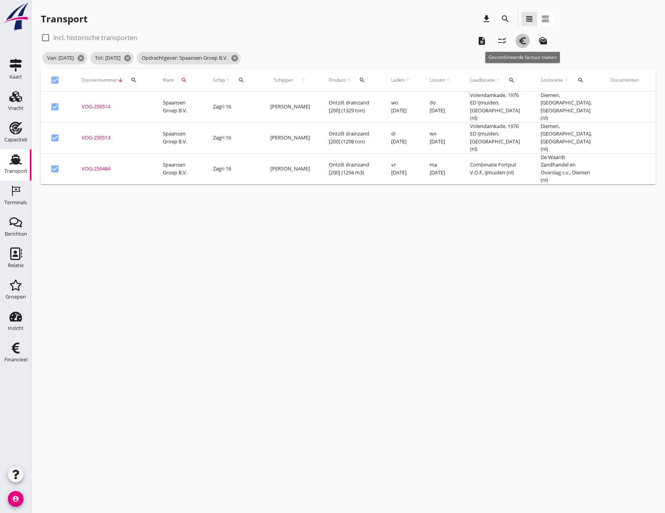
click at [522, 37] on icon "euro_symbol" at bounding box center [522, 40] width 9 height 9
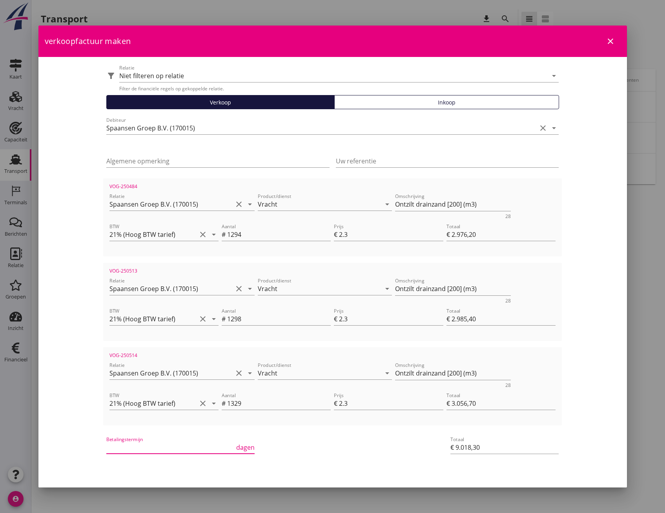
click at [119, 445] on input "Betalingstermijn" at bounding box center [170, 447] width 128 height 13
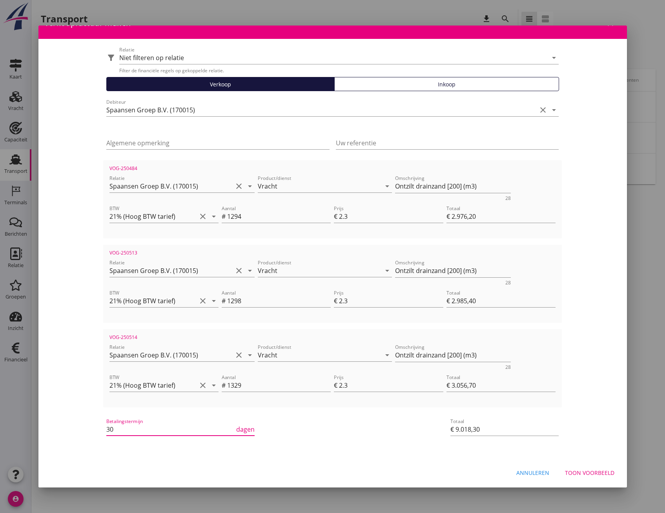
type input "30"
click at [586, 473] on div "Toon voorbeeld" at bounding box center [589, 472] width 49 height 8
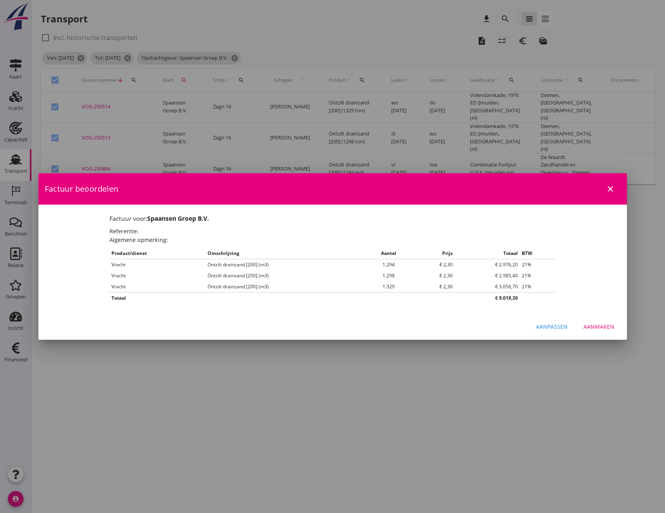
scroll to position [0, 0]
click at [604, 323] on div "Aanmaken" at bounding box center [599, 326] width 31 height 8
checkbox input "false"
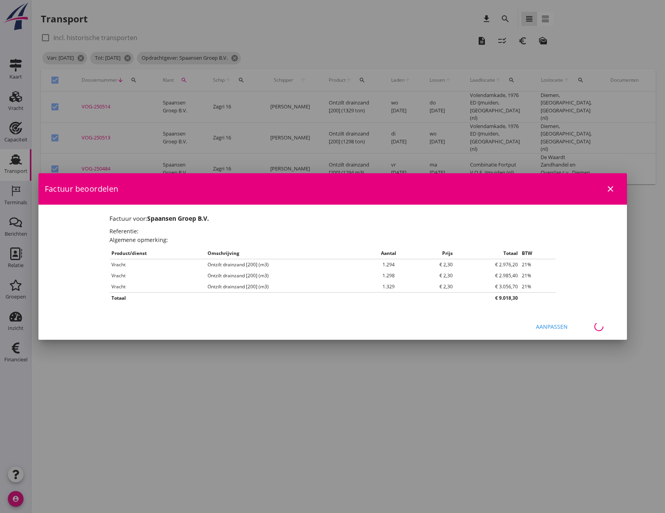
checkbox input "false"
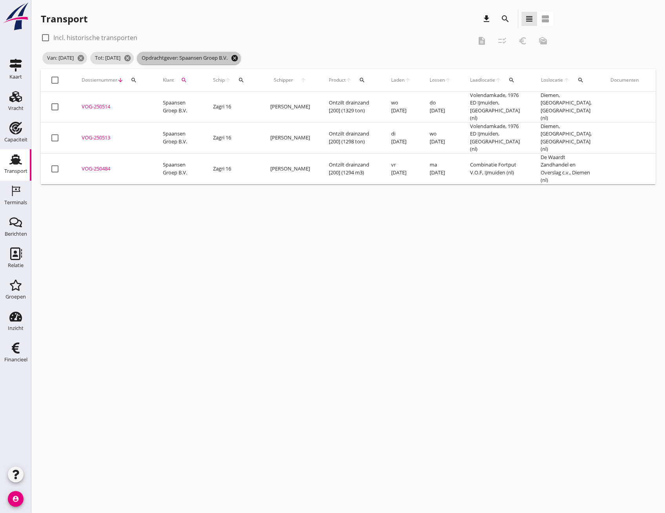
click at [239, 55] on icon "cancel" at bounding box center [235, 58] width 8 height 8
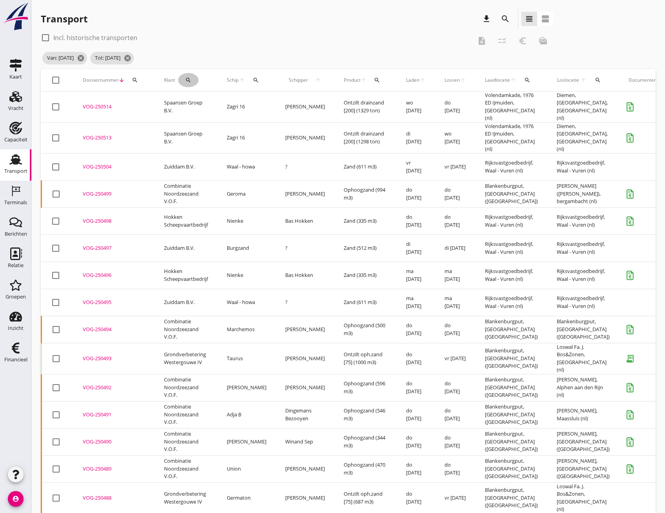
click at [190, 79] on icon "search" at bounding box center [188, 80] width 6 height 6
click at [198, 100] on input "Zoeken op opdrachtgever..." at bounding box center [222, 103] width 82 height 13
click at [201, 120] on div "[PERSON_NAME] B.V." at bounding box center [229, 121] width 83 height 9
type input "[PERSON_NAME] B.V."
click at [292, 103] on icon "check" at bounding box center [296, 102] width 9 height 9
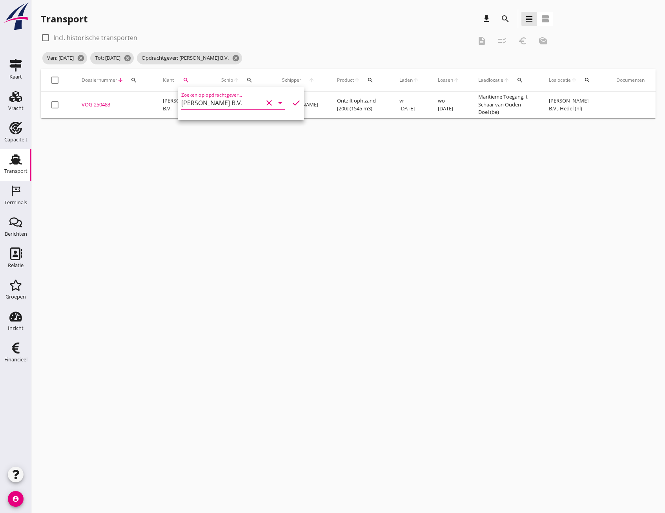
click at [53, 105] on div at bounding box center [54, 104] width 13 height 13
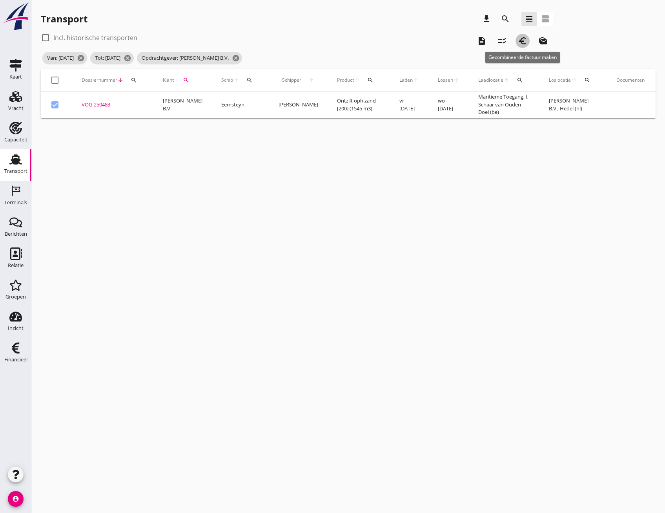
click at [523, 40] on icon "euro_symbol" at bounding box center [522, 40] width 9 height 9
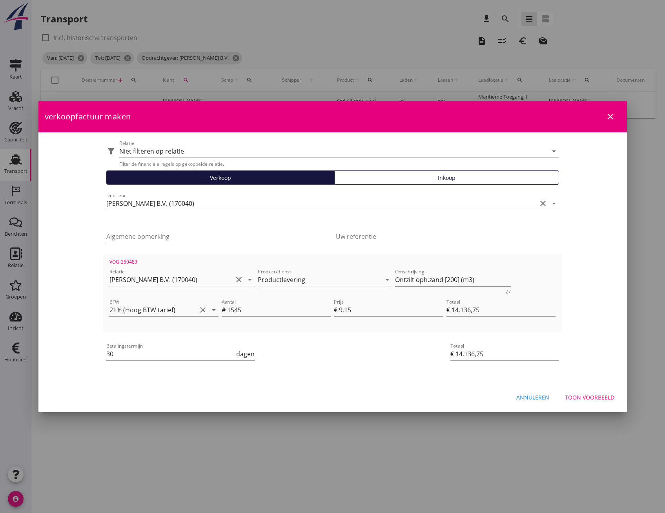
click at [589, 396] on div "Toon voorbeeld" at bounding box center [589, 397] width 49 height 8
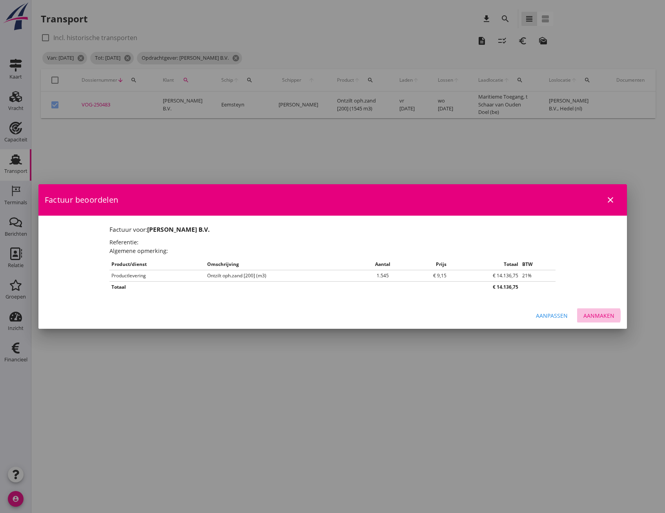
click at [604, 316] on div "Aanmaken" at bounding box center [599, 315] width 31 height 8
checkbox input "false"
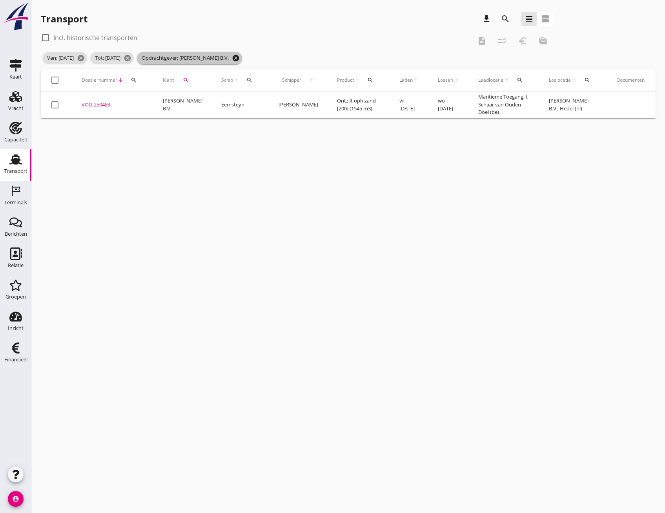
click at [240, 55] on icon "cancel" at bounding box center [236, 58] width 8 height 8
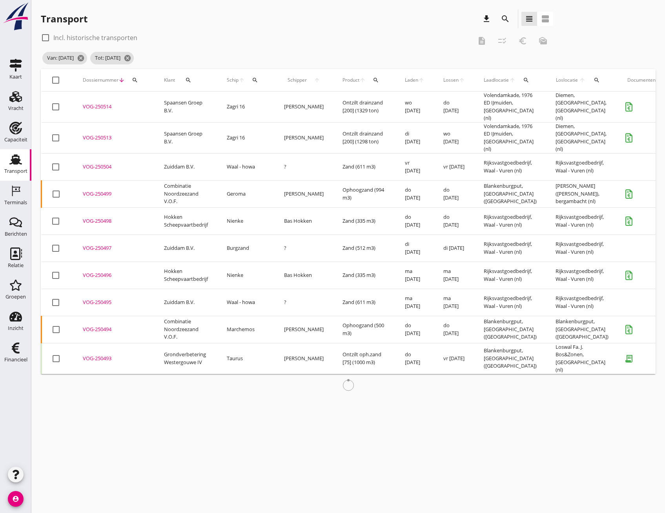
click at [186, 78] on icon "search" at bounding box center [188, 80] width 6 height 6
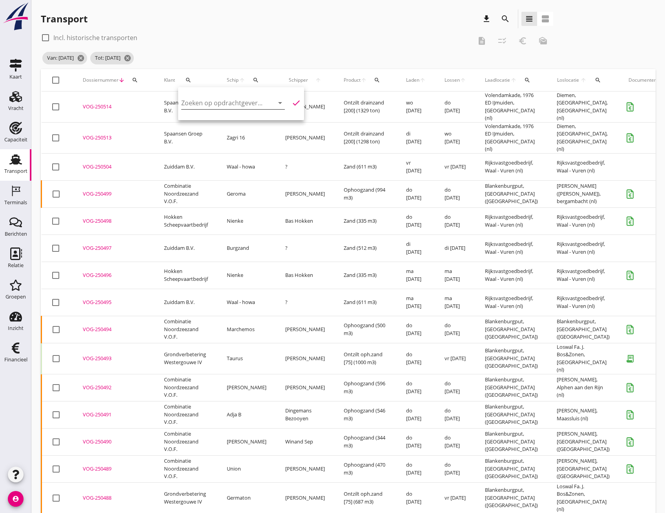
click at [187, 104] on input "Zoeken op opdrachtgever..." at bounding box center [222, 103] width 82 height 13
click at [202, 123] on div "Zuiddam B.V." at bounding box center [229, 121] width 83 height 9
type input "Zuiddam B.V."
click at [292, 104] on icon "check" at bounding box center [296, 102] width 9 height 9
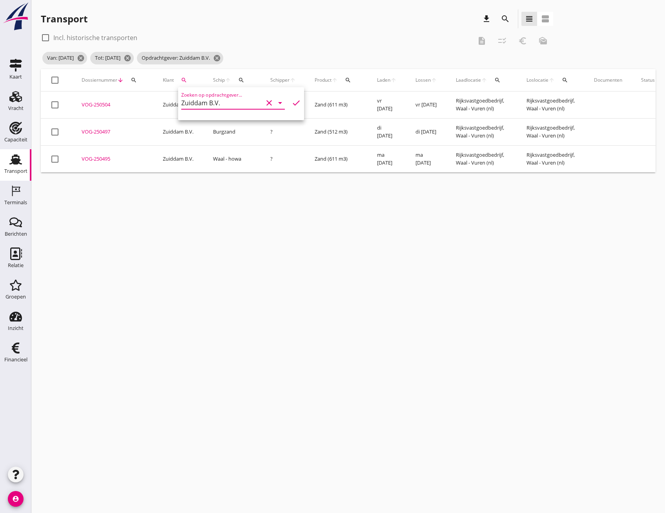
click at [57, 82] on div at bounding box center [54, 79] width 13 height 13
checkbox input "true"
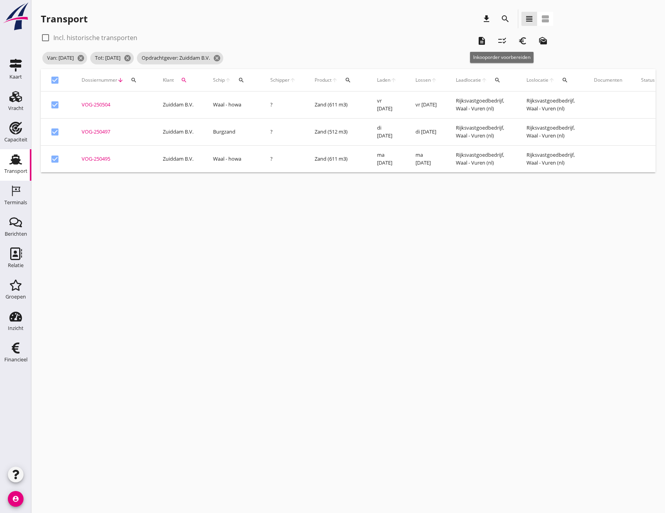
click at [500, 40] on icon "checklist_rtl" at bounding box center [502, 40] width 9 height 9
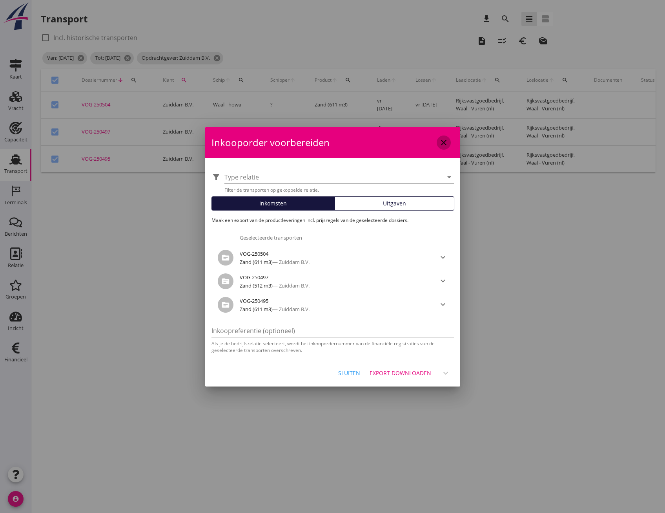
click at [440, 142] on icon "close" at bounding box center [443, 142] width 9 height 9
checkbox input "false"
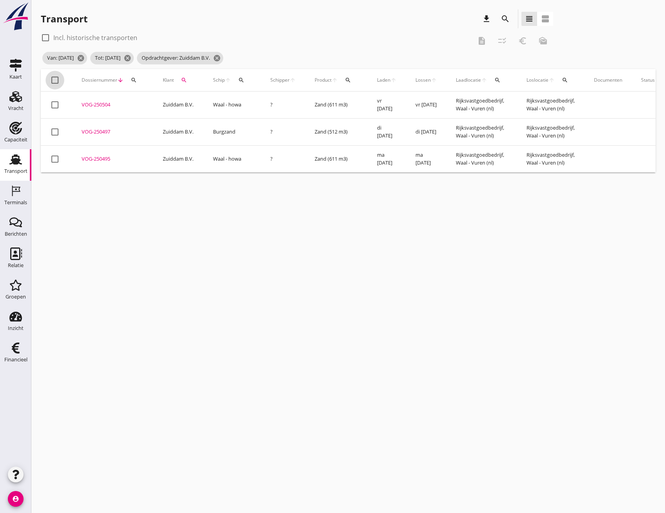
click at [54, 76] on div at bounding box center [54, 79] width 13 height 13
checkbox input "true"
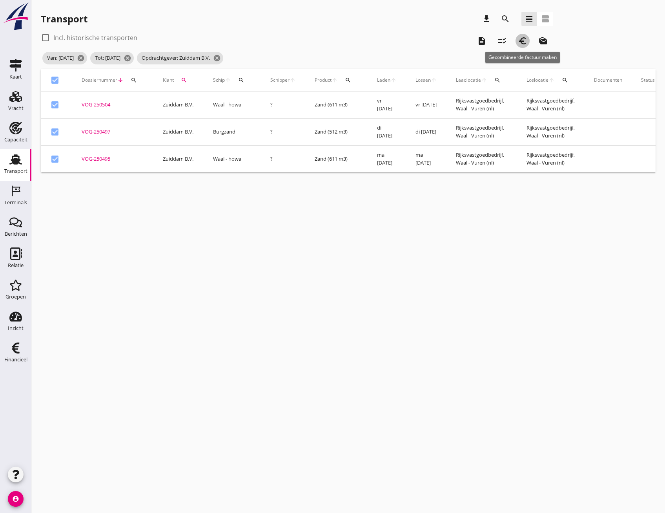
click at [520, 43] on icon "euro_symbol" at bounding box center [522, 40] width 9 height 9
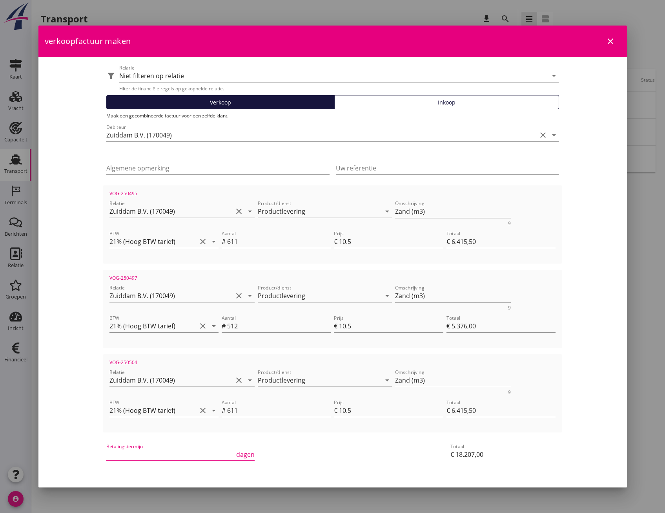
click at [192, 454] on input "Betalingstermijn" at bounding box center [170, 454] width 128 height 13
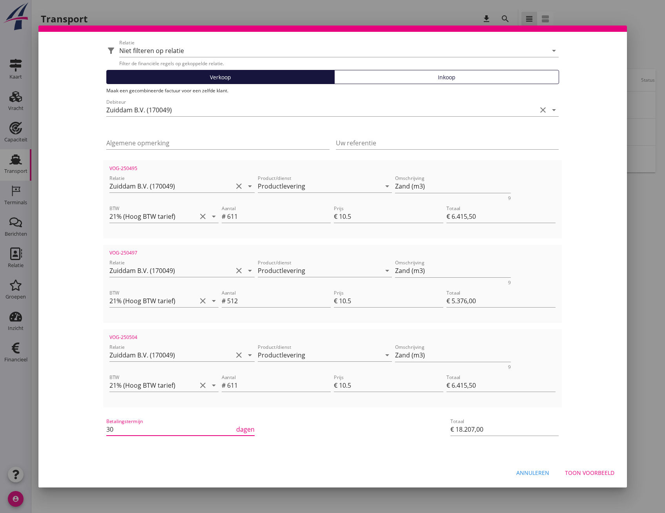
type input "30"
click at [577, 474] on div "Toon voorbeeld" at bounding box center [589, 472] width 49 height 8
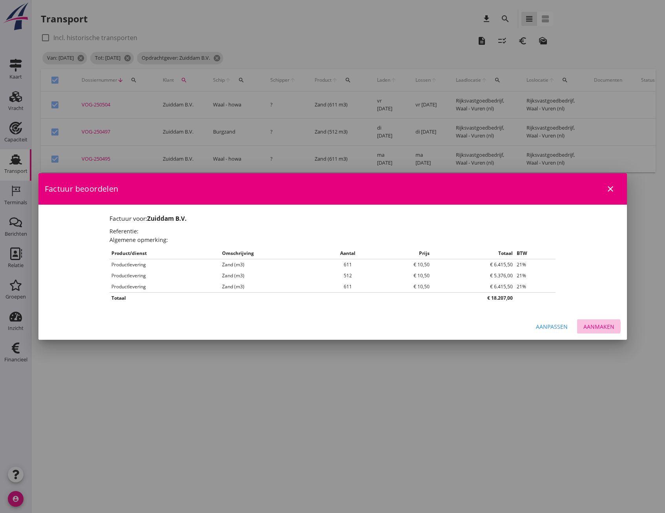
click at [607, 328] on div "Aanmaken" at bounding box center [599, 326] width 31 height 8
checkbox input "false"
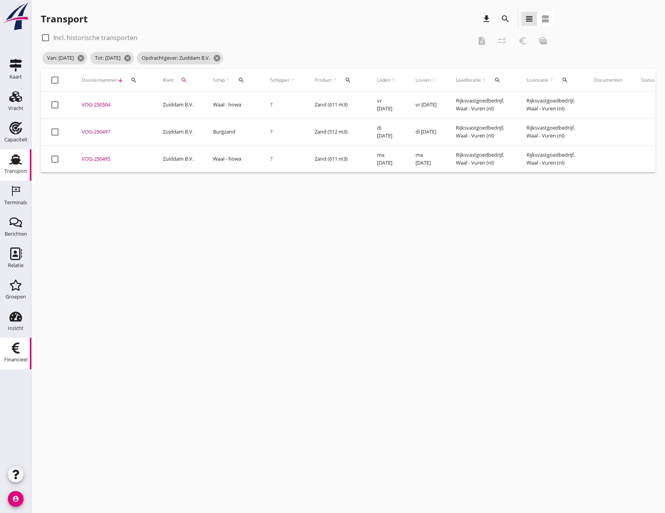
click at [15, 349] on use at bounding box center [16, 347] width 8 height 11
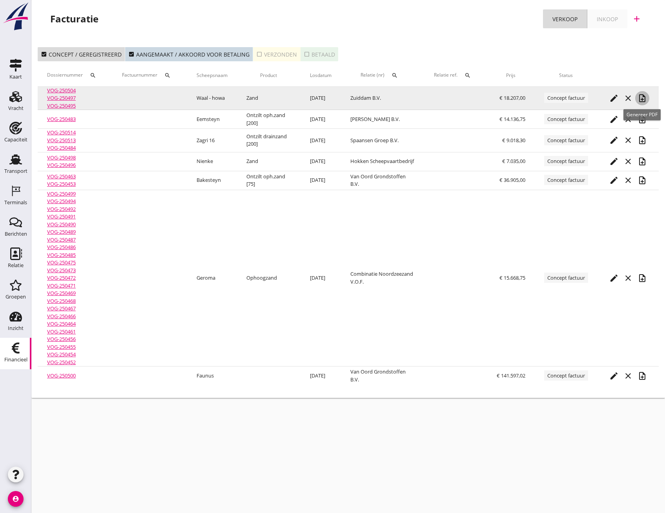
click at [639, 96] on icon "note_add" at bounding box center [642, 97] width 9 height 9
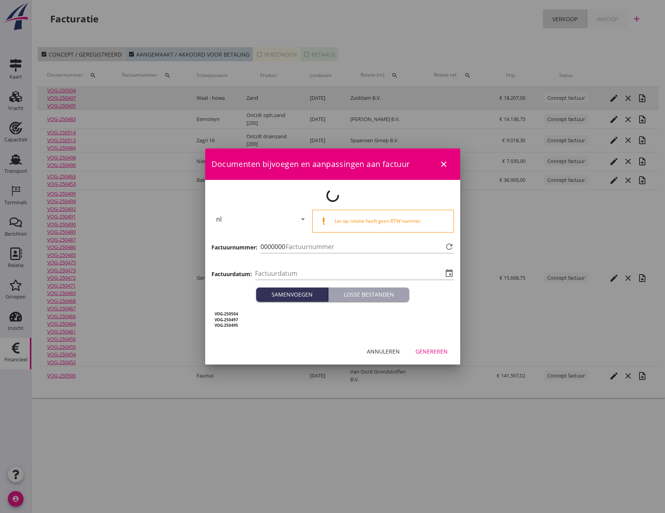
type input "2025-08-12"
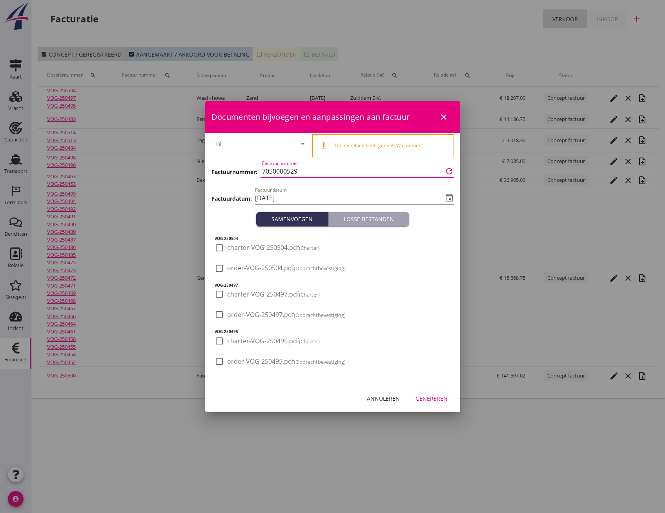
scroll to position [0, 0]
drag, startPoint x: 305, startPoint y: 172, endPoint x: 266, endPoint y: 169, distance: 39.4
click at [246, 176] on div "Factuurnummer: Factuurnummer 7050000529 refresh" at bounding box center [333, 172] width 243 height 27
paste input "3000002307"
type input "3000002307"
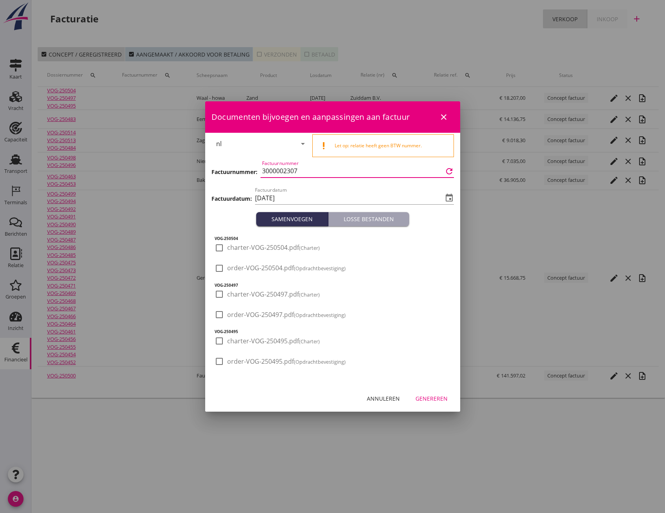
scroll to position [0, 0]
click at [438, 201] on input "2025-08-12" at bounding box center [349, 198] width 188 height 13
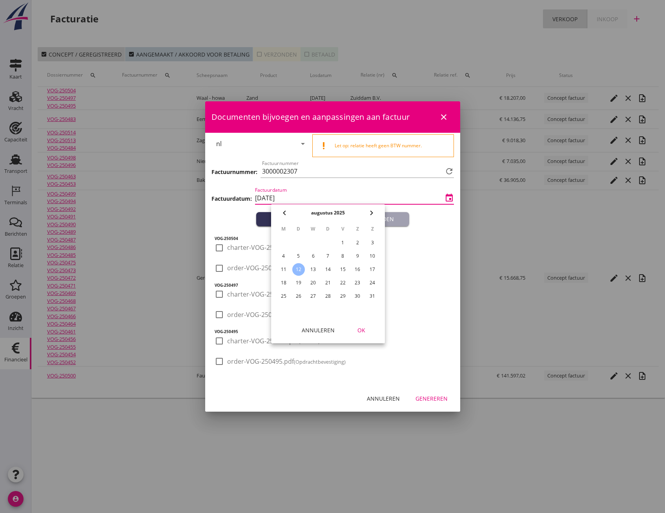
click at [318, 257] on div "6" at bounding box center [313, 256] width 13 height 13
type input "2025-08-06"
click at [364, 330] on div "OK" at bounding box center [361, 330] width 22 height 8
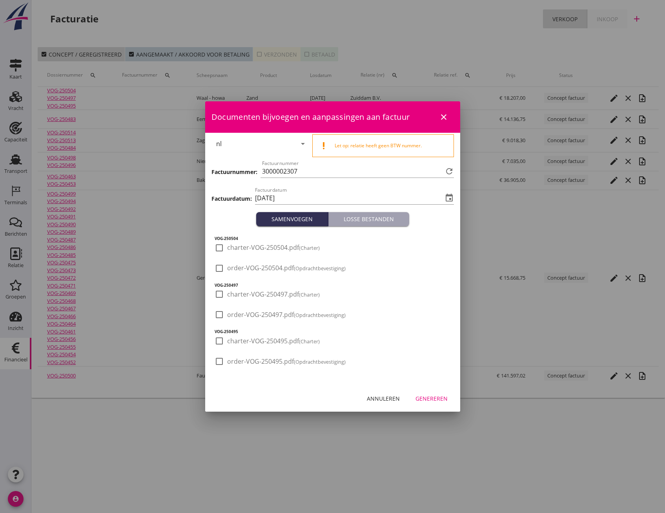
click at [427, 401] on div "Genereren" at bounding box center [432, 398] width 32 height 8
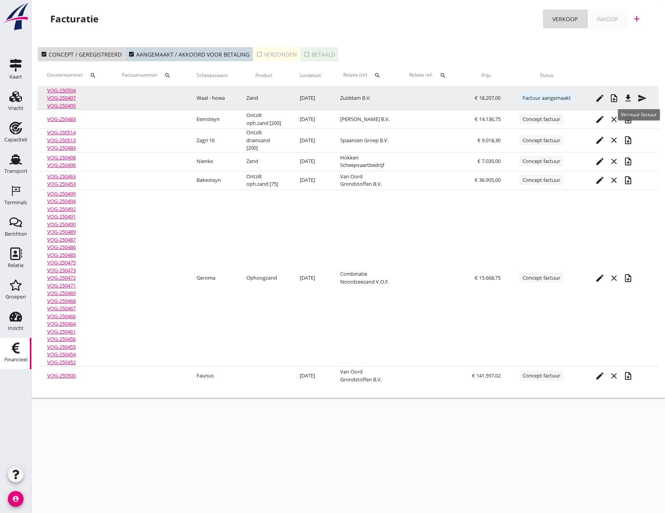
click at [645, 100] on icon "send" at bounding box center [642, 97] width 9 height 9
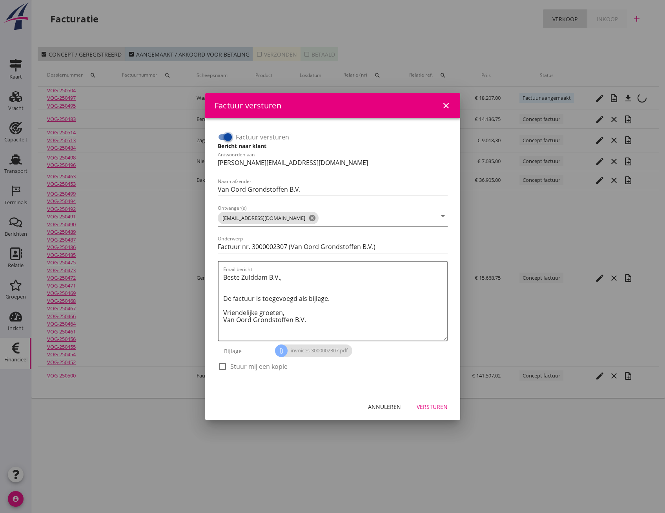
click at [221, 136] on input "Factuur versturen" at bounding box center [225, 136] width 15 height 9
checkbox input "false"
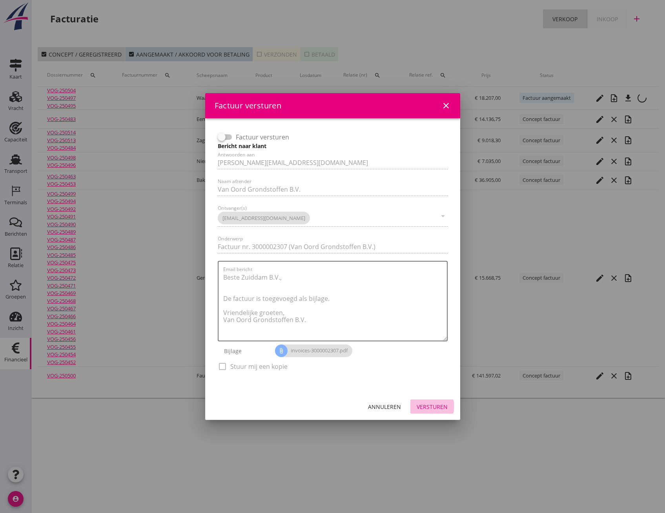
click at [432, 410] on div "Versturen" at bounding box center [432, 406] width 31 height 8
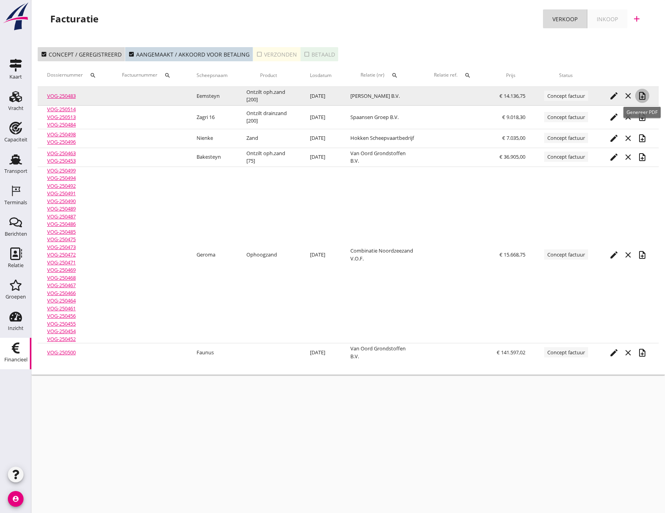
click at [644, 97] on icon "note_add" at bounding box center [642, 95] width 9 height 9
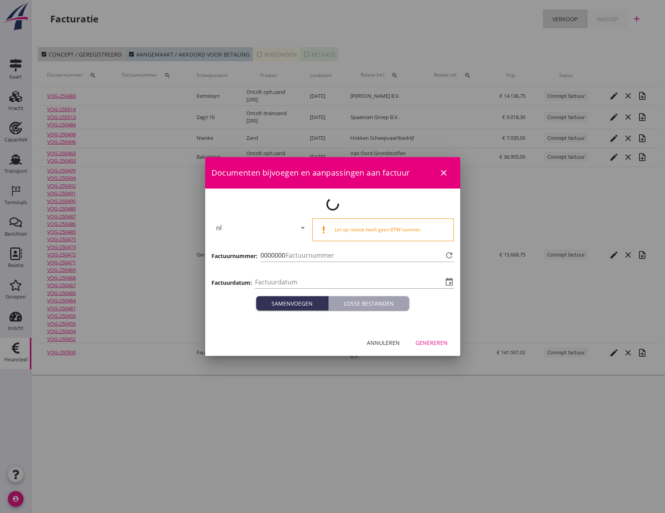
type input "2025-08-12"
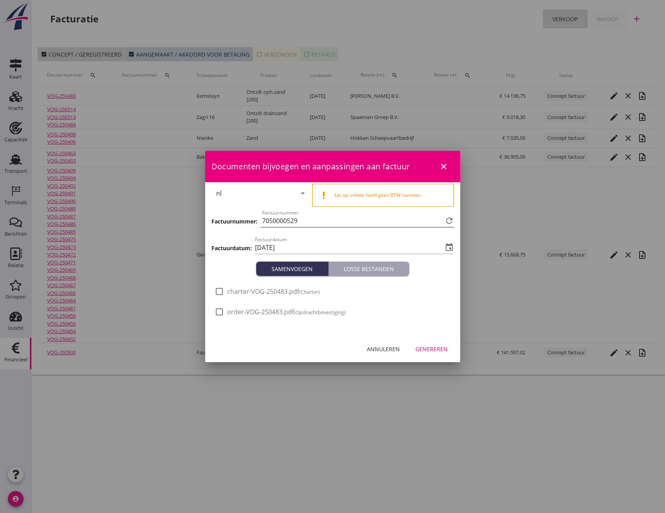
click at [315, 221] on input "7050000529" at bounding box center [352, 220] width 181 height 13
drag, startPoint x: 315, startPoint y: 221, endPoint x: 265, endPoint y: 219, distance: 50.2
click at [265, 219] on input "7050000529" at bounding box center [352, 220] width 181 height 13
paste input "3000002305"
type input "3000002305"
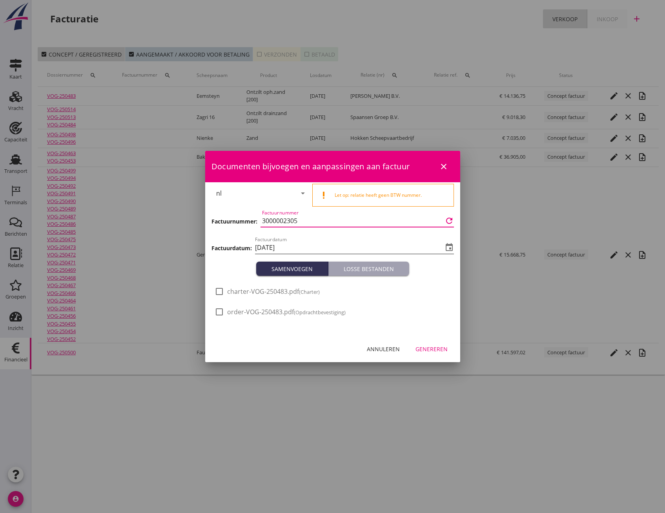
click at [338, 242] on input "2025-08-12" at bounding box center [349, 247] width 188 height 13
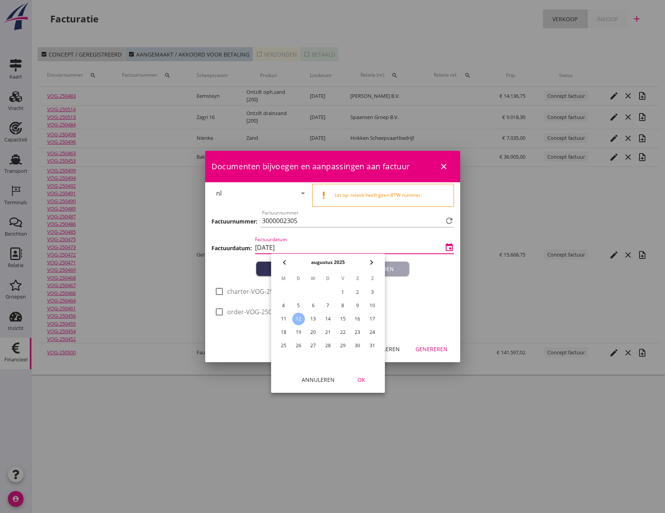
click at [446, 249] on icon "event" at bounding box center [449, 247] width 9 height 9
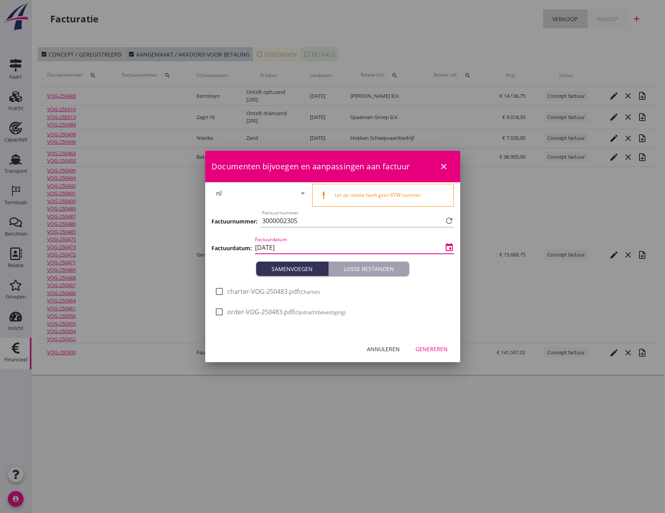
click at [446, 247] on icon "event" at bounding box center [449, 247] width 9 height 9
click at [425, 246] on input "2025-08-12" at bounding box center [349, 247] width 188 height 13
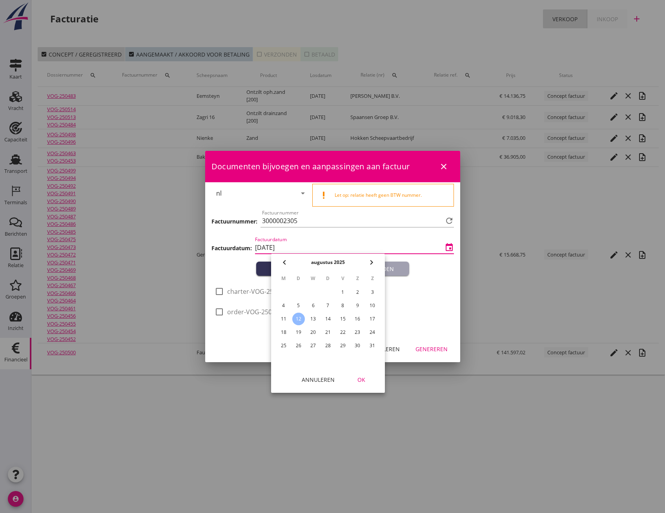
click at [313, 307] on div "6" at bounding box center [313, 305] width 13 height 13
type input "2025-08-06"
click at [357, 379] on div "OK" at bounding box center [361, 379] width 22 height 8
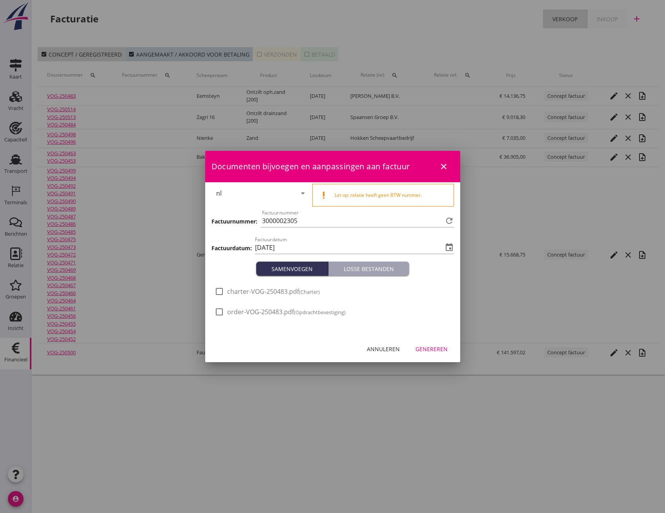
click at [438, 348] on div "Genereren" at bounding box center [432, 349] width 32 height 8
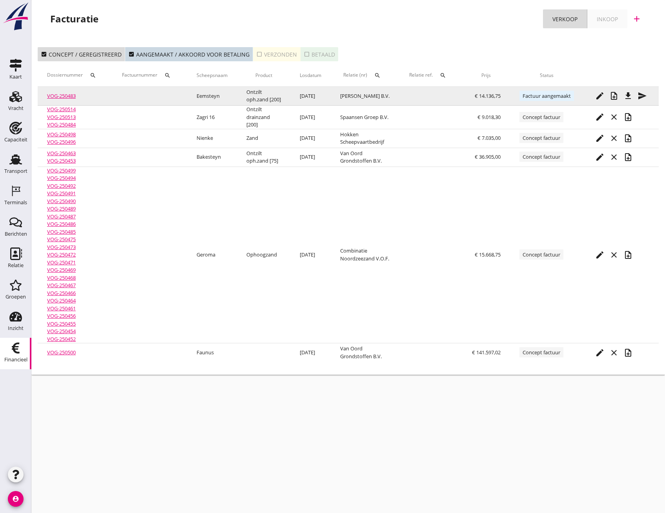
click at [647, 97] on icon "send" at bounding box center [642, 95] width 9 height 9
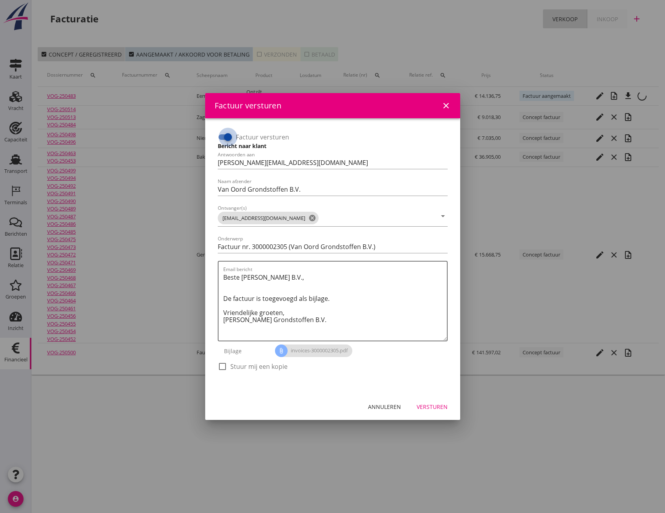
click at [222, 136] on div at bounding box center [227, 136] width 13 height 13
checkbox input "false"
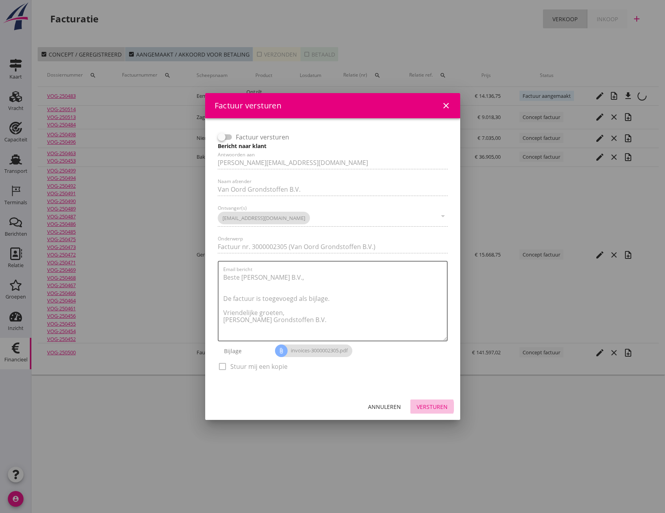
click at [429, 403] on div "Versturen" at bounding box center [432, 406] width 31 height 8
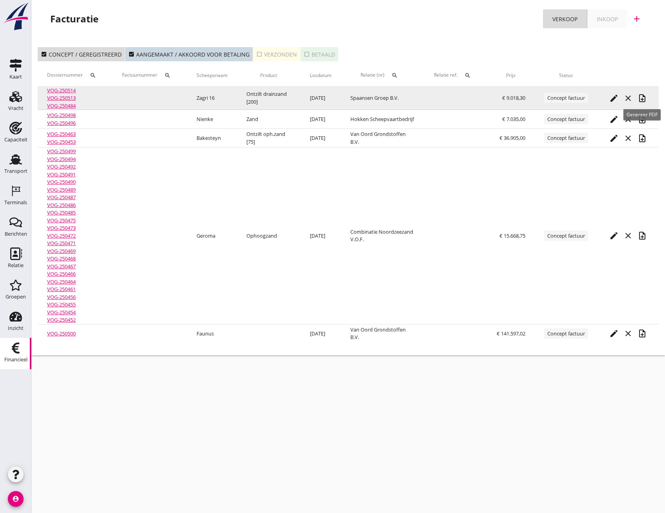
click at [643, 101] on icon "note_add" at bounding box center [642, 97] width 9 height 9
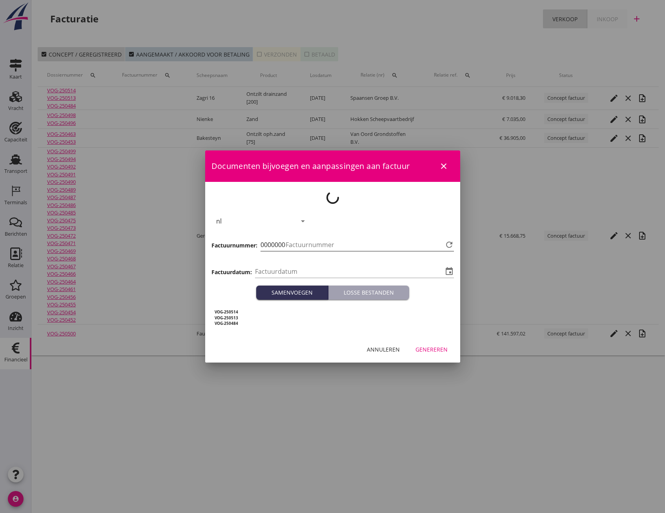
type input "2025-08-12"
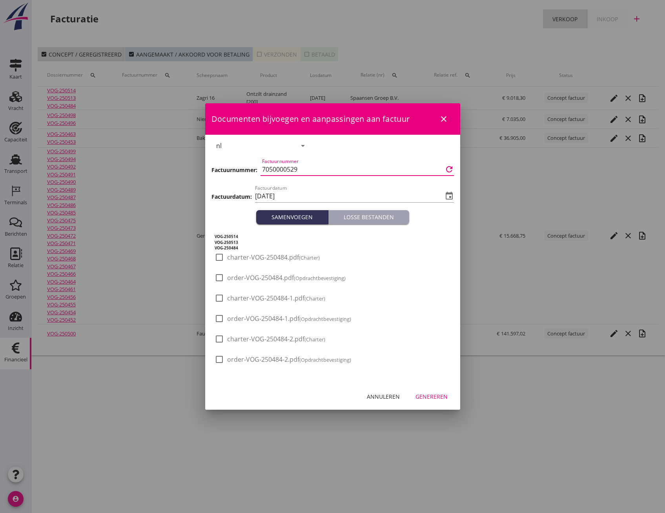
drag, startPoint x: 307, startPoint y: 172, endPoint x: 252, endPoint y: 168, distance: 55.1
click at [252, 168] on div "Factuurnummer: Factuurnummer 7050000529 refresh" at bounding box center [333, 170] width 243 height 27
paste input "3000002305"
type input "3000002310"
click at [302, 199] on input "2025-08-12" at bounding box center [349, 196] width 188 height 13
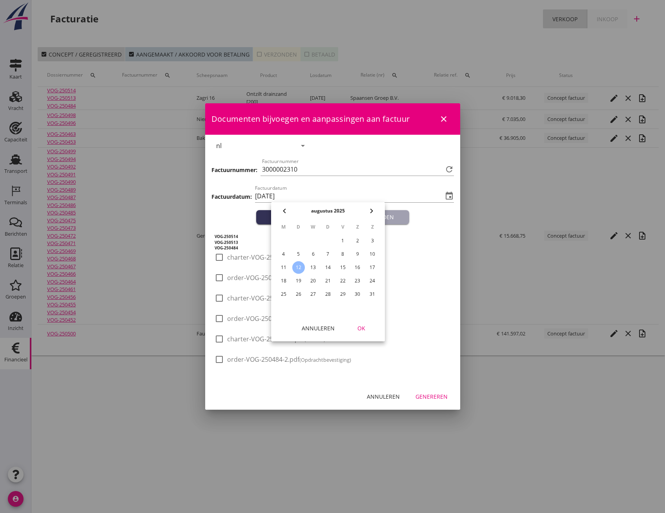
click at [312, 253] on div "6" at bounding box center [313, 254] width 13 height 13
type input "2025-08-06"
click at [363, 327] on div "OK" at bounding box center [361, 328] width 22 height 8
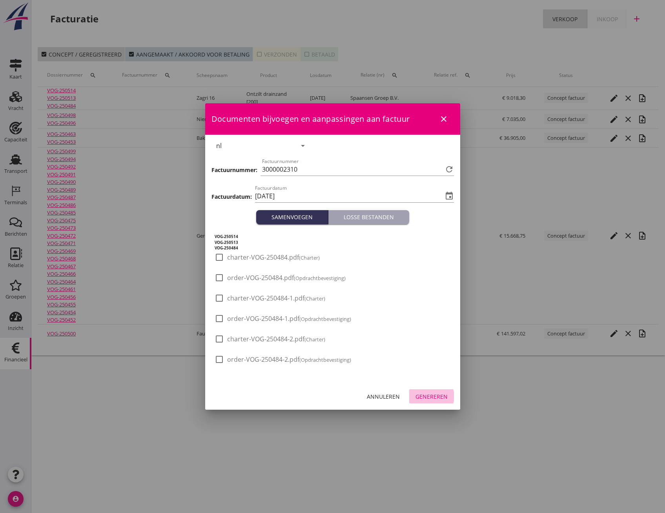
click at [429, 394] on div "Genereren" at bounding box center [432, 396] width 32 height 8
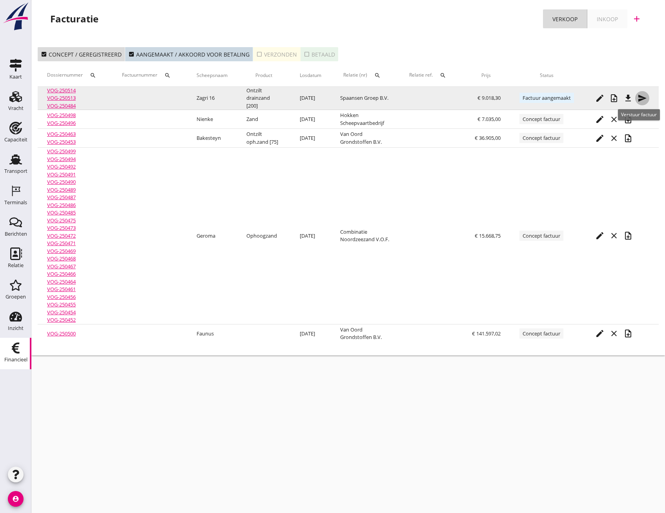
click at [644, 96] on icon "send" at bounding box center [642, 97] width 9 height 9
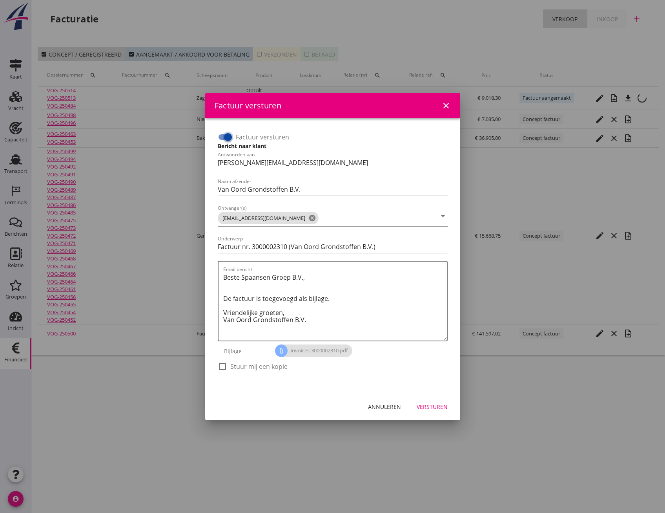
click at [219, 135] on input "Factuur versturen" at bounding box center [225, 136] width 15 height 9
checkbox input "false"
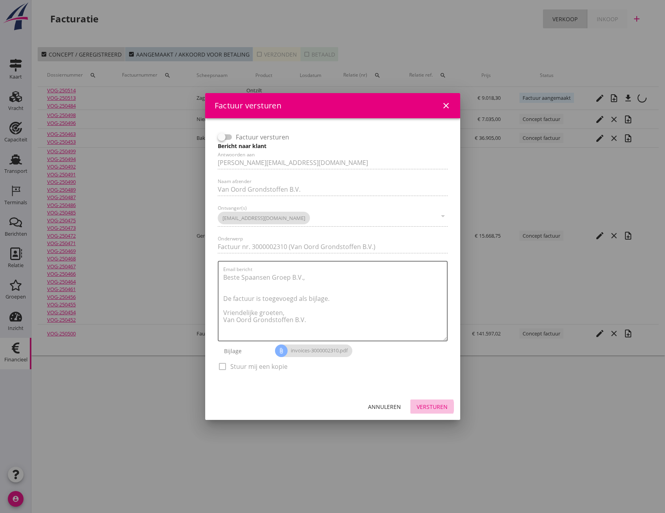
click at [432, 413] on button "Versturen" at bounding box center [433, 406] width 44 height 14
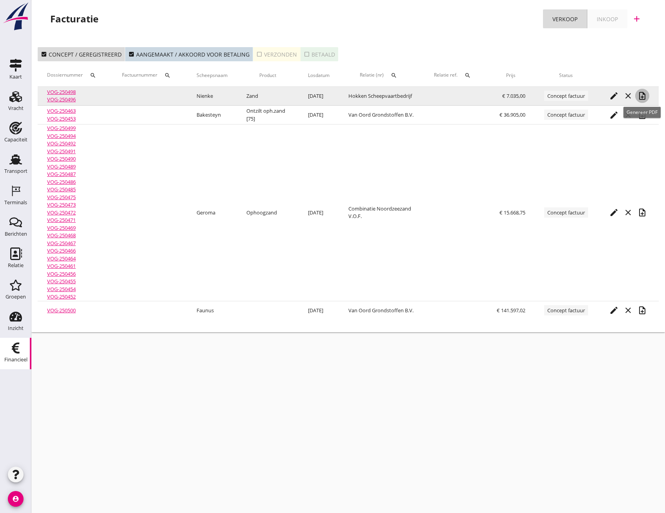
click at [641, 97] on icon "note_add" at bounding box center [642, 95] width 9 height 9
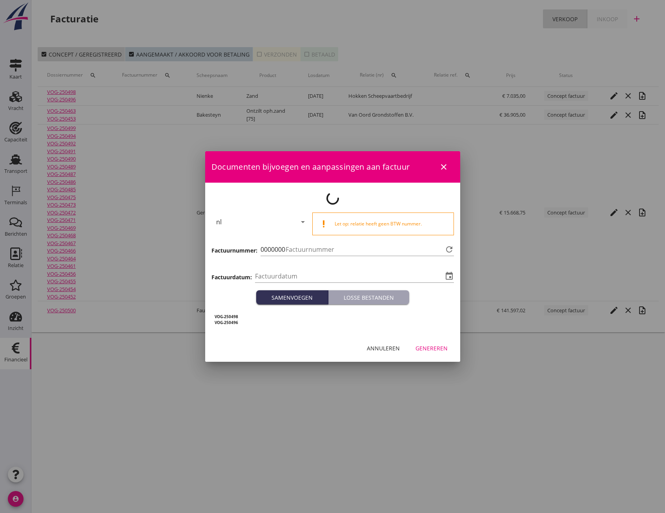
type input "2025-08-12"
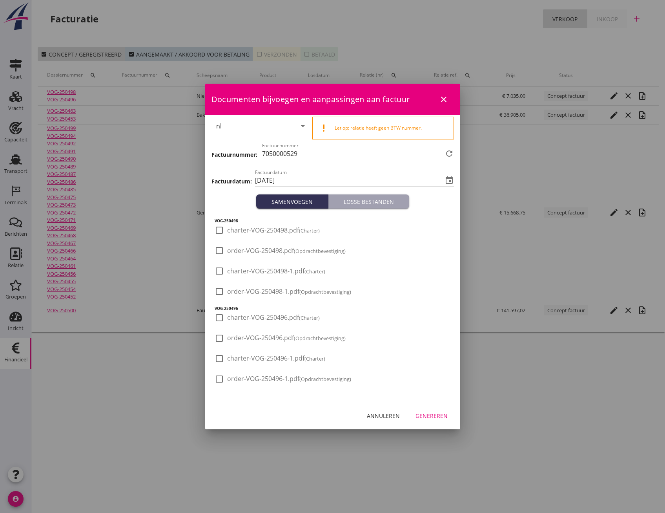
click at [298, 152] on input "7050000529" at bounding box center [352, 153] width 181 height 13
drag, startPoint x: 303, startPoint y: 152, endPoint x: 254, endPoint y: 155, distance: 49.9
click at [254, 155] on div "Factuurnummer: Factuurnummer 7050000529 refresh" at bounding box center [333, 154] width 243 height 27
paste input "300000230"
type input "3000002309"
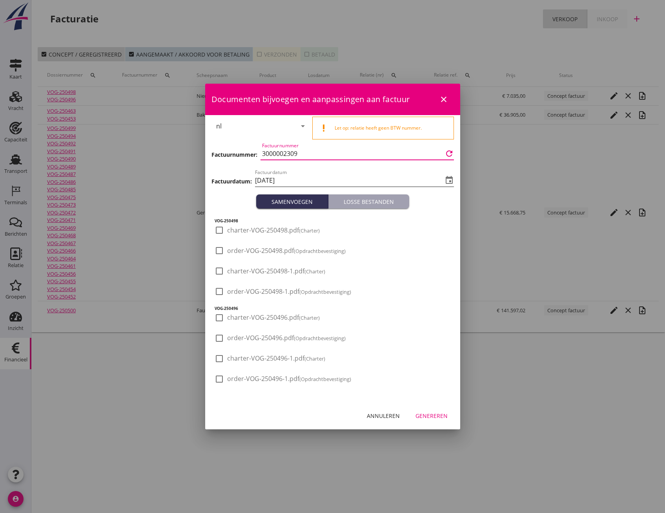
click at [294, 177] on input "2025-08-12" at bounding box center [349, 180] width 188 height 13
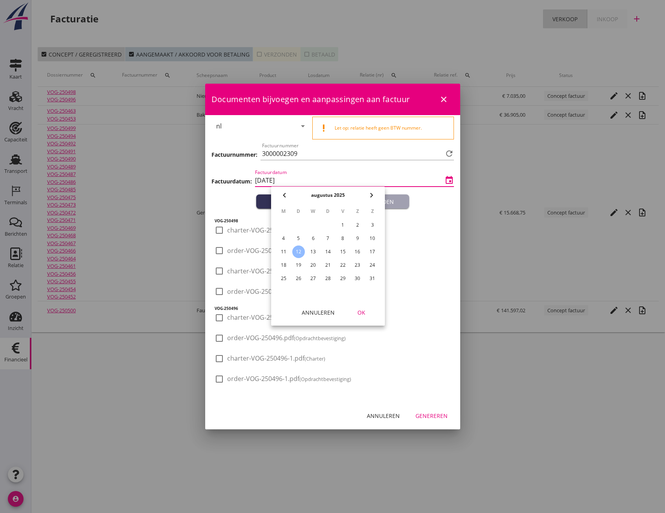
click at [315, 236] on div "6" at bounding box center [313, 238] width 13 height 13
type input "2025-08-06"
click at [360, 315] on div "OK" at bounding box center [361, 312] width 22 height 8
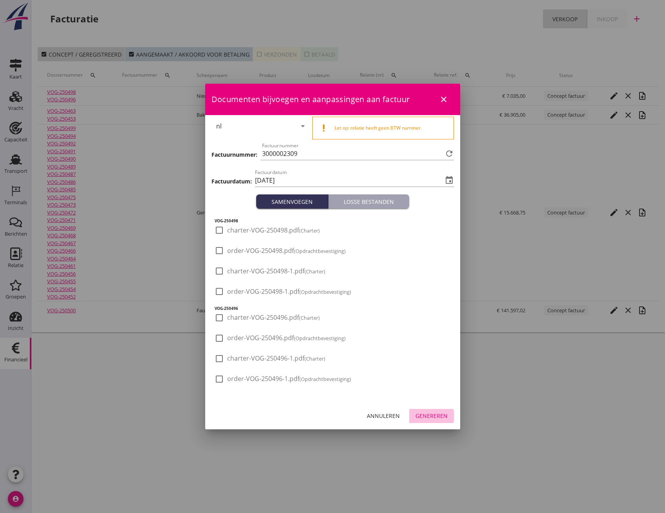
click at [430, 414] on div "Genereren" at bounding box center [432, 415] width 32 height 8
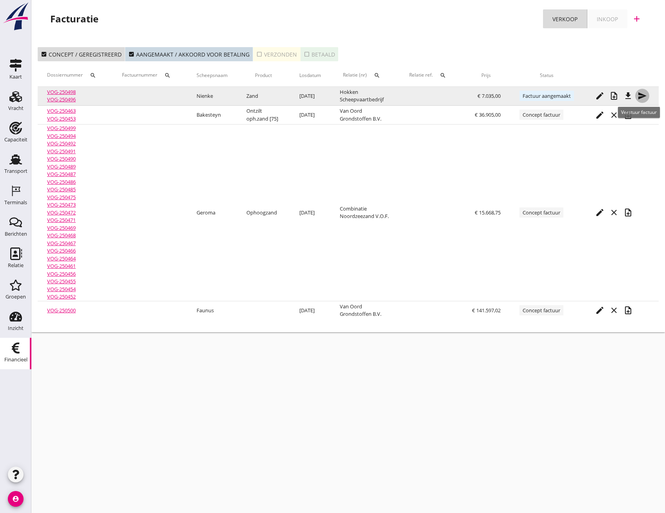
click at [643, 97] on icon "send" at bounding box center [642, 95] width 9 height 9
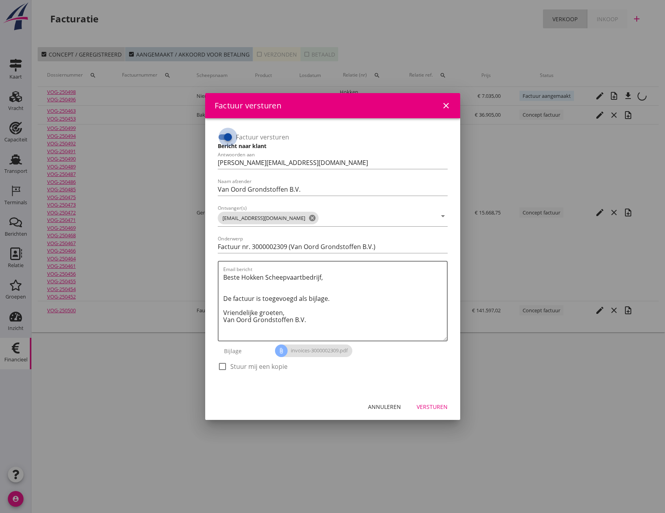
click at [222, 136] on div at bounding box center [227, 136] width 13 height 13
checkbox input "false"
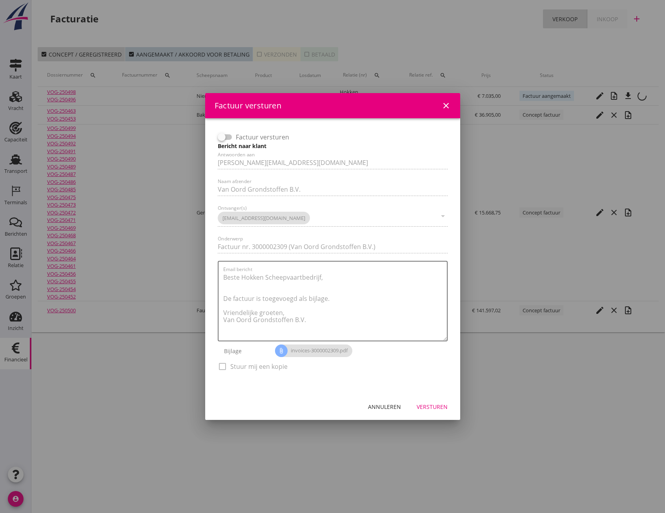
click at [427, 406] on div "Versturen" at bounding box center [432, 406] width 31 height 8
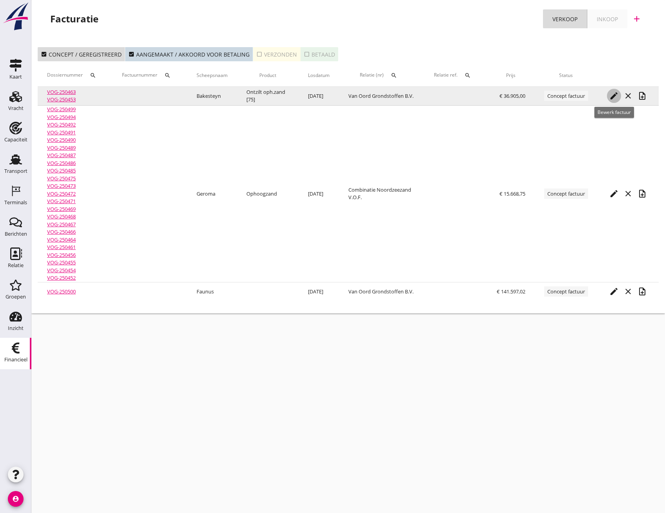
click at [614, 97] on icon "edit" at bounding box center [613, 95] width 9 height 9
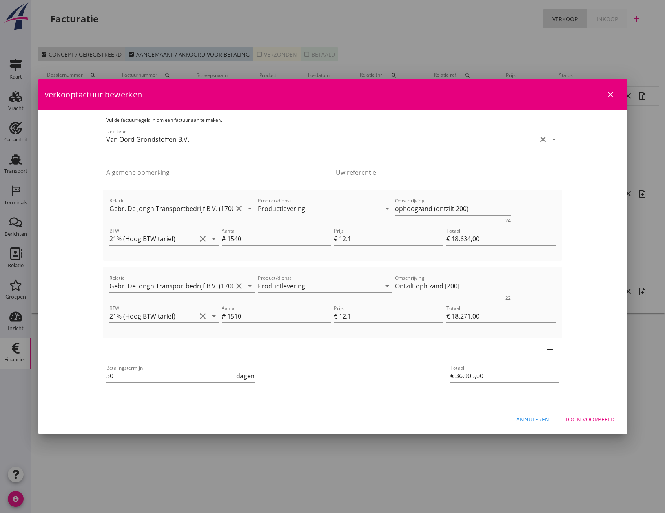
click at [236, 139] on input "Van Oord Grondstoffen B.V." at bounding box center [321, 139] width 431 height 13
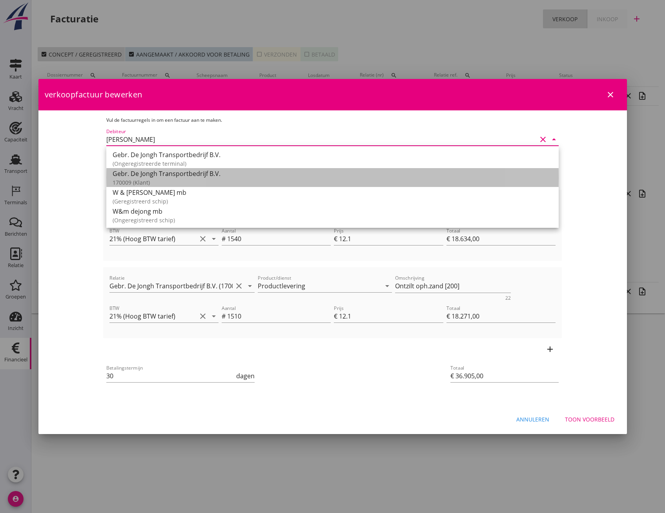
click at [179, 172] on div "Gebr. De Jongh Transportbedrijf B.V." at bounding box center [333, 173] width 440 height 9
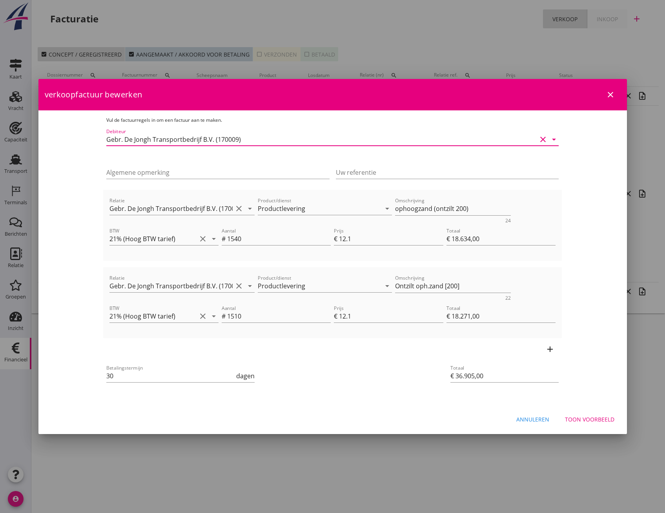
type input "Gebr. De Jongh Transportbedrijf B.V. (170009)"
click at [582, 422] on div "Toon voorbeeld" at bounding box center [589, 419] width 49 height 8
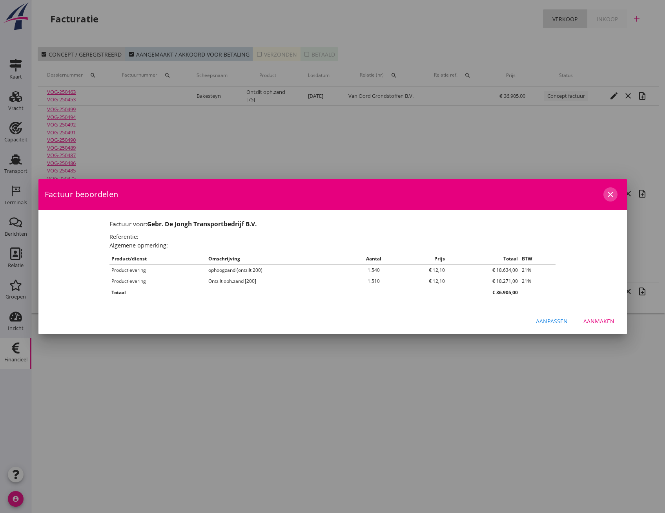
click at [607, 198] on icon "close" at bounding box center [610, 194] width 9 height 9
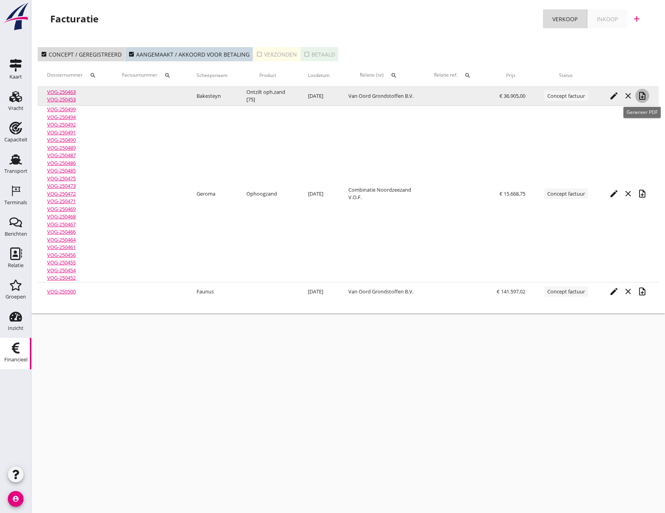
click at [642, 96] on icon "note_add" at bounding box center [642, 95] width 9 height 9
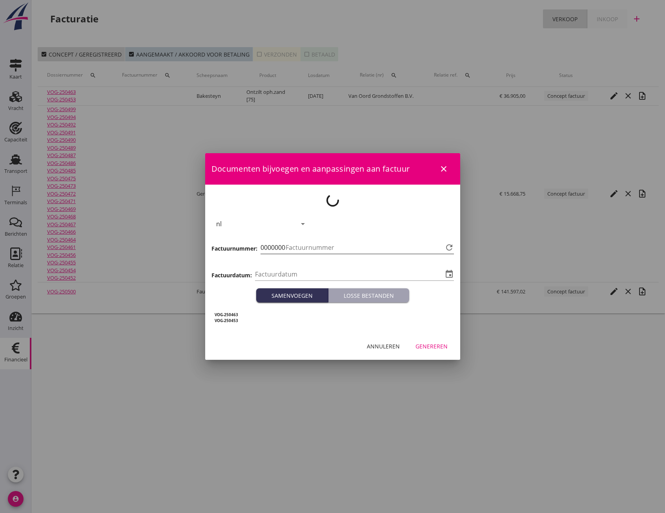
click at [292, 248] on input "Factuurnummer" at bounding box center [364, 247] width 157 height 13
type input "2025-08-12"
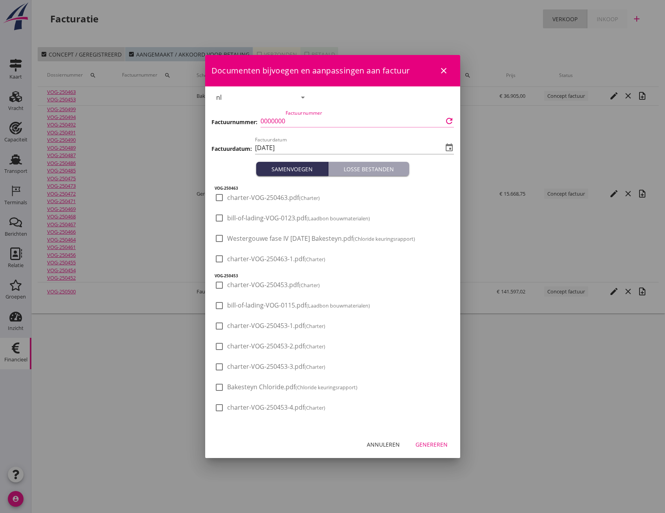
type input "7050000529"
drag, startPoint x: 281, startPoint y: 246, endPoint x: 304, endPoint y: 241, distance: 23.0
click at [304, 241] on span "Westergouwe fase IV 23-07-25 Bakesteyn.pdf (Chloride keuringsrapport)" at bounding box center [321, 238] width 188 height 8
click at [225, 238] on div at bounding box center [219, 238] width 13 height 13
checkbox input "false"
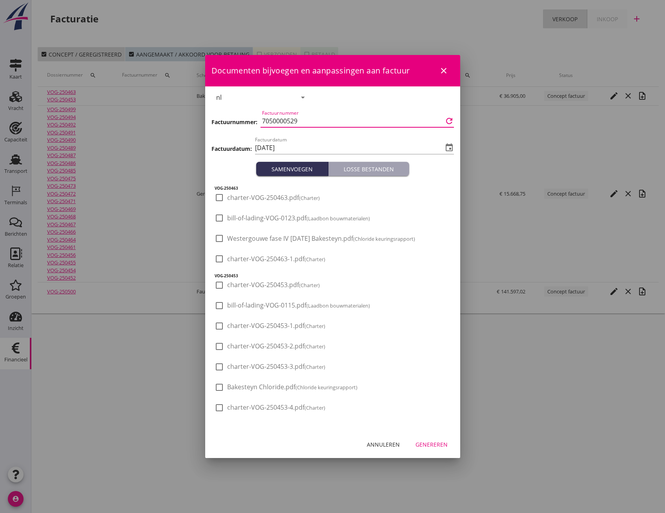
click at [313, 122] on input "7050000529" at bounding box center [352, 121] width 181 height 13
drag, startPoint x: 313, startPoint y: 122, endPoint x: 257, endPoint y: 120, distance: 55.4
click at [257, 120] on div "Factuurnummer: Factuurnummer 7050000529 refresh" at bounding box center [333, 121] width 243 height 27
paste input "300000230"
type input "3000002306"
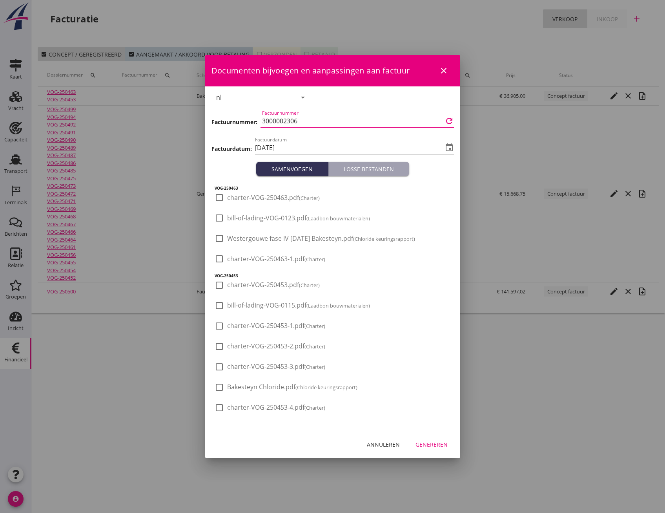
click at [318, 150] on input "2025-08-12" at bounding box center [349, 147] width 188 height 13
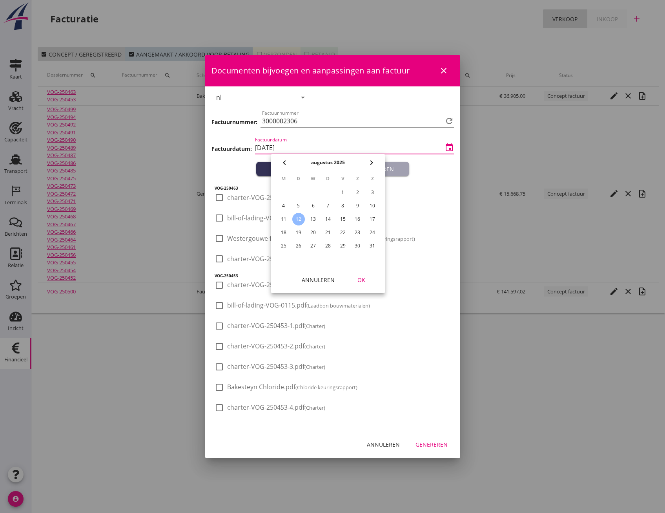
click at [313, 206] on div "6" at bounding box center [313, 205] width 13 height 13
type input "2025-08-06"
click at [360, 279] on div "OK" at bounding box center [361, 280] width 22 height 8
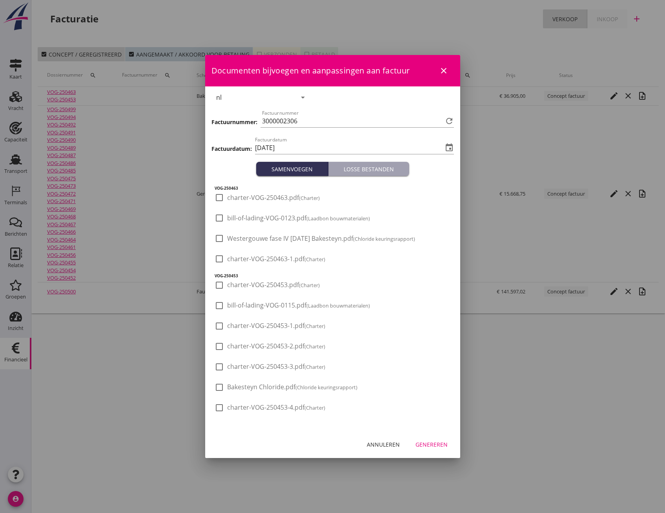
click at [435, 444] on div "Genereren" at bounding box center [432, 444] width 32 height 8
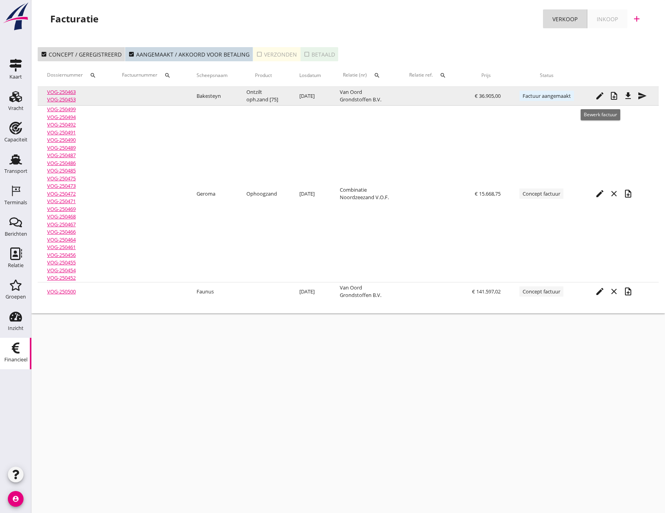
click at [601, 100] on icon "edit" at bounding box center [599, 95] width 9 height 9
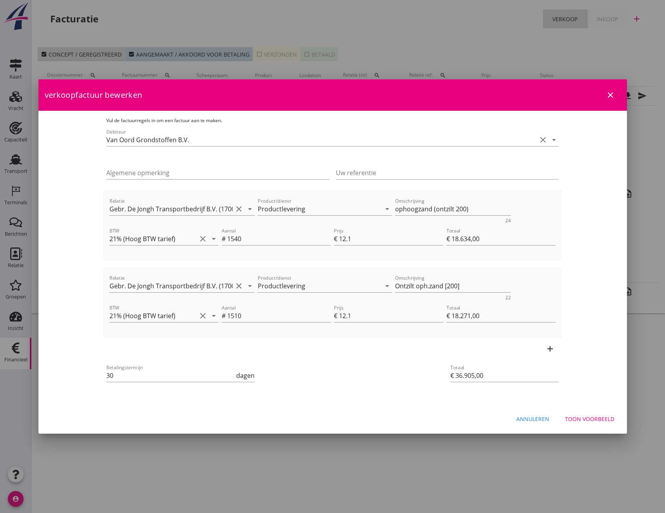
click at [243, 130] on div "Debiteur Van Oord Grondstoffen B.V. clear arrow_drop_down" at bounding box center [332, 141] width 453 height 25
click at [239, 137] on input "Van Oord Grondstoffen B.V." at bounding box center [321, 139] width 431 height 13
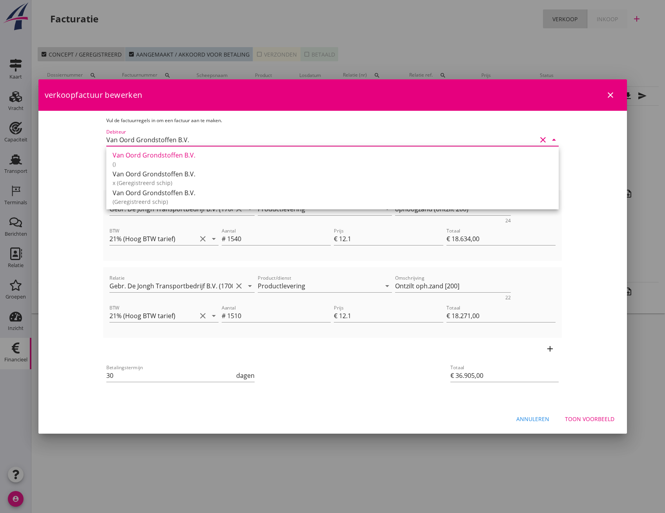
type input "o"
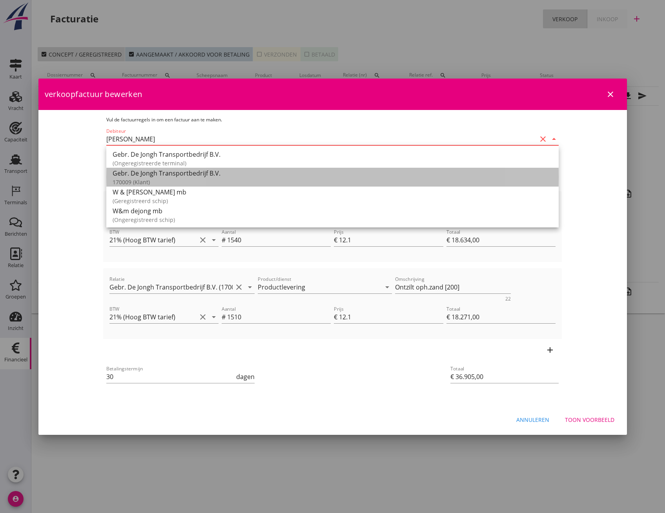
click at [156, 175] on div "Gebr. De Jongh Transportbedrijf B.V." at bounding box center [333, 172] width 440 height 9
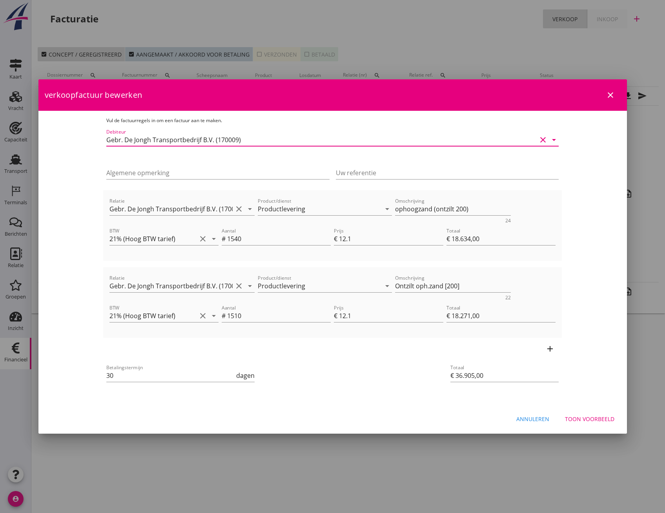
type input "Gebr. De Jongh Transportbedrijf B.V. (170009)"
click at [589, 425] on button "Toon voorbeeld" at bounding box center [590, 418] width 62 height 14
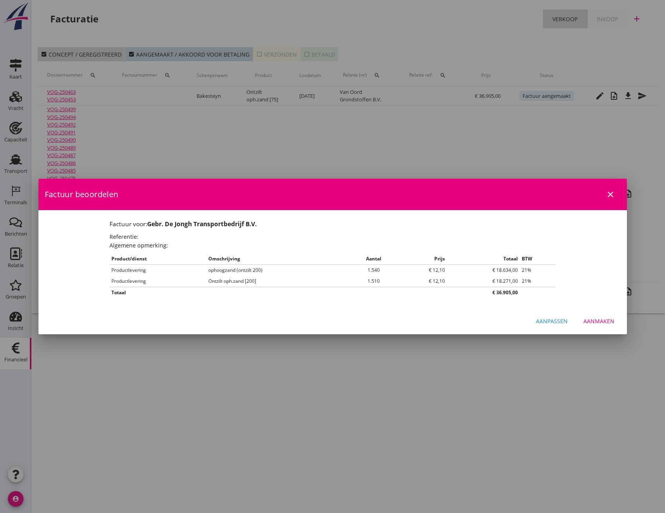
click at [602, 321] on div "Aanmaken" at bounding box center [599, 321] width 31 height 8
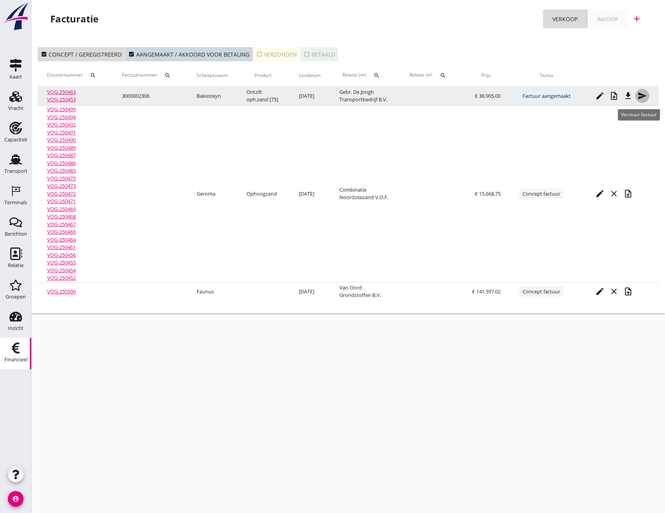
click at [644, 97] on icon "send" at bounding box center [642, 95] width 9 height 9
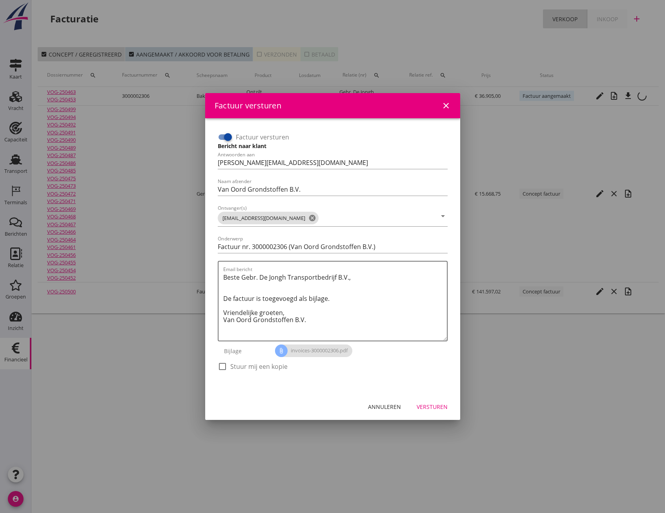
click at [224, 137] on div at bounding box center [227, 136] width 13 height 13
checkbox input "false"
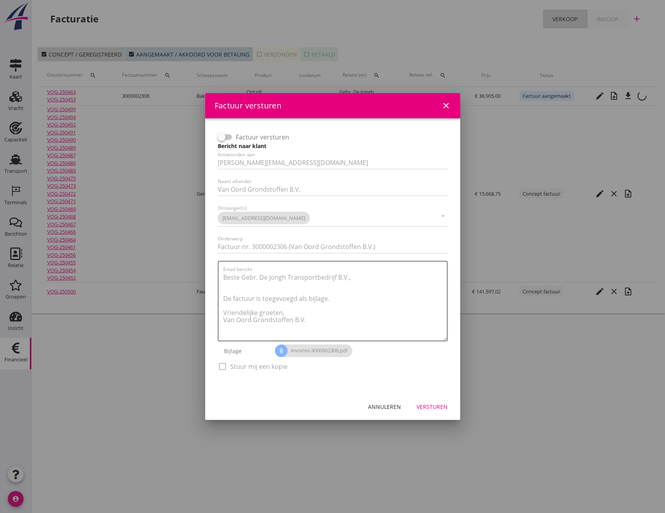
click at [434, 407] on div "Versturen" at bounding box center [432, 406] width 31 height 8
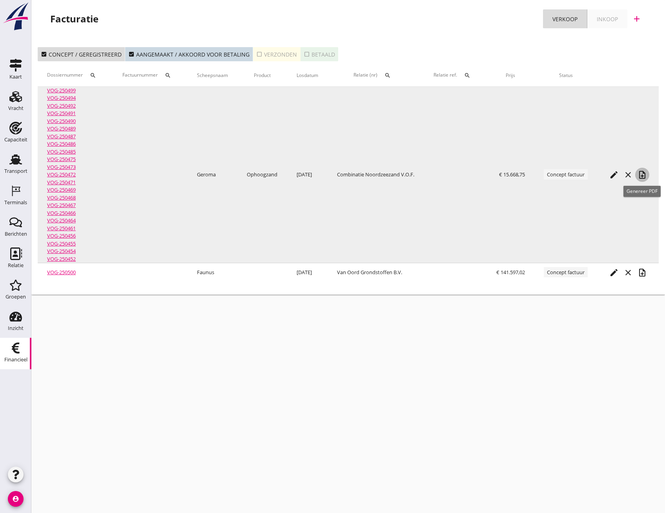
click at [641, 173] on icon "note_add" at bounding box center [642, 174] width 9 height 9
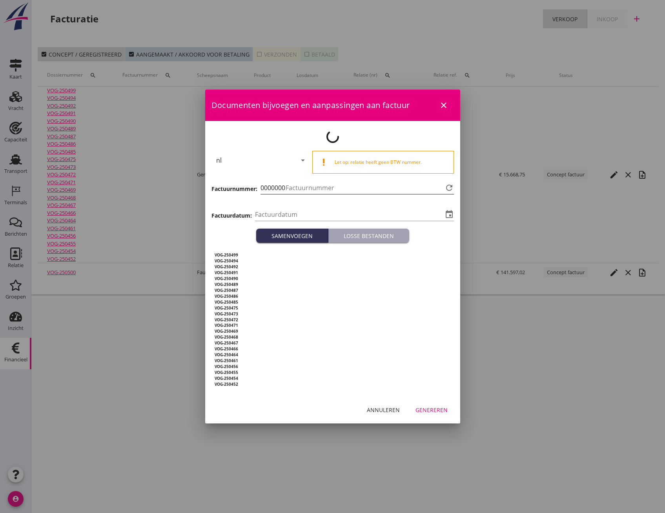
click at [334, 185] on input "Factuurnummer" at bounding box center [364, 187] width 157 height 13
drag, startPoint x: 295, startPoint y: 184, endPoint x: 262, endPoint y: 184, distance: 33.0
click at [262, 184] on div "0000000 Factuurnummer refresh" at bounding box center [357, 187] width 193 height 13
drag, startPoint x: 291, startPoint y: 189, endPoint x: 258, endPoint y: 186, distance: 33.5
click at [258, 186] on div "Factuurnummer: 0000000 Factuurnummer refresh" at bounding box center [333, 188] width 243 height 27
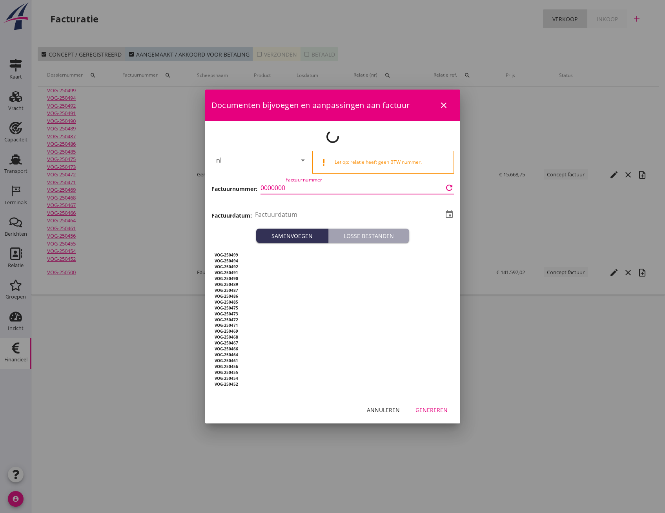
type input "2025-08-12"
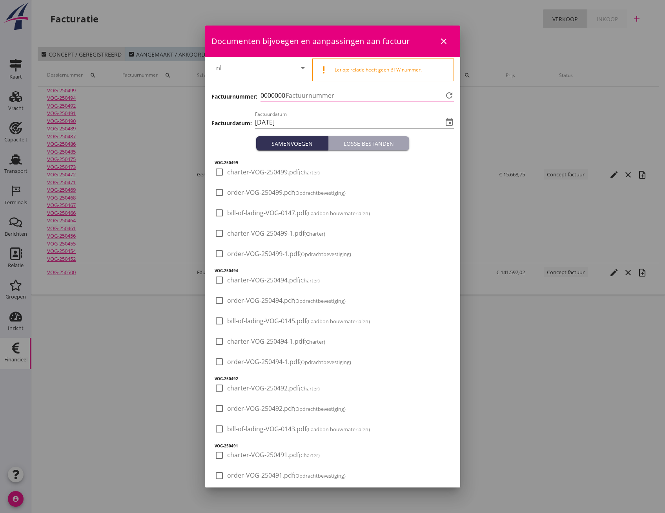
click at [507, 346] on div at bounding box center [332, 256] width 665 height 513
type input "7050000529"
click at [439, 40] on icon "close" at bounding box center [443, 40] width 9 height 9
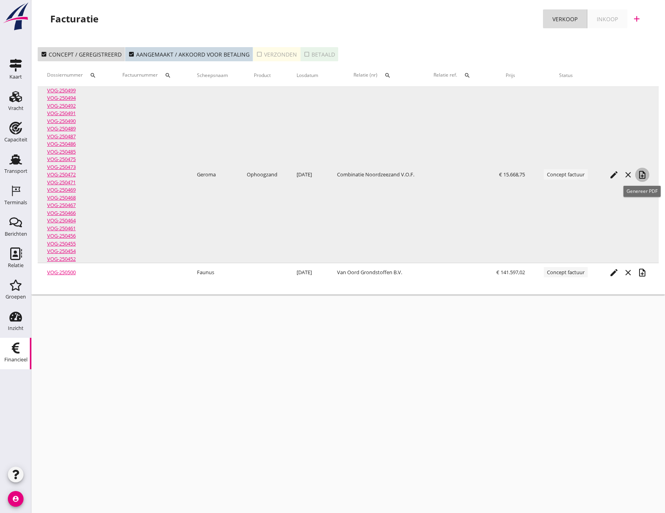
click at [645, 174] on icon "note_add" at bounding box center [642, 174] width 9 height 9
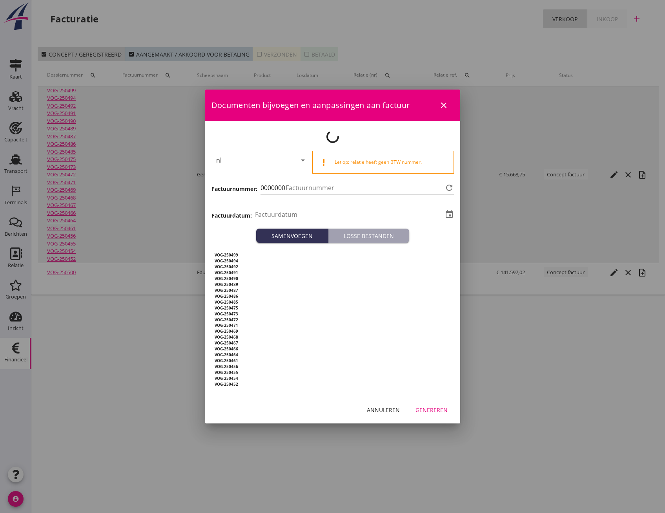
type input "2025-08-12"
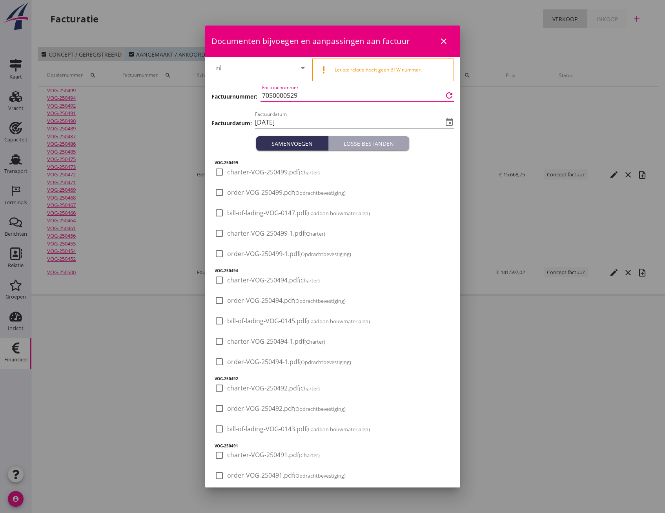
drag, startPoint x: 322, startPoint y: 99, endPoint x: 264, endPoint y: 95, distance: 58.2
click at [262, 97] on div "Factuurnummer 7050000529 refresh" at bounding box center [357, 95] width 193 height 13
paste input "3000002311"
type input "3000002311"
click at [302, 123] on input "2025-08-12" at bounding box center [349, 122] width 188 height 13
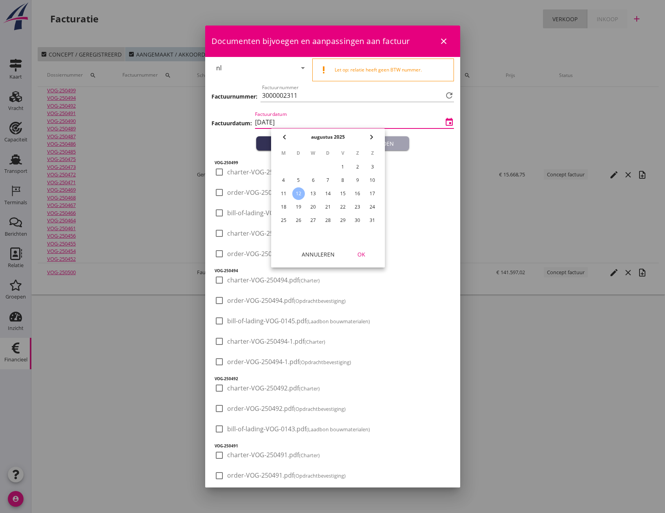
click at [312, 179] on div "6" at bounding box center [313, 180] width 13 height 13
type input "2025-08-06"
click at [361, 253] on div "OK" at bounding box center [361, 254] width 22 height 8
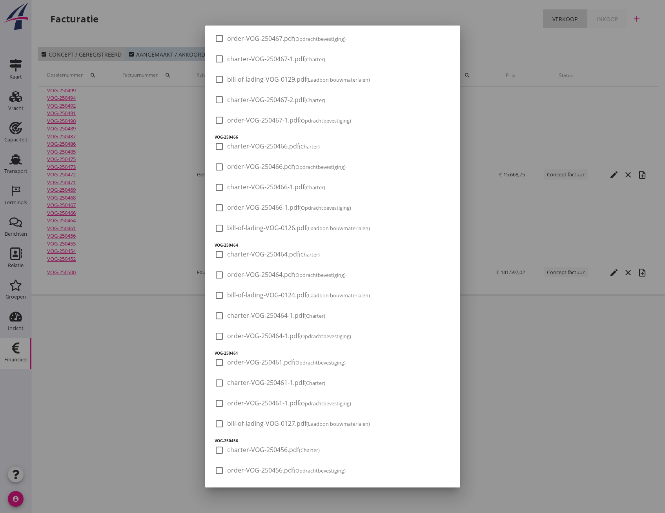
scroll to position [1946, 0]
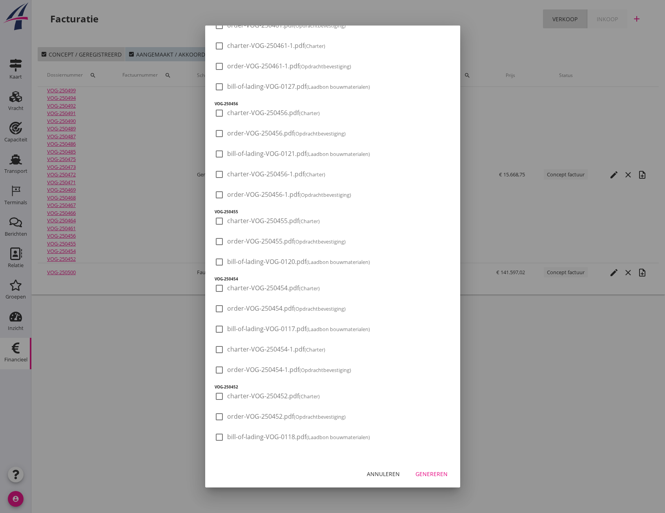
click at [431, 473] on div "Genereren" at bounding box center [432, 473] width 32 height 8
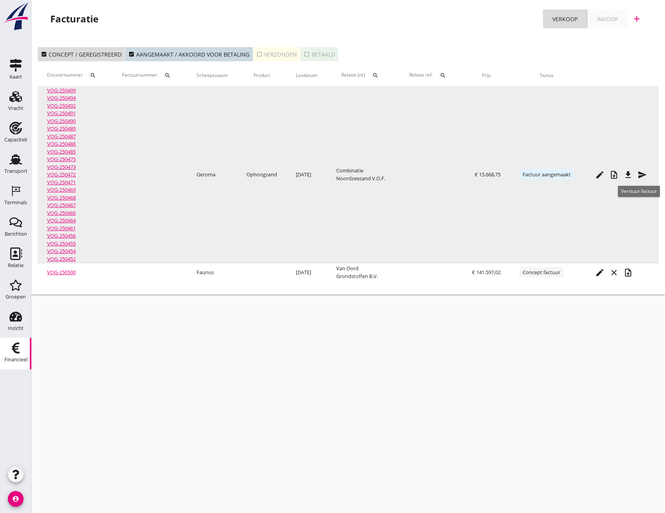
click at [641, 171] on icon "send" at bounding box center [642, 174] width 9 height 9
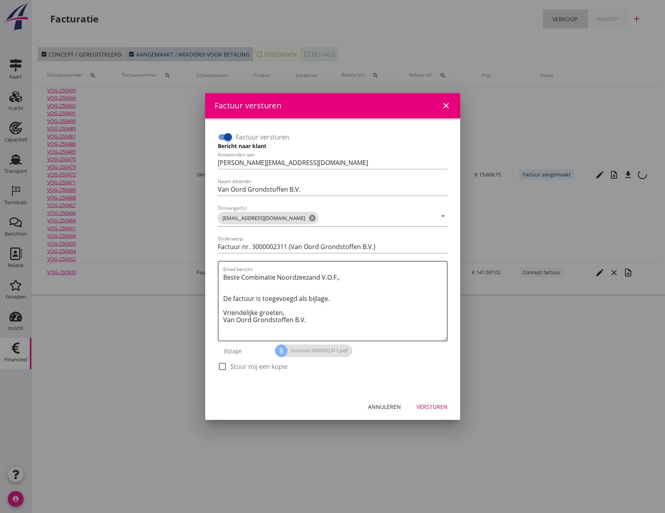
click at [221, 135] on input "Factuur versturen" at bounding box center [225, 136] width 15 height 9
checkbox input "false"
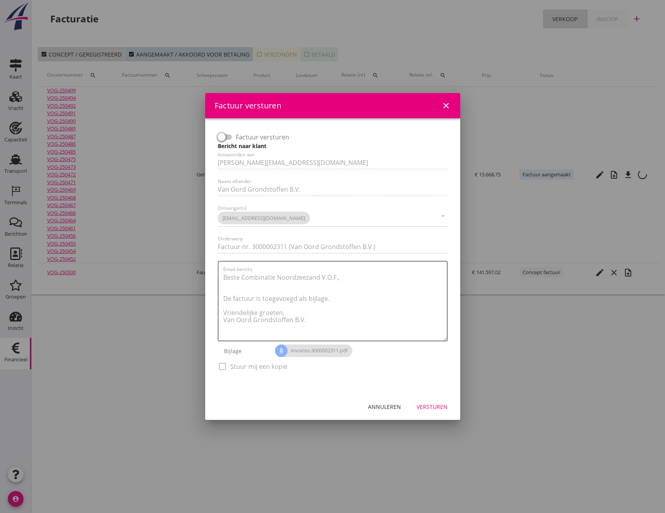
click at [430, 409] on div "Versturen" at bounding box center [432, 406] width 31 height 8
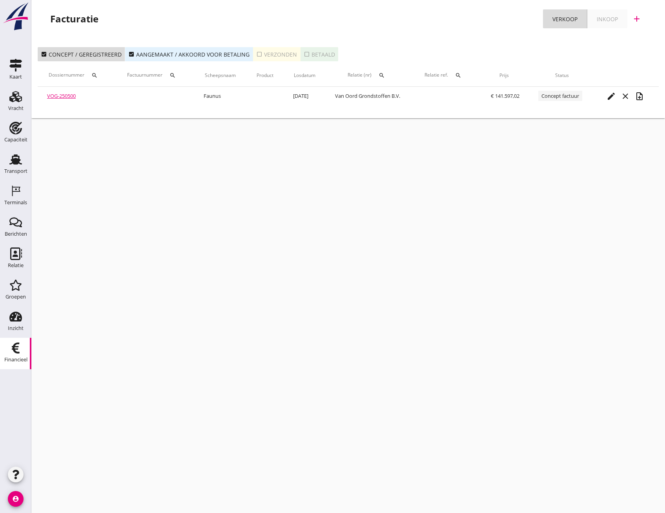
click at [128, 52] on icon "check_box" at bounding box center [131, 54] width 6 height 6
click at [42, 53] on icon "check_box" at bounding box center [44, 54] width 6 height 6
click at [256, 57] on icon "check_box_outline_blank" at bounding box center [259, 54] width 6 height 6
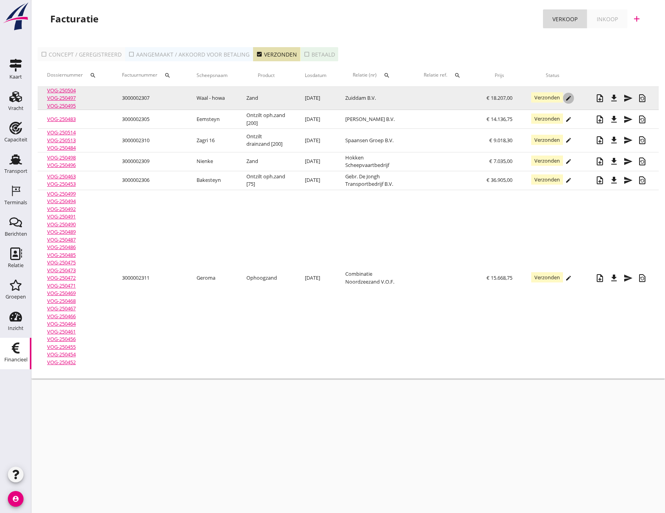
click at [571, 97] on icon "edit" at bounding box center [569, 98] width 6 height 6
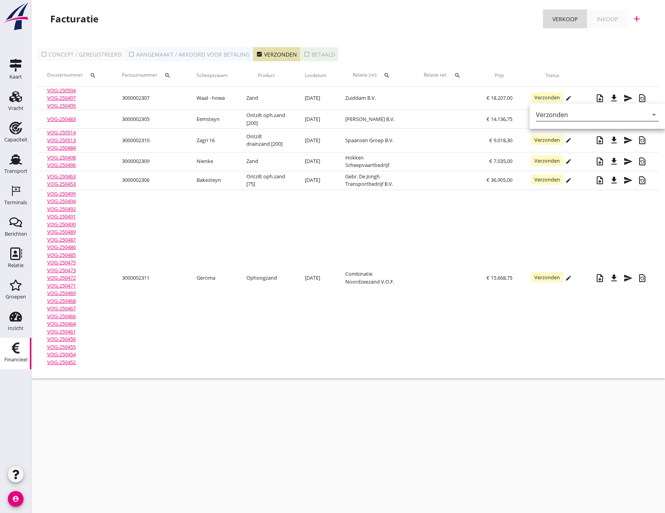
click at [569, 110] on div "Verzonden" at bounding box center [592, 114] width 112 height 13
click at [558, 139] on div "Betaald" at bounding box center [595, 139] width 106 height 9
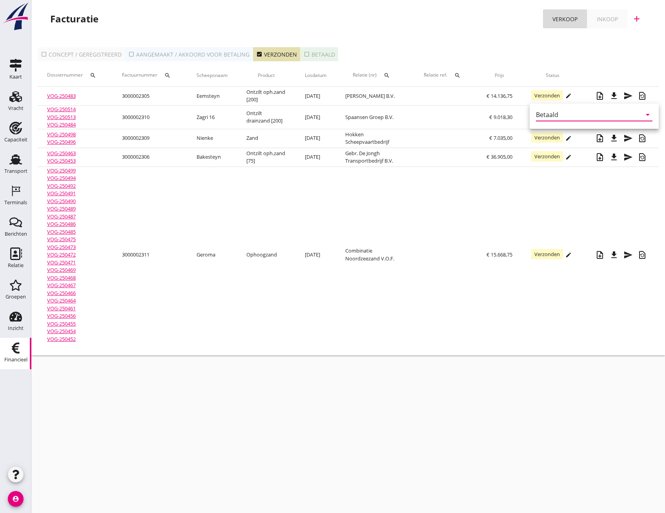
click at [546, 117] on div "Betaald" at bounding box center [547, 114] width 22 height 7
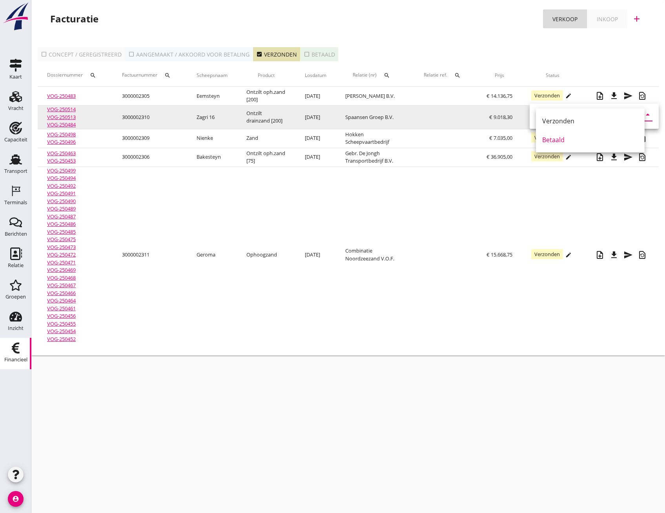
click at [450, 119] on td at bounding box center [445, 118] width 63 height 24
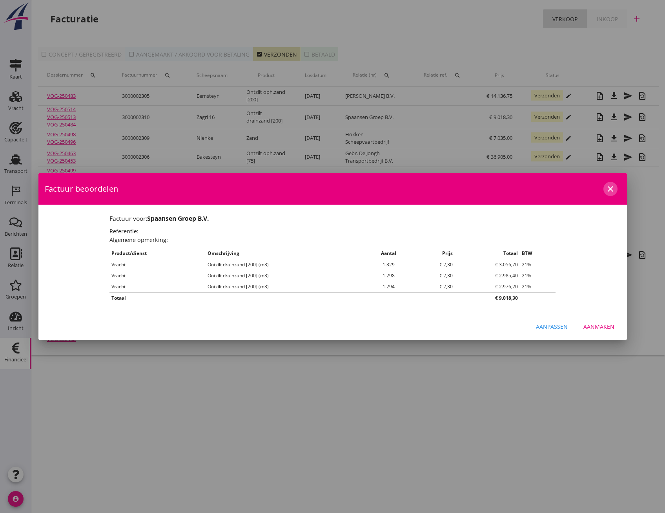
click at [613, 188] on icon "close" at bounding box center [610, 188] width 9 height 9
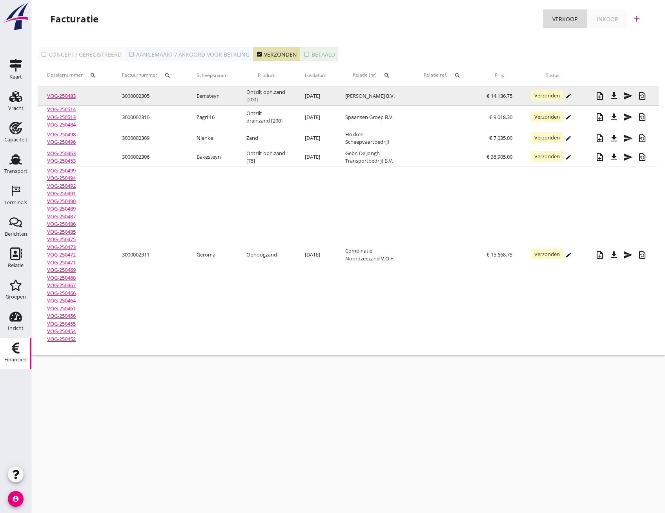
click at [569, 97] on icon "edit" at bounding box center [569, 96] width 6 height 6
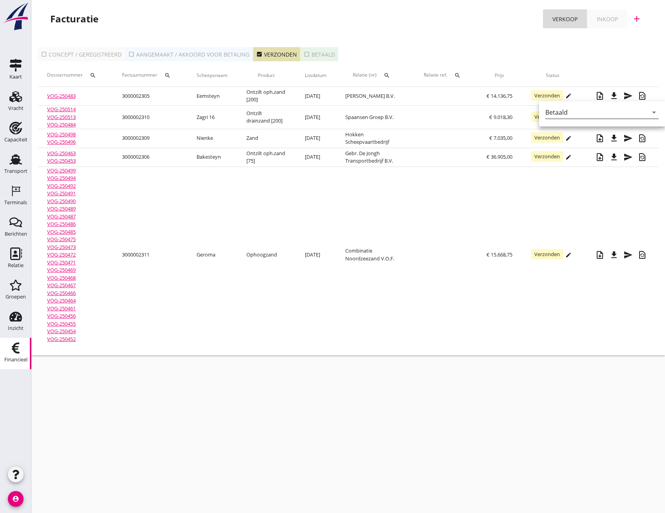
click at [564, 110] on div "Betaald" at bounding box center [557, 112] width 22 height 7
click at [566, 139] on div "Betaald" at bounding box center [600, 137] width 96 height 9
click at [562, 112] on div "Betaald" at bounding box center [557, 112] width 22 height 7
click at [0, 0] on div "Verzonden" at bounding box center [0, 0] width 0 height 0
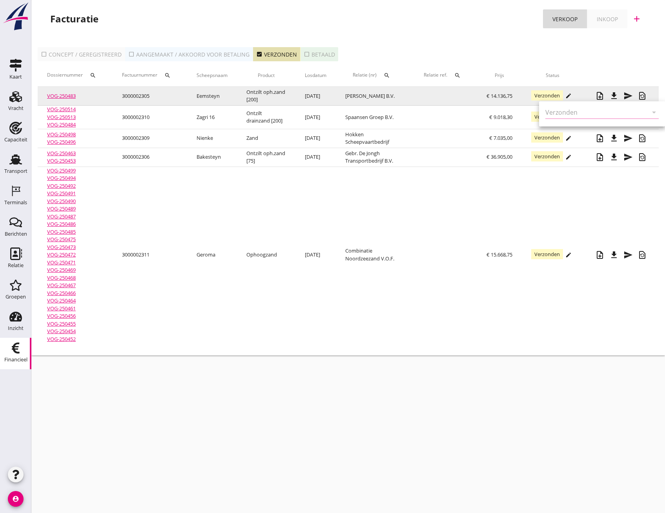
click at [566, 95] on icon "edit" at bounding box center [569, 96] width 6 height 6
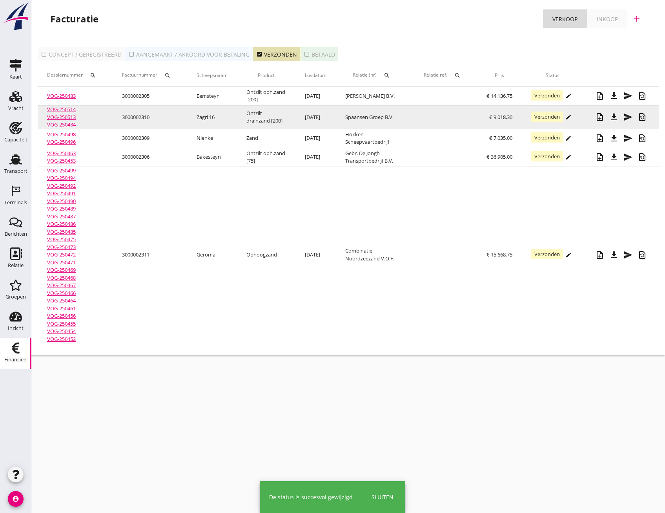
click at [569, 115] on icon "edit" at bounding box center [569, 117] width 6 height 6
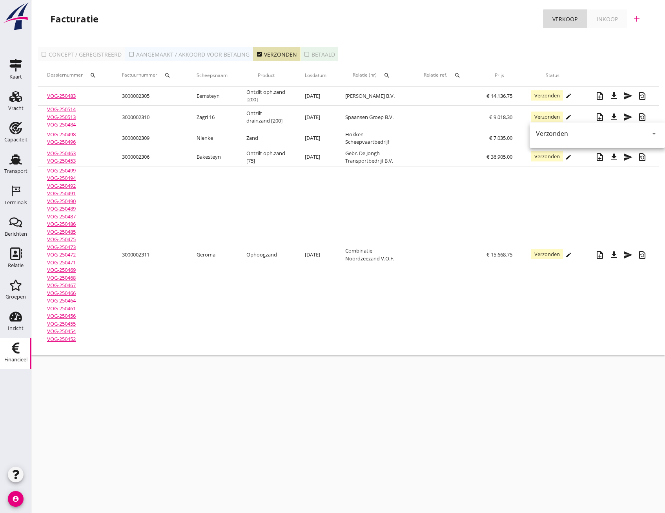
click at [650, 131] on icon "arrow_drop_down" at bounding box center [654, 133] width 9 height 9
click at [586, 158] on div "Betaald" at bounding box center [595, 158] width 106 height 9
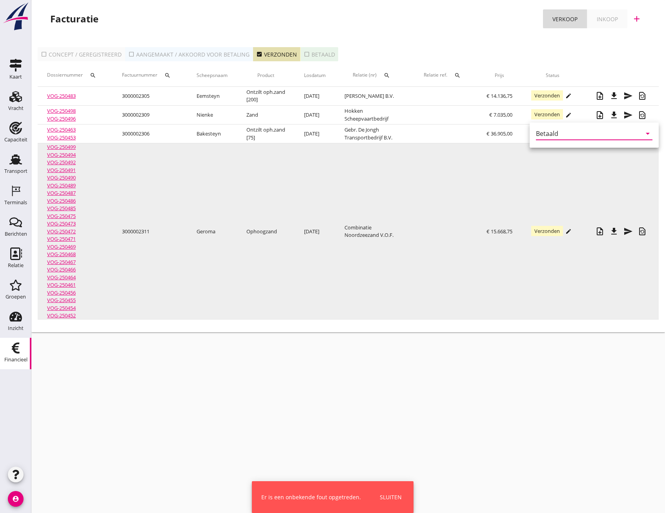
click at [583, 164] on td "Verzonden edit" at bounding box center [553, 231] width 62 height 176
click at [571, 228] on icon "edit" at bounding box center [569, 231] width 6 height 6
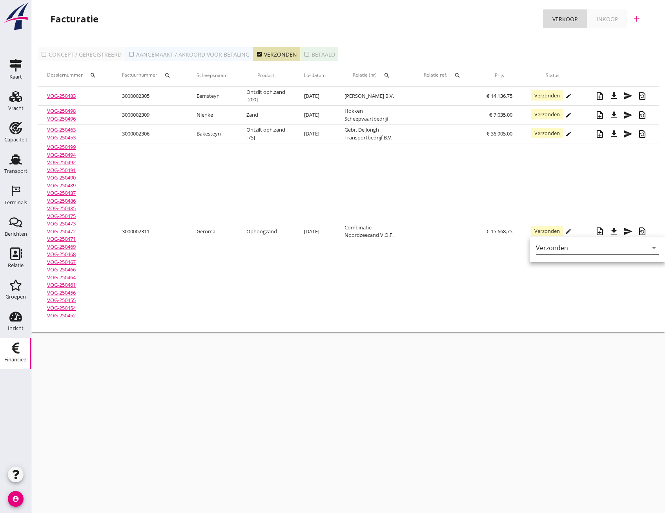
click at [650, 246] on icon "arrow_drop_down" at bounding box center [654, 247] width 9 height 9
click at [560, 272] on div "Betaald" at bounding box center [595, 272] width 106 height 9
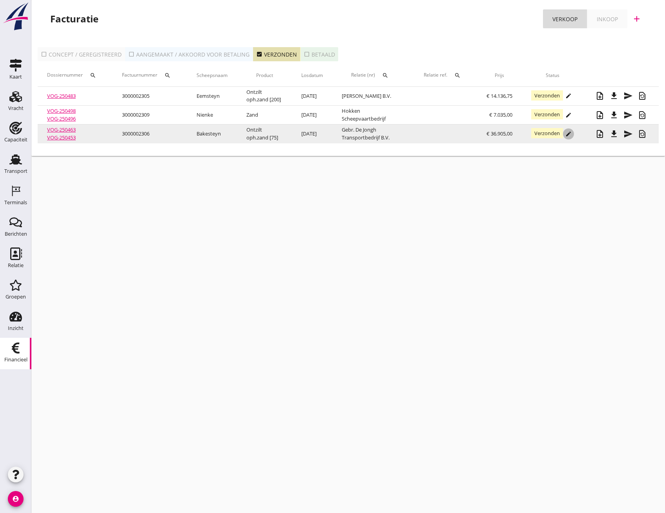
click at [571, 137] on icon "edit" at bounding box center [569, 134] width 6 height 6
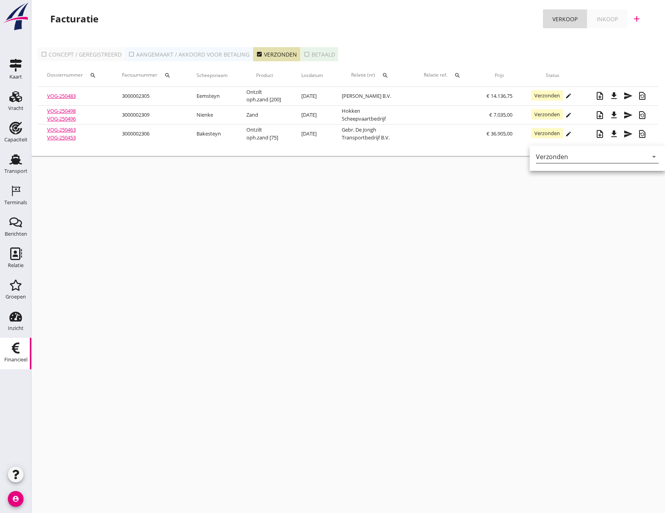
click at [651, 155] on icon "arrow_drop_down" at bounding box center [654, 156] width 9 height 9
click at [569, 179] on div "Betaald" at bounding box center [595, 181] width 106 height 9
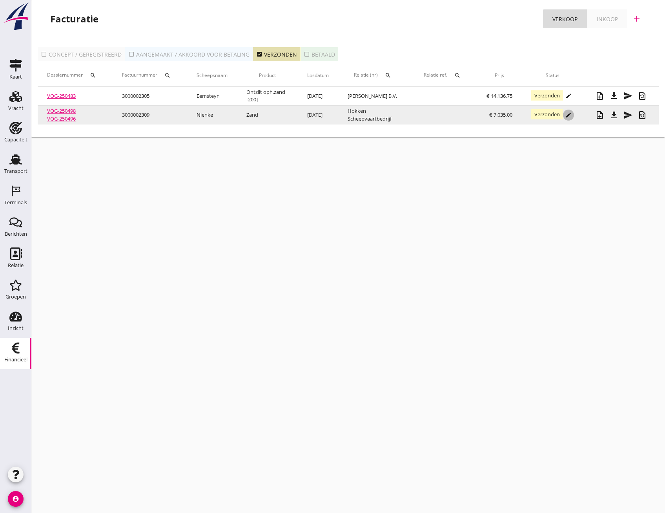
click at [568, 116] on icon "edit" at bounding box center [569, 115] width 6 height 6
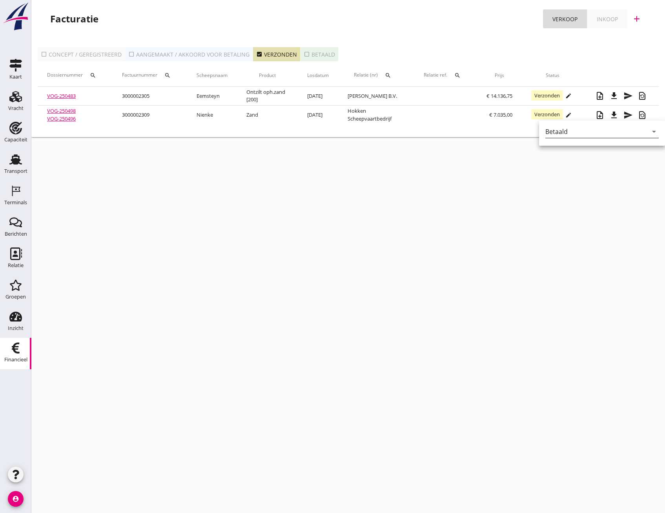
click at [562, 131] on div "Betaald" at bounding box center [557, 131] width 22 height 7
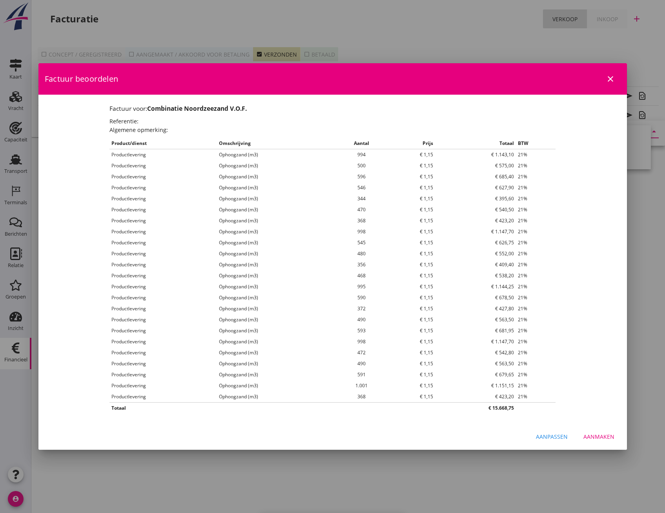
click at [615, 84] on button "close" at bounding box center [611, 79] width 14 height 14
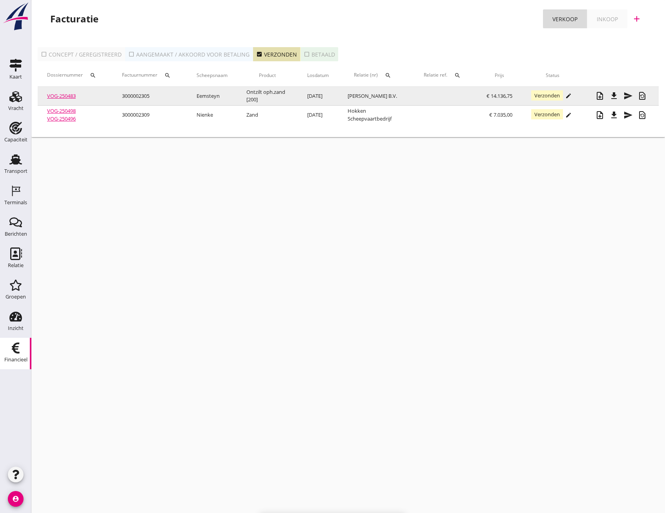
click at [572, 96] on div "edit" at bounding box center [568, 96] width 11 height 6
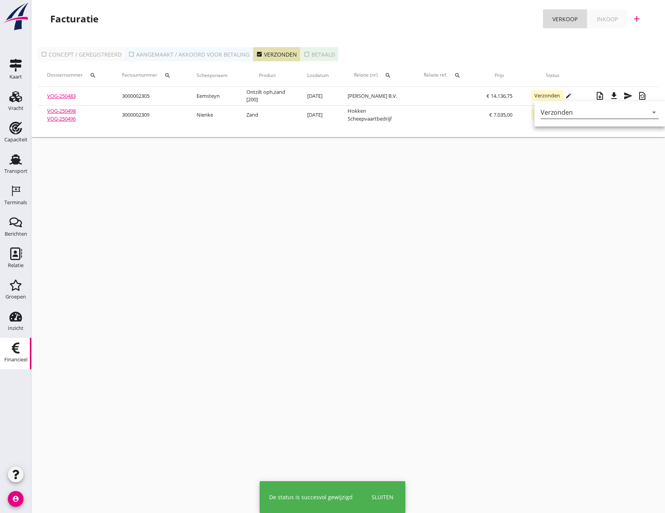
click at [653, 112] on icon "arrow_drop_down" at bounding box center [654, 112] width 9 height 9
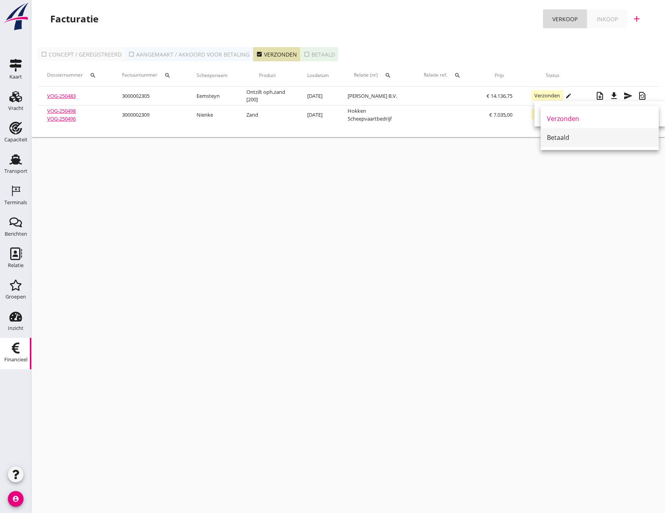
click at [583, 137] on div "Betaald" at bounding box center [600, 137] width 106 height 9
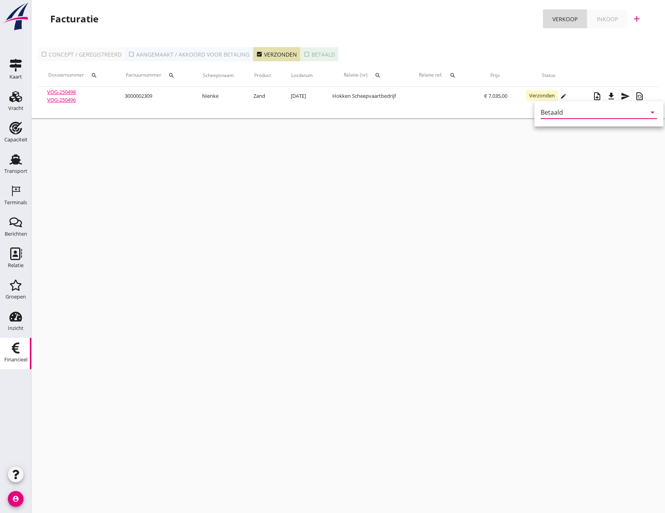
click at [520, 131] on div "cancel You are impersonating another user. Facturatie Verkoop Inkoop add check_…" at bounding box center [348, 256] width 634 height 513
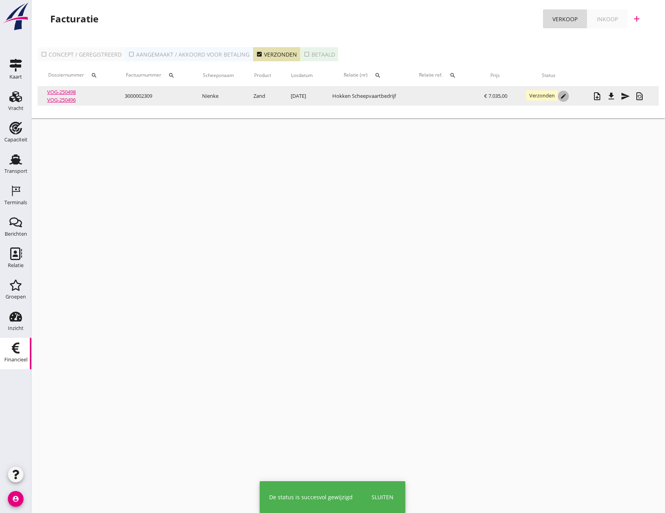
click at [565, 99] on icon "edit" at bounding box center [563, 96] width 6 height 6
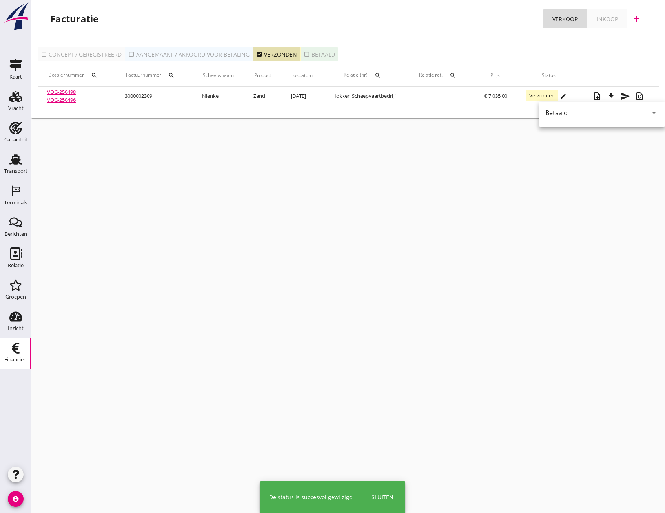
click at [566, 111] on div "Betaald" at bounding box center [557, 112] width 22 height 7
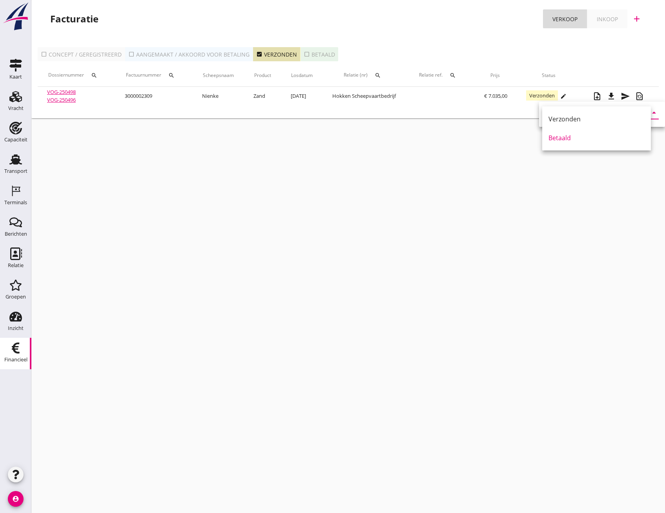
click at [564, 137] on div "Betaald" at bounding box center [597, 137] width 96 height 9
click at [560, 113] on div "Betaald" at bounding box center [557, 112] width 22 height 7
click at [560, 142] on div "Betaald" at bounding box center [600, 137] width 96 height 19
click at [559, 142] on div "Betaald" at bounding box center [600, 137] width 96 height 19
click at [518, 147] on div "cancel You are impersonating another user. Facturatie Verkoop Inkoop add check_…" at bounding box center [348, 256] width 634 height 513
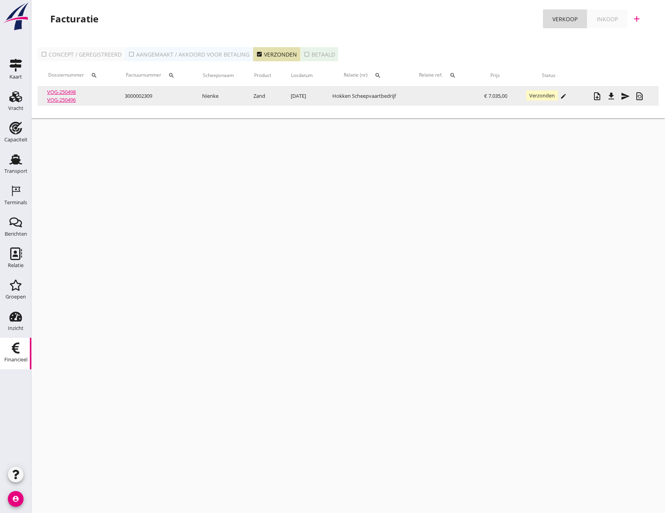
click at [562, 97] on div "edit" at bounding box center [563, 96] width 11 height 6
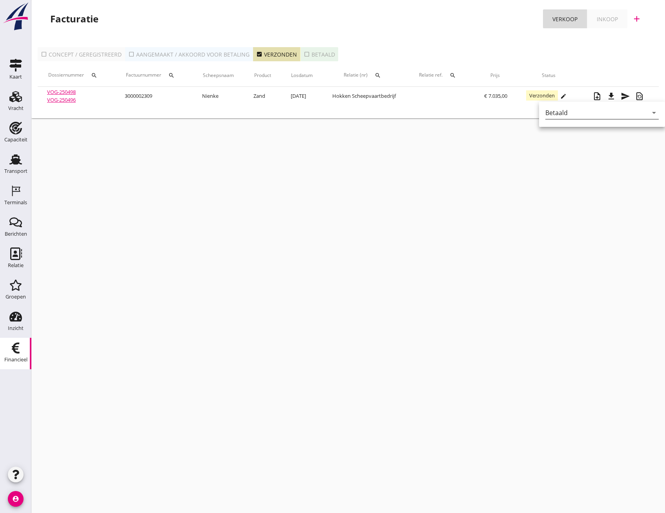
click at [562, 110] on div "Betaald" at bounding box center [557, 112] width 22 height 7
click at [577, 139] on div "Betaald" at bounding box center [600, 137] width 96 height 9
click at [556, 114] on div "Betaald" at bounding box center [557, 112] width 22 height 7
click at [556, 114] on div "Verzonden" at bounding box center [600, 118] width 96 height 19
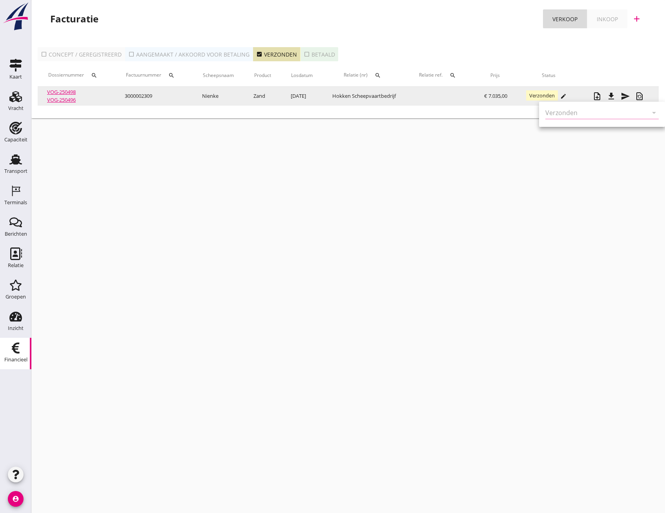
click at [565, 99] on icon "edit" at bounding box center [563, 96] width 6 height 6
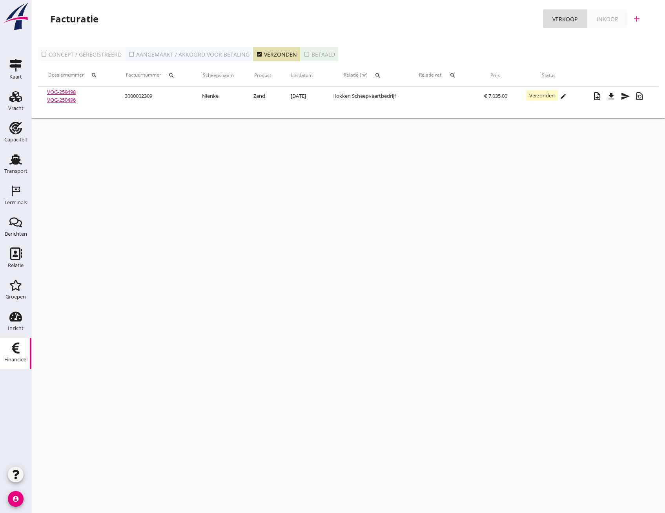
click at [531, 148] on div "cancel You are impersonating another user. Facturatie Verkoop Inkoop add check_…" at bounding box center [348, 256] width 634 height 513
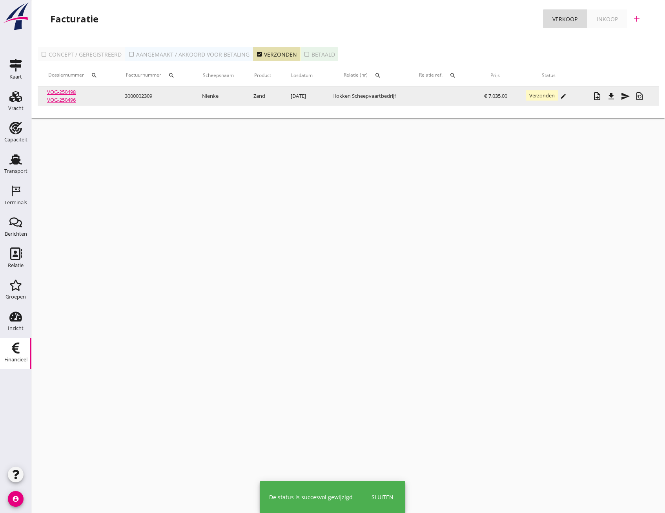
click at [564, 95] on icon "edit" at bounding box center [563, 96] width 6 height 6
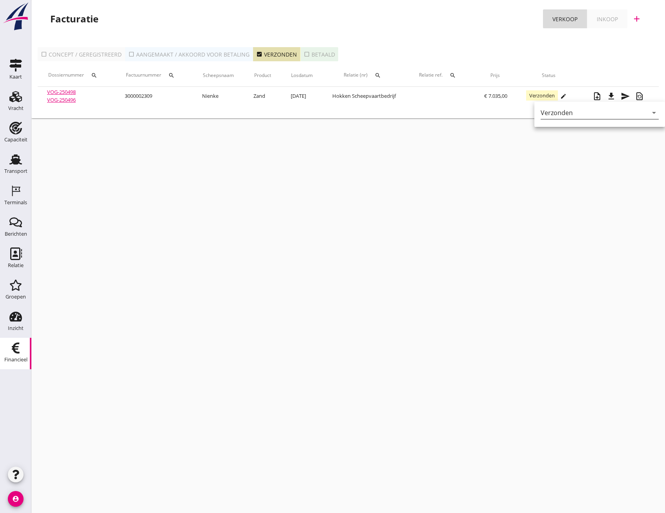
click at [591, 111] on div "Verzonden" at bounding box center [594, 112] width 107 height 13
click at [571, 138] on div "Betaald" at bounding box center [600, 137] width 106 height 9
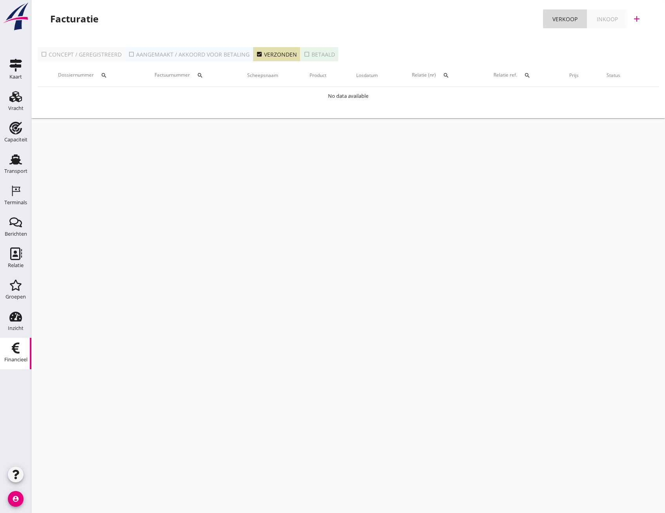
click at [571, 138] on div "cancel You are impersonating another user. Facturatie Verkoop Inkoop add check_…" at bounding box center [348, 256] width 634 height 513
click at [413, 147] on div "cancel You are impersonating another user. Facturatie Verkoop Inkoop add check_…" at bounding box center [348, 256] width 634 height 513
click at [256, 54] on icon "check_box" at bounding box center [259, 54] width 6 height 6
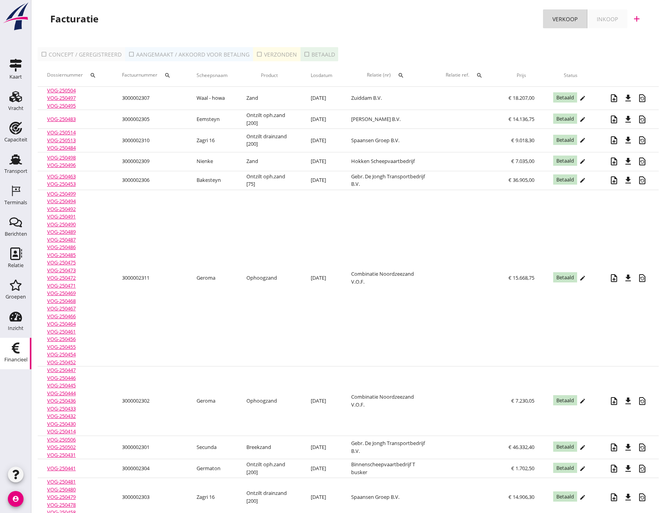
click at [304, 53] on icon "check_box_outline_blank" at bounding box center [307, 54] width 6 height 6
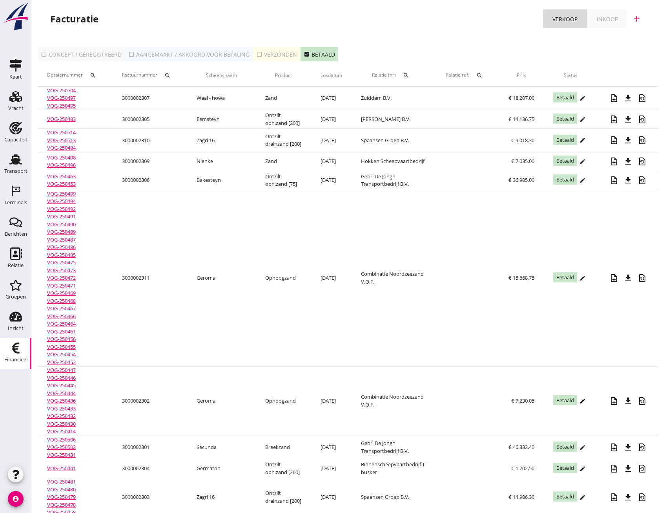
click at [305, 55] on icon "check_box" at bounding box center [307, 54] width 6 height 6
click at [257, 56] on icon "check_box_outline_blank" at bounding box center [259, 54] width 6 height 6
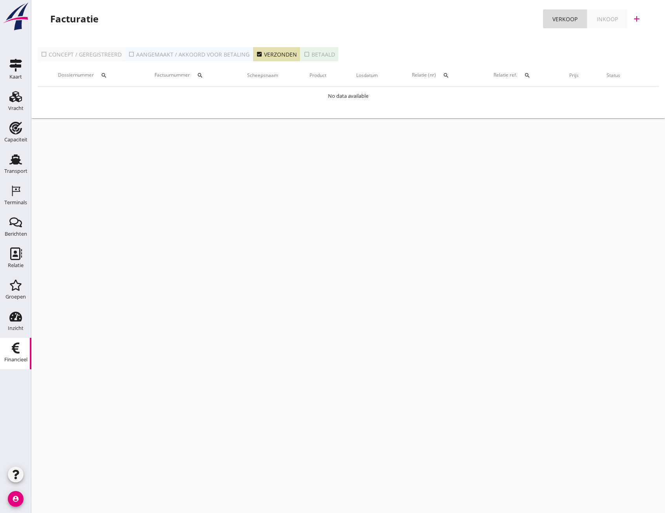
click at [129, 54] on icon "check_box_outline_blank" at bounding box center [131, 54] width 6 height 6
click at [45, 55] on icon "check_box_outline_blank" at bounding box center [44, 54] width 6 height 6
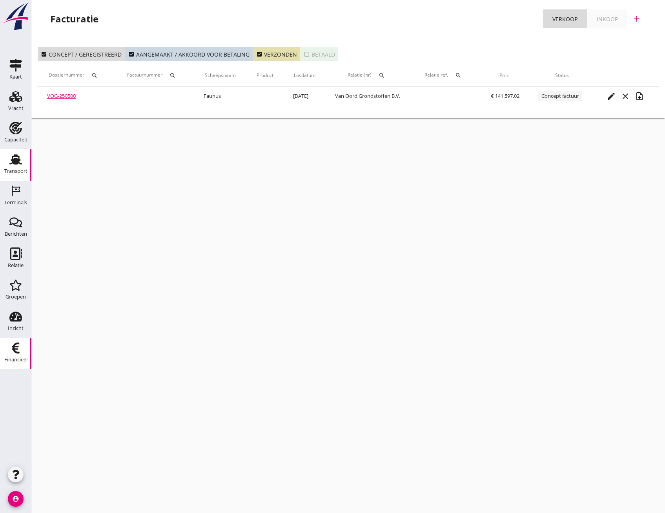
click at [16, 159] on use at bounding box center [15, 159] width 13 height 10
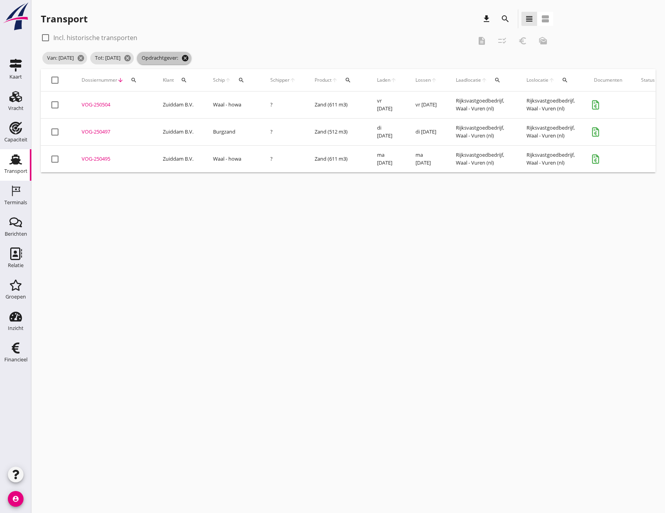
click at [189, 55] on icon "cancel" at bounding box center [185, 58] width 8 height 8
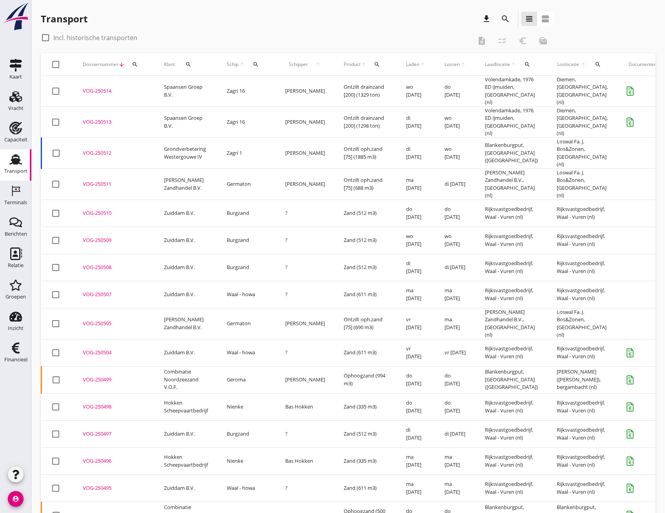
click at [504, 22] on icon "search" at bounding box center [505, 18] width 9 height 9
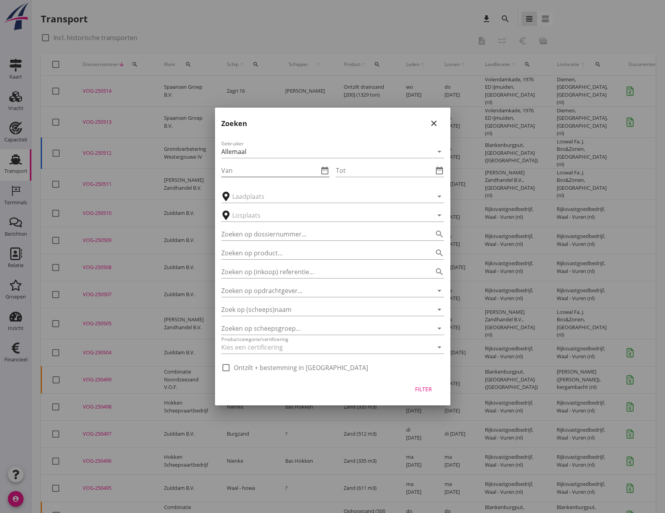
click at [247, 174] on input "Van" at bounding box center [269, 170] width 97 height 13
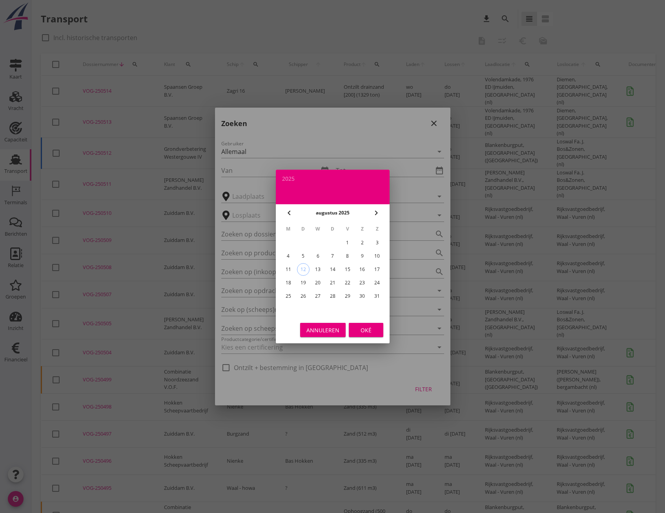
click at [289, 210] on icon "chevron_left" at bounding box center [289, 212] width 9 height 9
click at [286, 293] on div "28" at bounding box center [288, 296] width 13 height 13
type input "2025-07-28"
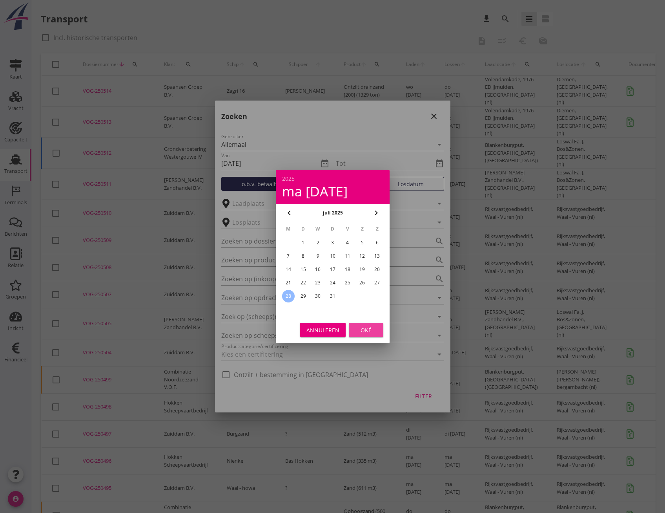
click at [364, 330] on div "Oké" at bounding box center [366, 330] width 22 height 8
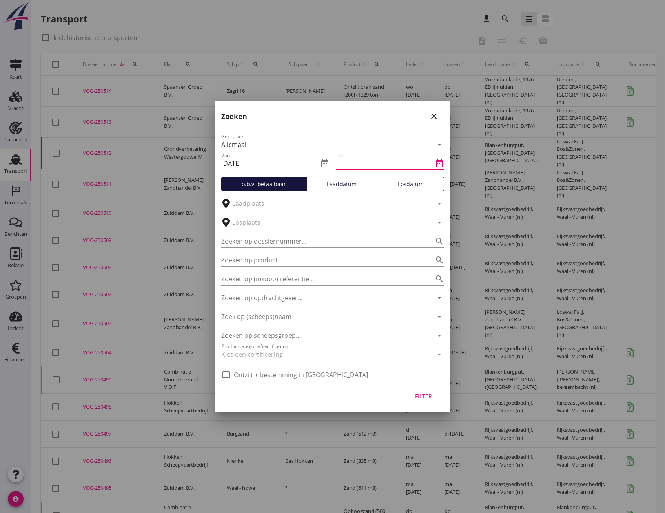
click at [429, 163] on input "Tot" at bounding box center [384, 163] width 97 height 13
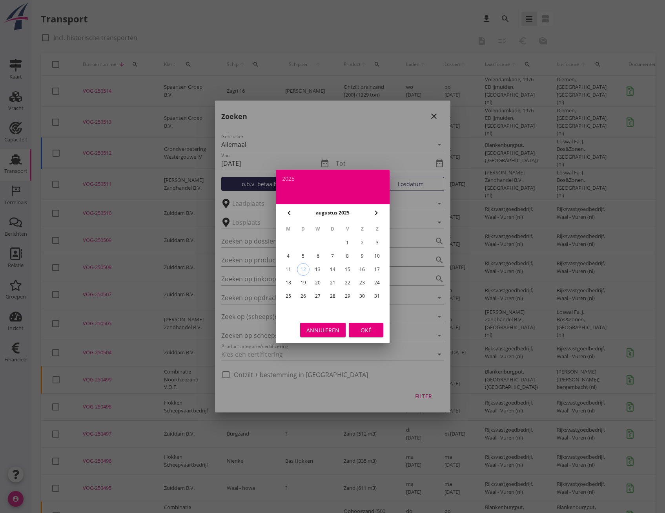
click at [362, 240] on div "2" at bounding box center [362, 242] width 13 height 13
type input "2025-08-02"
click at [373, 327] on div "Oké" at bounding box center [366, 330] width 22 height 8
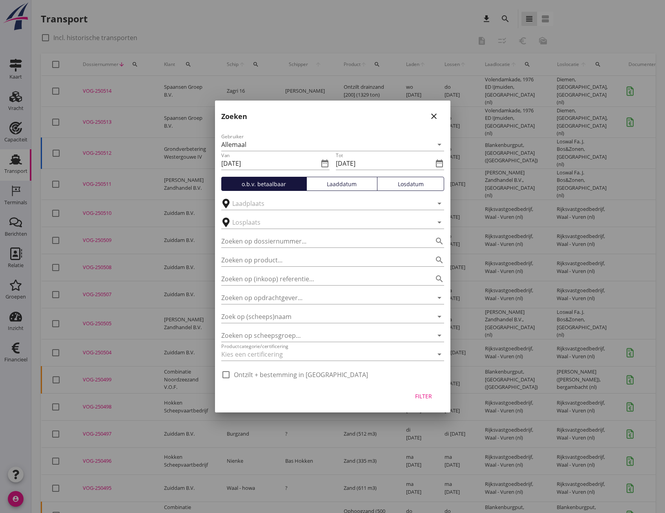
click at [408, 185] on div "Losdatum" at bounding box center [411, 184] width 60 height 8
click at [422, 394] on div "Filter" at bounding box center [424, 396] width 22 height 8
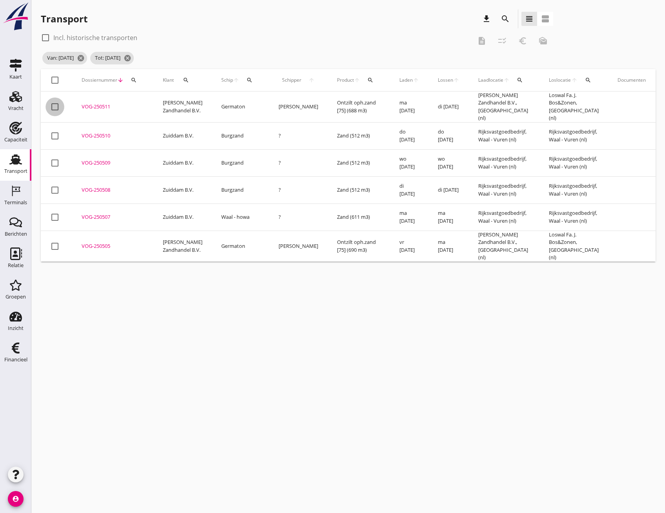
click at [55, 105] on div at bounding box center [54, 106] width 13 height 13
checkbox input "true"
click at [55, 241] on div at bounding box center [54, 245] width 13 height 13
checkbox input "true"
click at [520, 40] on icon "euro_symbol" at bounding box center [522, 40] width 9 height 9
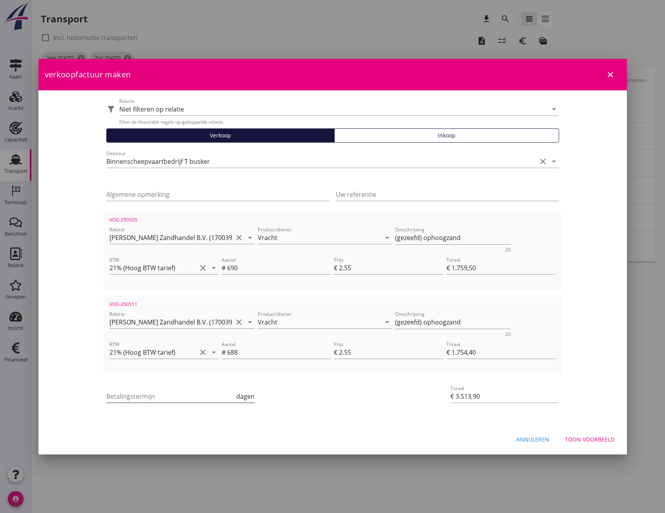
click at [202, 398] on input "Betalingstermijn" at bounding box center [170, 396] width 128 height 13
type input "30"
click at [599, 435] on div "Toon voorbeeld" at bounding box center [589, 439] width 49 height 8
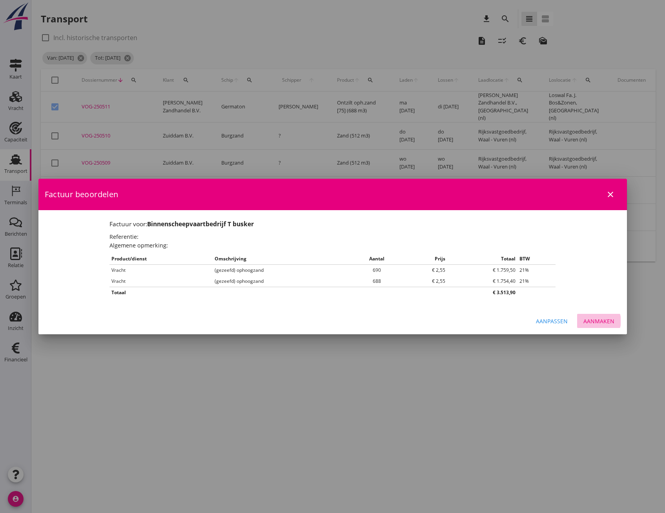
click at [598, 326] on button "Aanmaken" at bounding box center [599, 321] width 44 height 14
checkbox input "false"
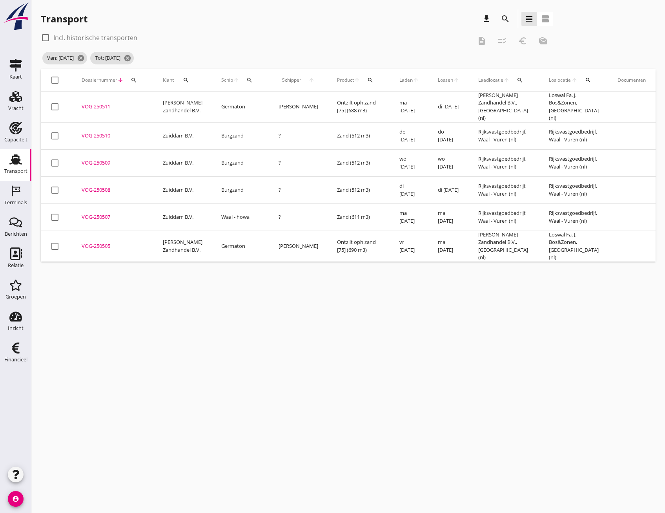
drag, startPoint x: 57, startPoint y: 134, endPoint x: 59, endPoint y: 144, distance: 9.9
click at [59, 144] on td "check_box_outline_blank" at bounding box center [56, 135] width 31 height 27
click at [55, 132] on div at bounding box center [54, 135] width 13 height 13
checkbox input "true"
click at [55, 158] on div at bounding box center [54, 162] width 13 height 13
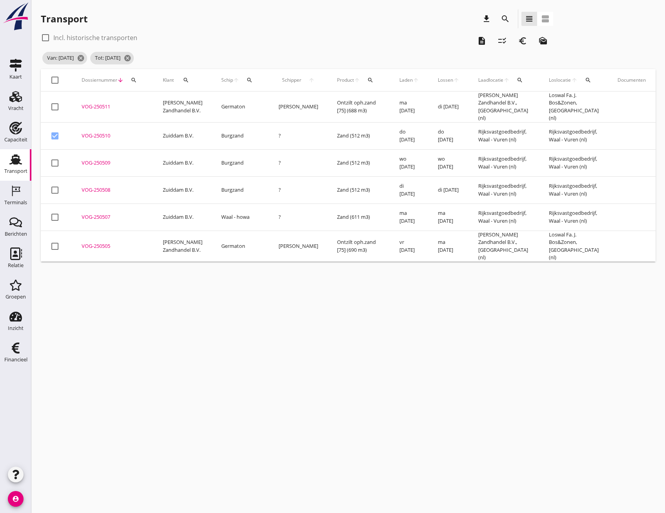
checkbox input "true"
click at [55, 183] on div at bounding box center [54, 189] width 13 height 13
checkbox input "true"
click at [56, 213] on div at bounding box center [54, 216] width 13 height 13
checkbox input "true"
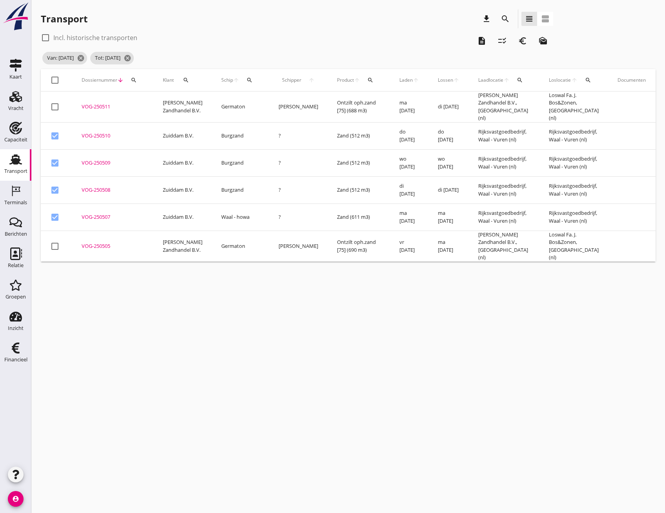
click at [526, 41] on icon "euro_symbol" at bounding box center [522, 40] width 9 height 9
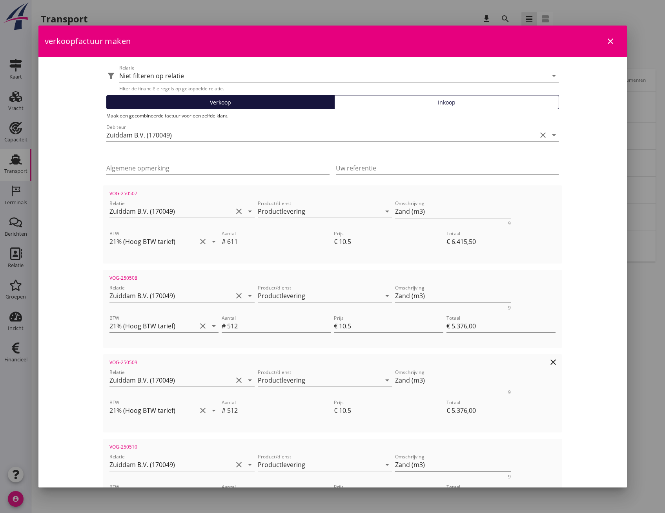
scroll to position [109, 0]
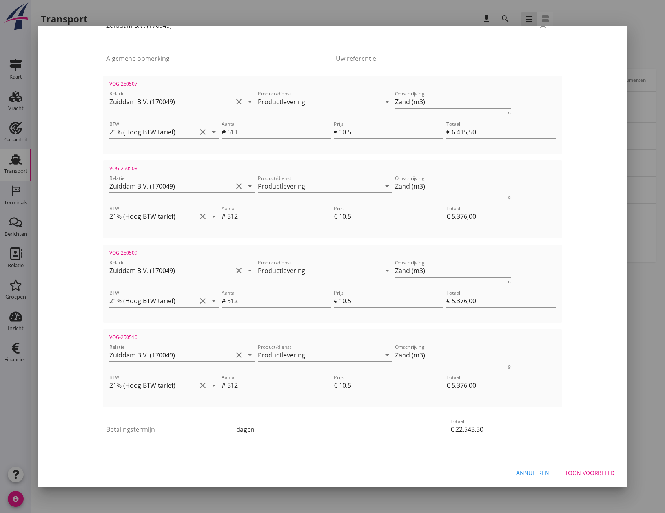
click at [170, 430] on input "Betalingstermijn" at bounding box center [170, 429] width 128 height 13
type input "30"
click at [577, 471] on div "Toon voorbeeld" at bounding box center [589, 472] width 49 height 8
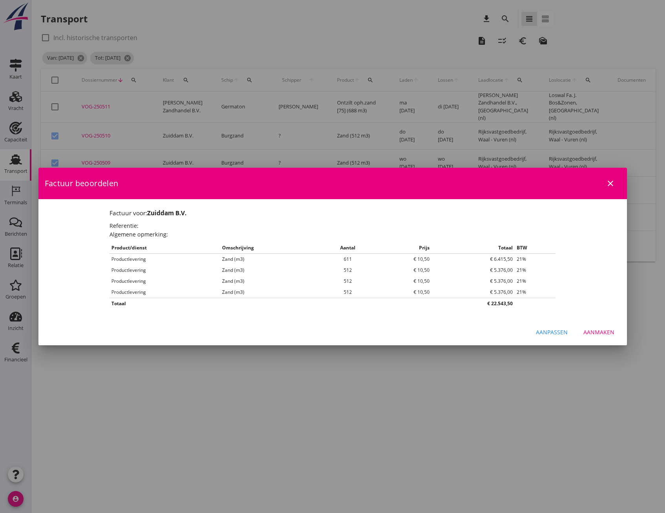
scroll to position [0, 0]
click at [604, 335] on div "Aanmaken" at bounding box center [599, 332] width 31 height 8
checkbox input "false"
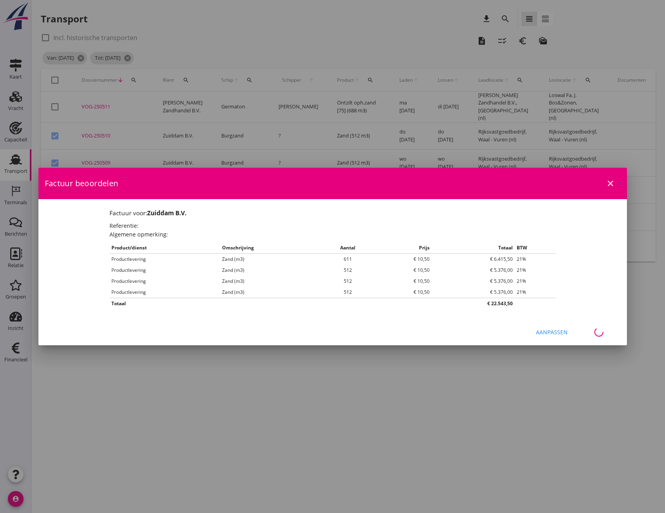
checkbox input "false"
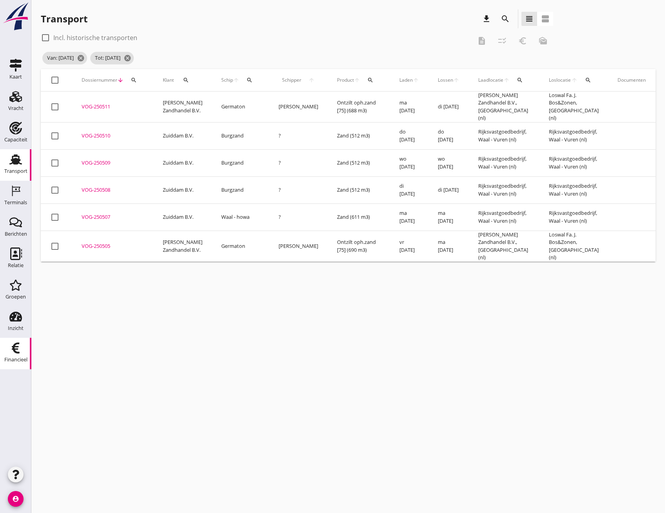
click at [12, 345] on icon "Financieel" at bounding box center [15, 347] width 13 height 13
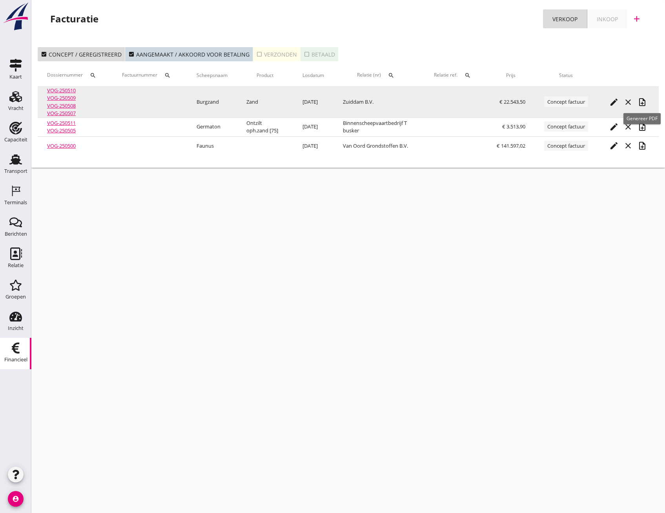
click at [641, 102] on icon "note_add" at bounding box center [642, 101] width 9 height 9
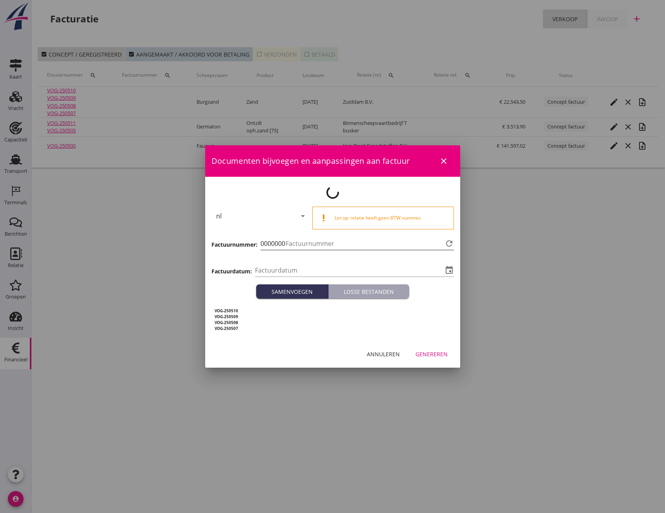
type input "2025-08-12"
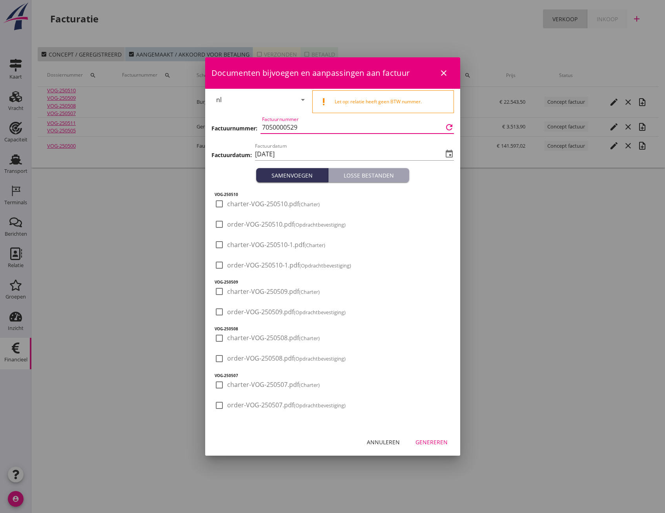
drag, startPoint x: 315, startPoint y: 128, endPoint x: 262, endPoint y: 127, distance: 53.0
click at [262, 127] on div "Factuurnummer 7050000529 refresh" at bounding box center [357, 127] width 193 height 13
paste input "3000002308"
type input "3000002308"
click at [305, 152] on input "2025-08-12" at bounding box center [349, 154] width 188 height 13
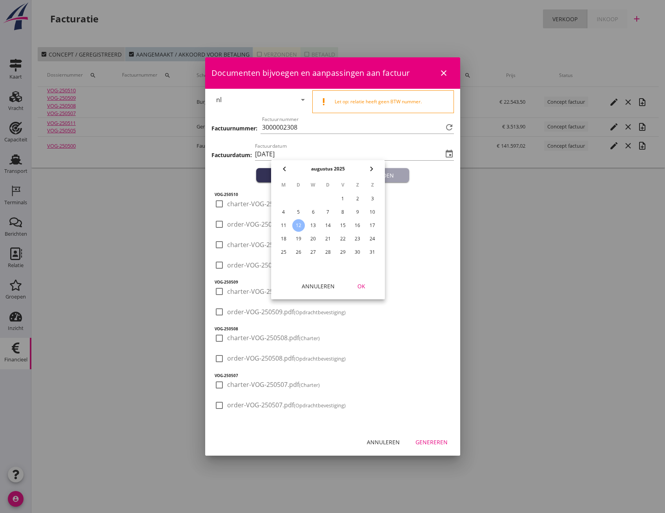
click at [316, 213] on div "6" at bounding box center [313, 212] width 13 height 13
type input "2025-08-06"
click at [360, 283] on div "OK" at bounding box center [361, 286] width 22 height 8
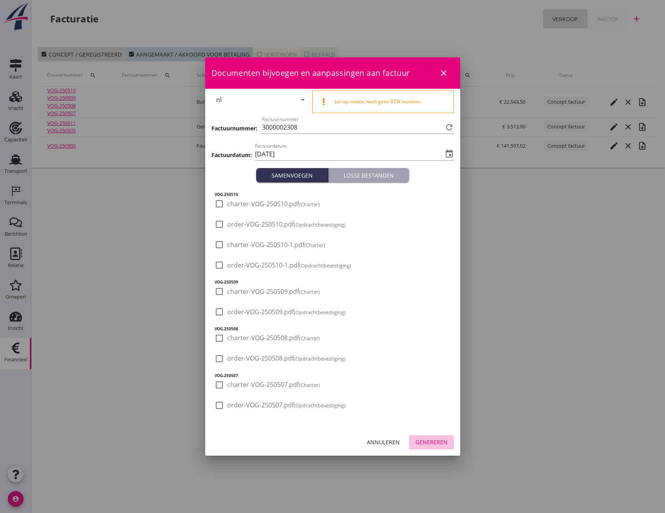
click at [429, 445] on div "Genereren" at bounding box center [432, 442] width 32 height 8
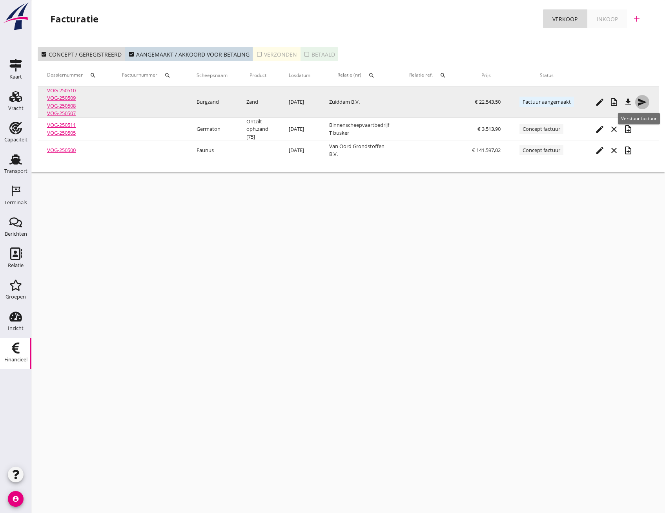
click at [647, 104] on icon "send" at bounding box center [642, 101] width 9 height 9
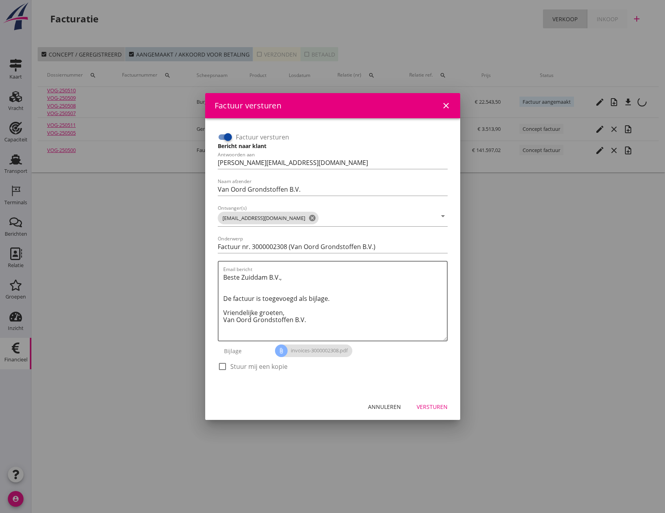
click at [217, 136] on div "Factuur versturen Bericht naar klant Antwoorden aan jolanda.kootkarboon@vanoord…" at bounding box center [333, 256] width 236 height 256
click at [221, 137] on div at bounding box center [227, 136] width 13 height 13
checkbox input "false"
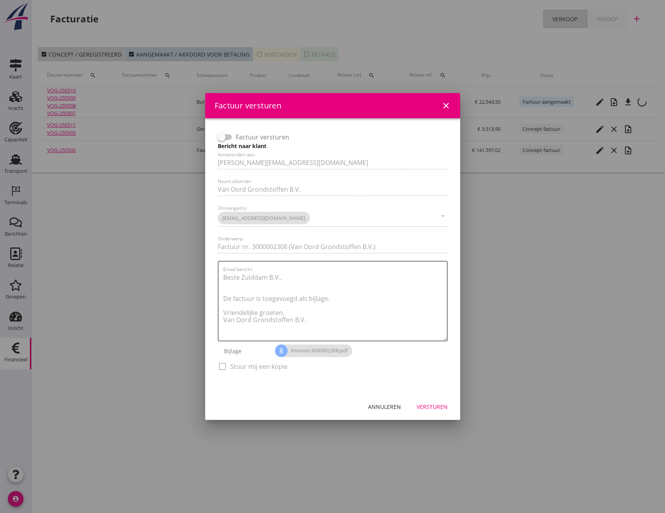
click at [433, 407] on div "Versturen" at bounding box center [432, 406] width 31 height 8
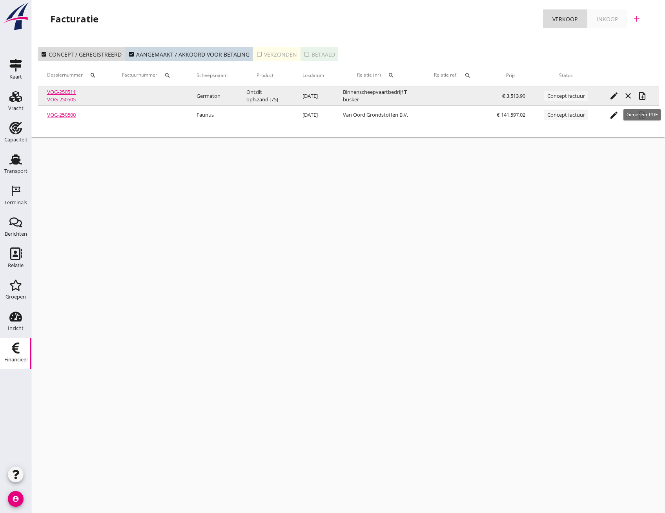
click at [641, 99] on icon "note_add" at bounding box center [642, 95] width 9 height 9
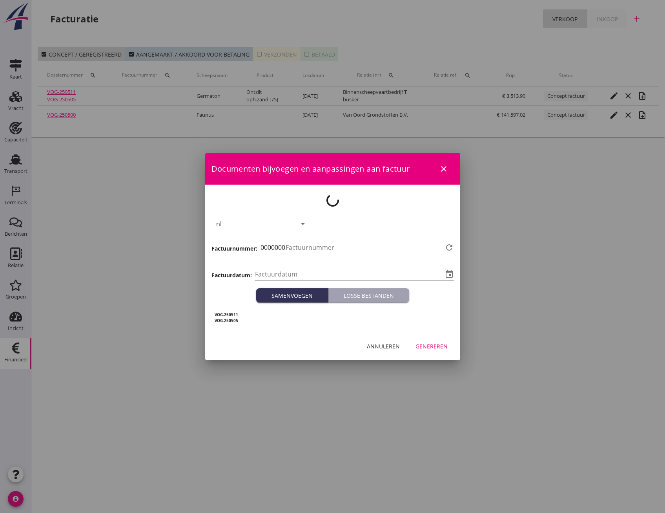
type input "2025-08-12"
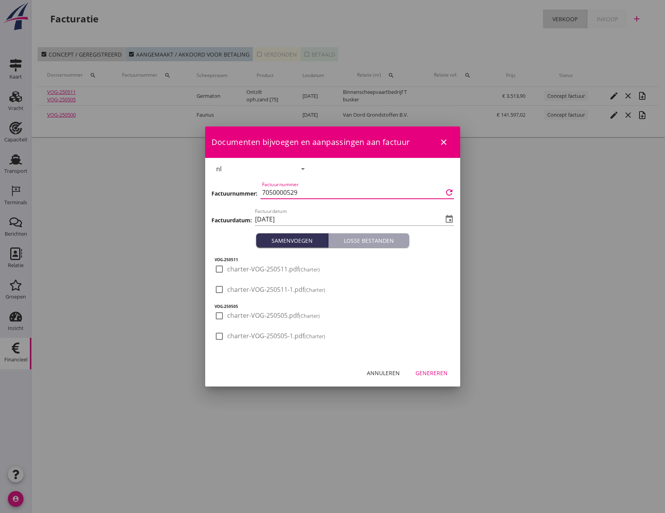
drag, startPoint x: 302, startPoint y: 192, endPoint x: 250, endPoint y: 193, distance: 52.6
click at [250, 193] on div "Factuurnummer: Factuurnummer 7050000529 refresh" at bounding box center [333, 193] width 243 height 27
drag, startPoint x: 259, startPoint y: 193, endPoint x: 308, endPoint y: 189, distance: 50.0
click at [308, 189] on input "7050000529" at bounding box center [352, 192] width 181 height 13
drag, startPoint x: 299, startPoint y: 192, endPoint x: 252, endPoint y: 190, distance: 46.3
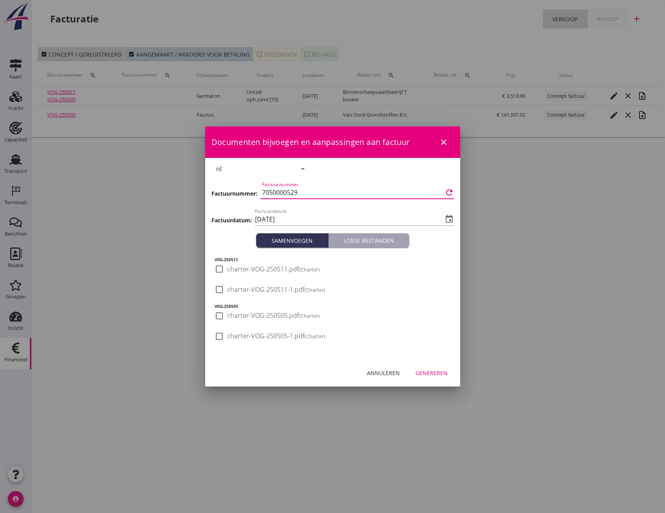
click at [252, 190] on div "Factuurnummer: Factuurnummer 7050000529 refresh" at bounding box center [333, 193] width 243 height 27
paste input "3000002312"
type input "3000002312"
click at [308, 219] on input "2025-08-12" at bounding box center [349, 219] width 188 height 13
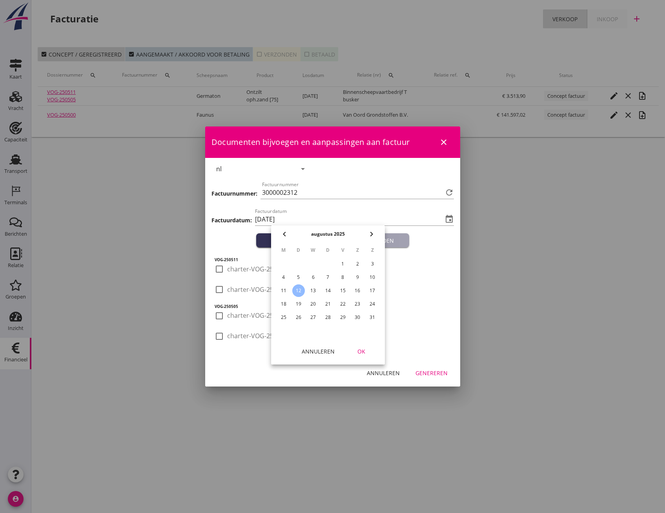
click at [313, 276] on div "6" at bounding box center [313, 277] width 13 height 13
type input "2025-08-06"
click at [359, 350] on div "OK" at bounding box center [361, 351] width 22 height 8
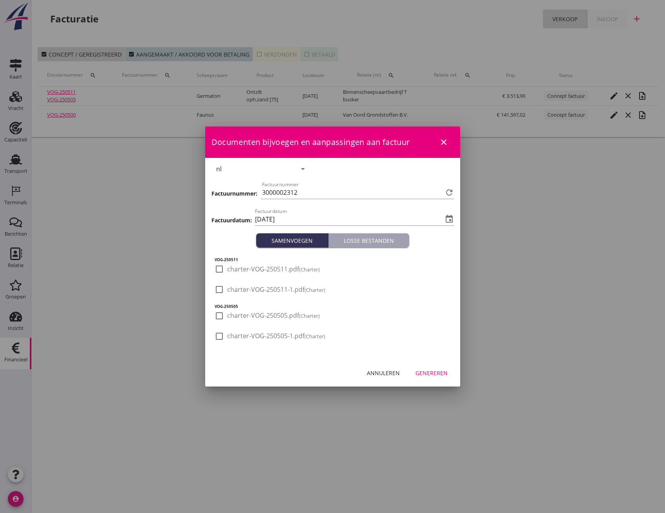
click at [431, 373] on div "Genereren" at bounding box center [432, 373] width 32 height 8
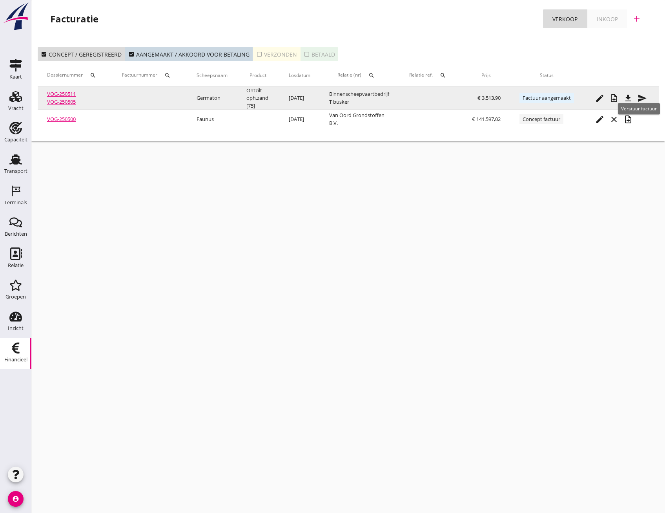
click at [646, 100] on icon "send" at bounding box center [642, 97] width 9 height 9
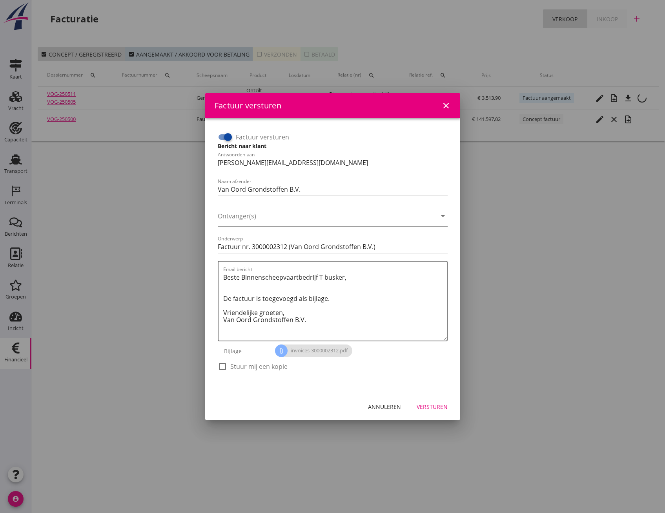
click at [220, 132] on input "Factuur versturen" at bounding box center [225, 136] width 15 height 9
checkbox input "false"
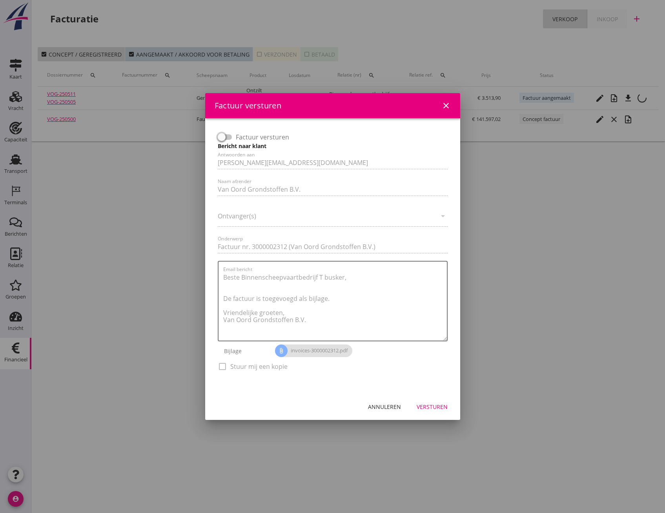
click at [437, 408] on div "Versturen" at bounding box center [432, 406] width 31 height 8
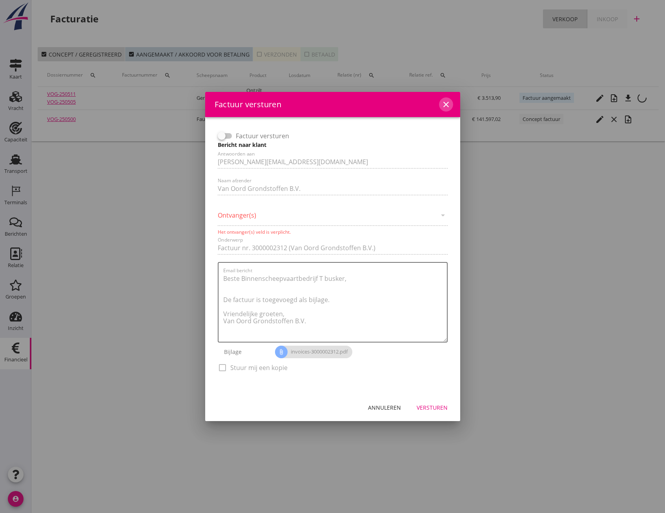
click at [445, 104] on icon "close" at bounding box center [446, 104] width 9 height 9
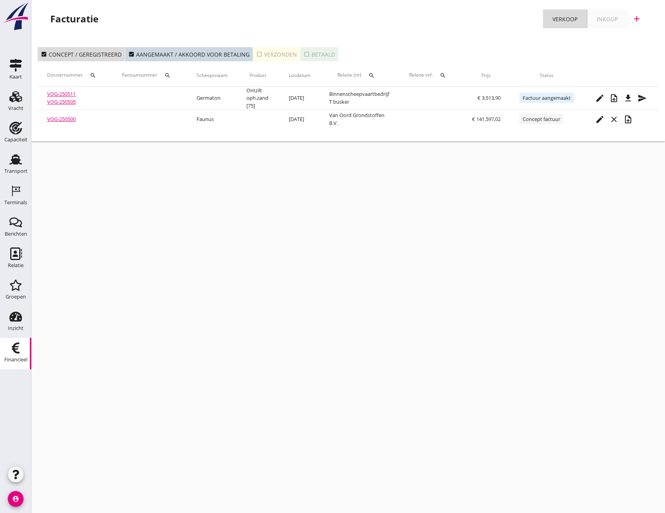
click at [523, 210] on div "cancel You are impersonating another user. Facturatie Verkoop Inkoop add check_…" at bounding box center [348, 256] width 634 height 513
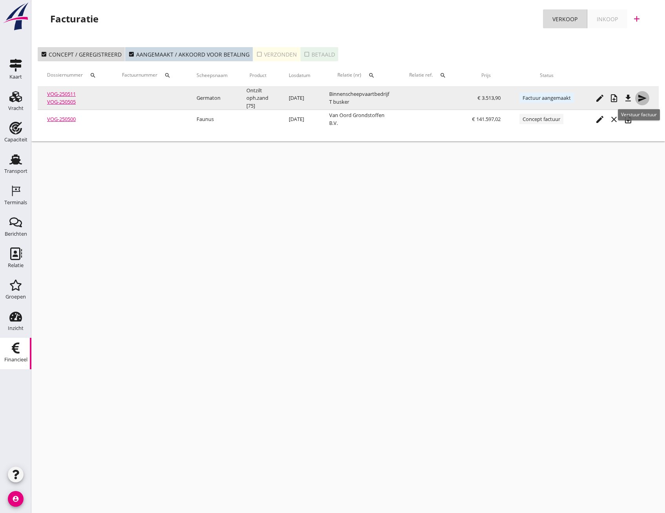
click at [647, 98] on icon "send" at bounding box center [642, 97] width 9 height 9
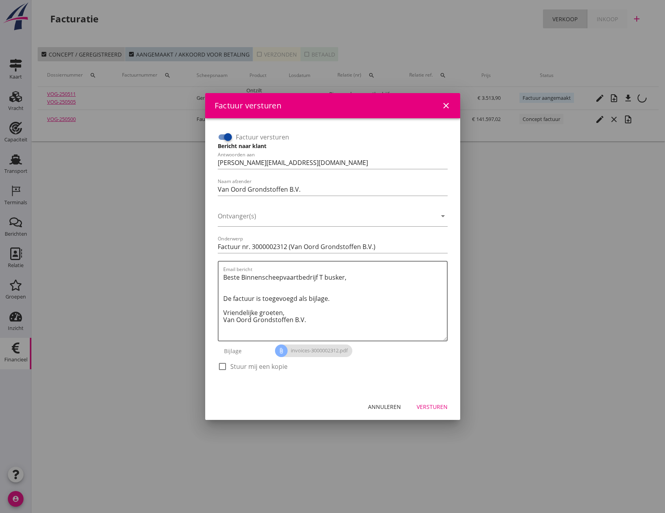
click at [224, 135] on div at bounding box center [227, 136] width 13 height 13
checkbox input "false"
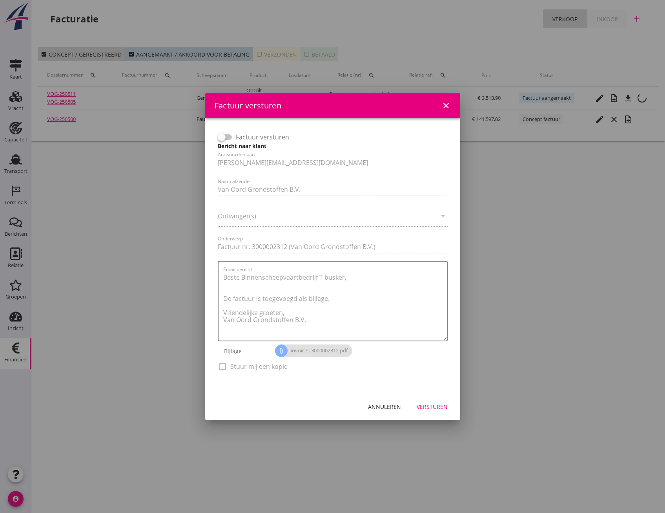
click at [428, 405] on div "Versturen" at bounding box center [432, 406] width 31 height 8
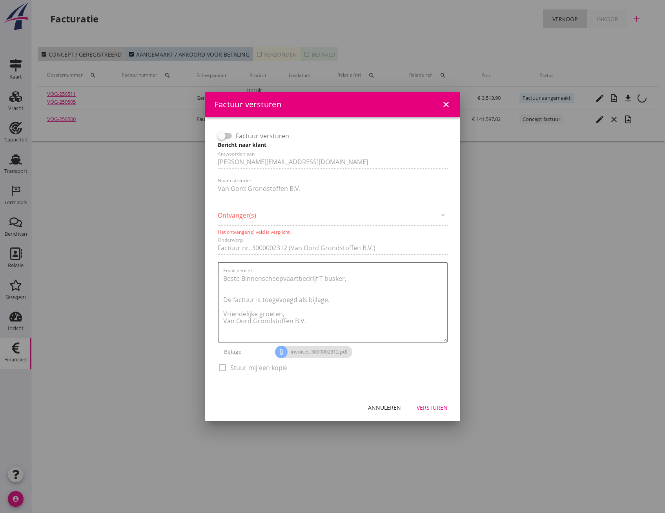
click at [514, 166] on div at bounding box center [332, 256] width 665 height 513
click at [446, 104] on icon "close" at bounding box center [446, 104] width 9 height 9
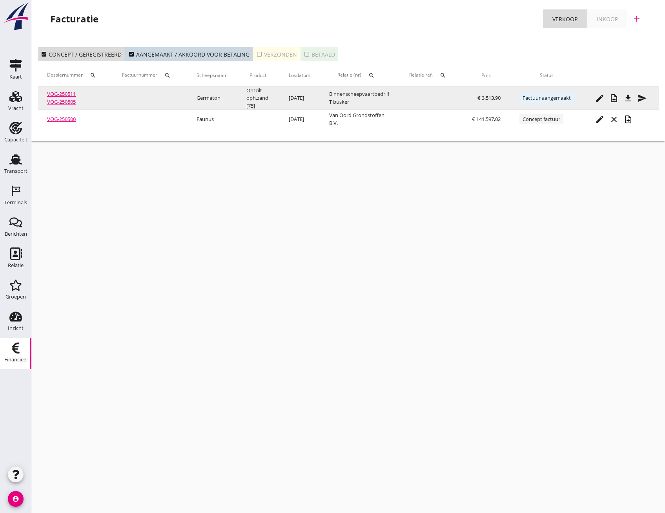
click at [647, 97] on icon "send" at bounding box center [642, 97] width 9 height 9
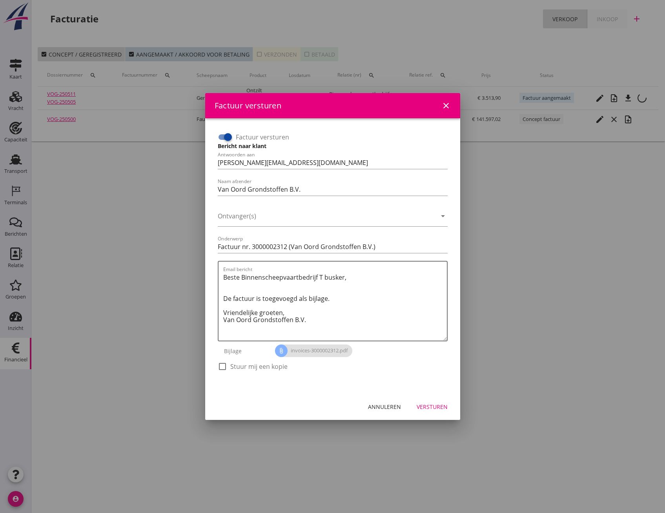
click at [223, 138] on div at bounding box center [227, 136] width 13 height 13
checkbox input "false"
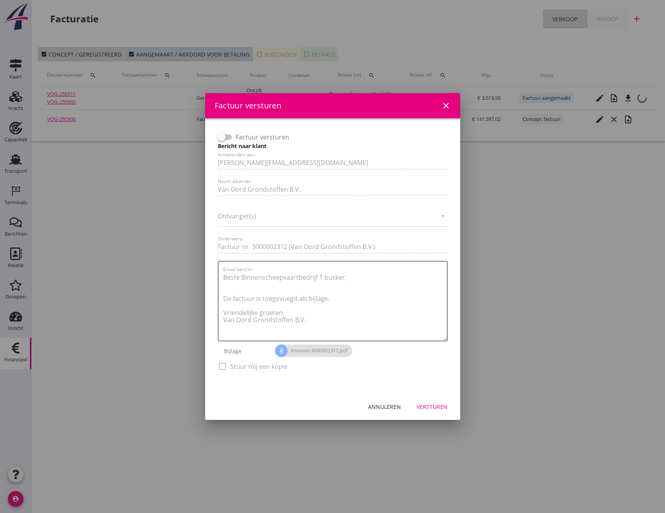
click at [436, 410] on div "Versturen" at bounding box center [432, 406] width 31 height 8
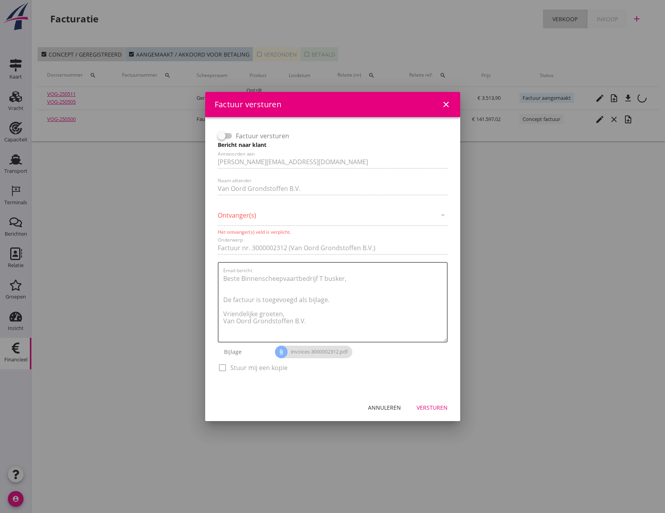
click at [245, 217] on div "Factuur versturen Bericht naar klant Antwoorden aan jolanda.kootkarboon@vanoord…" at bounding box center [333, 255] width 236 height 258
click at [384, 404] on div "Annuleren" at bounding box center [384, 407] width 33 height 8
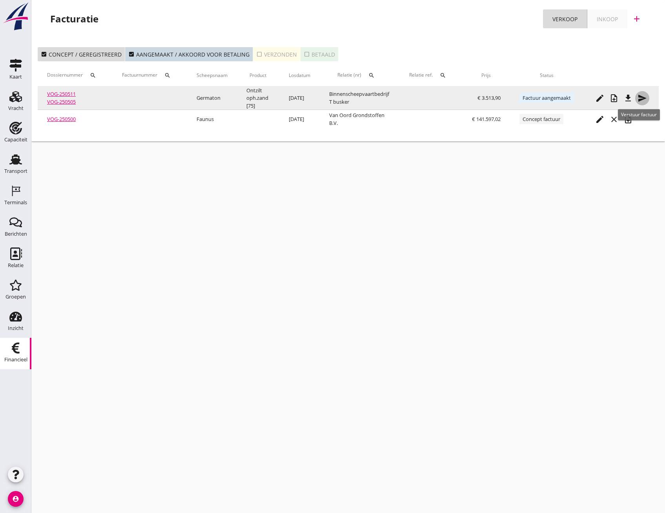
click at [646, 97] on icon "send" at bounding box center [642, 97] width 9 height 9
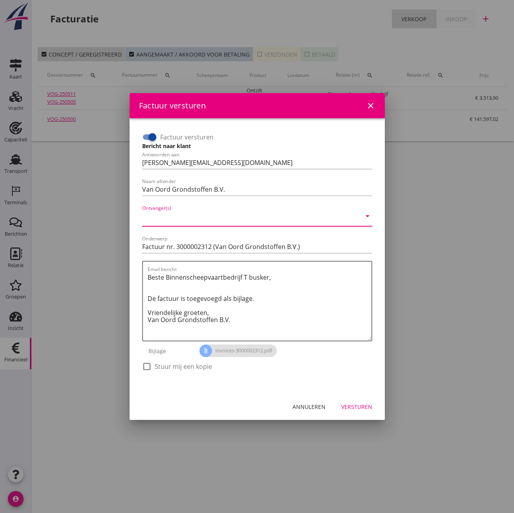
click at [177, 221] on input "Ontvanger(s)" at bounding box center [251, 218] width 219 height 13
drag, startPoint x: 268, startPoint y: 101, endPoint x: 270, endPoint y: 164, distance: 63.2
click at [270, 164] on div "Factuur versturen close Factuur versturen Bericht naar klant Antwoorden aan jol…" at bounding box center [257, 256] width 255 height 327
click at [312, 409] on div "Annuleren" at bounding box center [308, 406] width 33 height 8
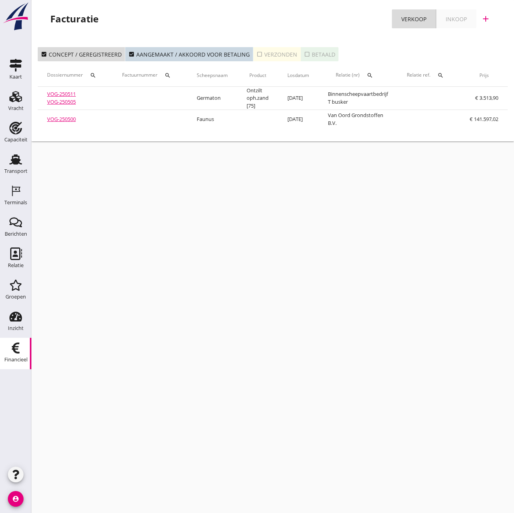
click at [382, 205] on div "cancel You are impersonating another user. Facturatie Verkoop Inkoop add check_…" at bounding box center [272, 256] width 482 height 513
click at [256, 54] on icon "check_box_outline_blank" at bounding box center [259, 54] width 6 height 6
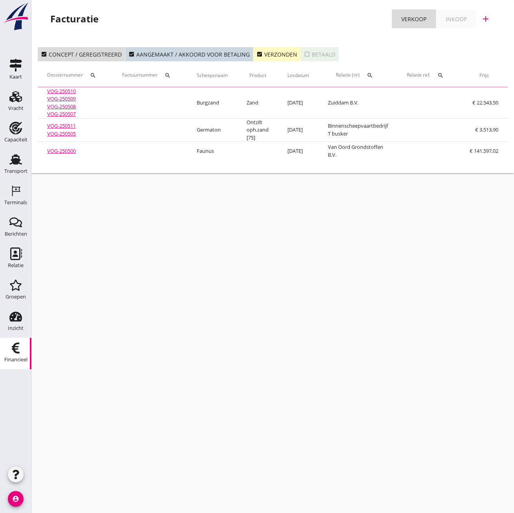
click at [257, 51] on icon "check_box" at bounding box center [259, 54] width 6 height 6
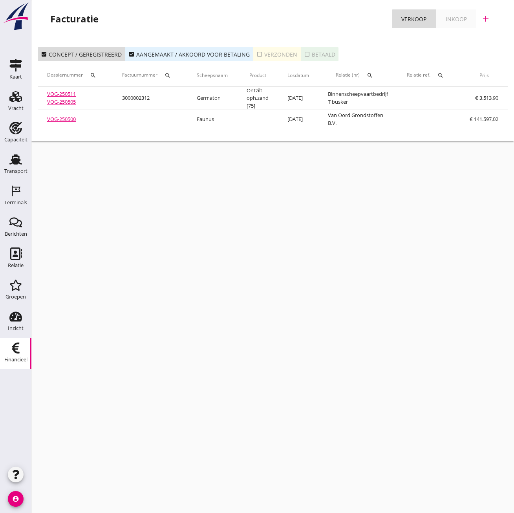
click at [131, 52] on icon "check_box" at bounding box center [131, 54] width 6 height 6
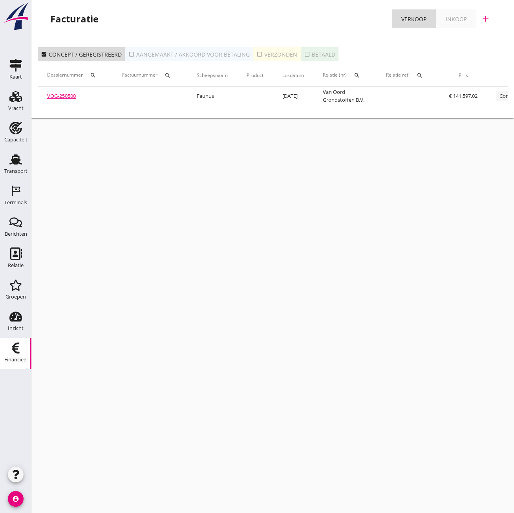
click at [131, 56] on icon "check_box_outline_blank" at bounding box center [131, 54] width 6 height 6
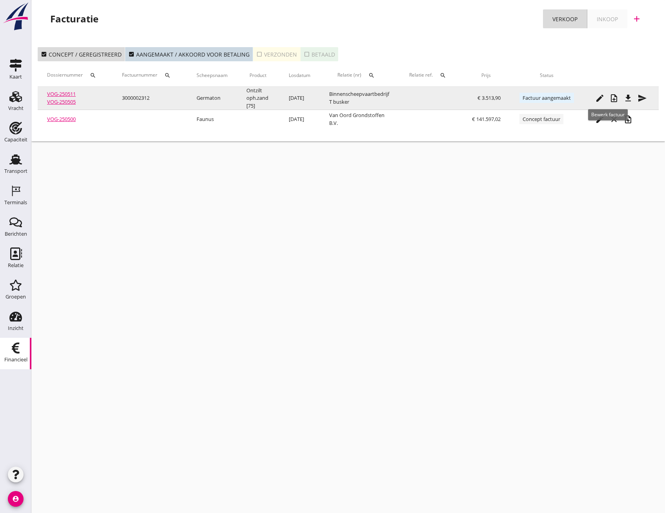
click at [605, 100] on icon "edit" at bounding box center [599, 97] width 9 height 9
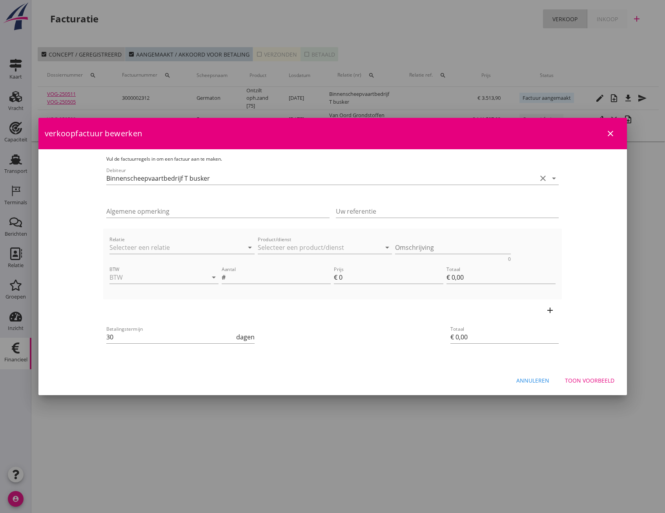
click at [609, 136] on icon "close" at bounding box center [610, 133] width 9 height 9
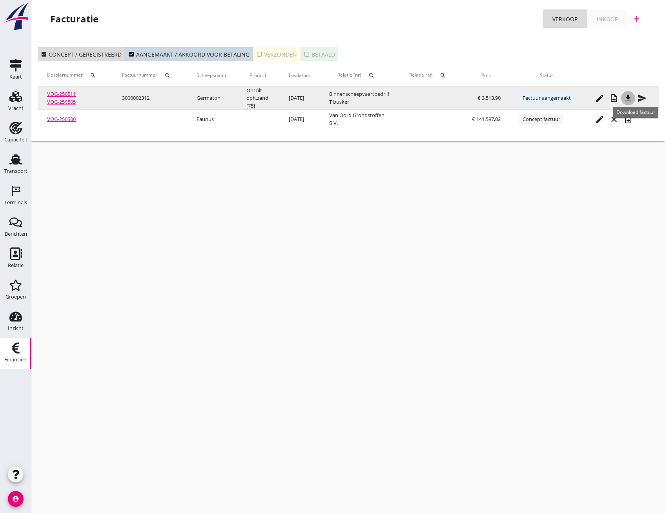
click at [633, 97] on icon "file_download" at bounding box center [628, 97] width 9 height 9
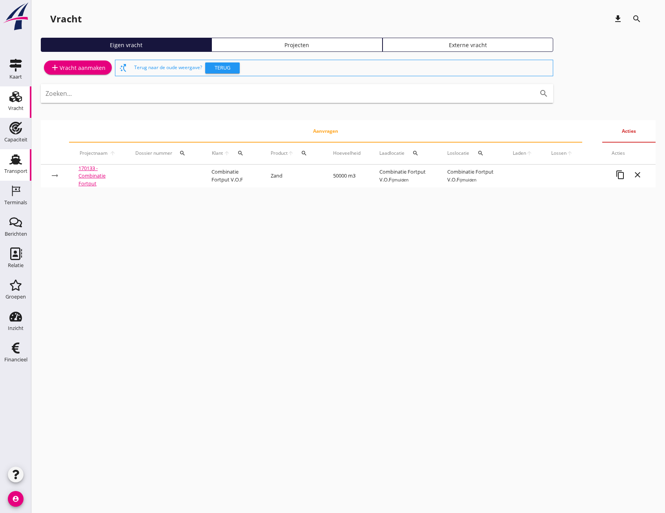
click at [16, 163] on use at bounding box center [15, 159] width 13 height 10
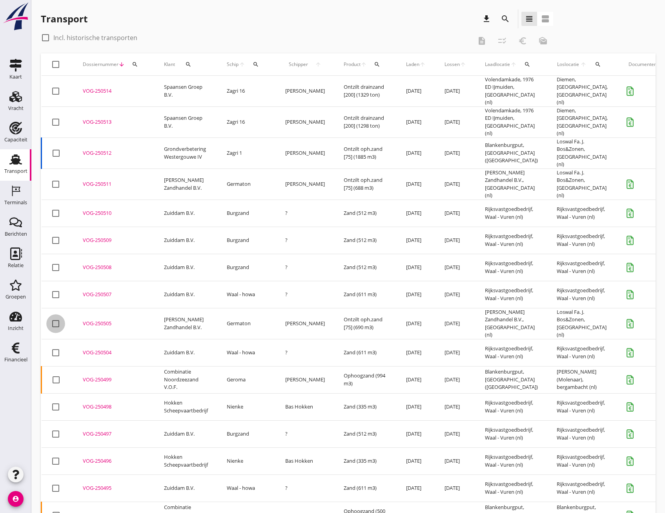
click at [53, 317] on div at bounding box center [55, 323] width 13 height 13
checkbox input "true"
click at [55, 177] on div at bounding box center [55, 183] width 13 height 13
checkbox input "true"
click at [527, 42] on icon "euro_symbol" at bounding box center [522, 40] width 9 height 9
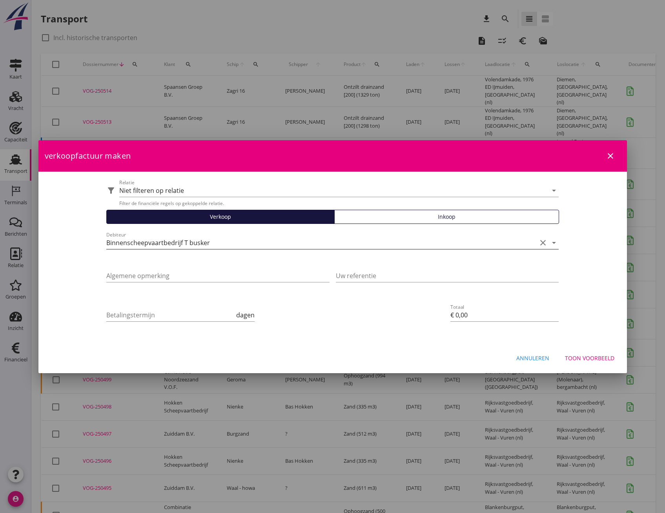
click at [552, 243] on icon "arrow_drop_down" at bounding box center [553, 242] width 9 height 9
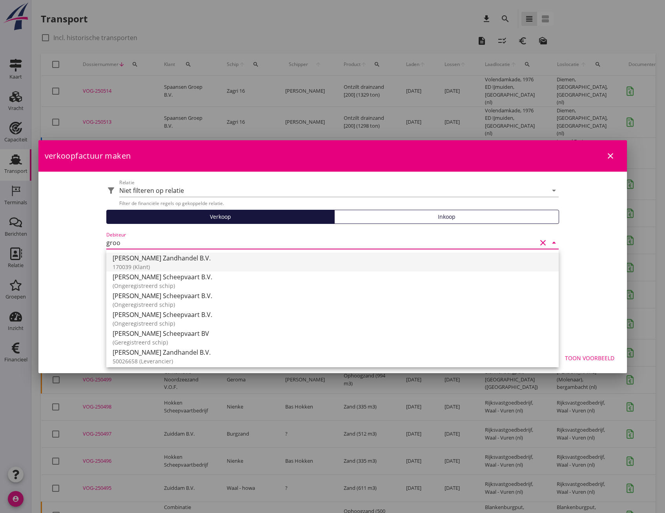
click at [154, 256] on div "[PERSON_NAME] Zandhandel B.V." at bounding box center [333, 257] width 440 height 9
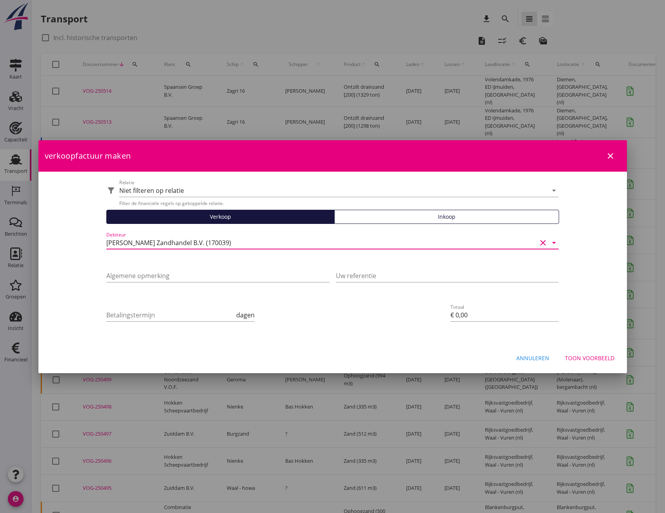
type input "[PERSON_NAME] Zandhandel B.V. (170039)"
click at [587, 358] on div "Toon voorbeeld" at bounding box center [589, 358] width 49 height 8
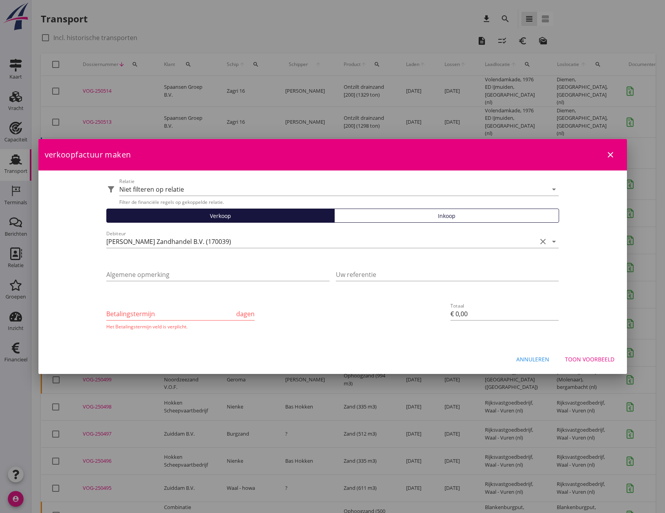
click at [607, 156] on icon "close" at bounding box center [610, 154] width 9 height 9
checkbox input "false"
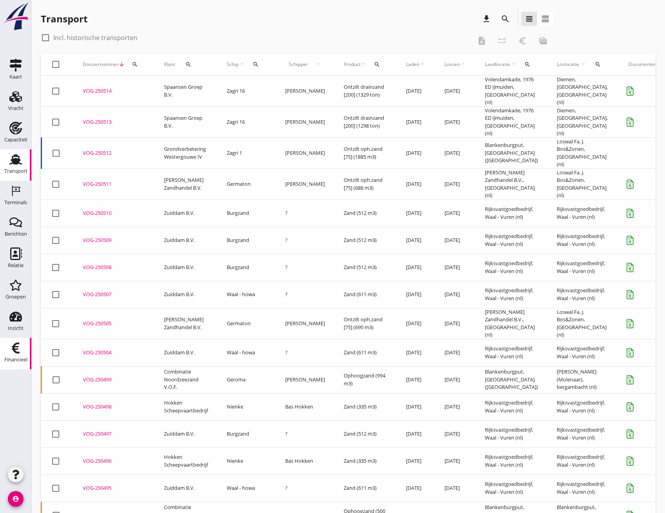
click at [19, 356] on div "Financieel" at bounding box center [15, 359] width 23 height 11
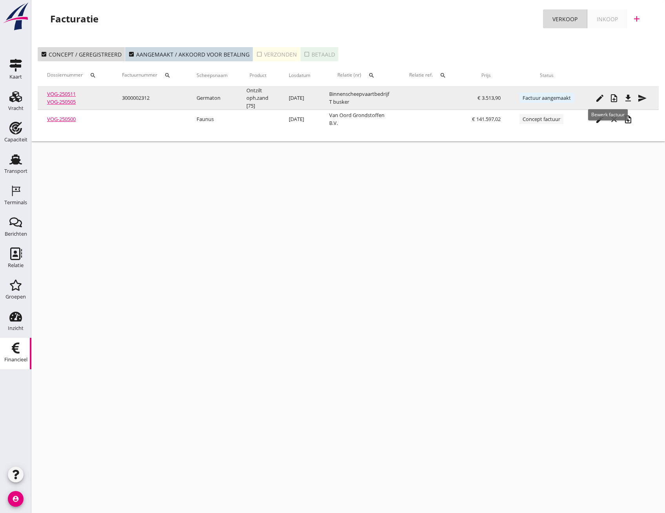
click at [605, 99] on icon "edit" at bounding box center [599, 97] width 9 height 9
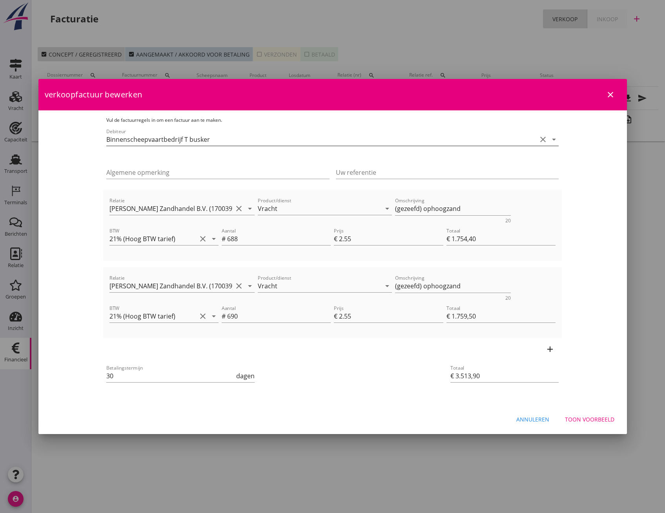
click at [235, 142] on input "Binnenscheepvaartbedrijf T busker" at bounding box center [321, 139] width 431 height 13
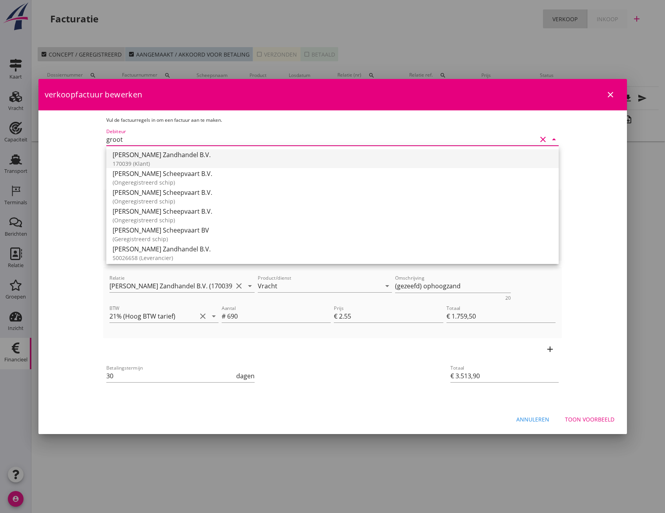
click at [153, 159] on div "[PERSON_NAME] Zandhandel B.V." at bounding box center [333, 154] width 440 height 9
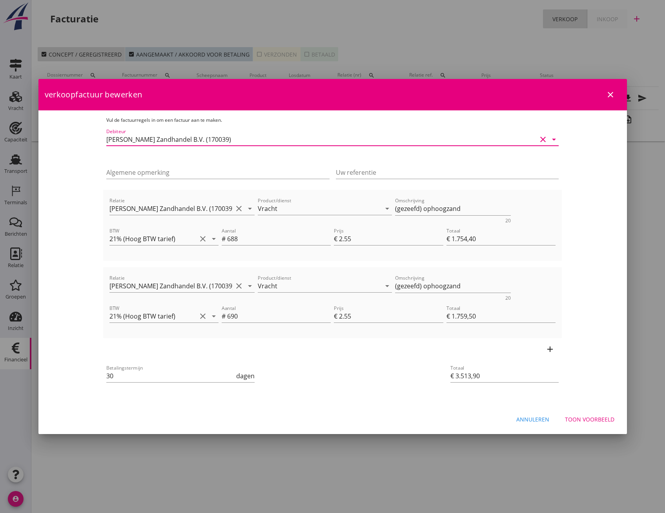
type input "[PERSON_NAME] Zandhandel B.V. (170039)"
click at [585, 421] on div "Toon voorbeeld" at bounding box center [589, 419] width 49 height 8
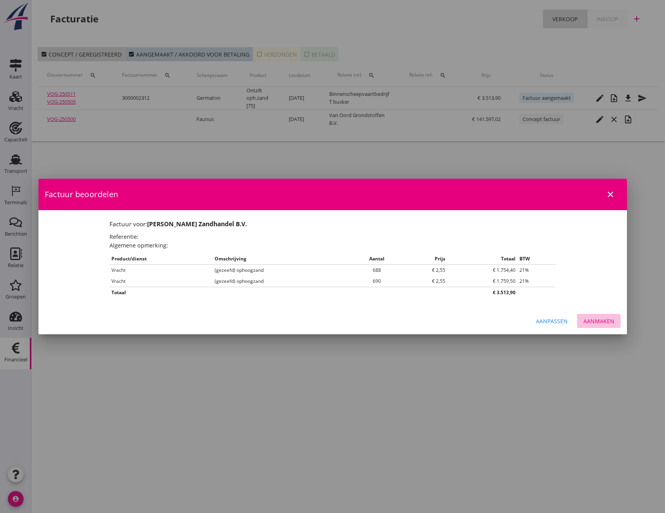
click at [595, 319] on div "Aanmaken" at bounding box center [599, 321] width 31 height 8
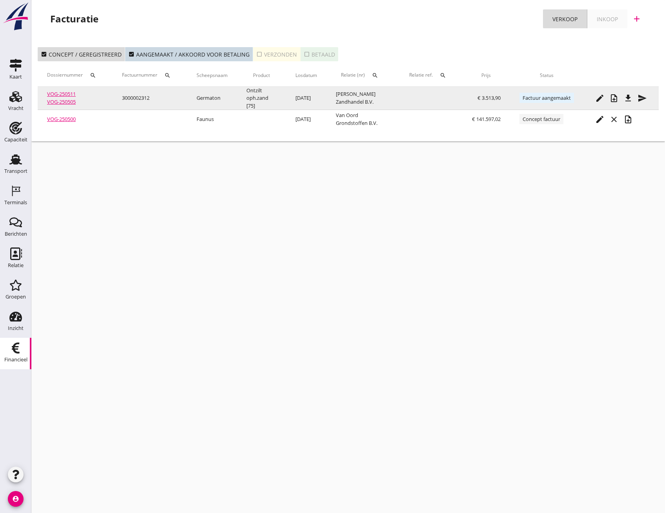
click at [644, 99] on icon "send" at bounding box center [642, 97] width 9 height 9
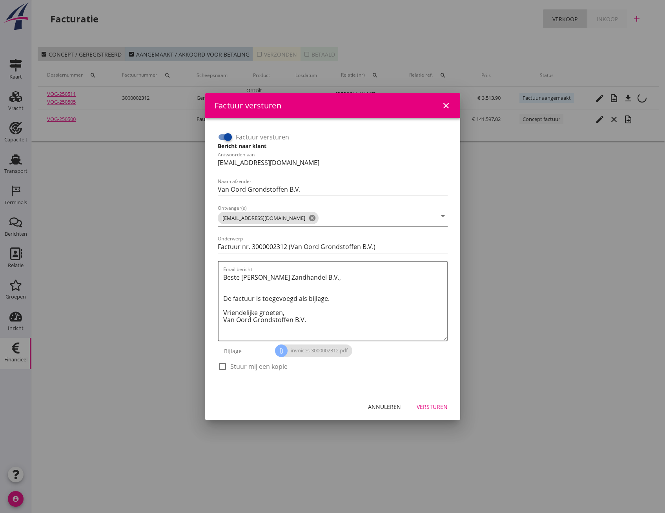
click at [224, 138] on div at bounding box center [227, 136] width 13 height 13
checkbox input "false"
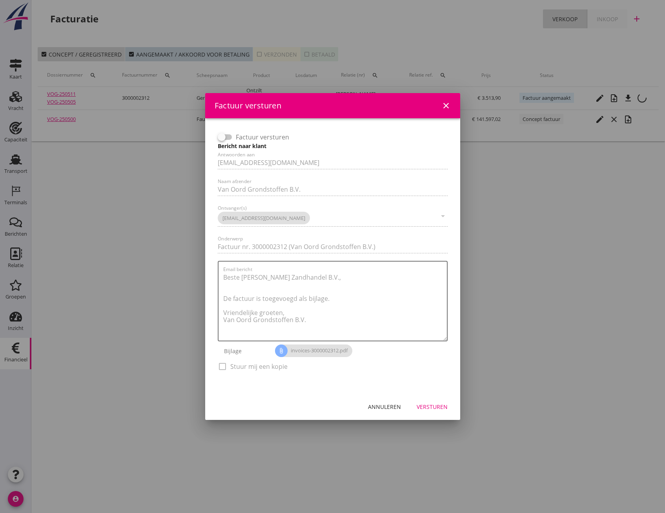
click at [429, 405] on div "Versturen" at bounding box center [432, 406] width 31 height 8
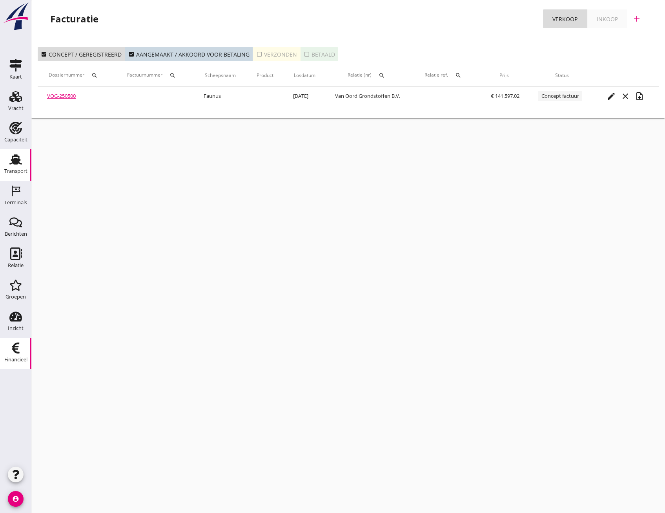
click at [15, 161] on use at bounding box center [15, 159] width 13 height 10
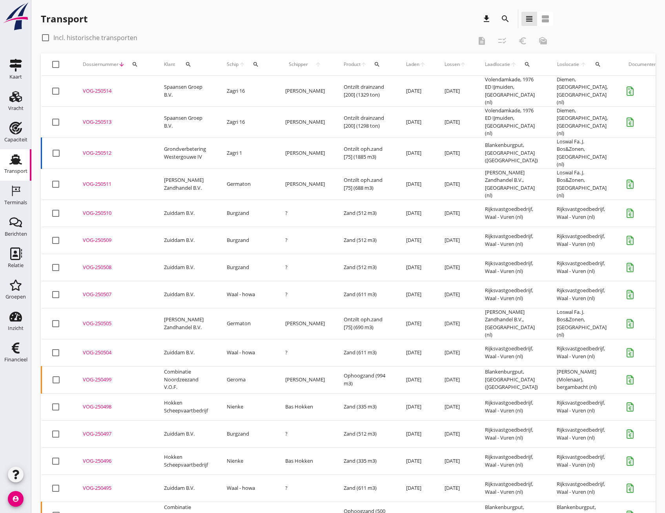
click at [502, 15] on icon "search" at bounding box center [505, 18] width 9 height 9
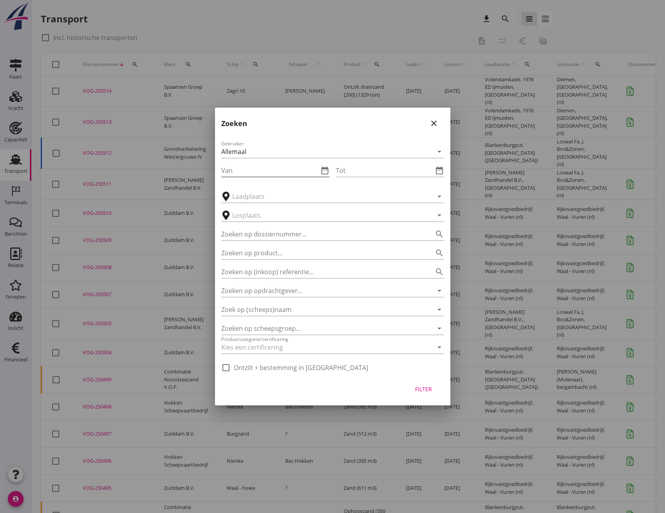
click at [228, 169] on input "Van" at bounding box center [269, 170] width 97 height 13
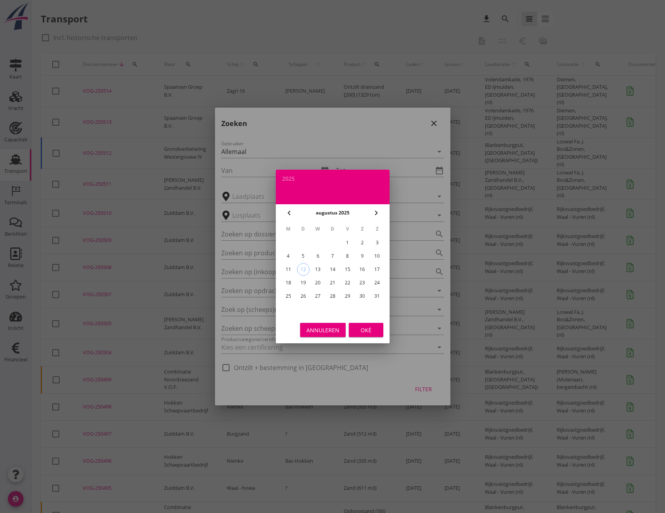
click at [288, 216] on icon "chevron_left" at bounding box center [289, 212] width 9 height 9
click at [289, 211] on icon "chevron_left" at bounding box center [289, 212] width 9 height 9
click at [373, 246] on div "1" at bounding box center [377, 242] width 13 height 13
type input "[DATE]"
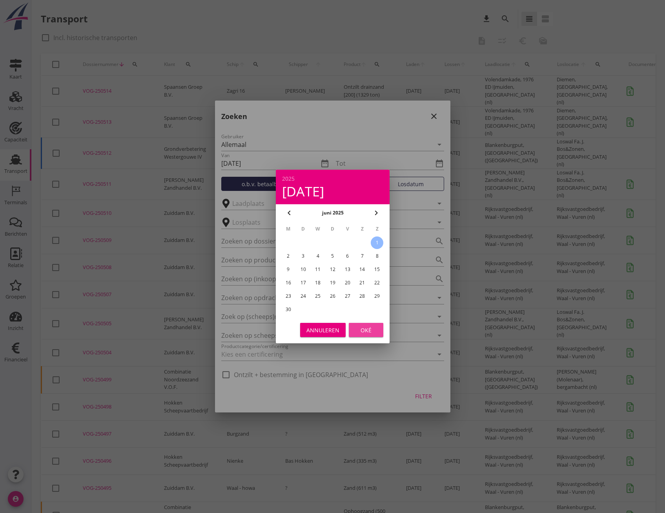
click at [363, 331] on div "Oké" at bounding box center [366, 330] width 22 height 8
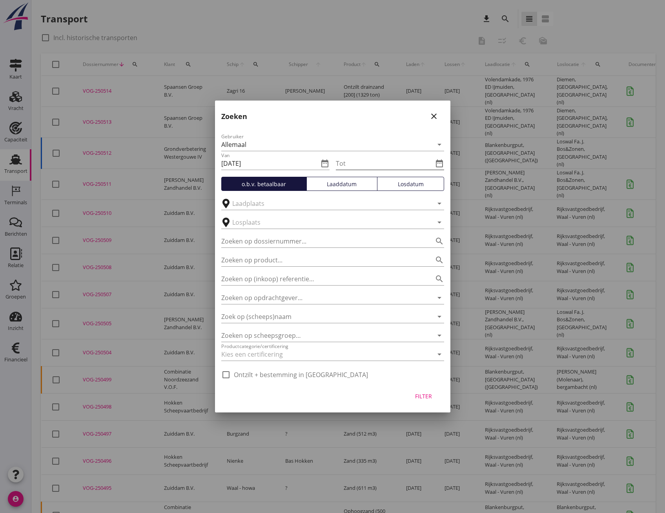
click at [360, 161] on input "Tot" at bounding box center [384, 163] width 97 height 13
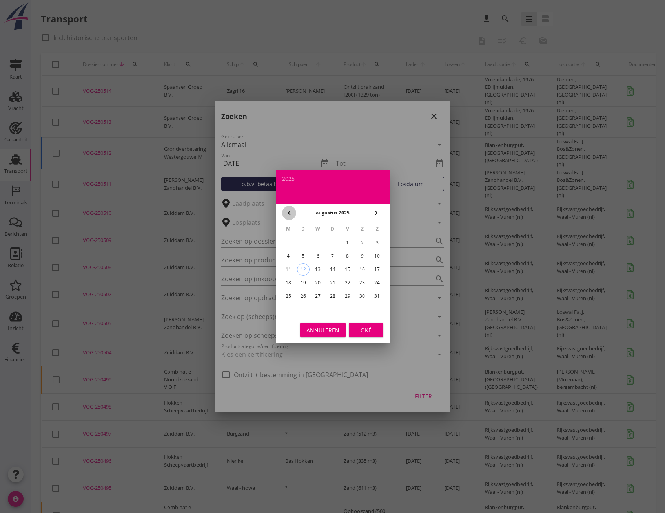
click at [290, 213] on icon "chevron_left" at bounding box center [289, 212] width 9 height 9
click at [290, 309] on div "30" at bounding box center [288, 309] width 13 height 13
type input "[DATE]"
click at [365, 333] on div "Oké" at bounding box center [366, 330] width 22 height 8
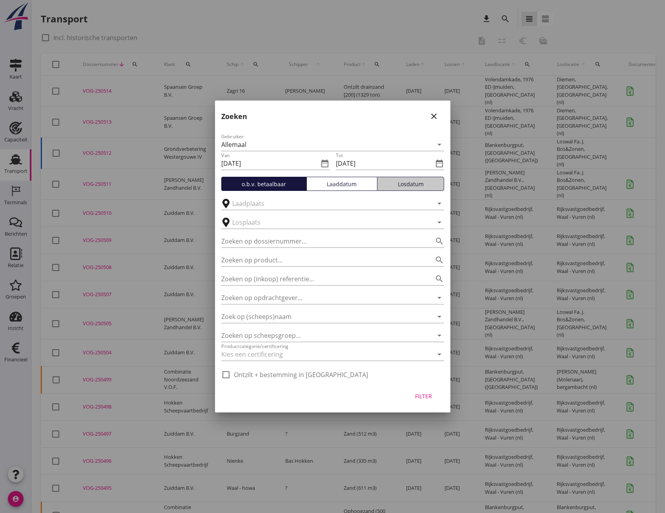
click at [411, 183] on div "Losdatum" at bounding box center [411, 184] width 60 height 8
click at [428, 395] on div "Filter" at bounding box center [424, 396] width 22 height 8
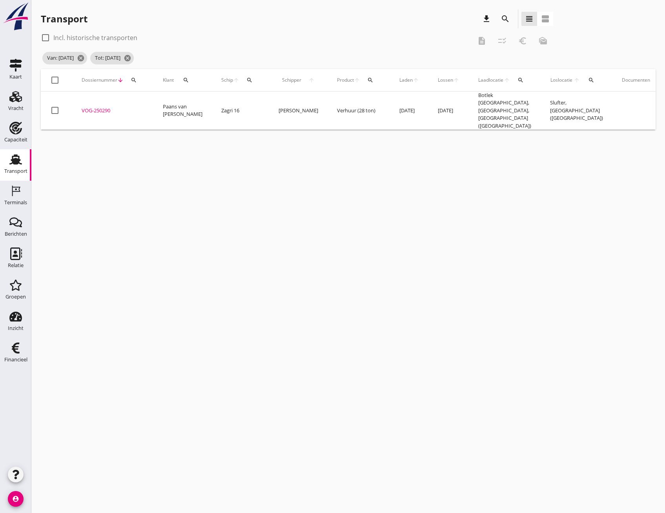
click at [47, 40] on div at bounding box center [45, 37] width 13 height 13
checkbox input "true"
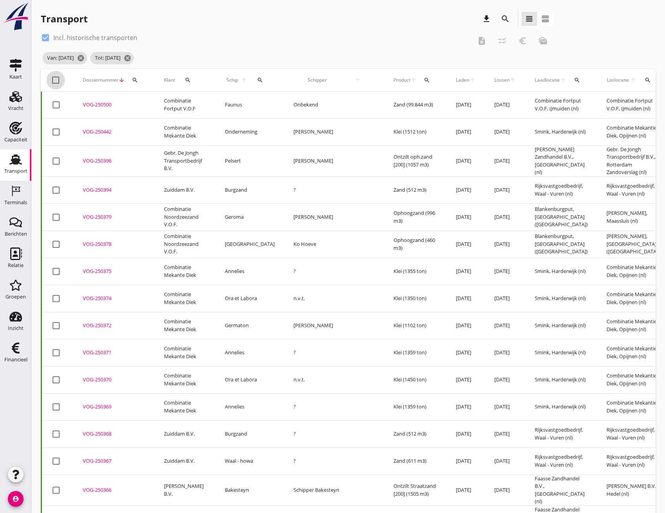
click at [54, 79] on div at bounding box center [55, 79] width 13 height 13
checkbox input "true"
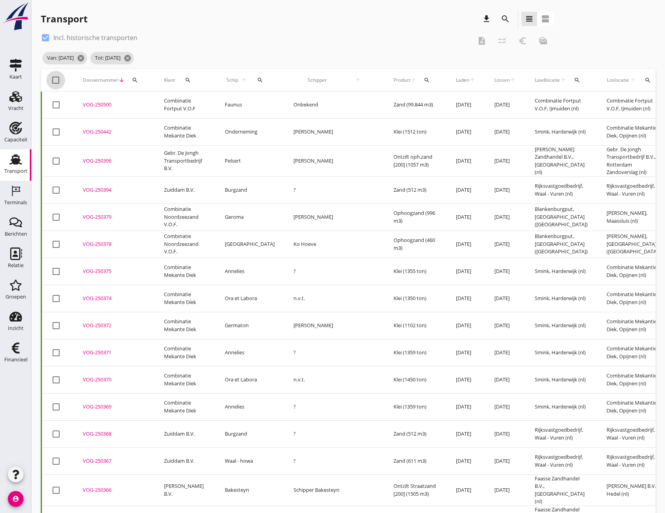
checkbox input "true"
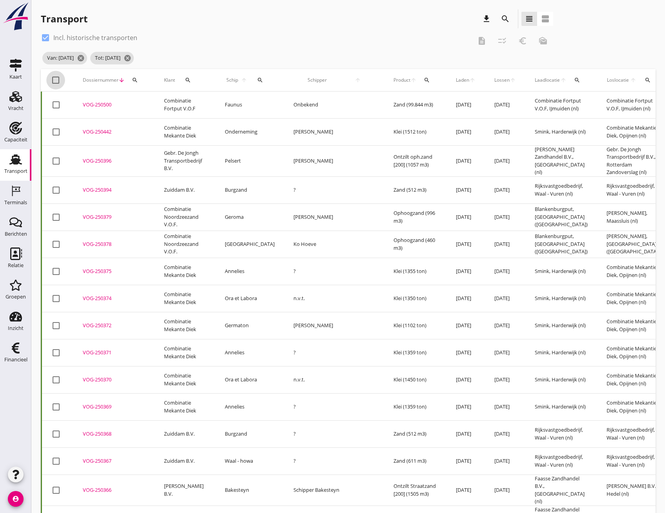
checkbox input "true"
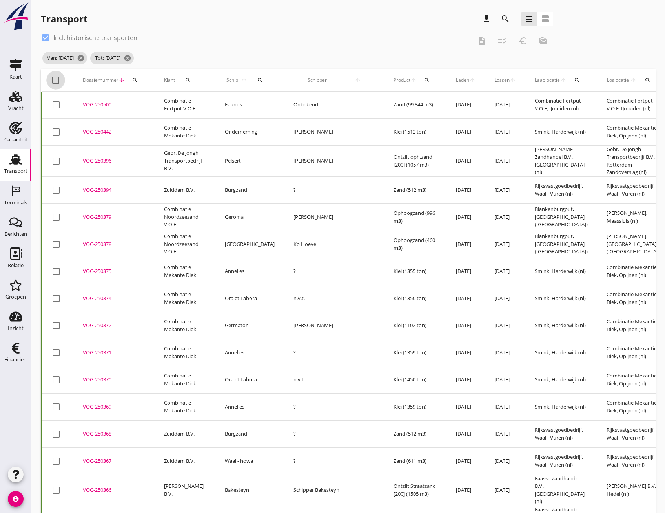
checkbox input "true"
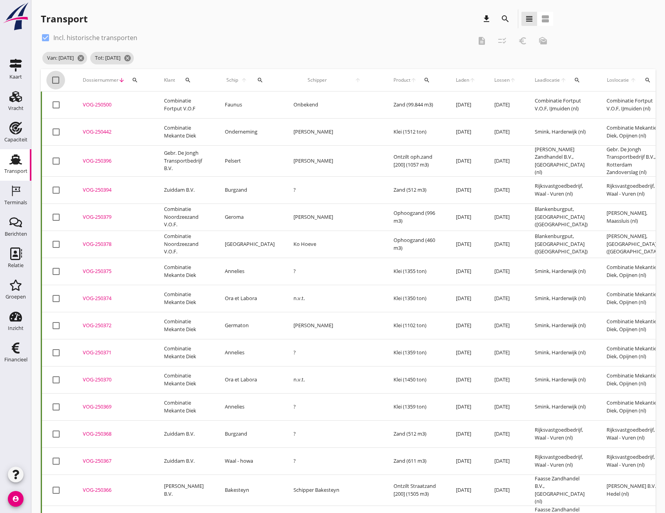
checkbox input "true"
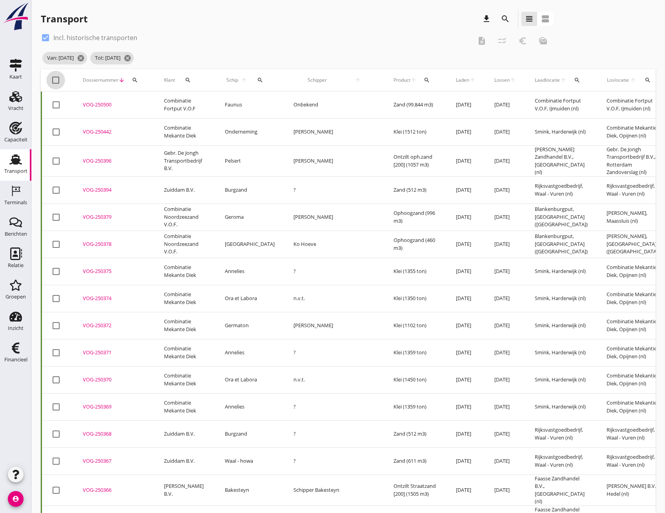
checkbox input "true"
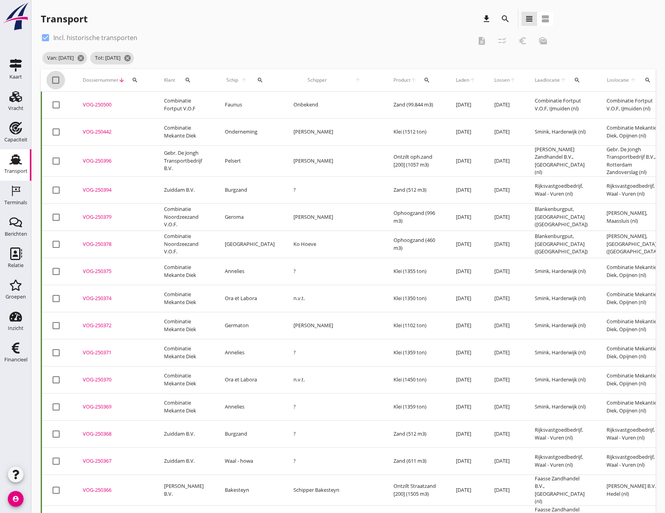
checkbox input "true"
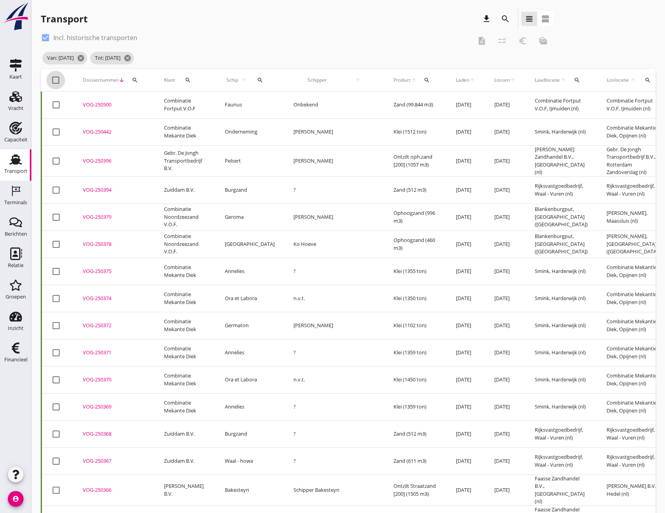
checkbox input "true"
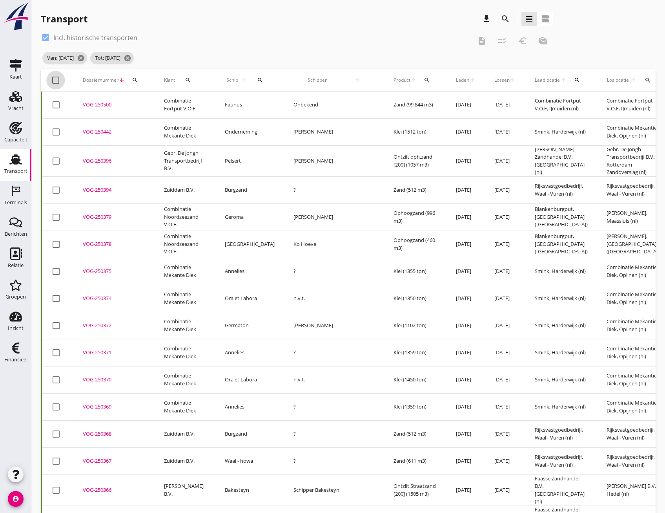
checkbox input "true"
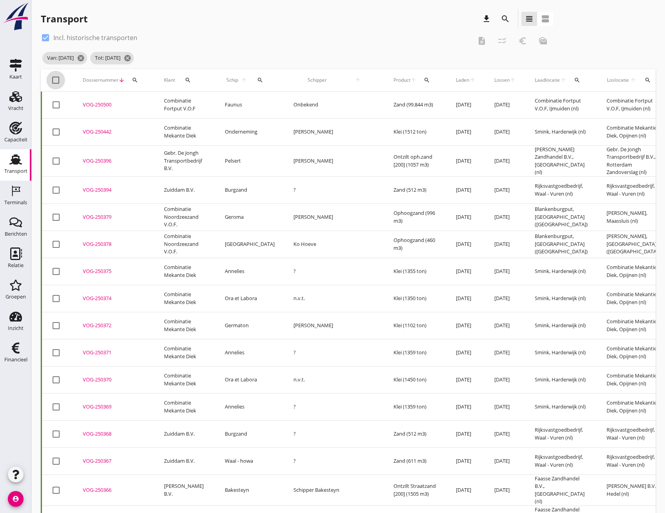
checkbox input "true"
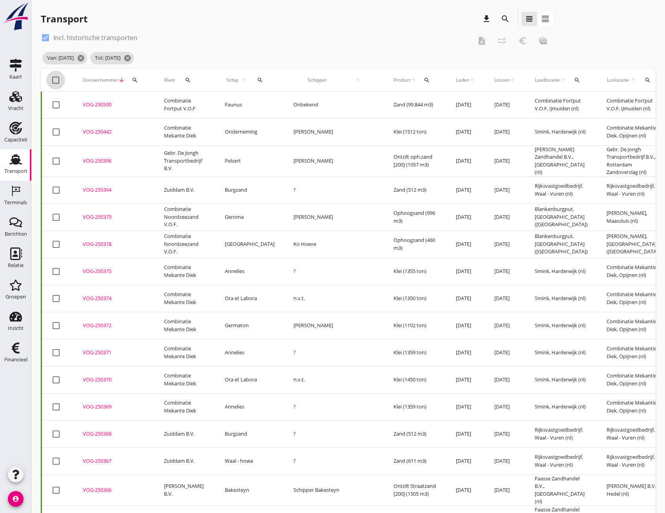
checkbox input "true"
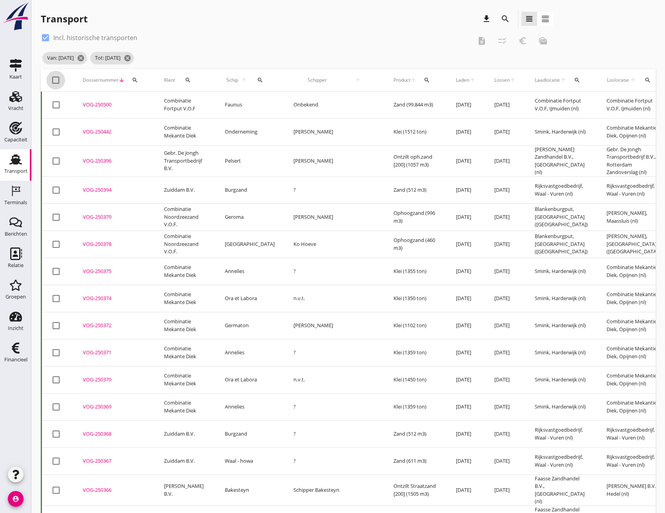
checkbox input "true"
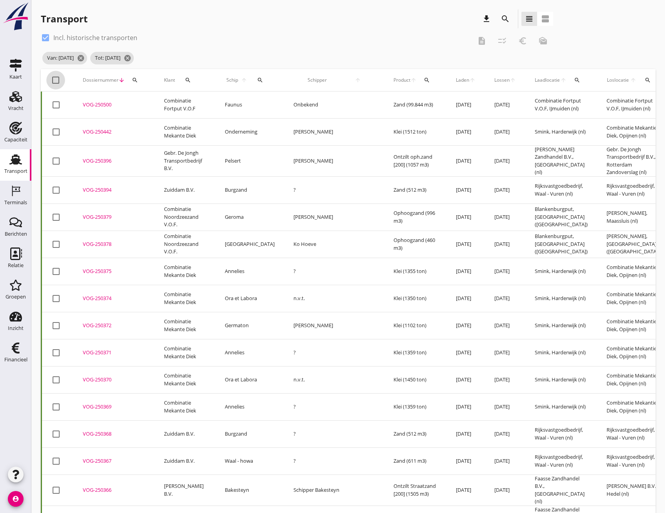
checkbox input "true"
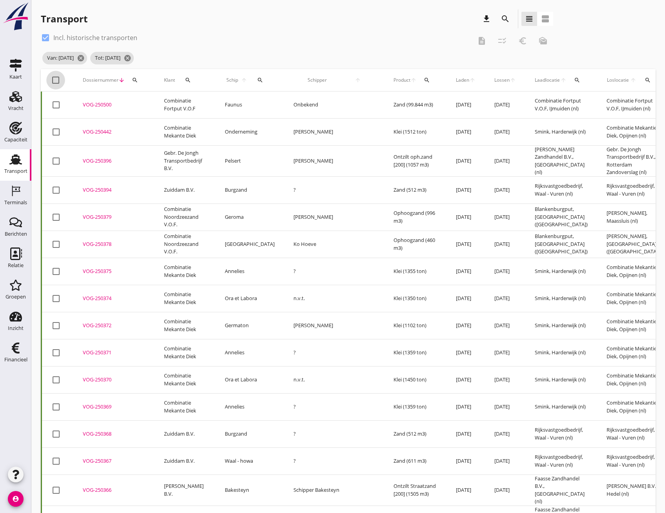
checkbox input "true"
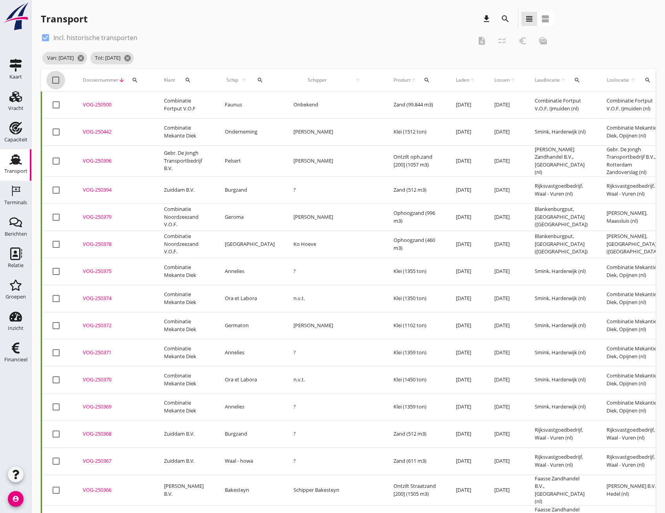
checkbox input "true"
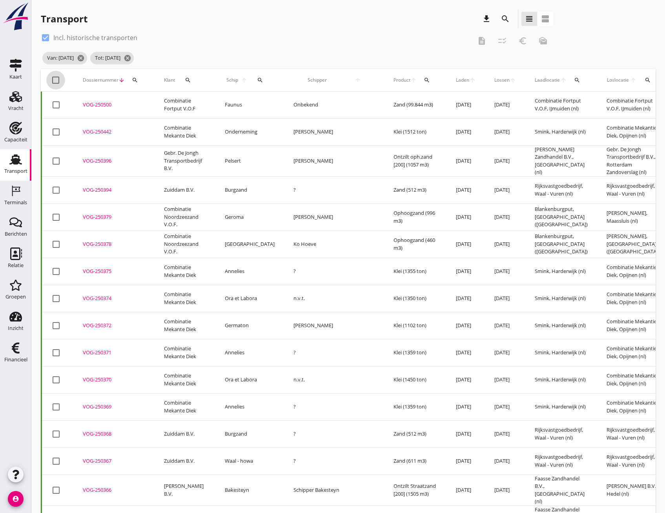
checkbox input "true"
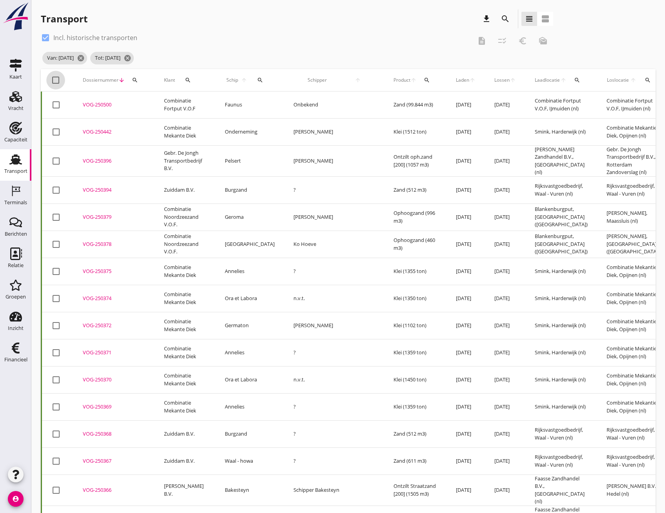
checkbox input "true"
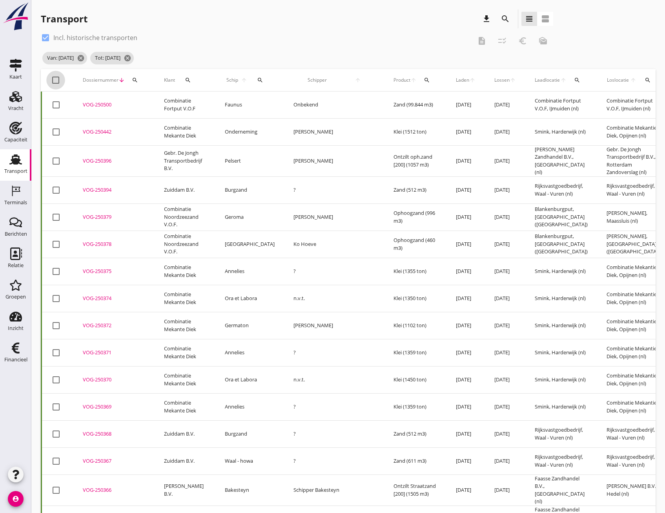
checkbox input "true"
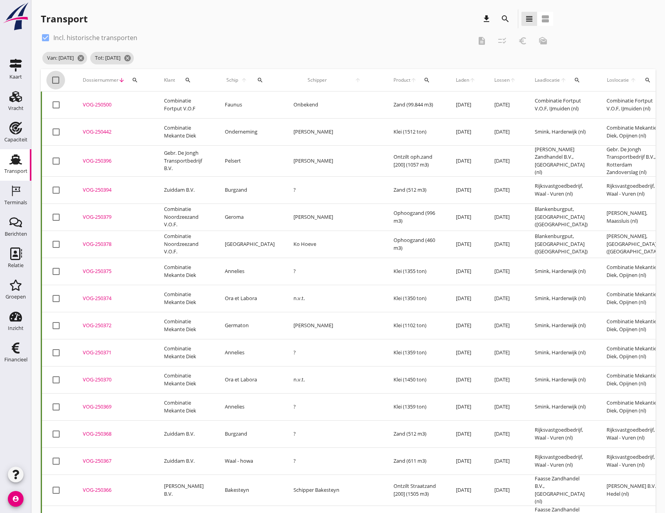
checkbox input "true"
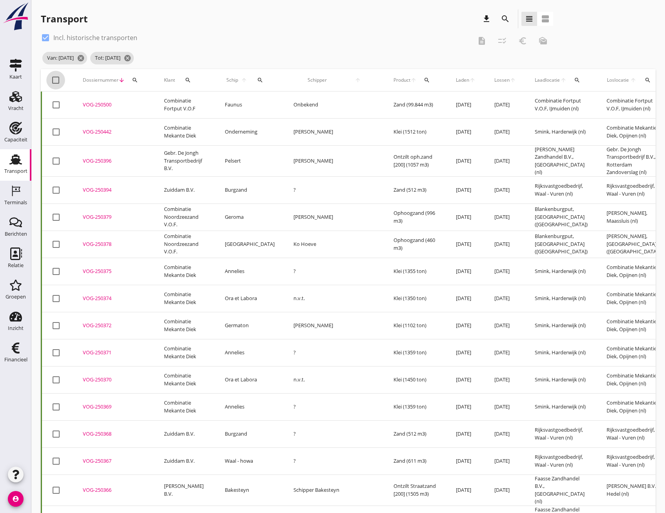
checkbox input "true"
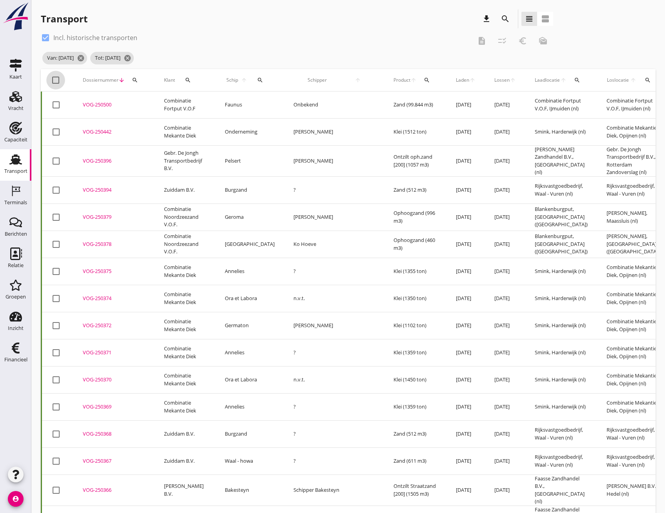
checkbox input "true"
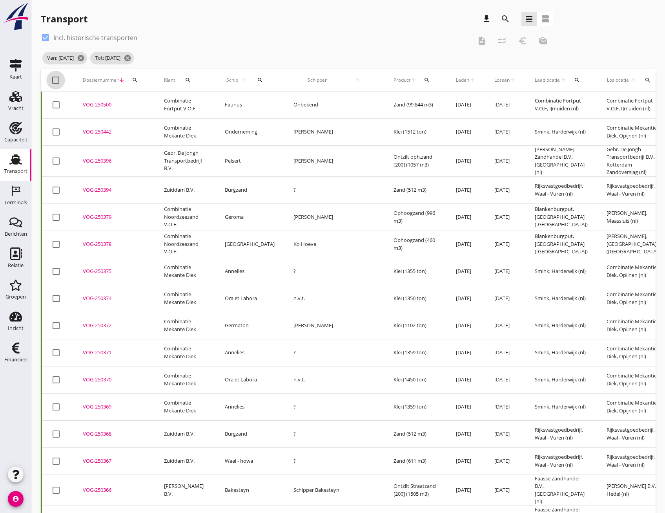
checkbox input "true"
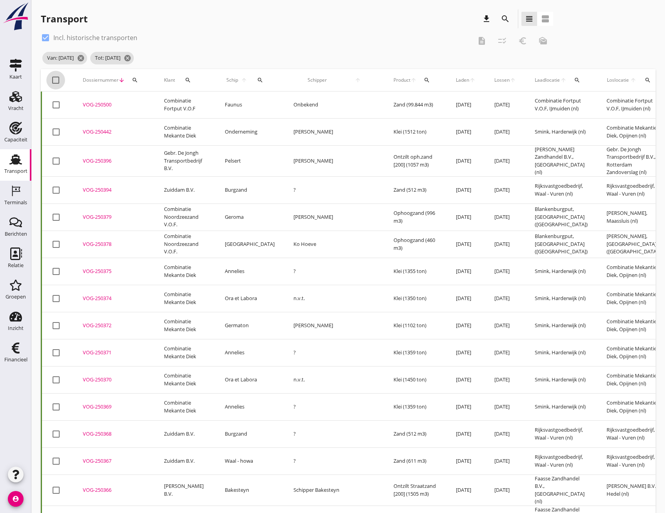
checkbox input "true"
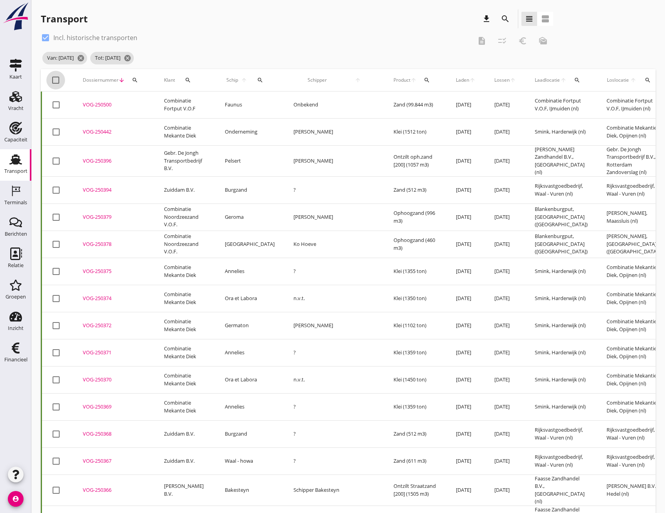
checkbox input "true"
click at [500, 42] on icon "checklist_rtl" at bounding box center [502, 40] width 9 height 9
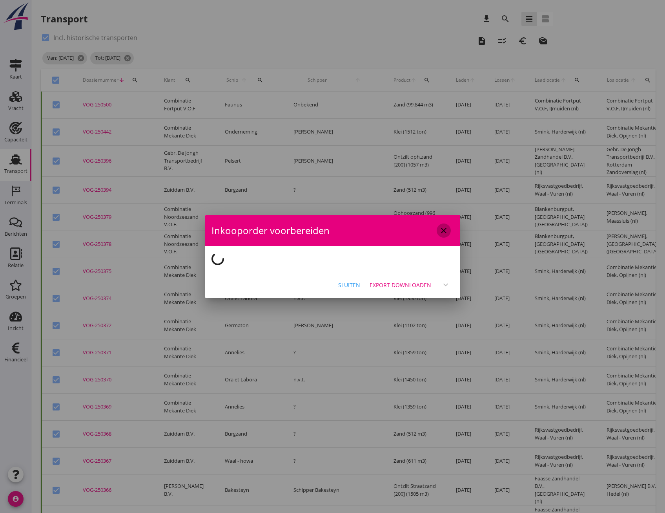
click at [444, 229] on icon "close" at bounding box center [443, 230] width 9 height 9
checkbox input "false"
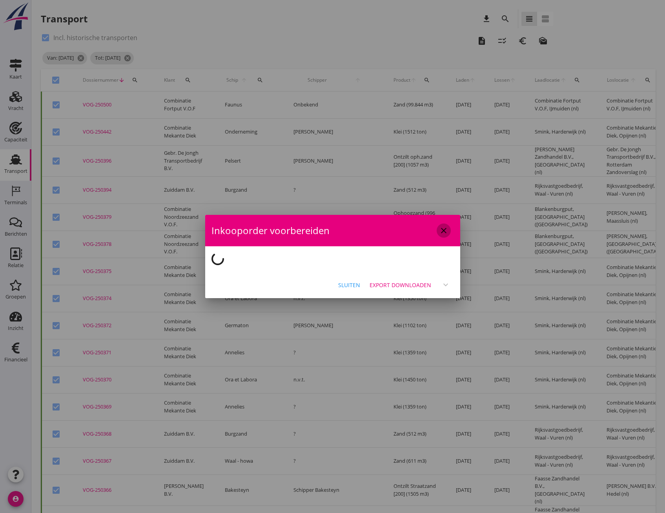
checkbox input "false"
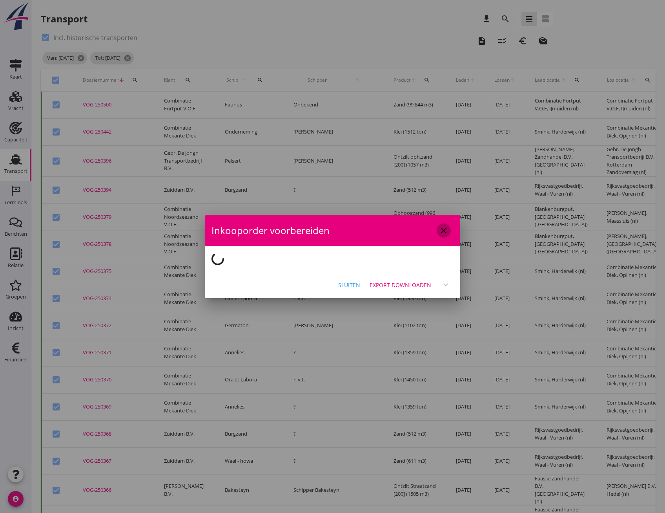
checkbox input "false"
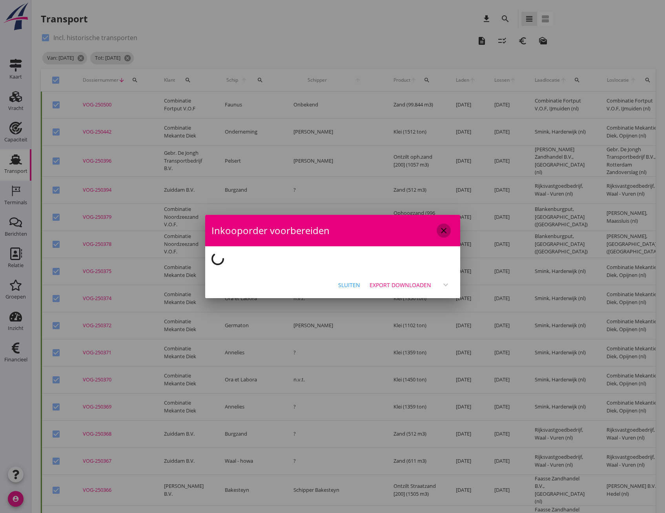
checkbox input "false"
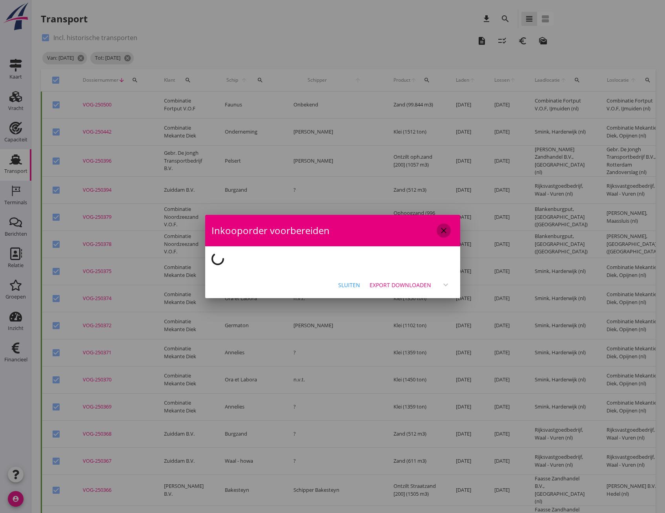
checkbox input "false"
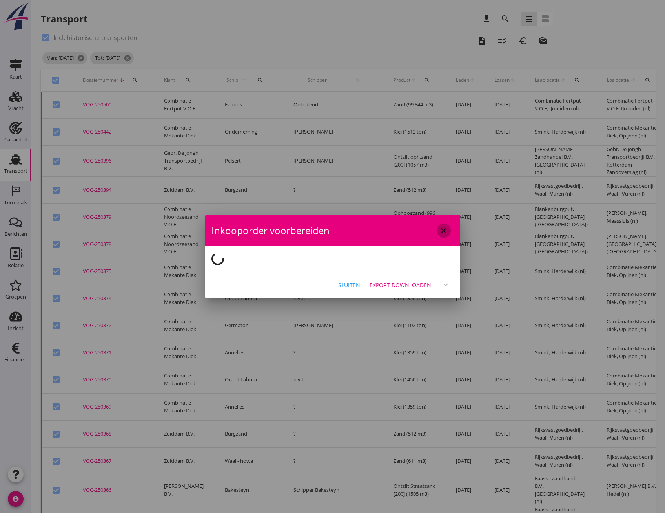
checkbox input "false"
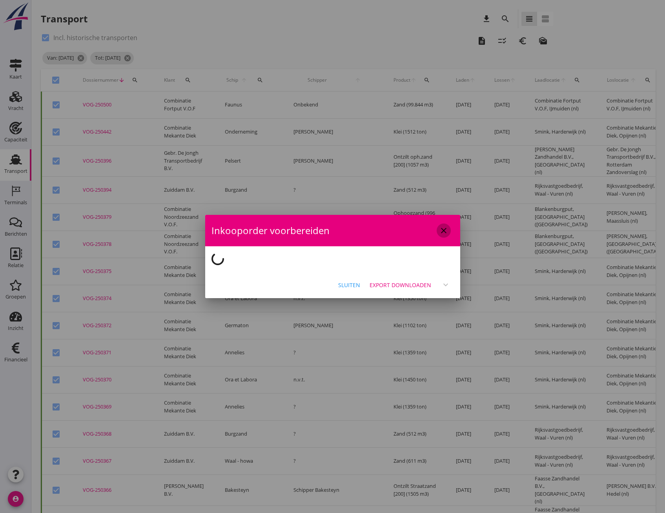
checkbox input "false"
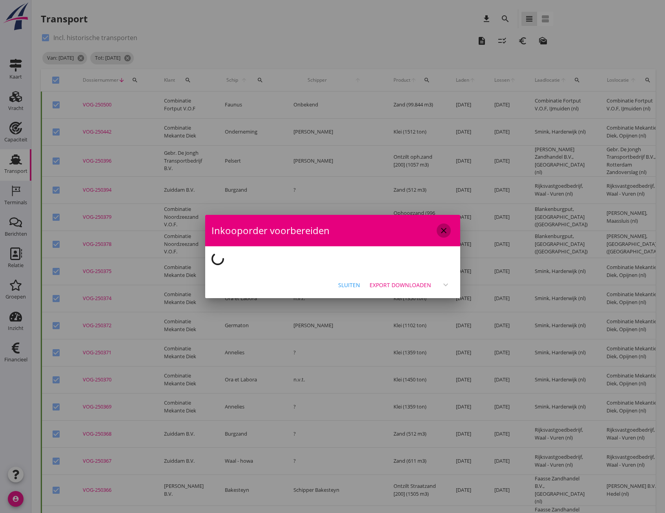
checkbox input "false"
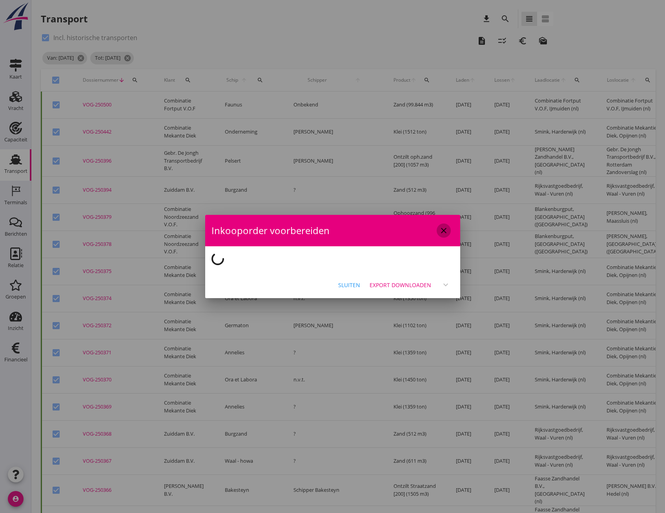
checkbox input "false"
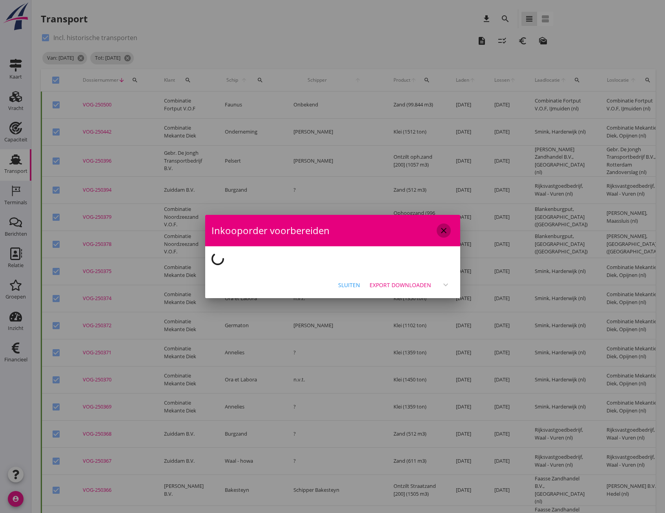
checkbox input "false"
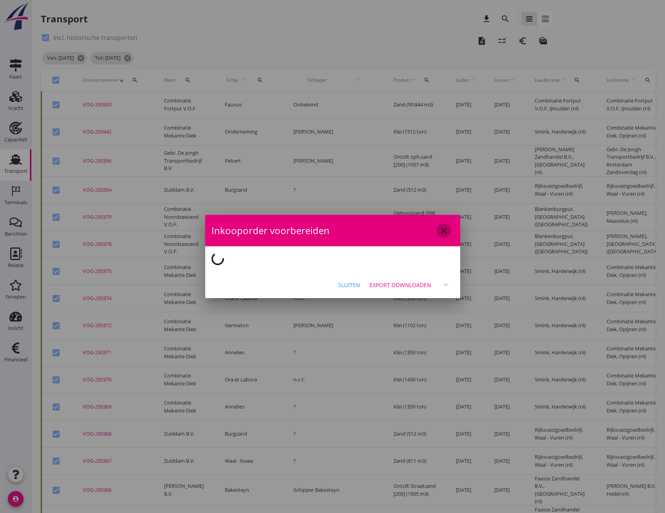
checkbox input "false"
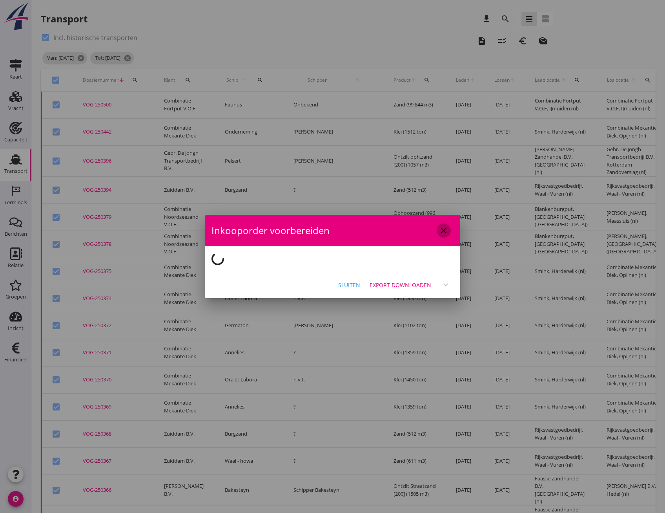
checkbox input "false"
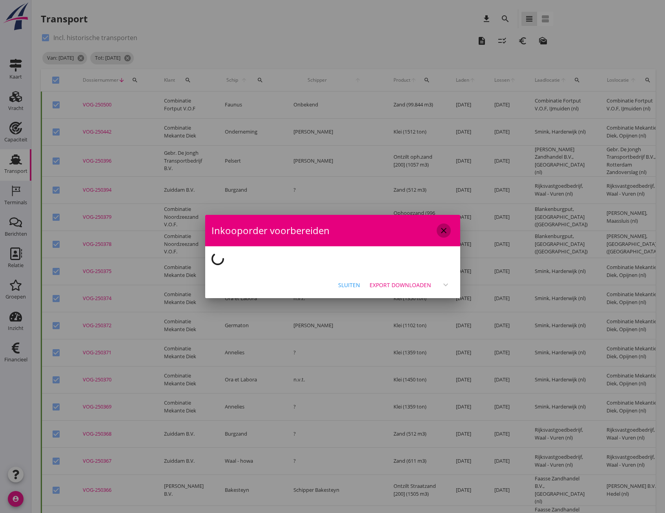
checkbox input "false"
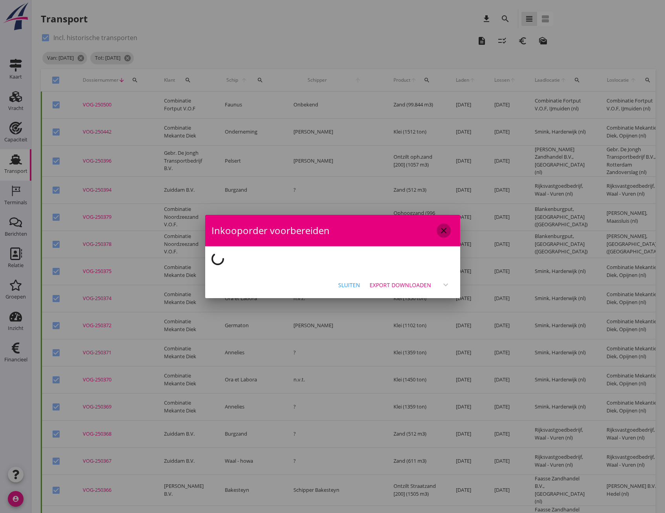
checkbox input "false"
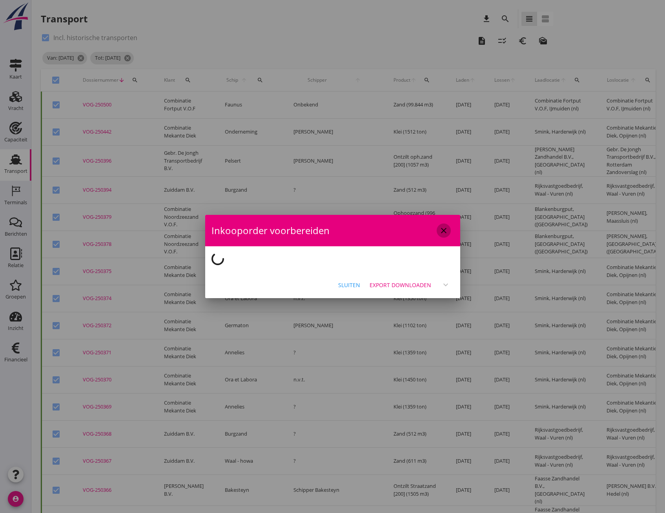
checkbox input "false"
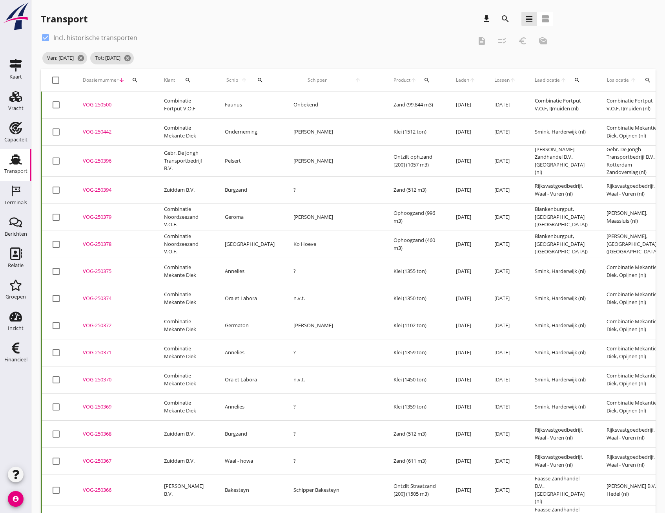
click at [45, 37] on div at bounding box center [45, 37] width 13 height 13
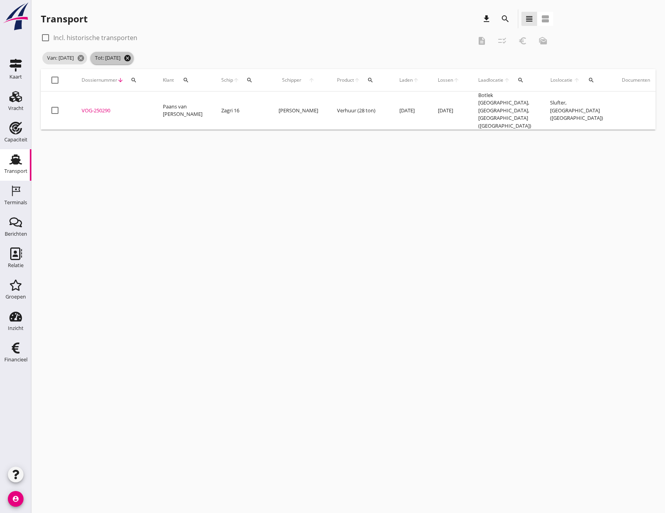
click at [131, 58] on icon "cancel" at bounding box center [128, 58] width 8 height 8
click at [85, 57] on icon "cancel" at bounding box center [81, 58] width 8 height 8
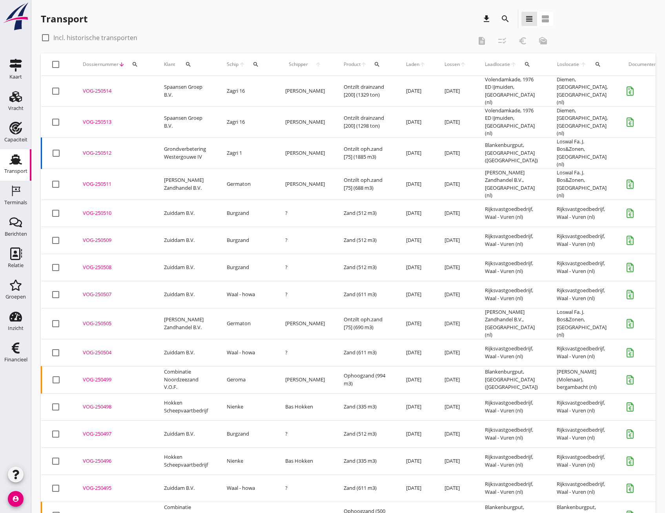
click at [100, 180] on div "VOG-250511" at bounding box center [114, 184] width 62 height 8
click at [99, 319] on div "VOG-250505" at bounding box center [114, 323] width 62 height 8
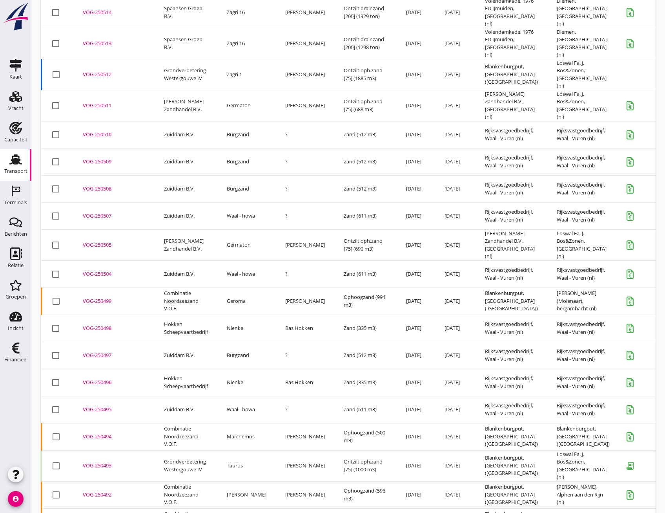
scroll to position [39, 0]
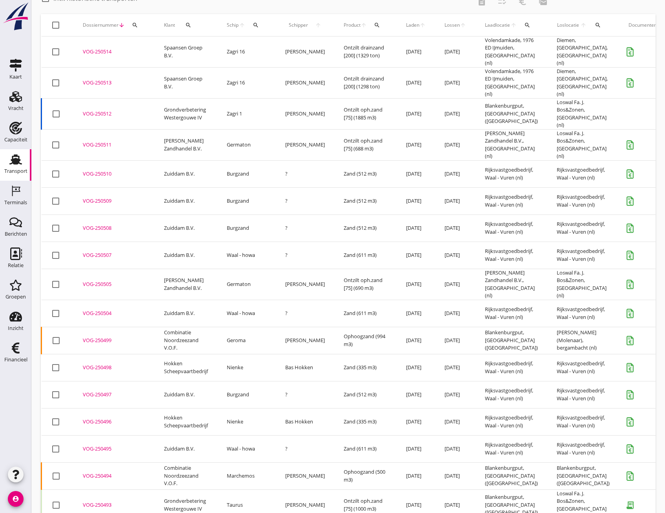
click at [95, 170] on div "VOG-250510" at bounding box center [114, 174] width 62 height 8
click at [100, 197] on div "VOG-250509" at bounding box center [114, 201] width 62 height 8
click at [99, 224] on div "VOG-250508" at bounding box center [114, 228] width 62 height 8
click at [100, 251] on div "VOG-250507" at bounding box center [114, 255] width 62 height 8
click at [98, 280] on div "VOG-250505" at bounding box center [114, 284] width 62 height 8
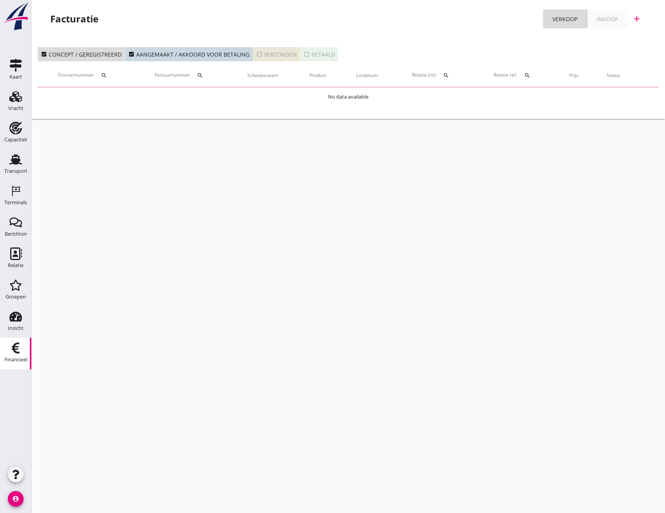
click at [259, 53] on icon "check_box_outline_blank" at bounding box center [259, 54] width 6 height 6
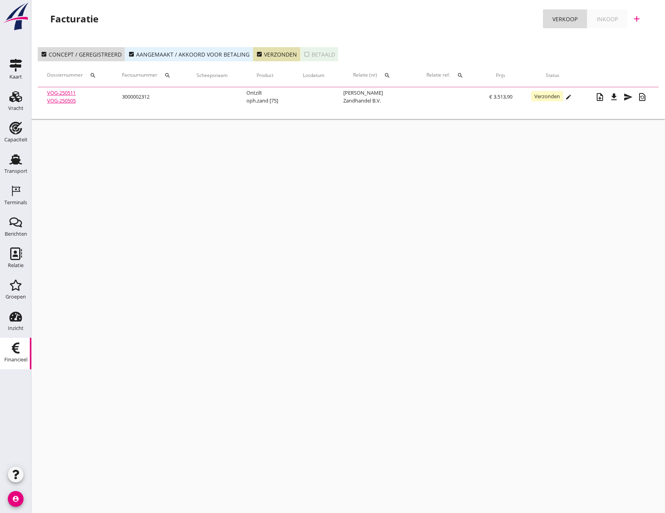
click at [221, 53] on div "check_box Aangemaakt / akkoord voor betaling" at bounding box center [188, 54] width 121 height 8
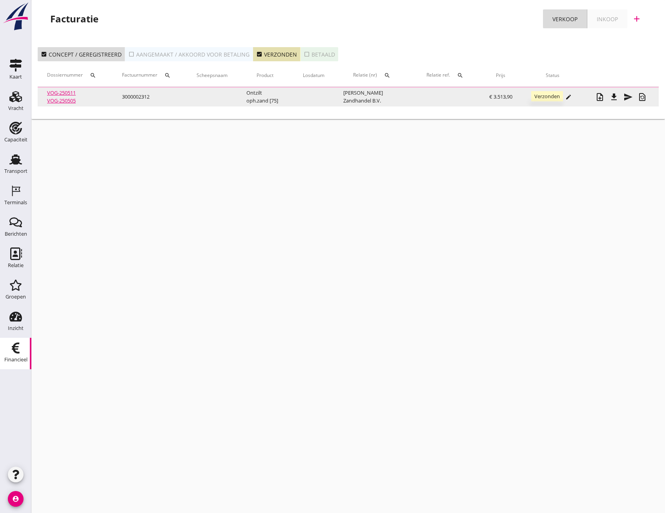
click at [549, 99] on span "Verzonden" at bounding box center [547, 96] width 32 height 10
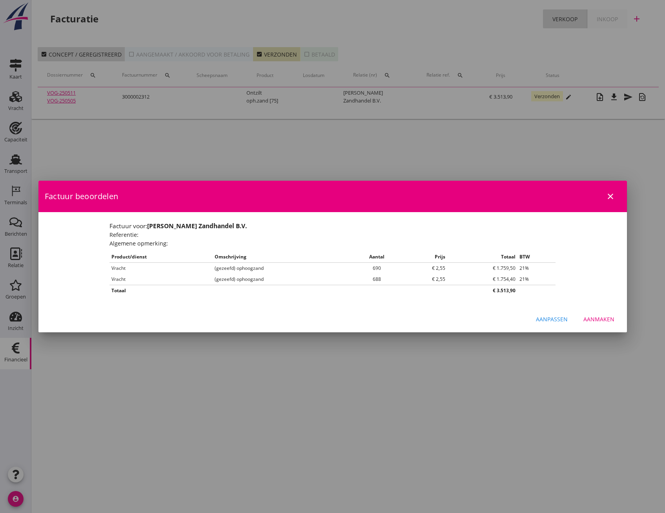
click at [611, 199] on icon "close" at bounding box center [610, 196] width 9 height 9
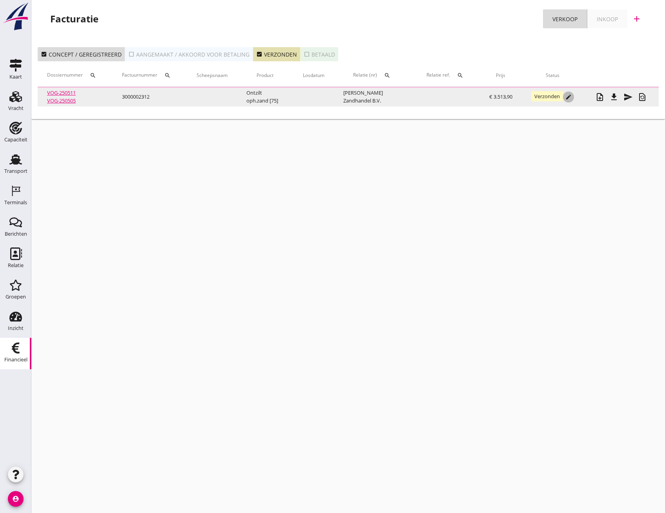
click at [571, 98] on icon "edit" at bounding box center [569, 97] width 6 height 6
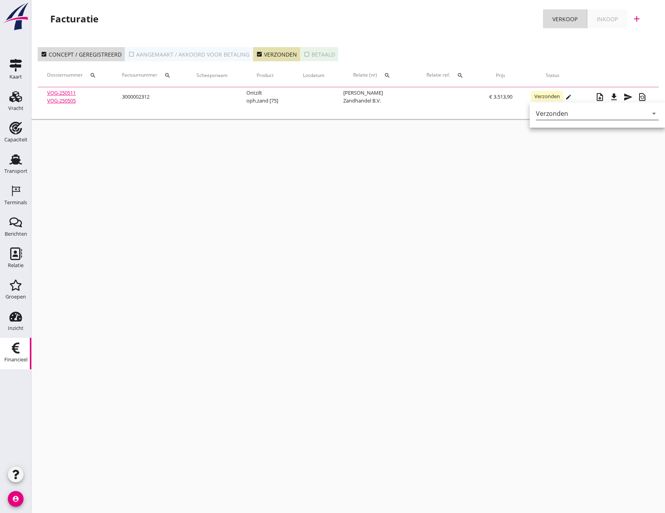
click at [572, 111] on div "Verzonden" at bounding box center [592, 113] width 112 height 13
click at [558, 139] on div "Betaald" at bounding box center [595, 138] width 106 height 9
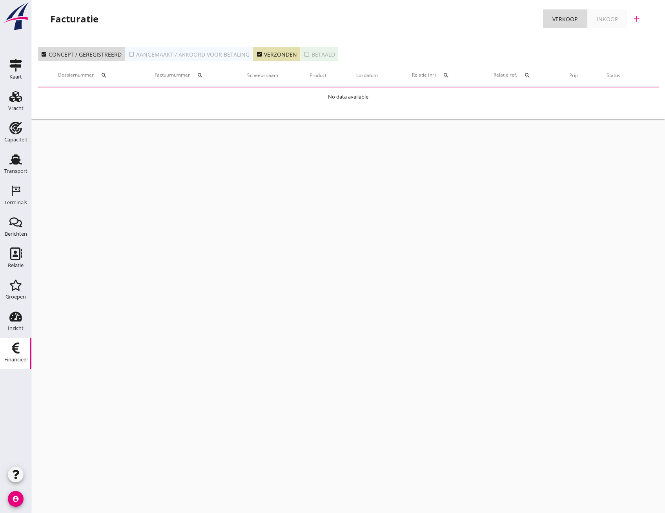
click at [129, 53] on icon "check_box_outline_blank" at bounding box center [131, 54] width 6 height 6
click at [22, 165] on icon "Transport" at bounding box center [15, 159] width 13 height 13
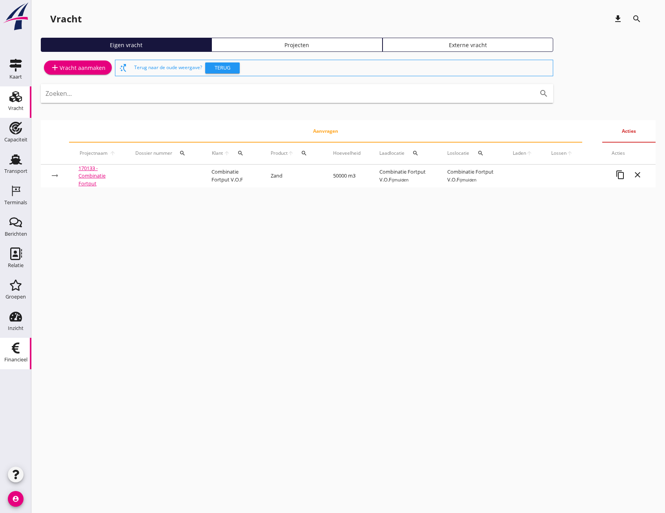
click at [6, 354] on div "Financieel" at bounding box center [15, 359] width 23 height 11
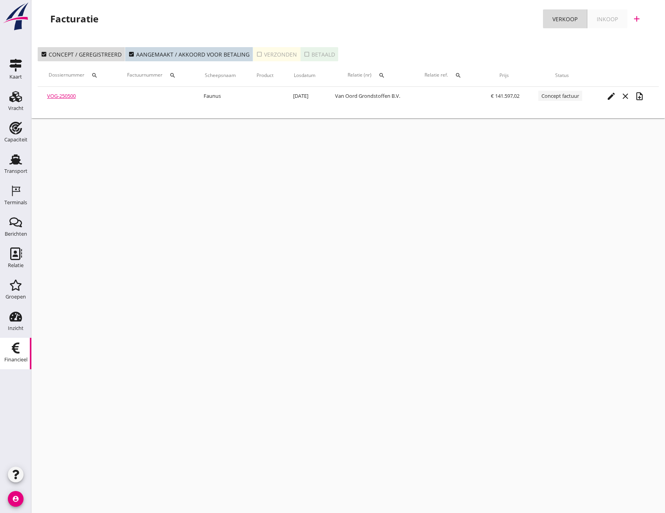
click at [256, 53] on icon "check_box_outline_blank" at bounding box center [259, 54] width 6 height 6
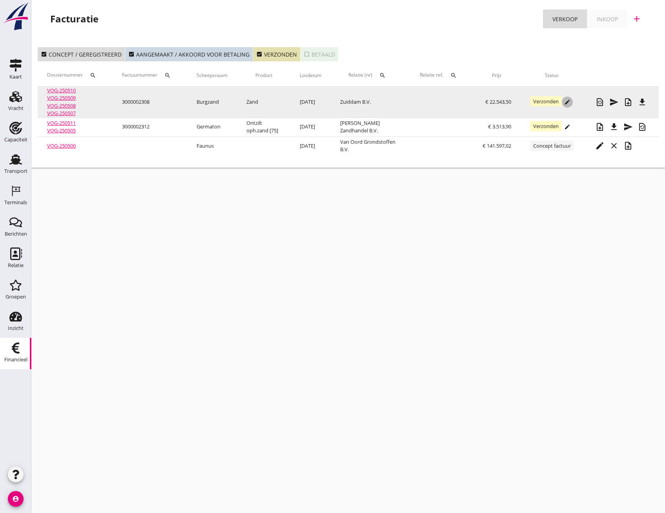
click at [567, 104] on icon "edit" at bounding box center [567, 102] width 6 height 6
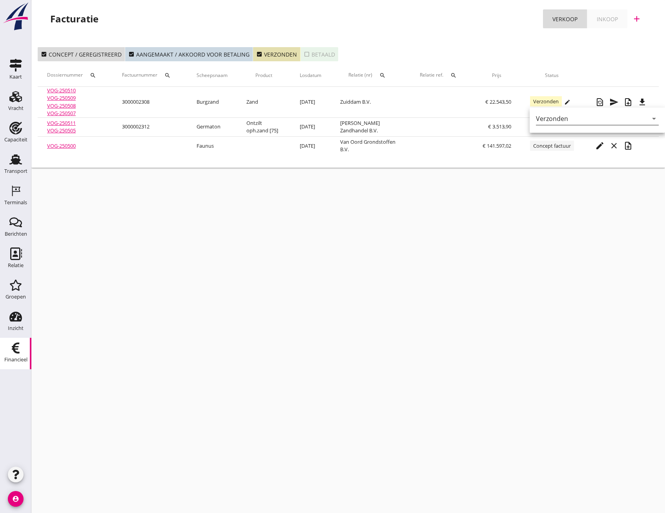
click at [568, 118] on div "Verzonden" at bounding box center [592, 118] width 112 height 13
click at [552, 142] on div "Betaald" at bounding box center [595, 143] width 106 height 9
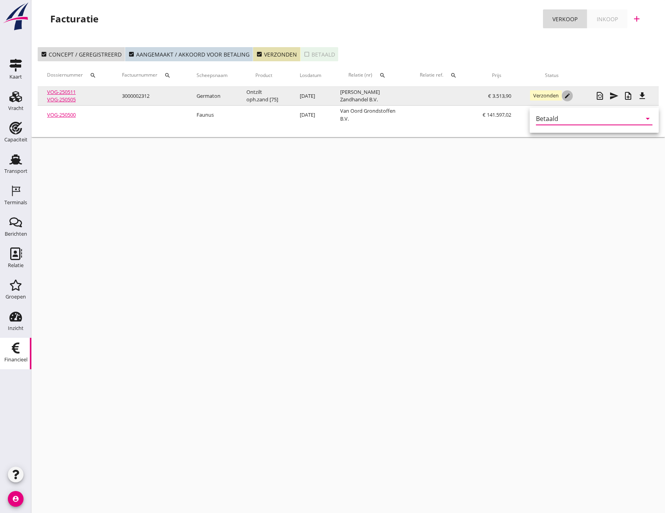
click at [566, 95] on icon "edit" at bounding box center [567, 96] width 6 height 6
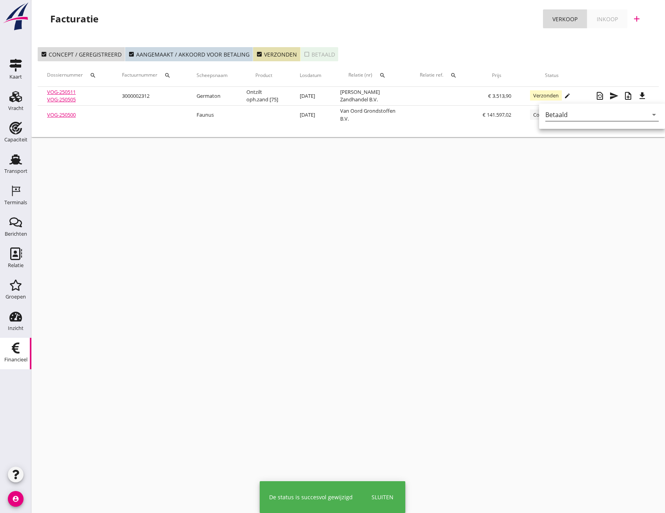
click at [555, 114] on div "Betaald" at bounding box center [557, 114] width 22 height 7
click at [556, 139] on div "Betaald" at bounding box center [597, 139] width 96 height 9
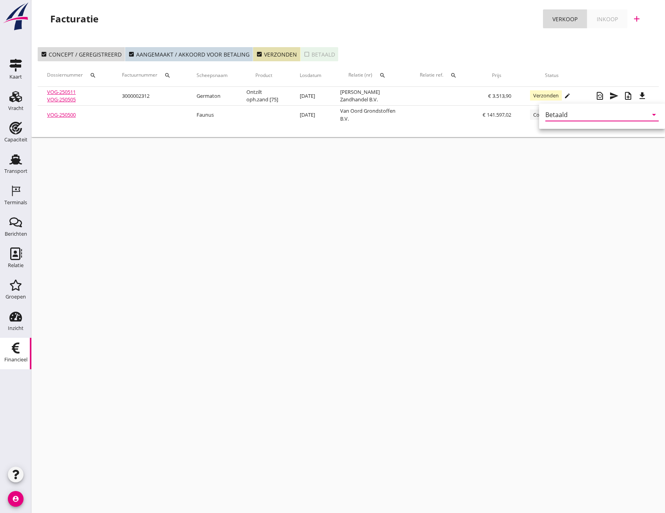
click at [517, 207] on div "cancel You are impersonating another user. Facturatie Verkoop Inkoop add check_…" at bounding box center [348, 256] width 634 height 513
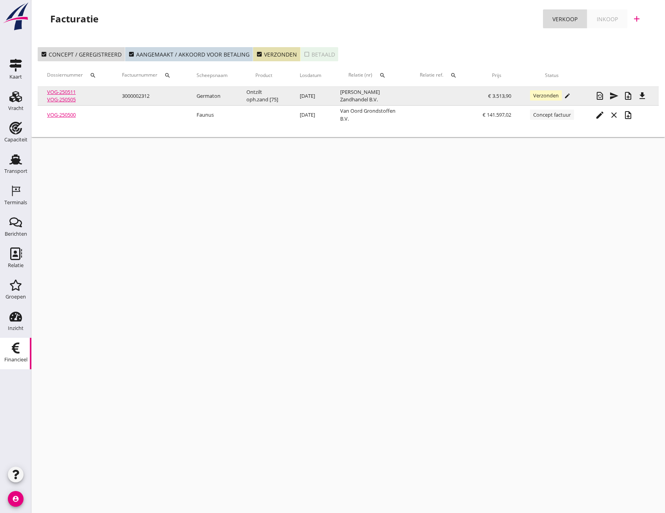
click at [564, 99] on icon "edit" at bounding box center [567, 96] width 6 height 6
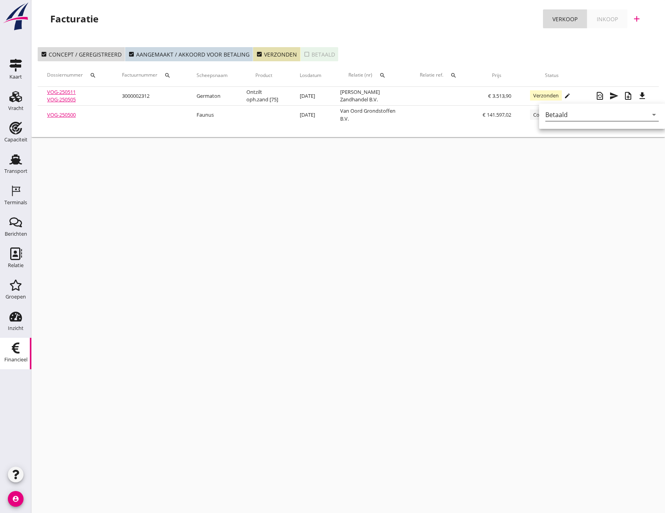
click at [557, 118] on div "Betaald" at bounding box center [557, 114] width 22 height 7
click at [560, 139] on div "Betaald" at bounding box center [600, 139] width 96 height 9
click at [305, 54] on icon "check_box_outline_blank" at bounding box center [307, 54] width 6 height 6
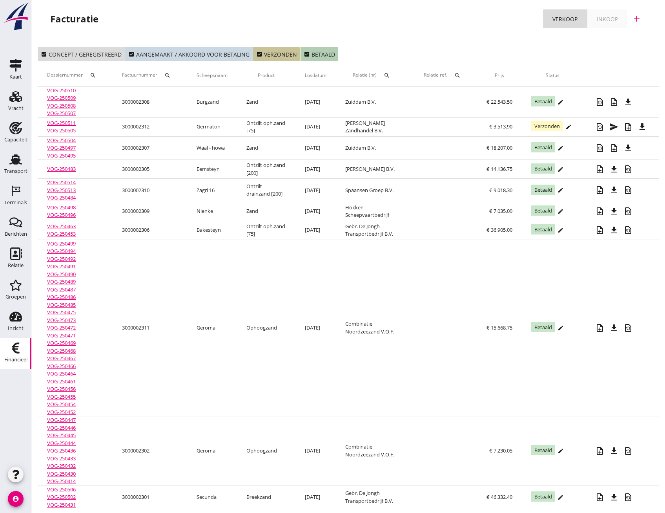
click at [277, 53] on div "check_box Verzonden" at bounding box center [276, 54] width 41 height 8
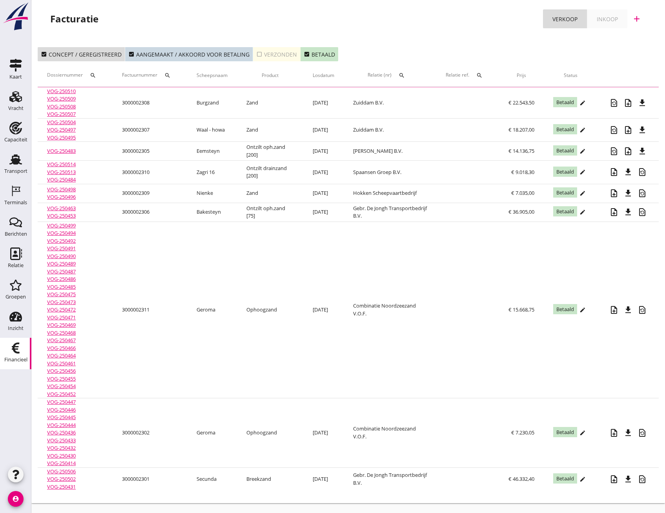
click at [304, 53] on icon "check_box" at bounding box center [307, 54] width 6 height 6
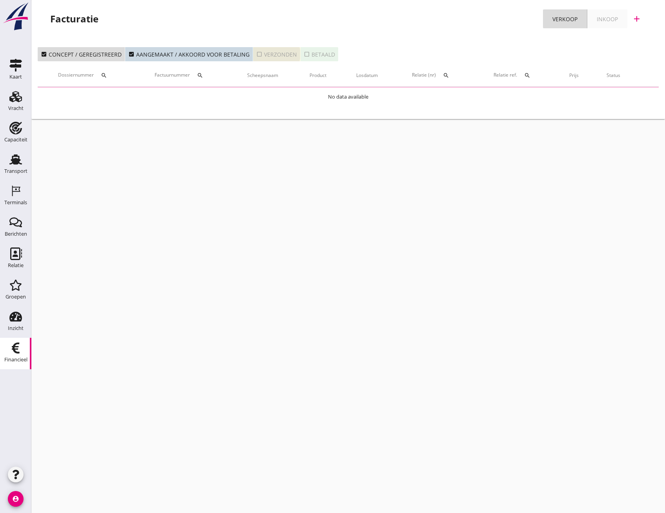
click at [261, 54] on div "check_box_outline_blank Verzonden" at bounding box center [276, 54] width 41 height 8
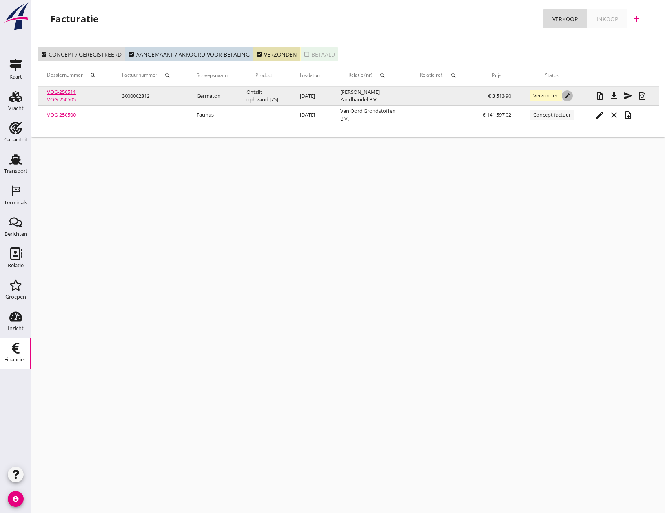
click at [569, 97] on icon "edit" at bounding box center [567, 96] width 6 height 6
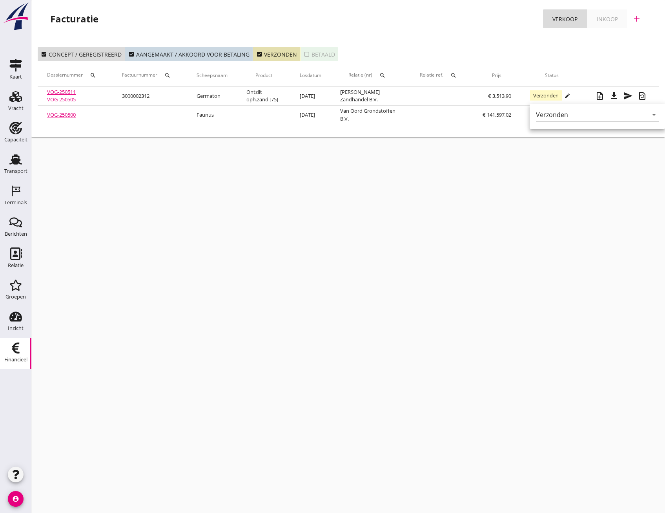
click at [568, 113] on div "Verzonden" at bounding box center [552, 114] width 32 height 7
click at [560, 139] on div "Betaald" at bounding box center [595, 139] width 106 height 9
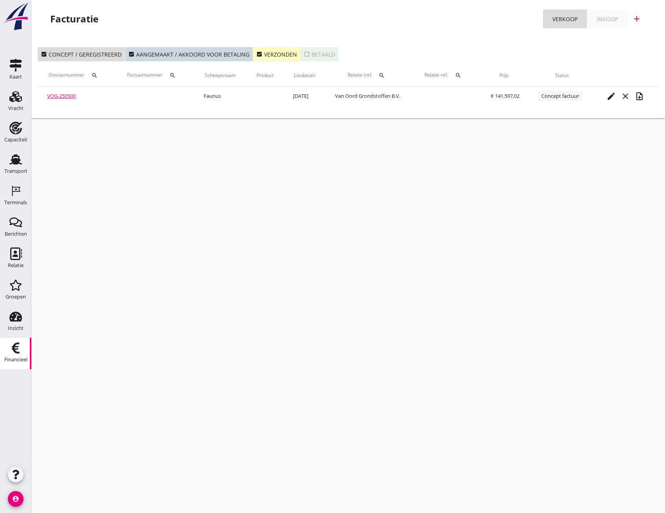
click at [256, 54] on icon "check_box" at bounding box center [259, 54] width 6 height 6
click at [16, 165] on icon "Transport" at bounding box center [15, 159] width 13 height 13
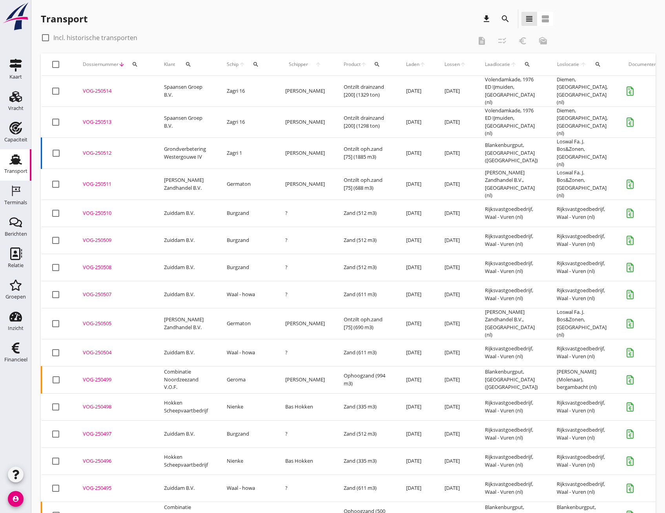
click at [107, 319] on div "VOG-250505" at bounding box center [114, 323] width 62 height 8
click at [104, 180] on div "VOG-250511" at bounding box center [114, 184] width 62 height 8
click at [102, 290] on div "VOG-250507" at bounding box center [114, 294] width 62 height 8
click at [110, 263] on div "VOG-250508" at bounding box center [114, 267] width 62 height 8
click at [88, 236] on div "VOG-250509" at bounding box center [114, 240] width 62 height 8
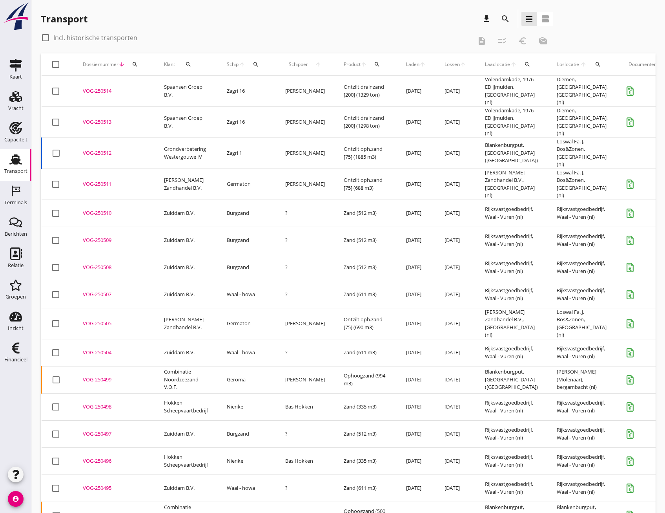
click at [96, 209] on div "VOG-250510" at bounding box center [114, 213] width 62 height 8
click at [188, 63] on icon "search" at bounding box center [188, 64] width 6 height 6
click at [194, 89] on input "Zoeken op opdrachtgever..." at bounding box center [222, 87] width 82 height 13
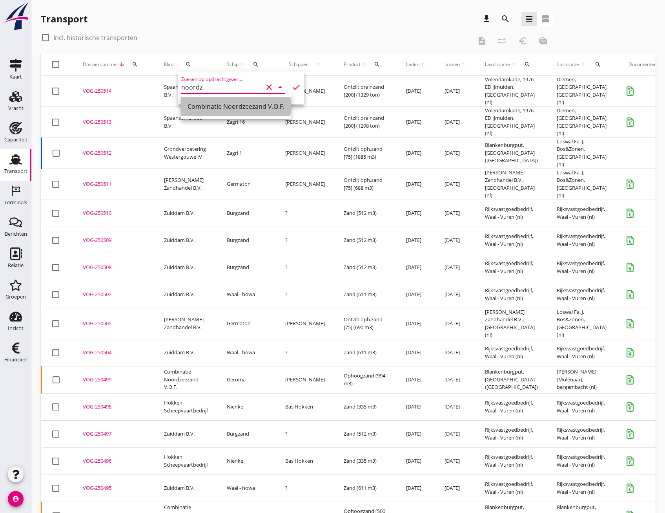
click at [205, 108] on div "Combinatie Noordzeezand V.O.F." at bounding box center [236, 106] width 97 height 9
type input "Combinatie Noordzeezand V.O.F."
click at [292, 89] on icon "check" at bounding box center [296, 86] width 9 height 9
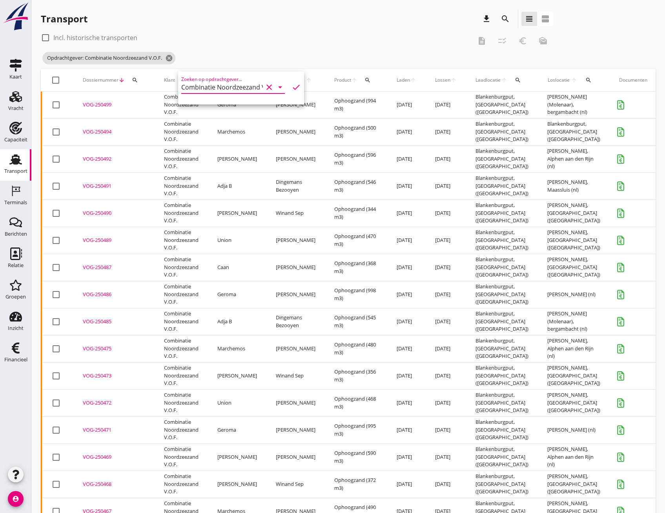
click at [105, 103] on div "VOG-250499" at bounding box center [114, 105] width 62 height 8
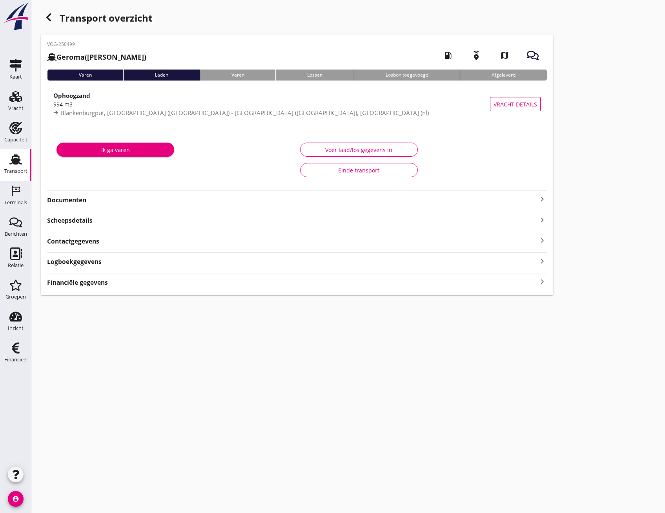
click at [542, 281] on icon "keyboard_arrow_right" at bounding box center [542, 281] width 9 height 11
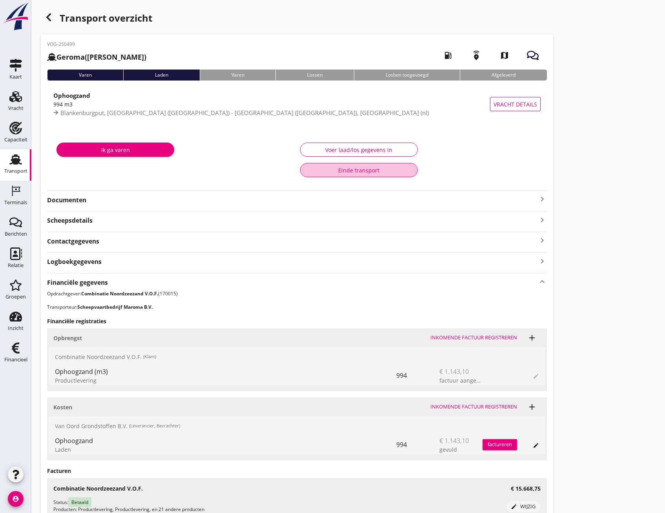
click at [385, 168] on div "Einde transport" at bounding box center [359, 170] width 104 height 8
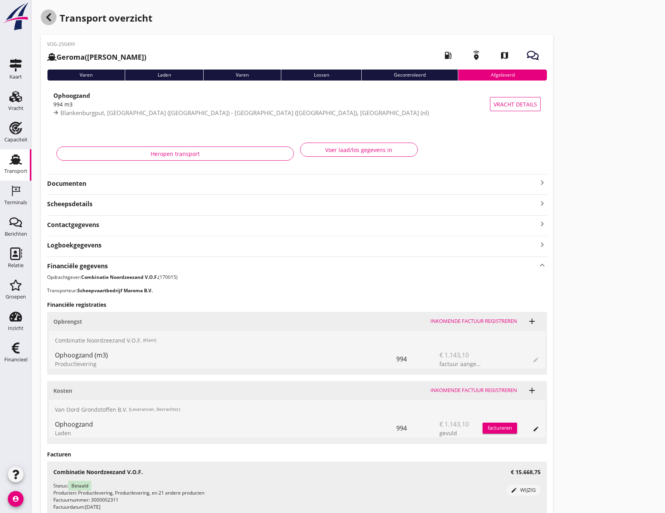
click at [48, 16] on use "button" at bounding box center [48, 17] width 5 height 8
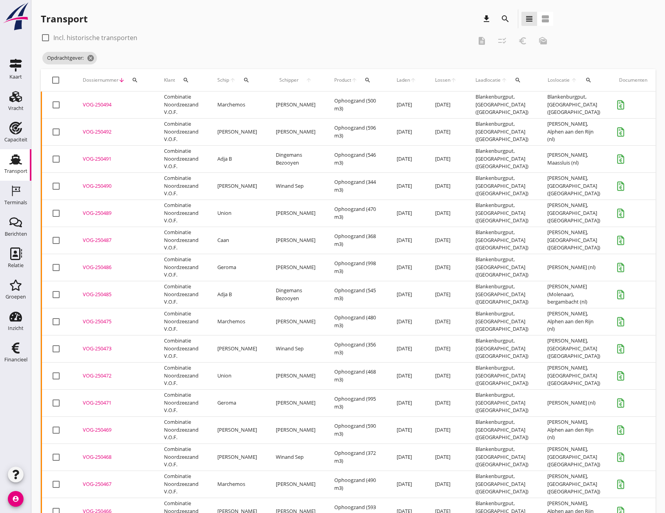
click at [105, 131] on div "VOG-250492" at bounding box center [114, 132] width 62 height 8
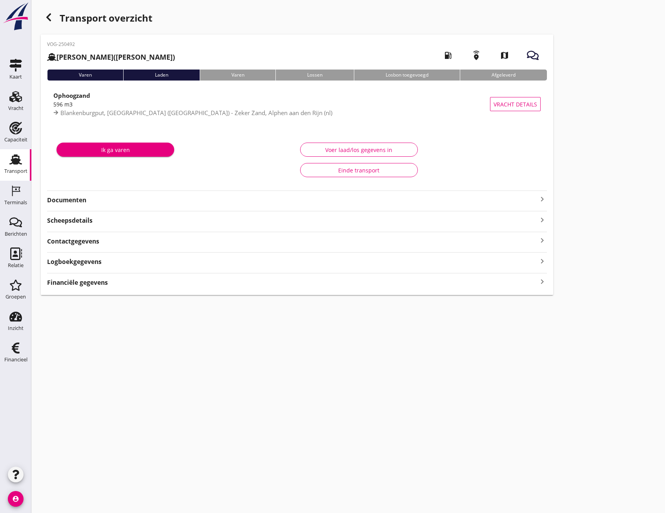
click at [546, 284] on icon "keyboard_arrow_right" at bounding box center [542, 281] width 9 height 11
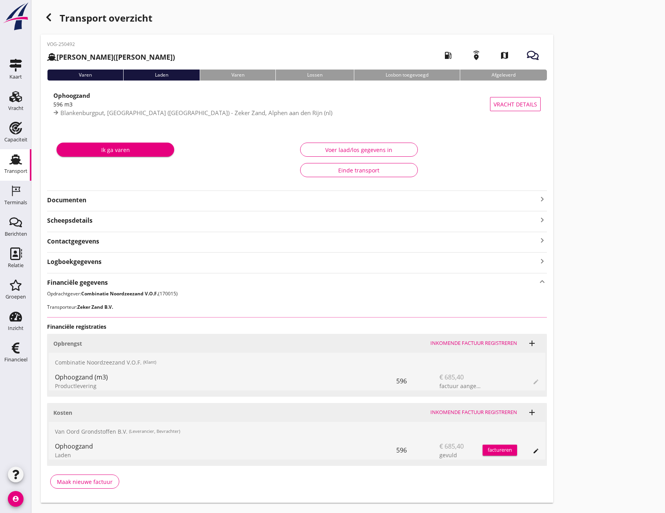
scroll to position [18, 0]
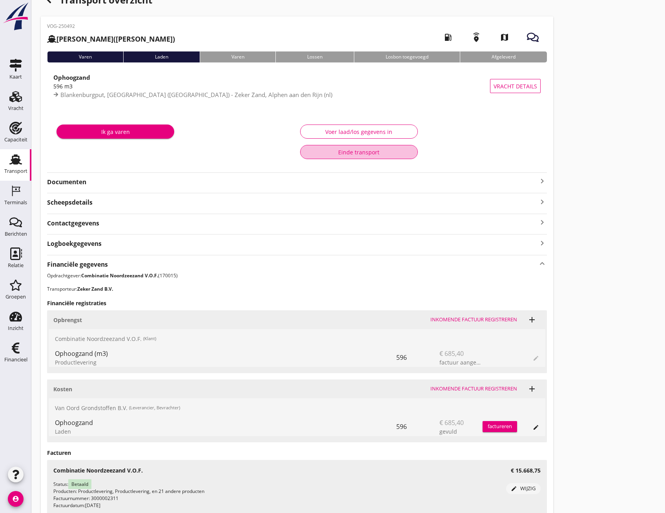
click at [357, 150] on div "Einde transport" at bounding box center [359, 152] width 104 height 8
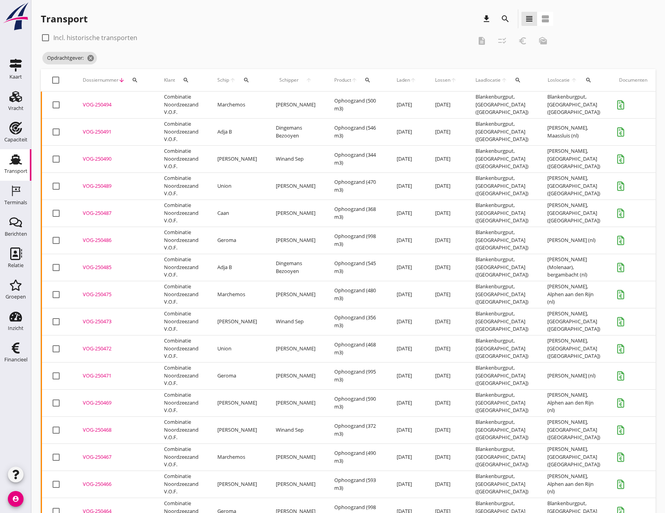
click at [112, 103] on div "VOG-250494" at bounding box center [114, 105] width 62 height 8
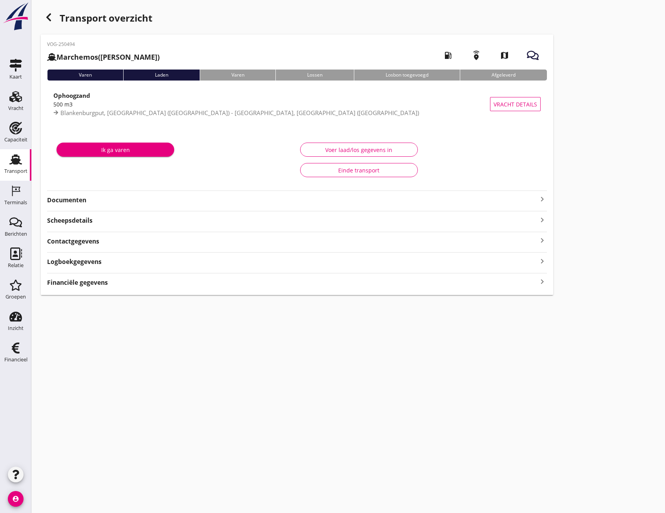
click at [542, 283] on icon "keyboard_arrow_right" at bounding box center [542, 281] width 9 height 11
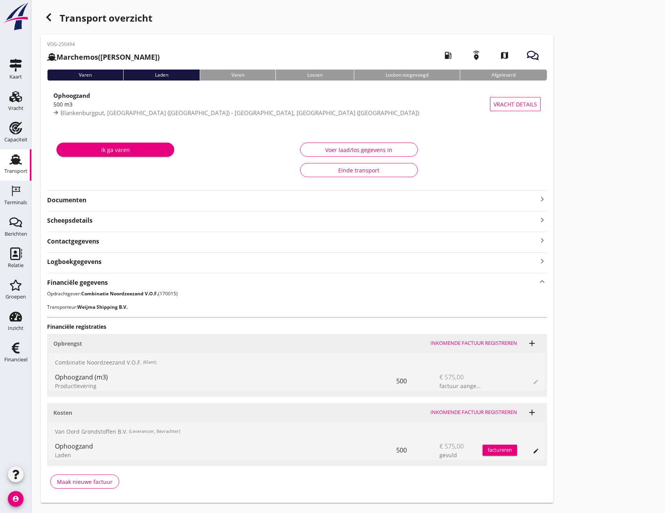
scroll to position [18, 0]
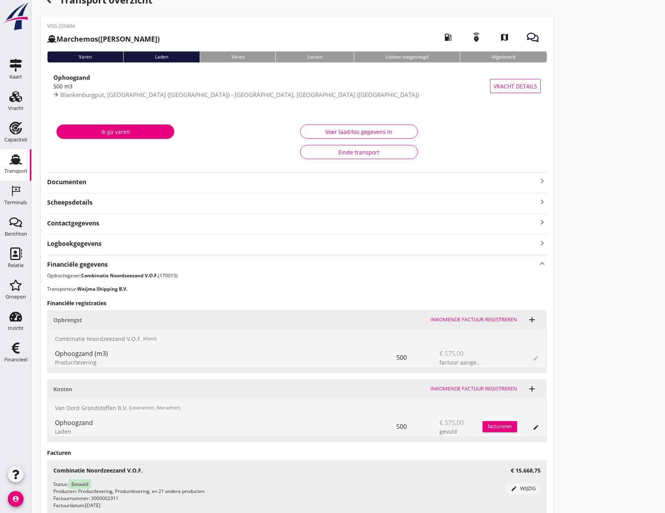
click at [361, 154] on div "Einde transport" at bounding box center [359, 152] width 104 height 8
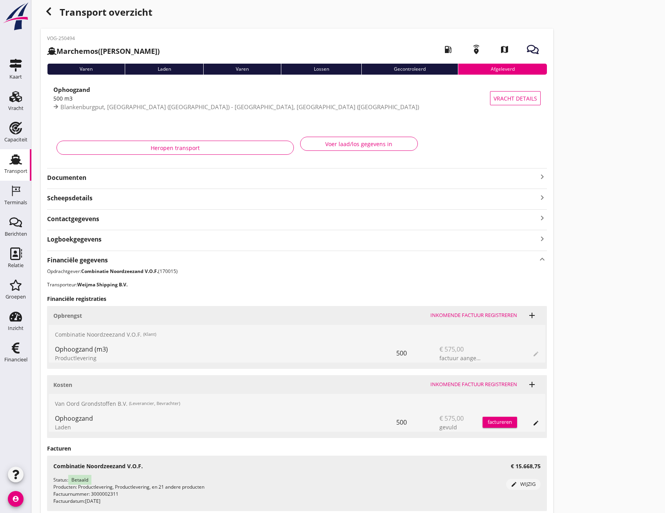
scroll to position [0, 0]
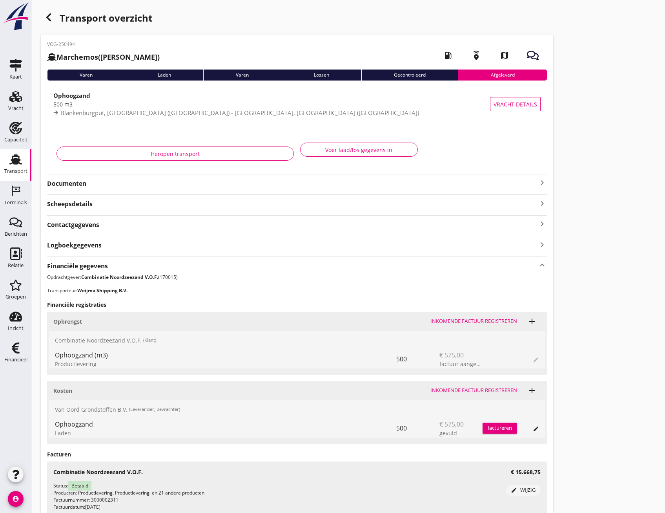
click at [49, 18] on icon "button" at bounding box center [48, 17] width 9 height 9
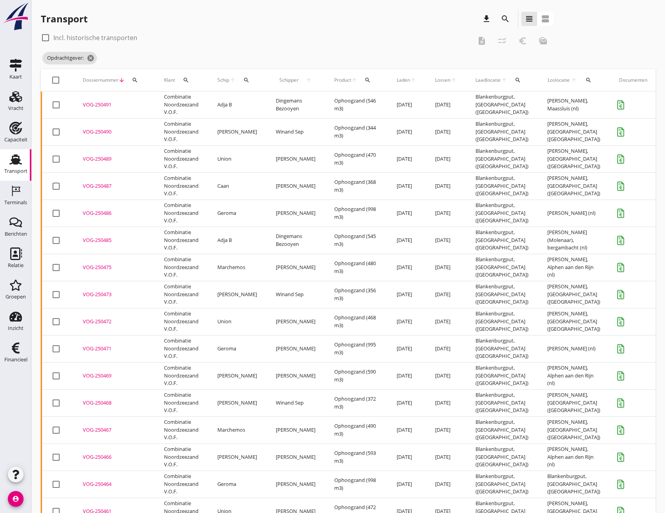
click at [95, 104] on div "VOG-250491" at bounding box center [114, 105] width 62 height 8
click at [94, 133] on div "VOG-250490" at bounding box center [114, 132] width 62 height 8
click at [98, 158] on div "VOG-250489" at bounding box center [114, 159] width 62 height 8
click at [102, 186] on div "VOG-250487" at bounding box center [114, 186] width 62 height 8
click at [102, 212] on div "VOG-250486" at bounding box center [114, 213] width 62 height 8
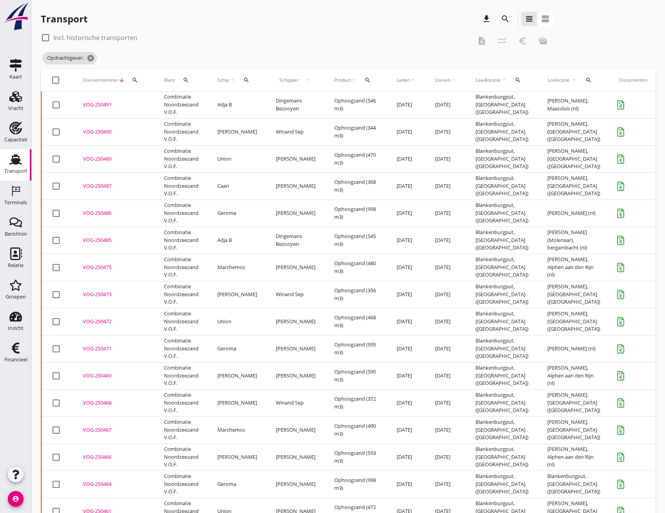
click at [103, 239] on div "VOG-250485" at bounding box center [114, 240] width 62 height 8
click at [105, 268] on div "VOG-250475" at bounding box center [114, 267] width 62 height 8
click at [100, 297] on div "VOG-250473" at bounding box center [114, 294] width 62 height 8
click at [101, 323] on div "VOG-250472" at bounding box center [114, 322] width 62 height 8
click at [104, 347] on div "VOG-250471" at bounding box center [114, 349] width 62 height 8
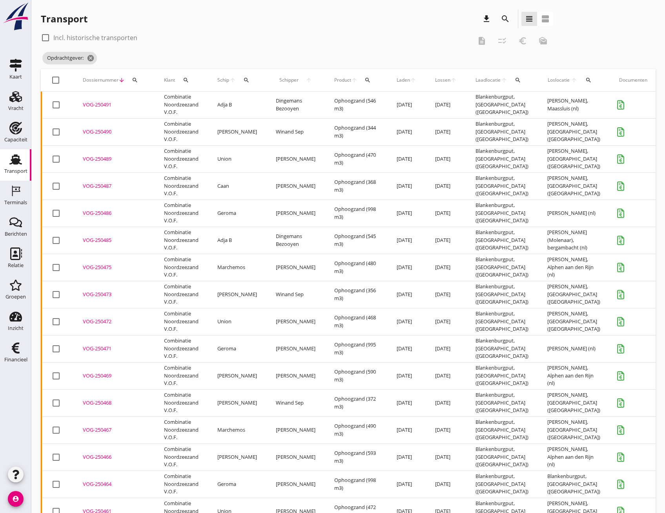
click at [100, 104] on div "VOG-250491" at bounding box center [114, 105] width 62 height 8
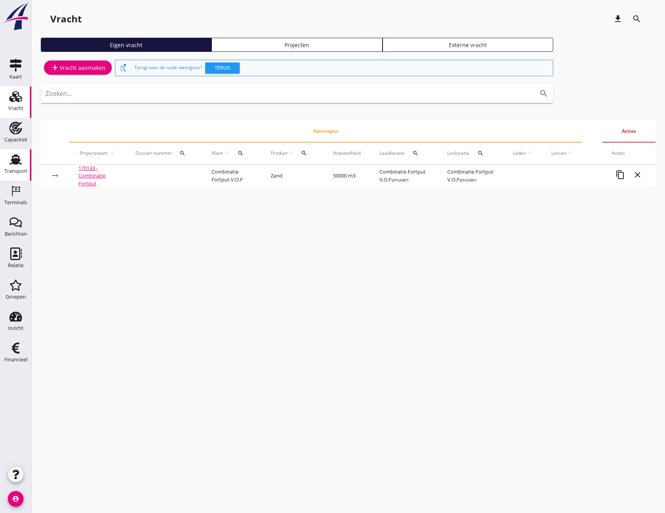
click at [15, 159] on use at bounding box center [15, 159] width 13 height 10
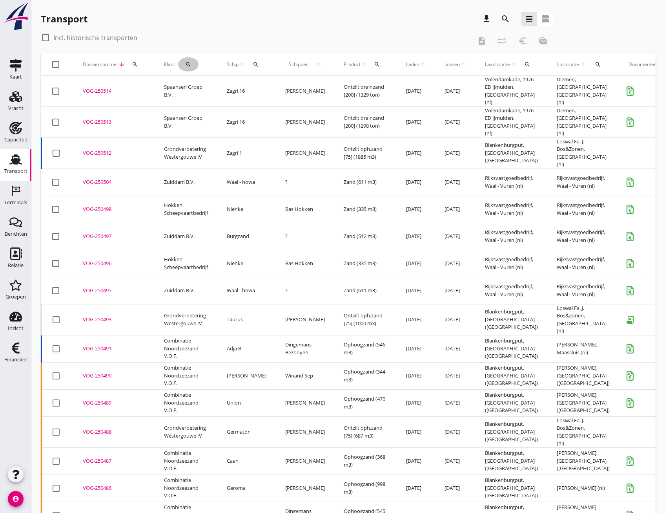
click at [188, 65] on icon "search" at bounding box center [188, 64] width 6 height 6
click at [199, 91] on input "Zoeken op opdrachtgever..." at bounding box center [222, 87] width 82 height 13
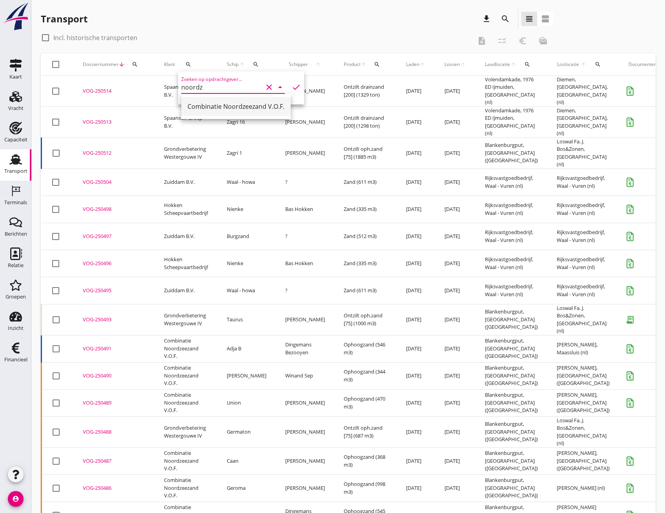
click at [228, 103] on div "Combinatie Noordzeezand V.O.F." at bounding box center [236, 106] width 97 height 9
type input "Combinatie Noordzeezand V.O.F."
click at [292, 87] on icon "check" at bounding box center [296, 86] width 9 height 9
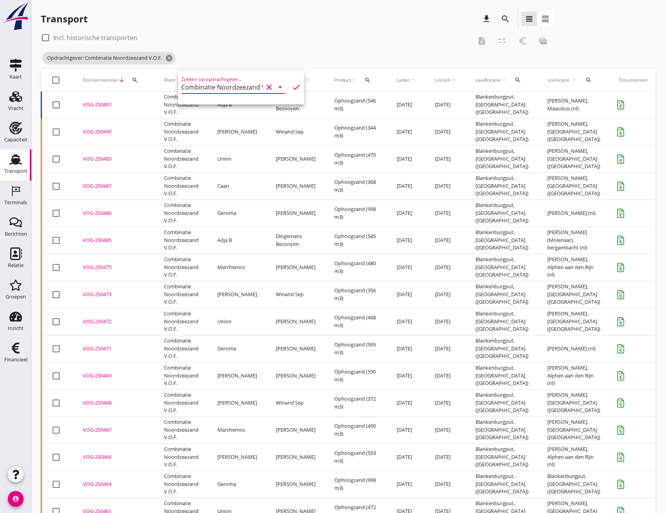
click at [100, 104] on div "VOG-250491" at bounding box center [114, 105] width 62 height 8
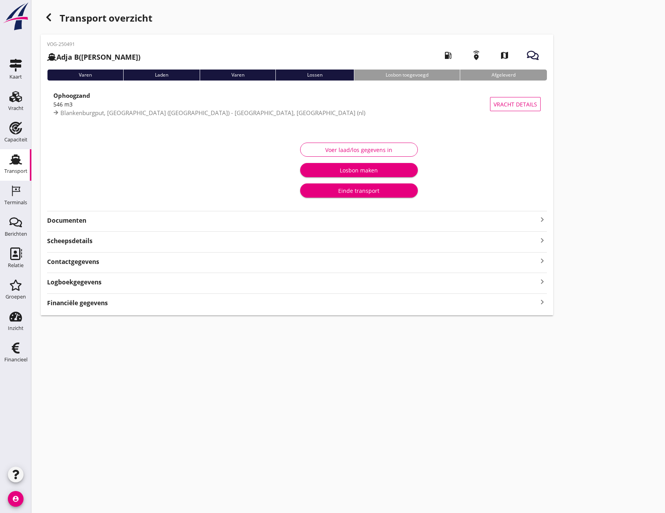
click at [545, 303] on icon "keyboard_arrow_right" at bounding box center [542, 302] width 9 height 11
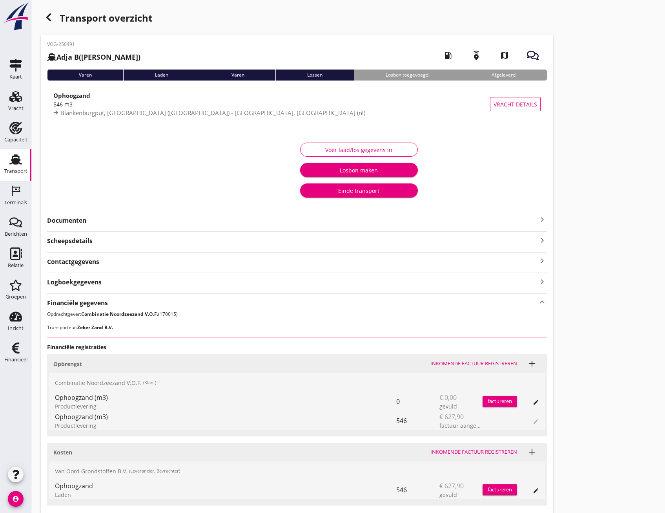
scroll to position [58, 0]
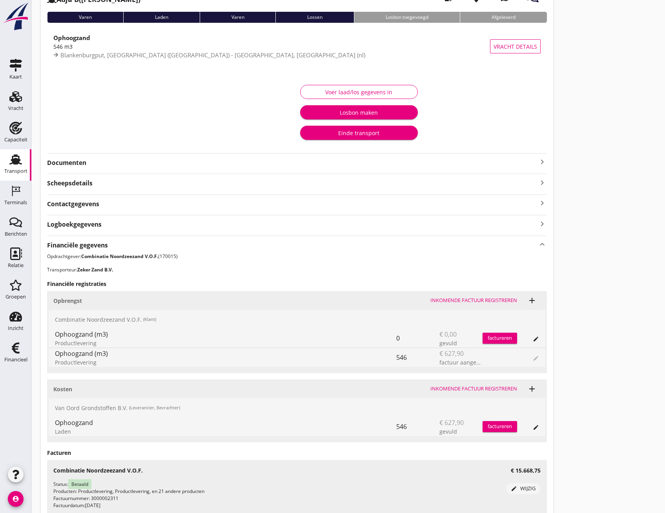
click at [347, 134] on div "Einde transport" at bounding box center [359, 133] width 105 height 8
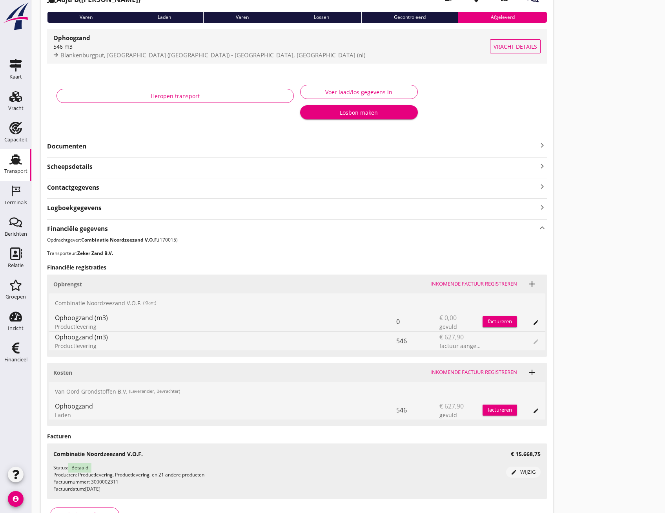
scroll to position [0, 0]
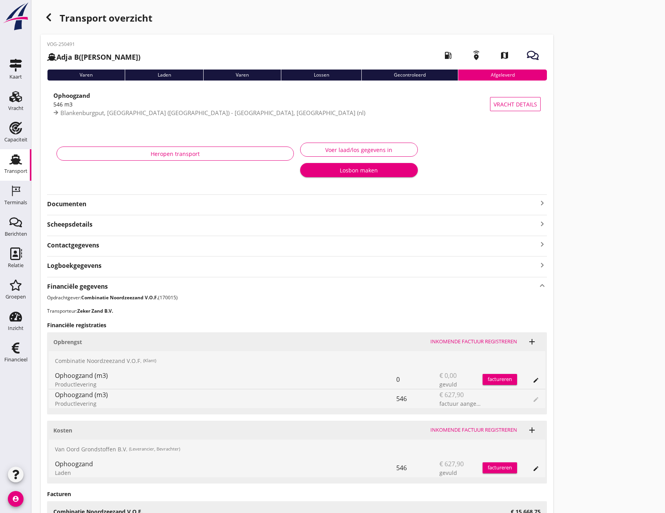
click at [49, 19] on use "button" at bounding box center [48, 17] width 5 height 8
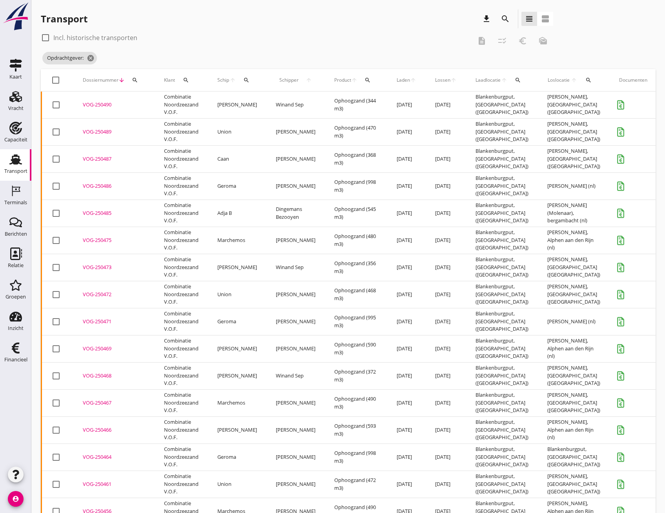
click at [105, 103] on div "VOG-250490" at bounding box center [114, 105] width 62 height 8
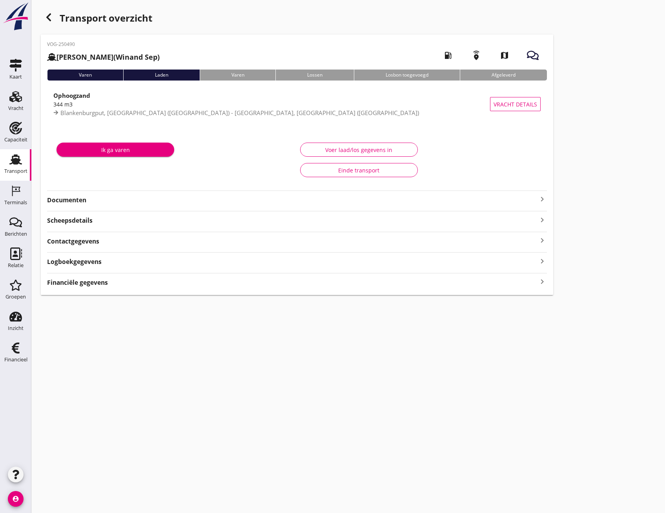
click at [539, 283] on icon "keyboard_arrow_right" at bounding box center [542, 281] width 9 height 11
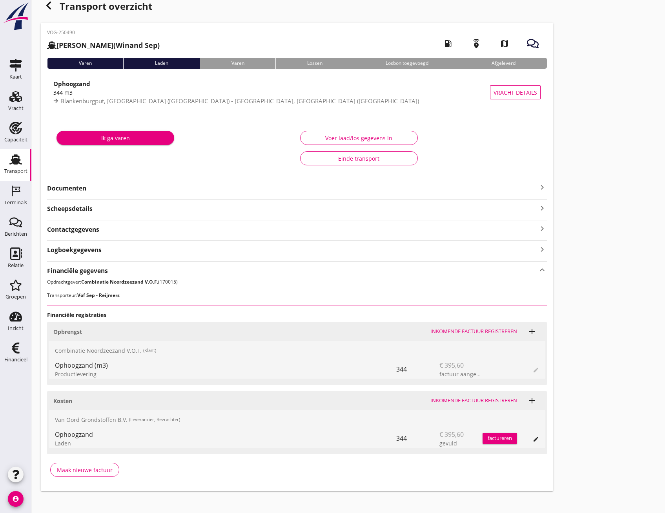
scroll to position [18, 0]
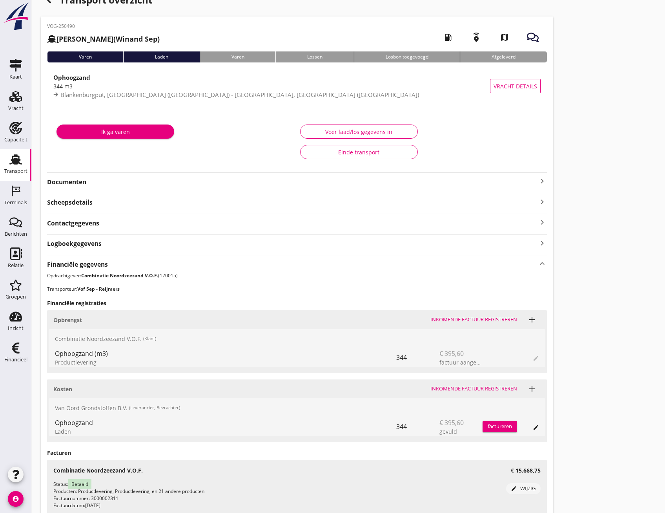
click at [358, 148] on div "Einde transport" at bounding box center [359, 152] width 104 height 8
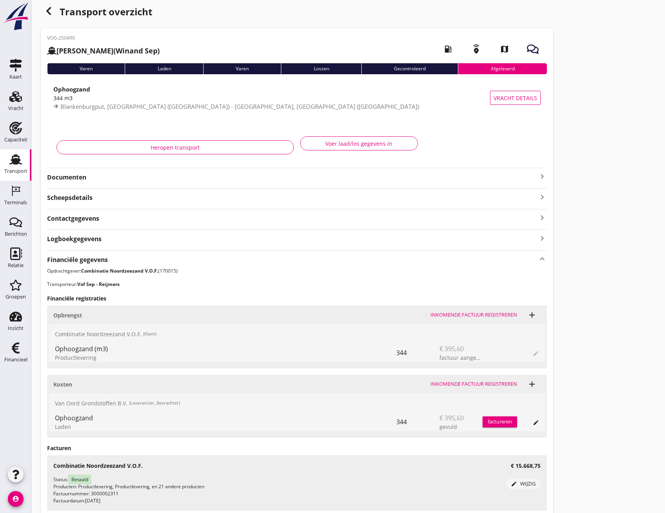
scroll to position [0, 0]
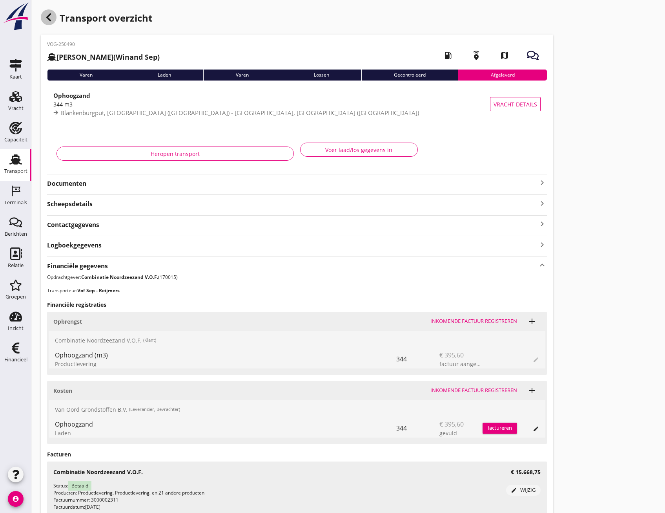
click at [53, 19] on div "button" at bounding box center [49, 17] width 16 height 16
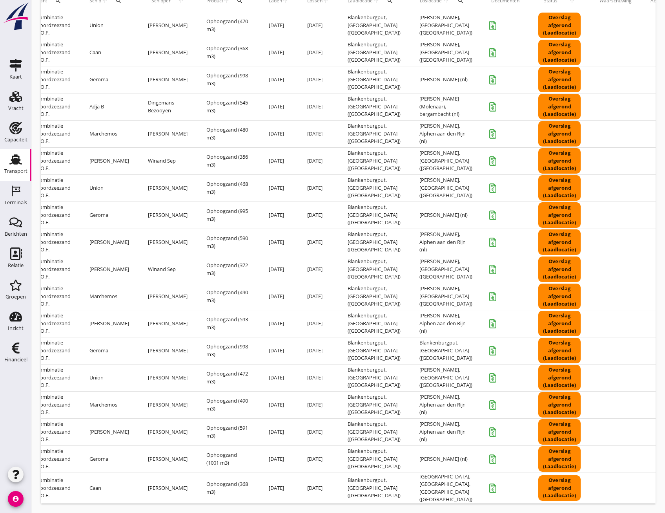
scroll to position [0, 142]
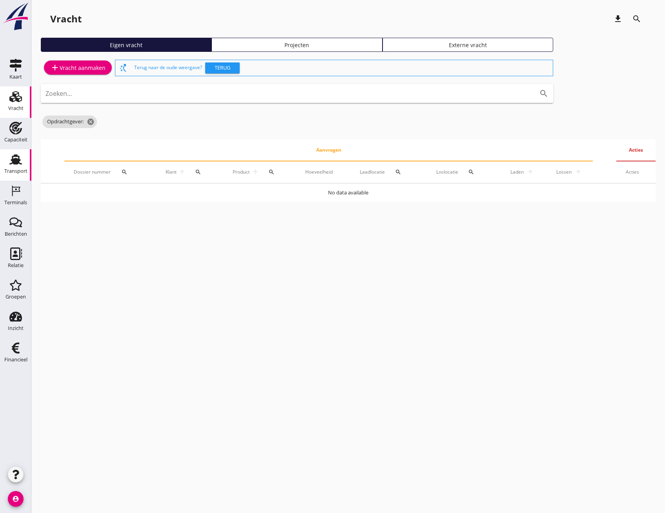
click at [9, 164] on div "Transport" at bounding box center [15, 159] width 19 height 13
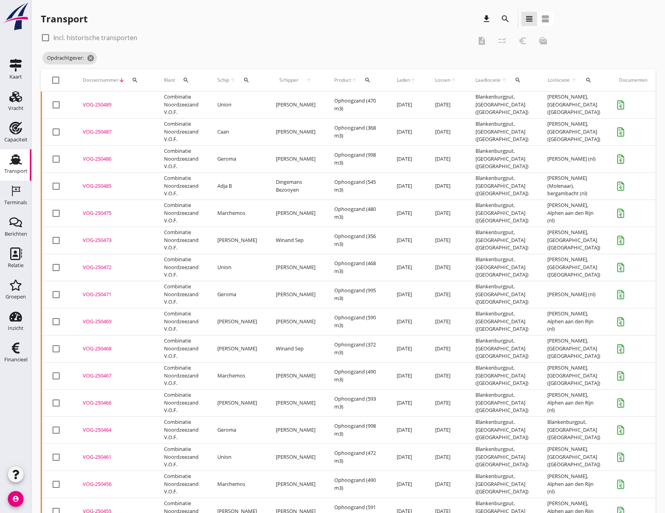
click at [111, 107] on div "VOG-250489" at bounding box center [114, 105] width 62 height 8
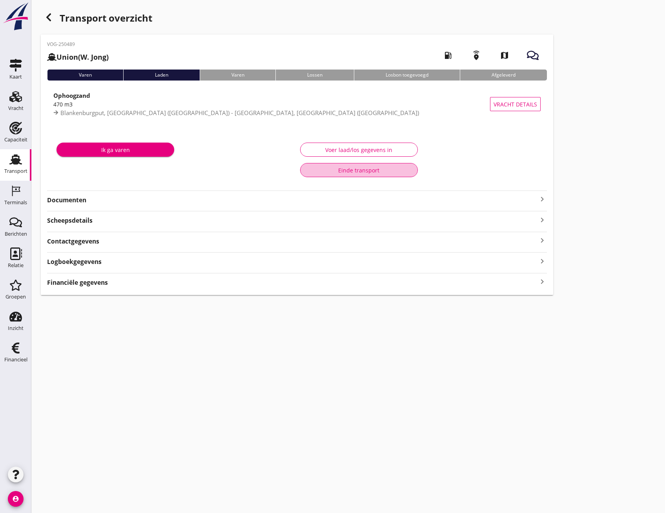
click at [365, 172] on div "Einde transport" at bounding box center [359, 170] width 104 height 8
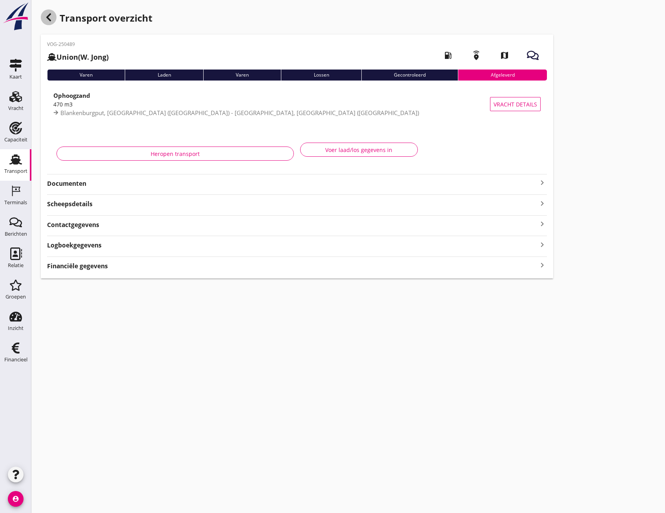
click at [48, 20] on icon "button" at bounding box center [48, 17] width 9 height 9
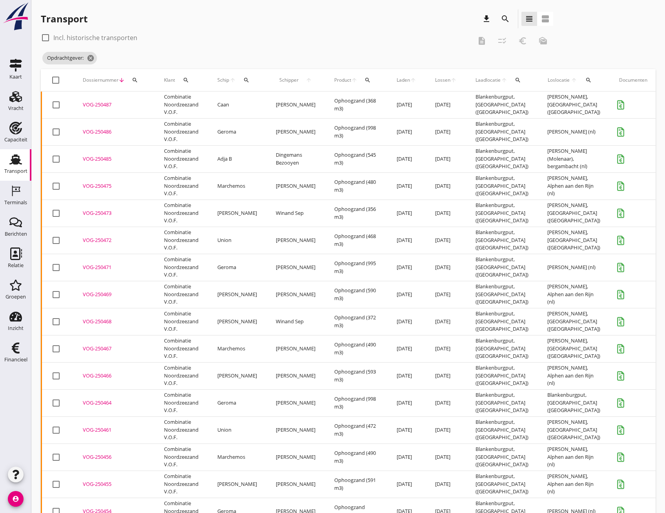
click at [108, 105] on div "VOG-250487" at bounding box center [114, 105] width 62 height 8
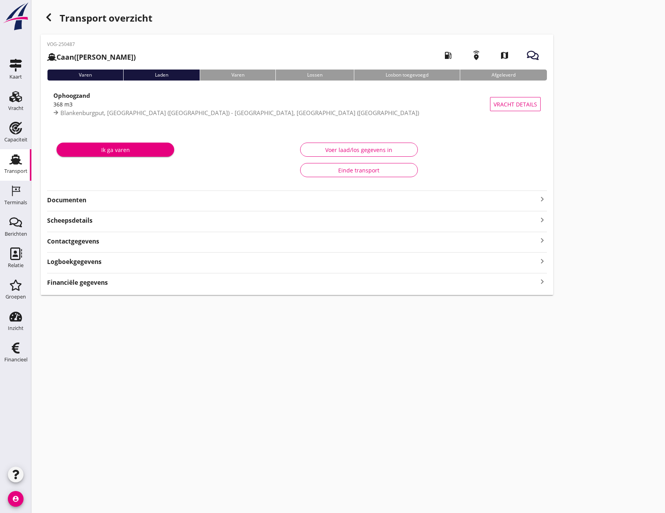
click at [346, 170] on div "Einde transport" at bounding box center [359, 170] width 104 height 8
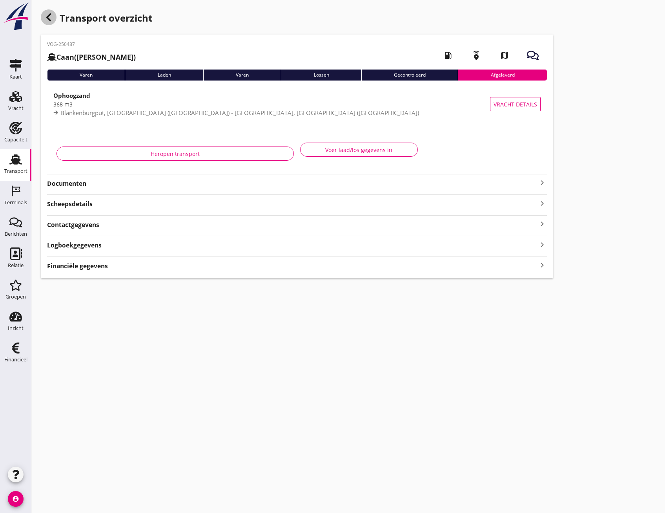
click at [46, 20] on icon "button" at bounding box center [48, 17] width 9 height 9
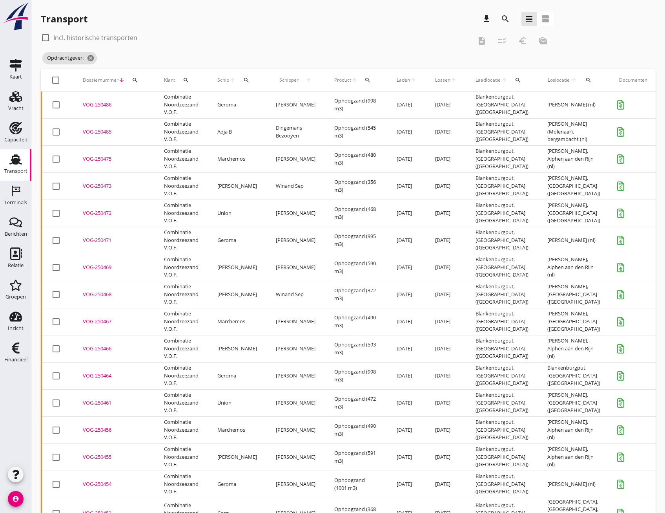
click at [102, 106] on div "VOG-250486" at bounding box center [114, 105] width 62 height 8
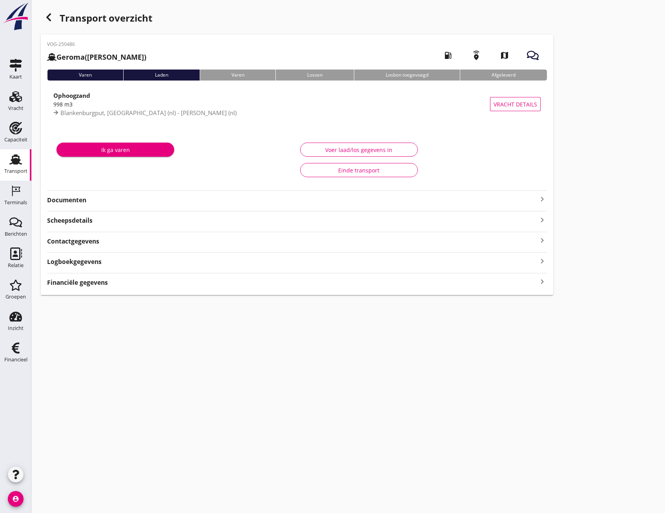
click at [334, 171] on div "Einde transport" at bounding box center [359, 170] width 104 height 8
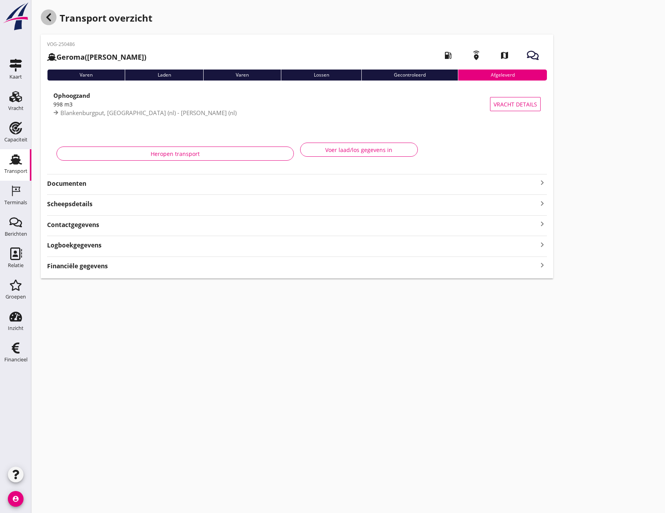
click at [53, 16] on icon "button" at bounding box center [48, 17] width 9 height 9
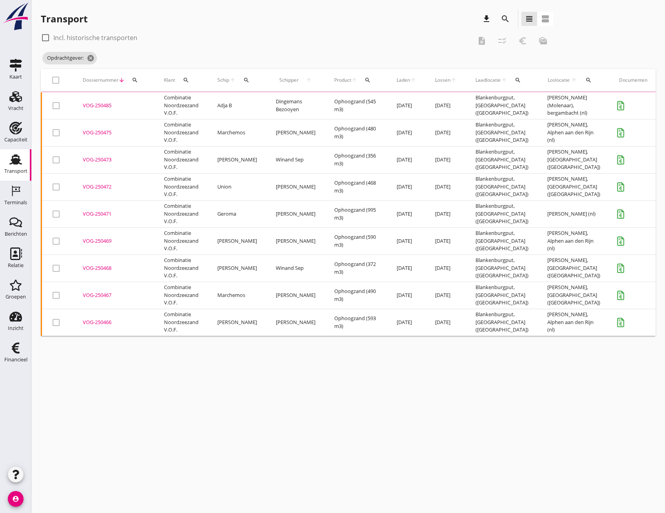
click at [103, 104] on div "VOG-250485" at bounding box center [114, 106] width 62 height 8
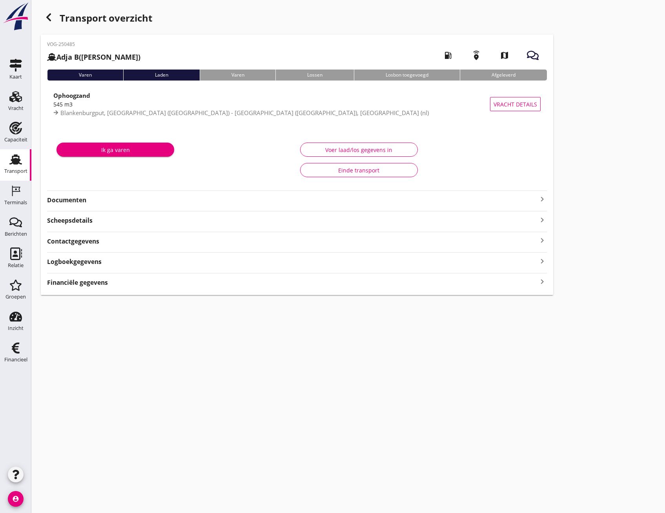
click at [388, 172] on div "Einde transport" at bounding box center [359, 170] width 104 height 8
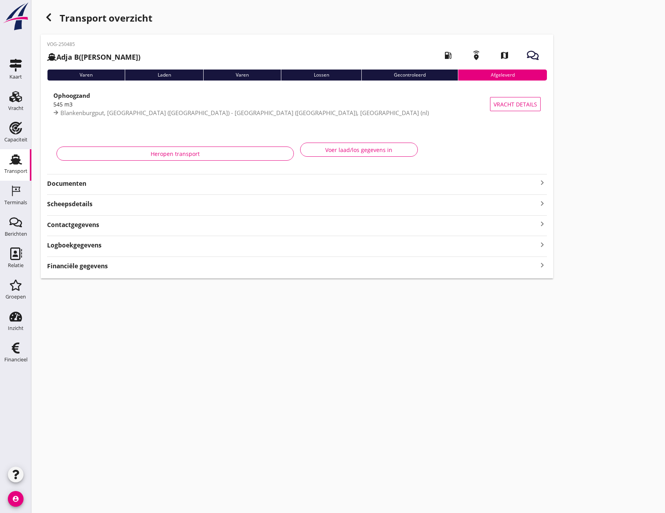
click at [49, 20] on use "button" at bounding box center [48, 17] width 5 height 8
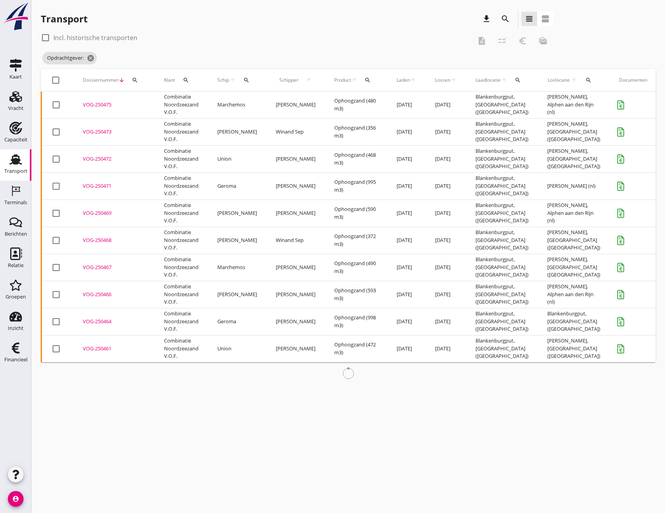
click at [89, 102] on div "VOG-250475" at bounding box center [114, 105] width 62 height 8
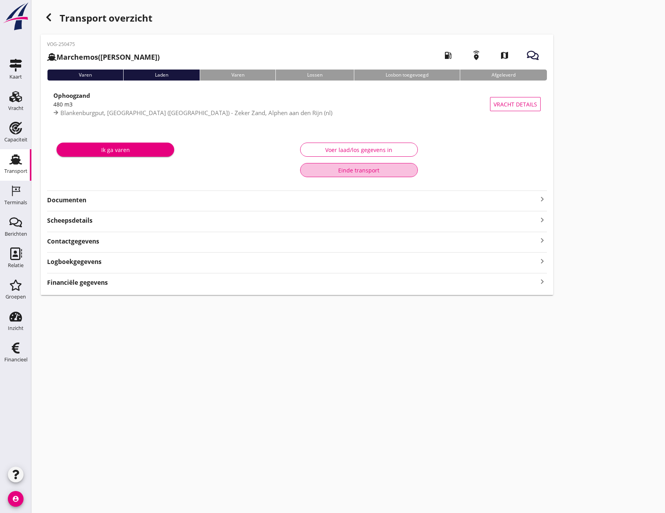
click at [342, 168] on div "Einde transport" at bounding box center [359, 170] width 104 height 8
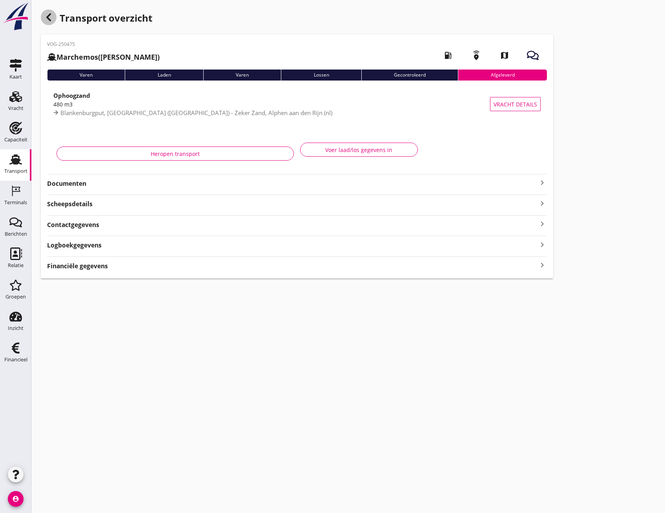
click at [53, 16] on icon "button" at bounding box center [48, 17] width 9 height 9
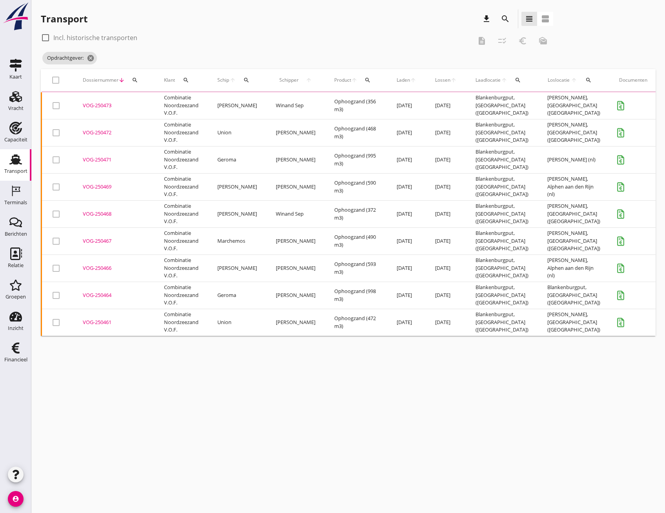
click at [93, 106] on div "VOG-250473" at bounding box center [114, 106] width 62 height 8
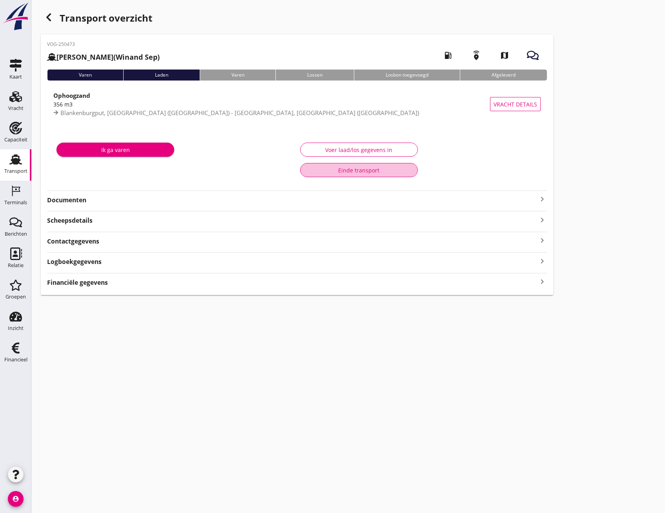
click at [352, 171] on div "Einde transport" at bounding box center [359, 170] width 104 height 8
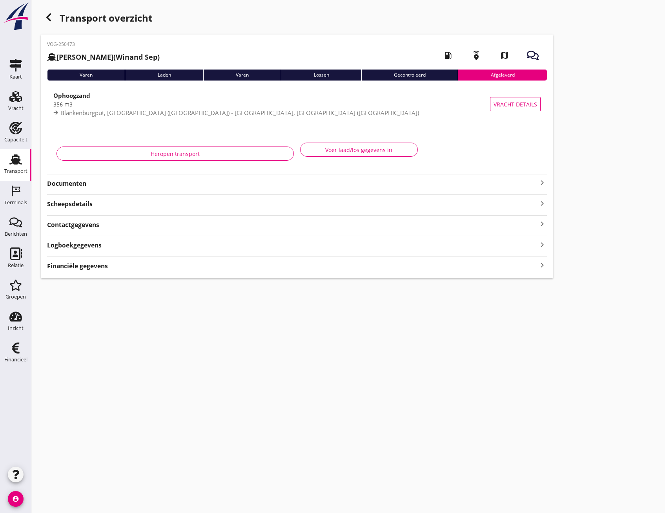
click at [49, 15] on use "button" at bounding box center [48, 17] width 5 height 8
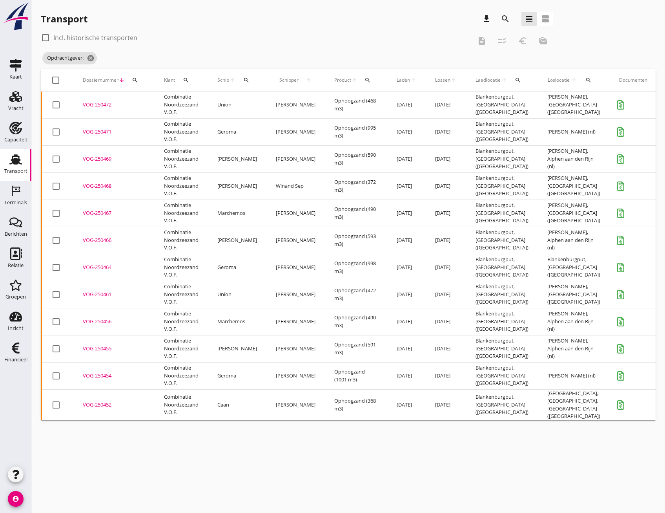
click at [104, 104] on div "VOG-250472" at bounding box center [114, 105] width 62 height 8
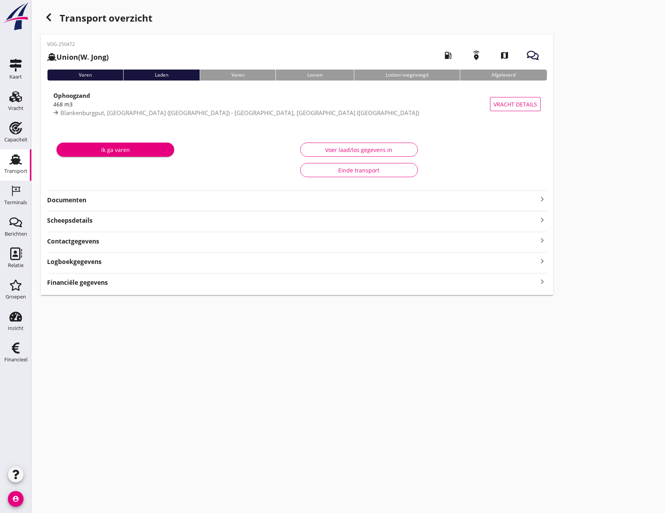
click at [364, 169] on div "Einde transport" at bounding box center [359, 170] width 104 height 8
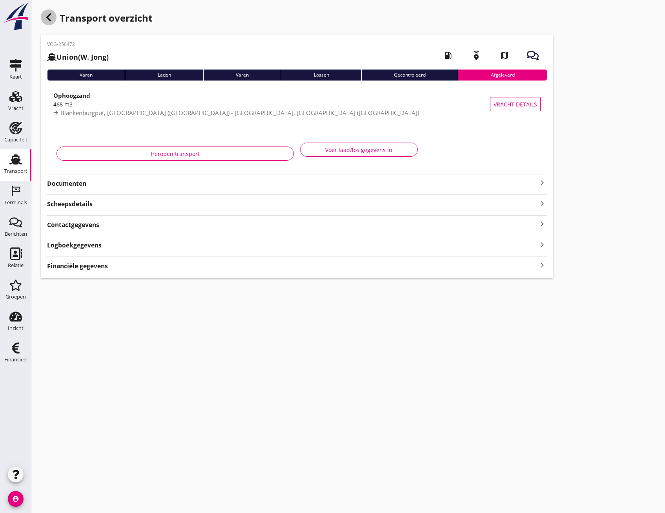
click at [47, 18] on use "button" at bounding box center [48, 17] width 5 height 8
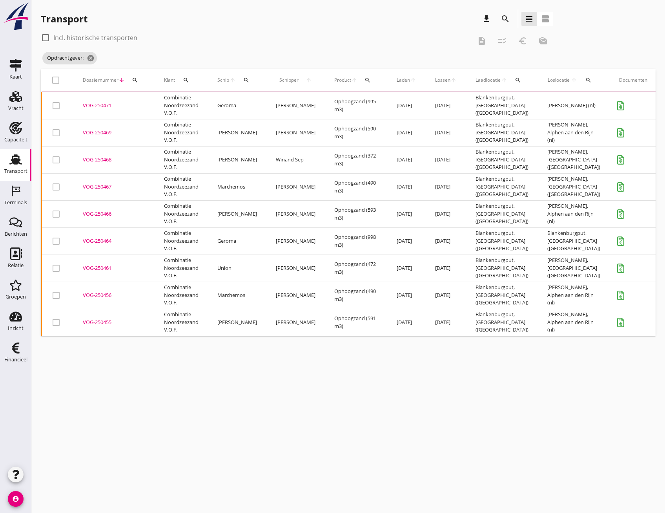
click at [109, 105] on div "VOG-250471" at bounding box center [114, 106] width 62 height 8
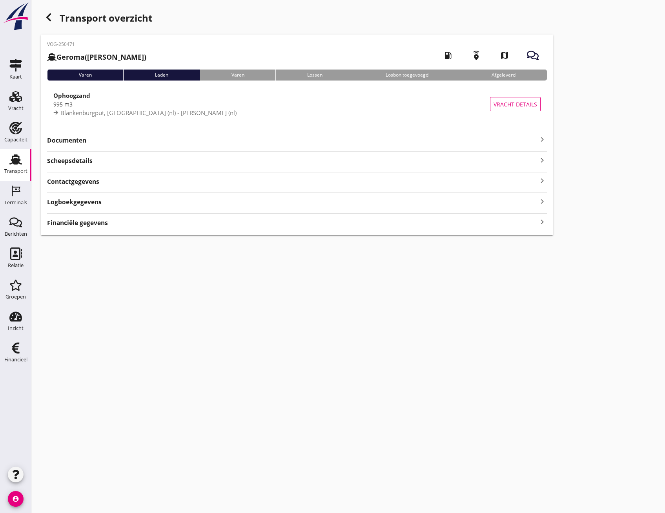
click at [49, 19] on use "button" at bounding box center [48, 17] width 5 height 8
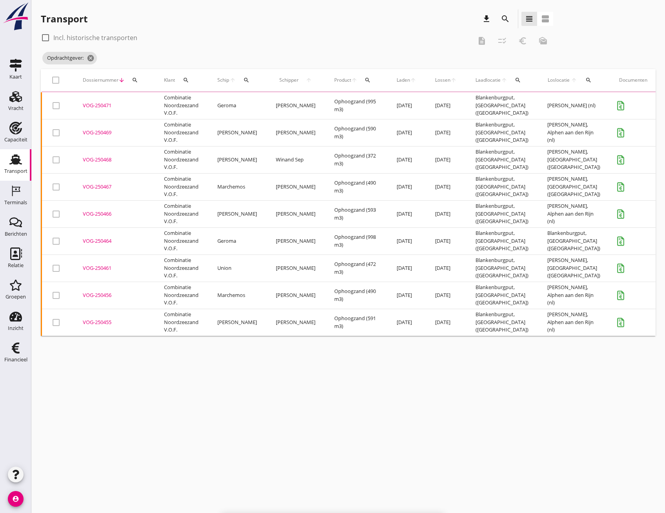
click at [420, 494] on div "cancel You are impersonating another user. Transport download search view_headl…" at bounding box center [348, 256] width 634 height 513
click at [16, 168] on div "Transport" at bounding box center [15, 171] width 23 height 11
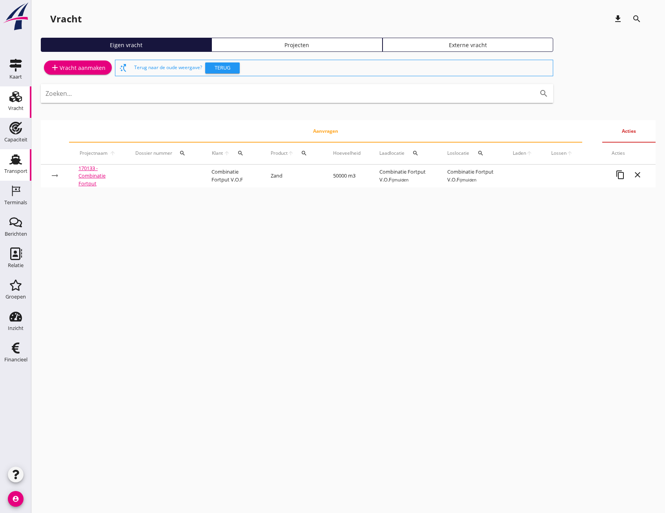
click at [9, 167] on div "Transport" at bounding box center [15, 171] width 23 height 11
